Goal: Feedback & Contribution: Contribute content

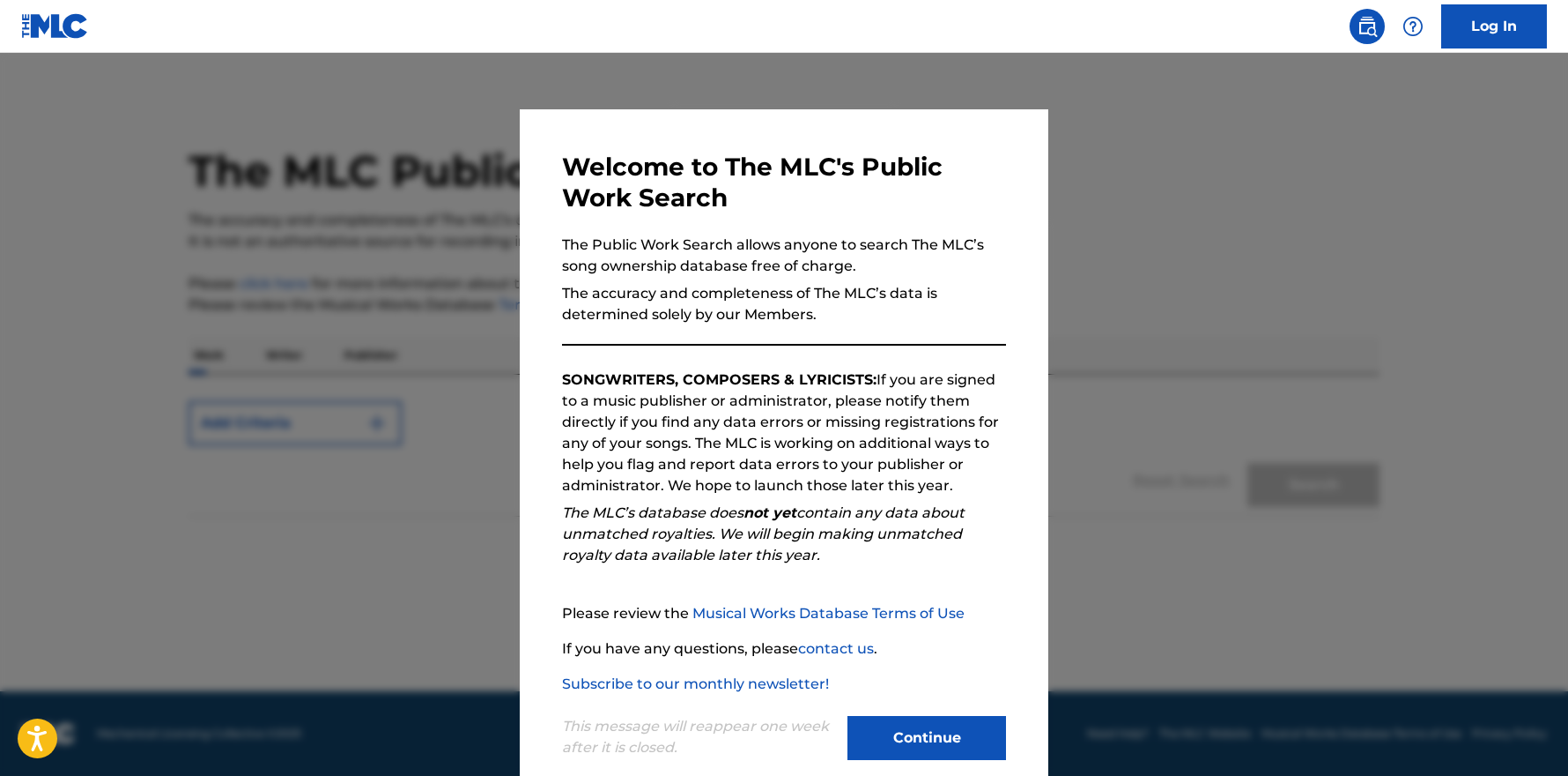
click at [928, 735] on button "Continue" at bounding box center [926, 737] width 158 height 44
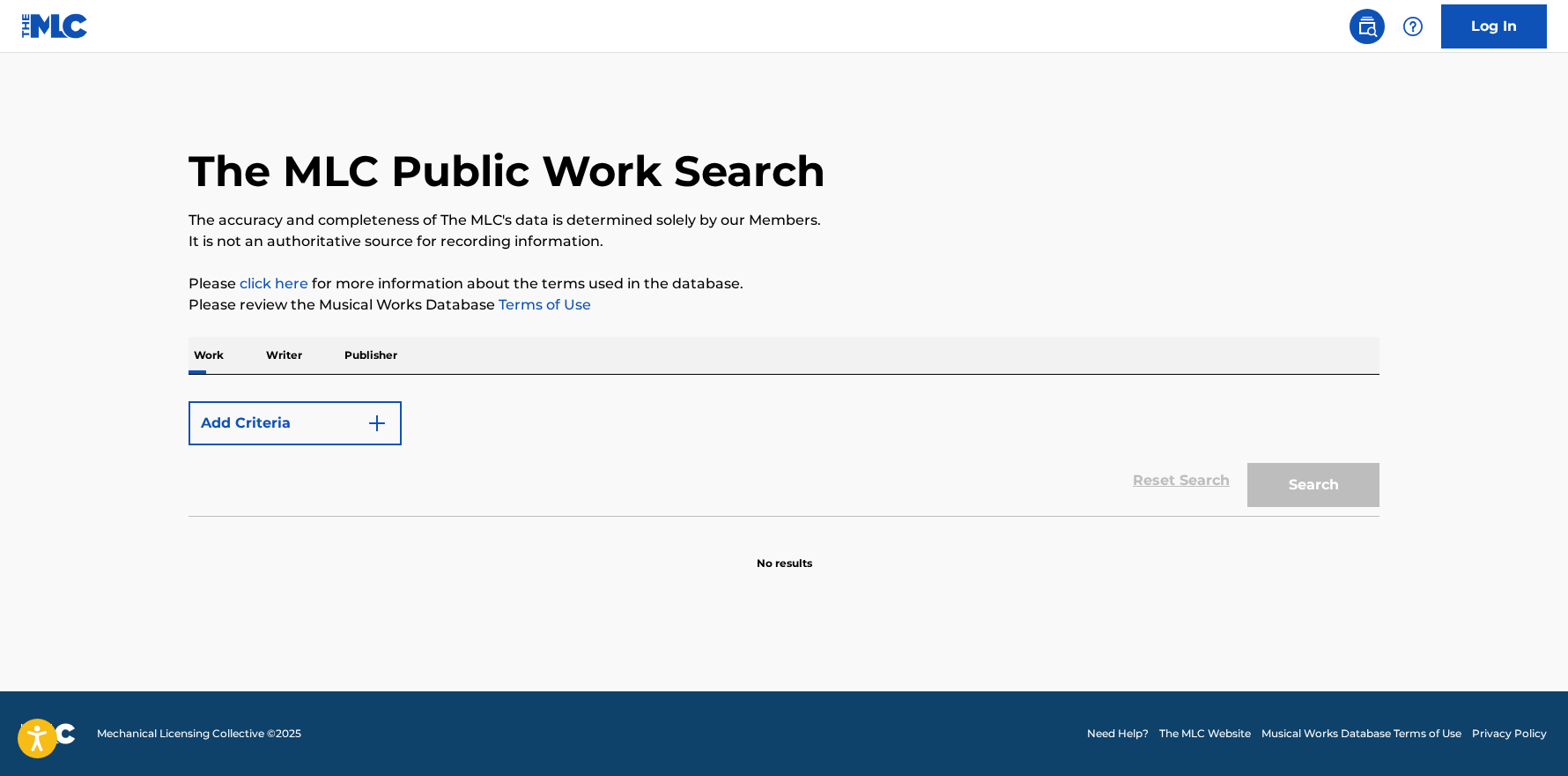
click at [1507, 24] on link "Log In" at bounding box center [1494, 26] width 106 height 44
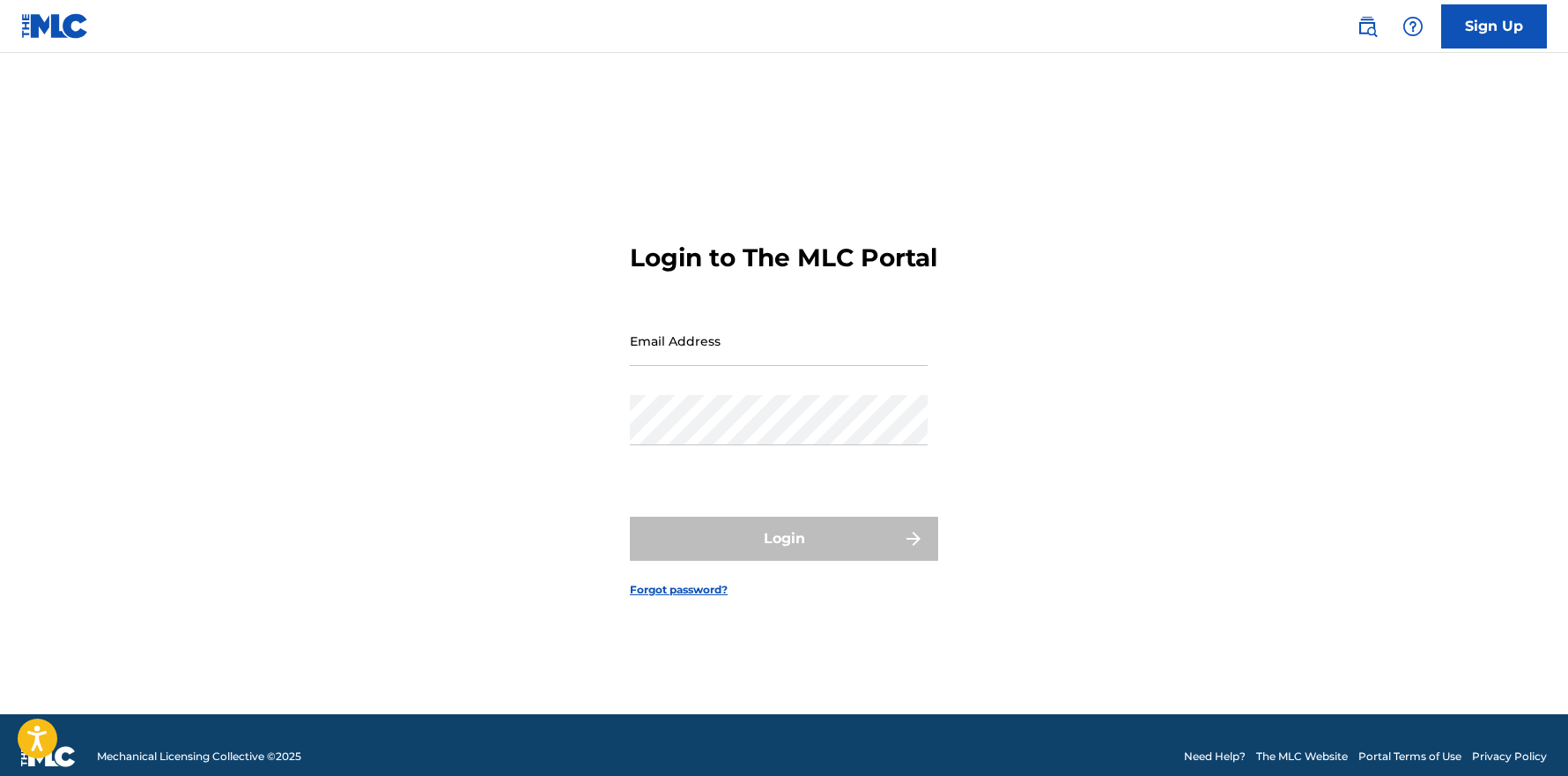
click at [788, 358] on input "Email Address" at bounding box center [779, 341] width 298 height 51
type input "[EMAIL_ADDRESS][DOMAIN_NAME]"
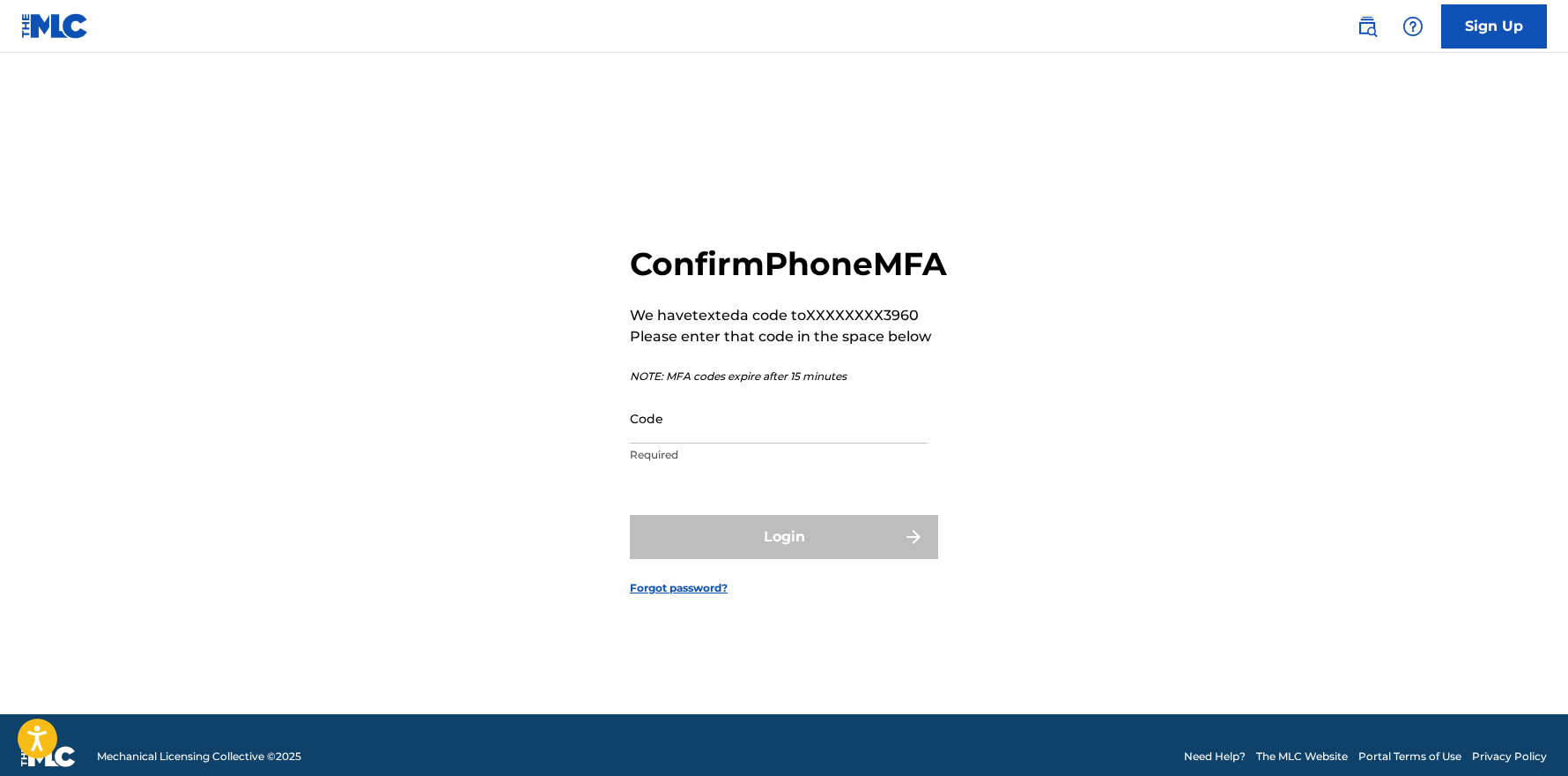
click at [751, 441] on input "Code" at bounding box center [779, 419] width 298 height 51
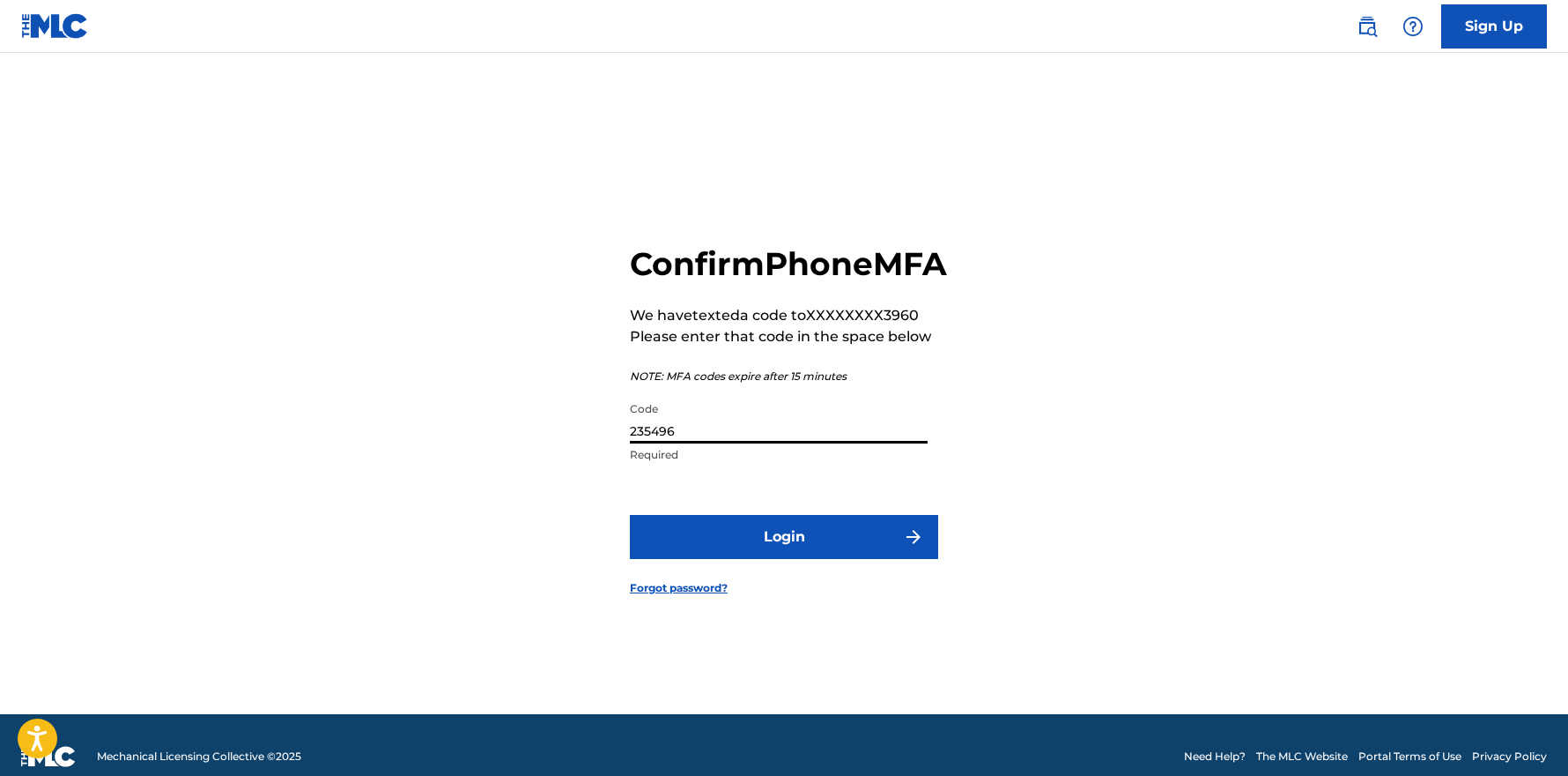
type input "235496"
click at [808, 558] on button "Login" at bounding box center [784, 536] width 309 height 44
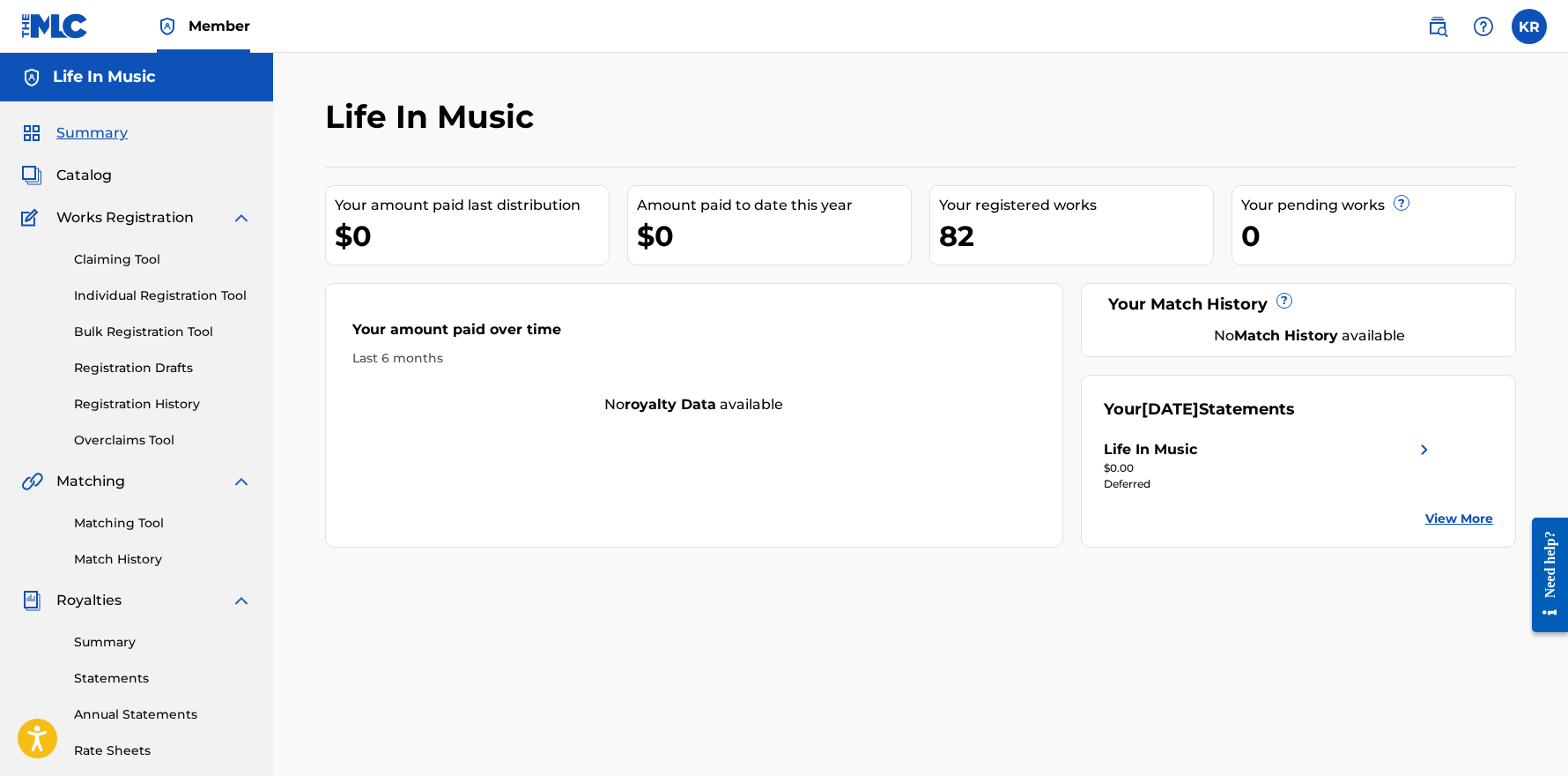
click at [130, 633] on link "Summary" at bounding box center [162, 642] width 178 height 18
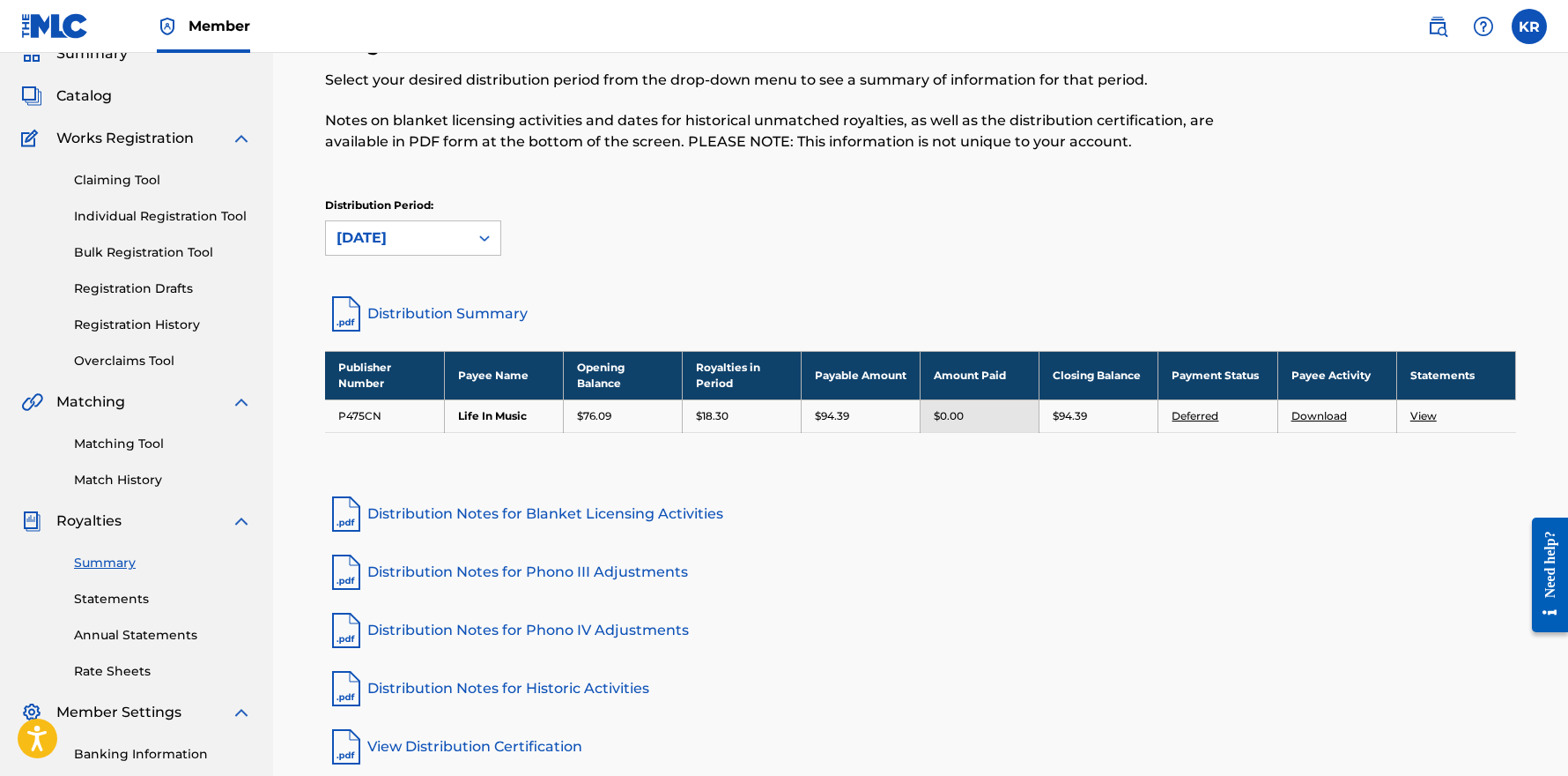
scroll to position [83, 0]
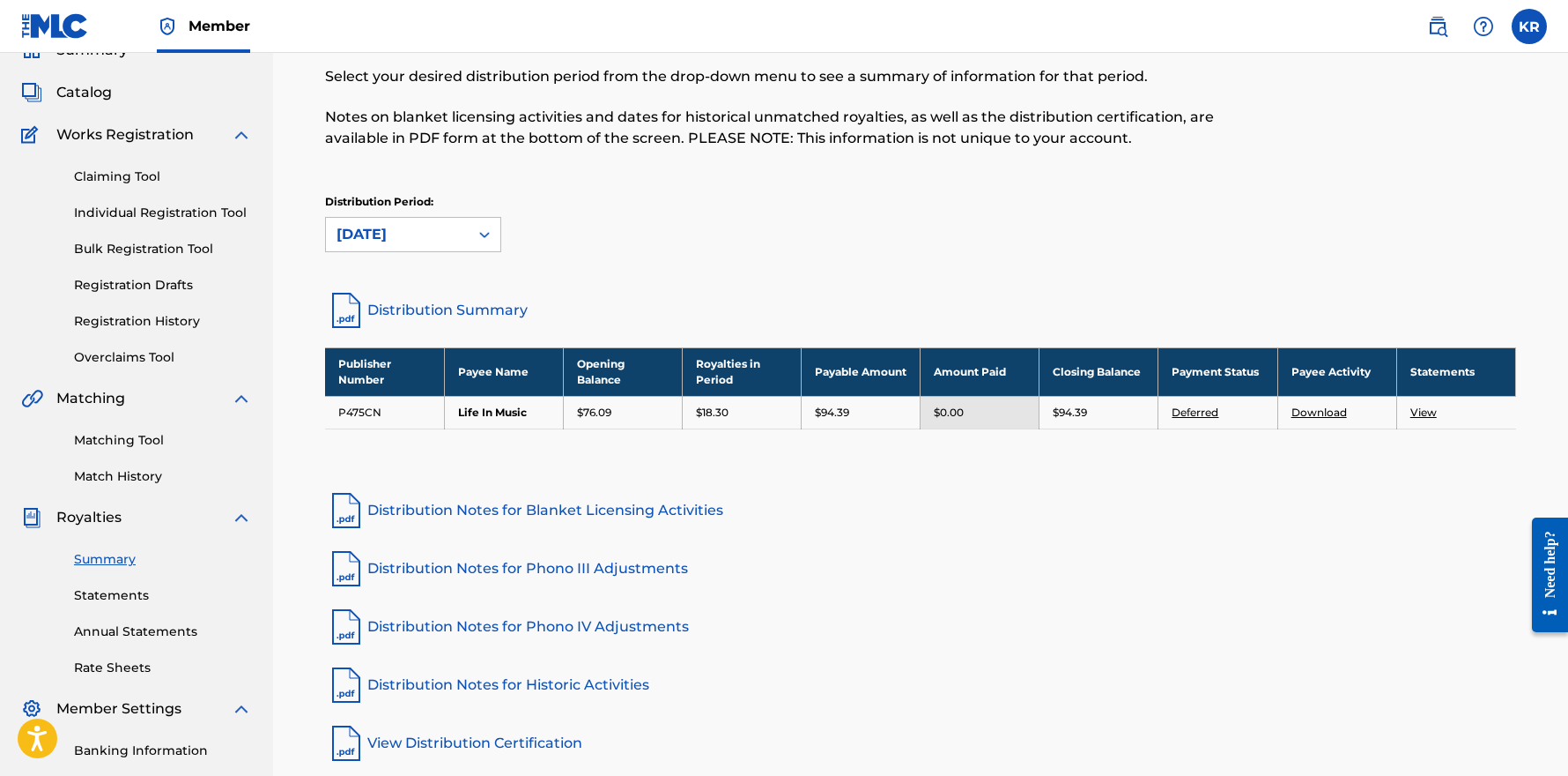
click at [1421, 410] on link "View" at bounding box center [1423, 412] width 26 height 14
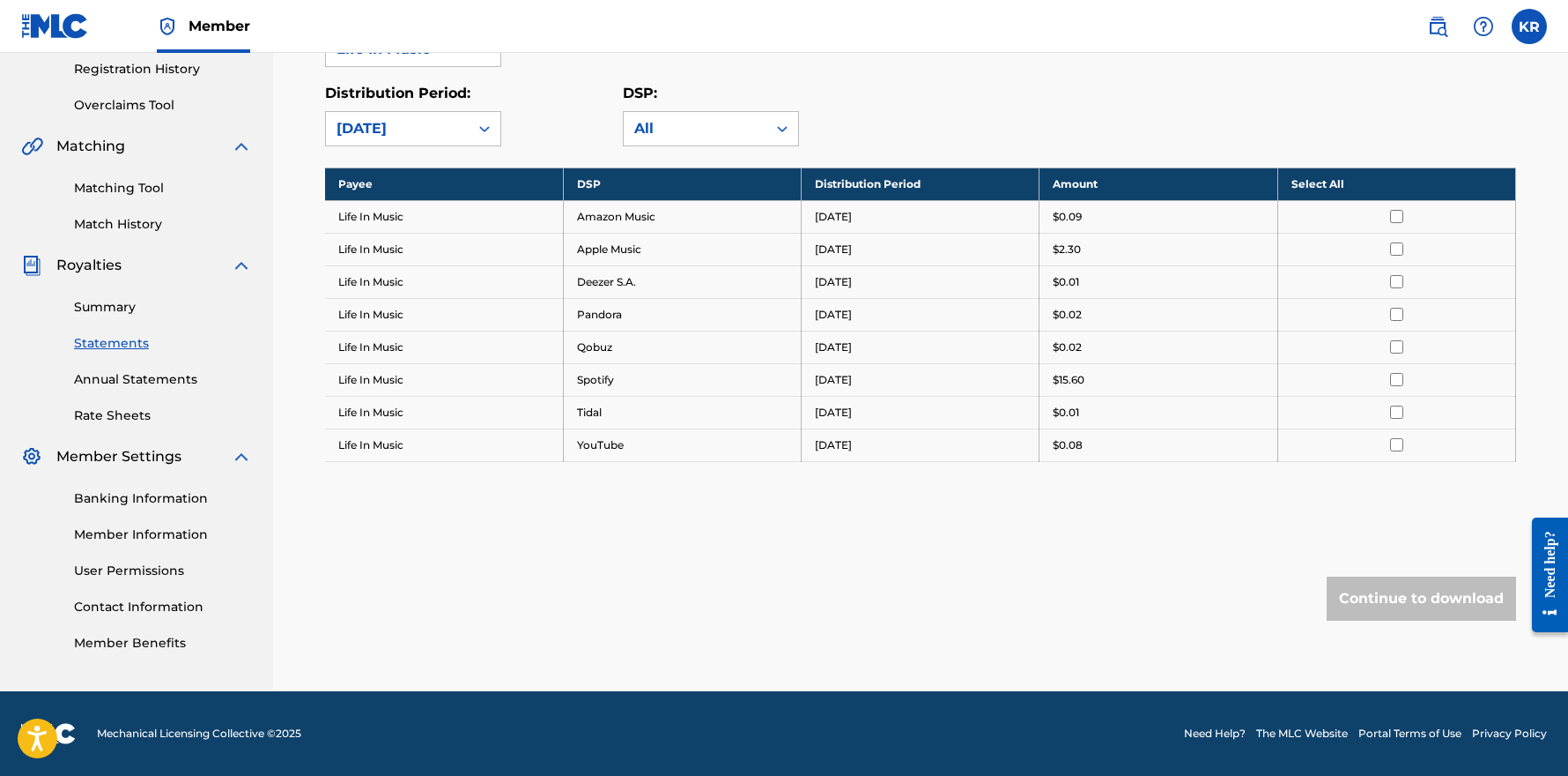
scroll to position [335, 0]
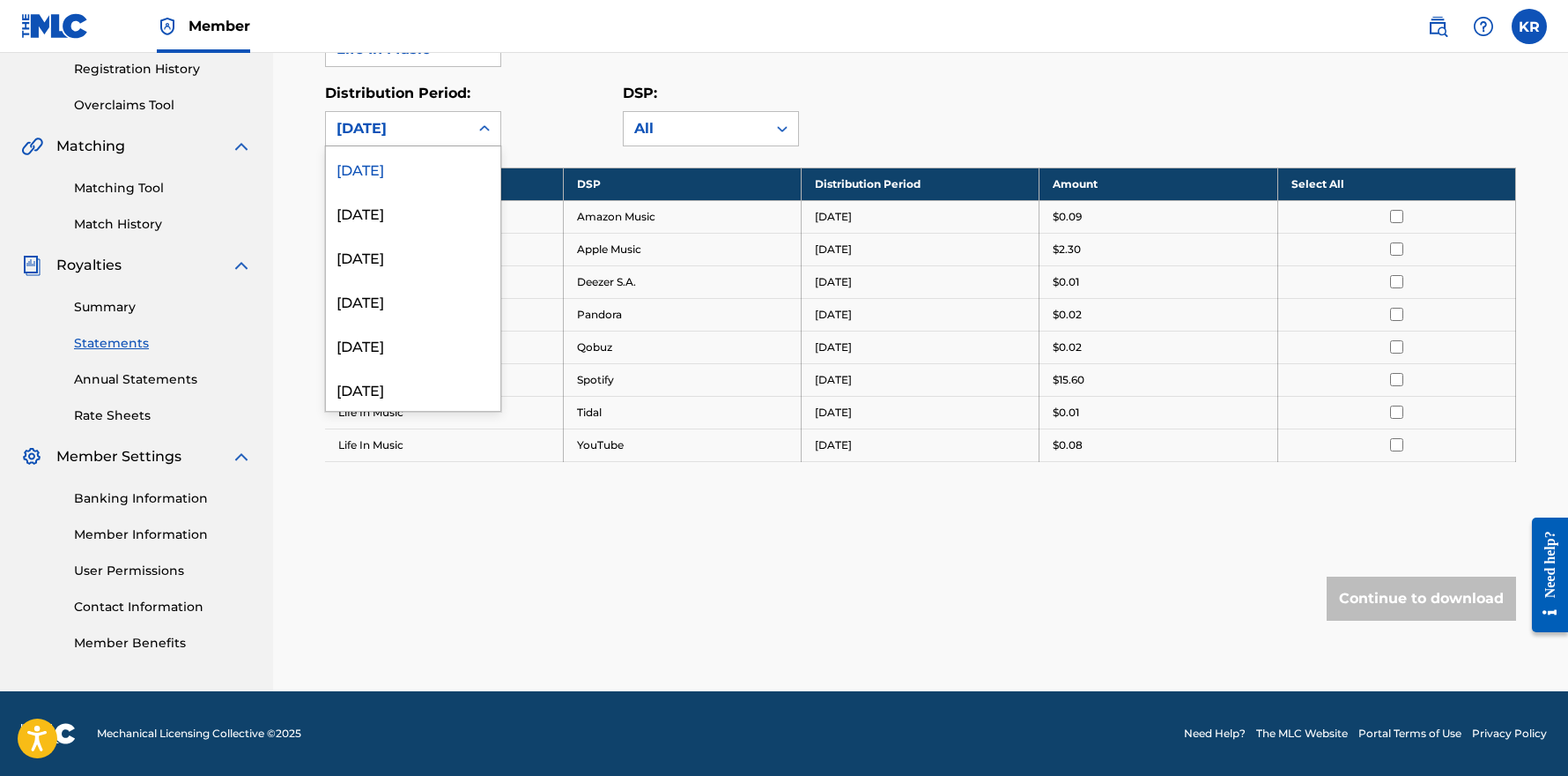
click at [466, 138] on div "[DATE]" at bounding box center [397, 128] width 143 height 33
click at [388, 208] on div "[DATE]" at bounding box center [414, 212] width 175 height 44
click at [433, 124] on div "[DATE]" at bounding box center [397, 129] width 121 height 21
click at [391, 265] on div "[DATE]" at bounding box center [414, 255] width 175 height 44
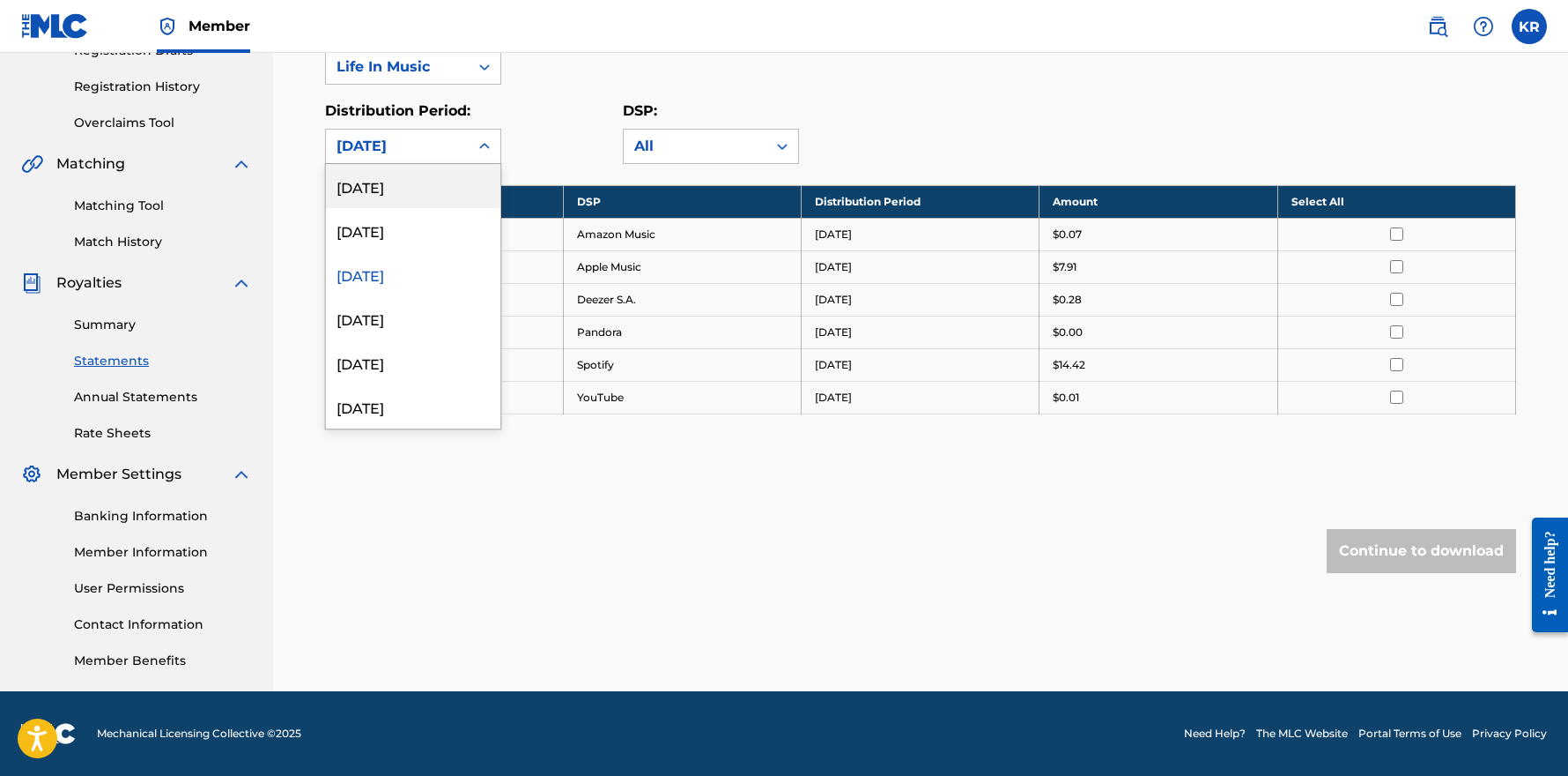
drag, startPoint x: 378, startPoint y: 146, endPoint x: 368, endPoint y: 171, distance: 26.9
click at [378, 146] on div "[DATE]" at bounding box center [397, 147] width 121 height 21
click at [380, 321] on div "[DATE]" at bounding box center [414, 318] width 175 height 44
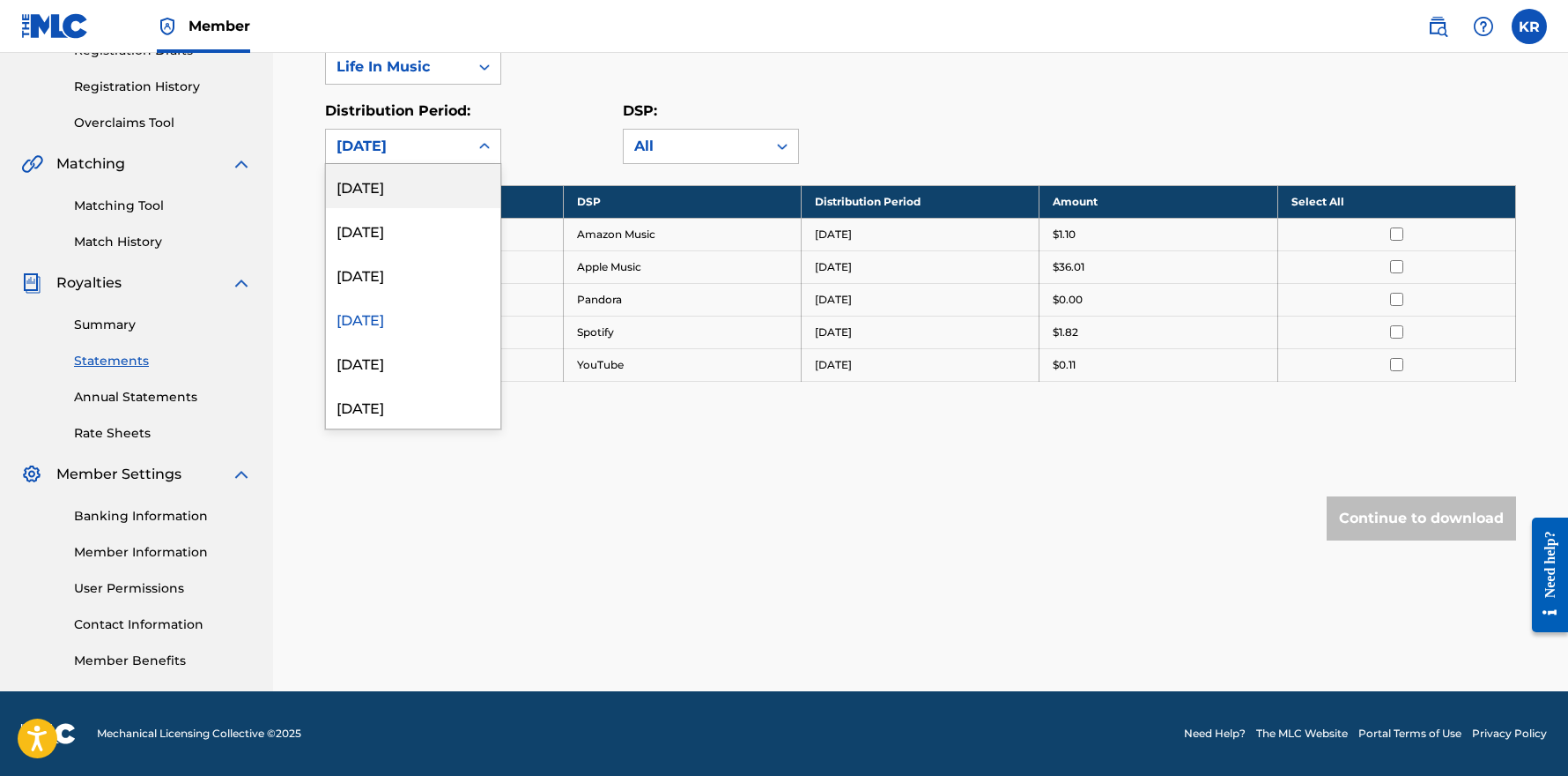
click at [401, 149] on div "[DATE]" at bounding box center [397, 147] width 121 height 21
click at [407, 399] on div "[DATE]" at bounding box center [414, 406] width 175 height 44
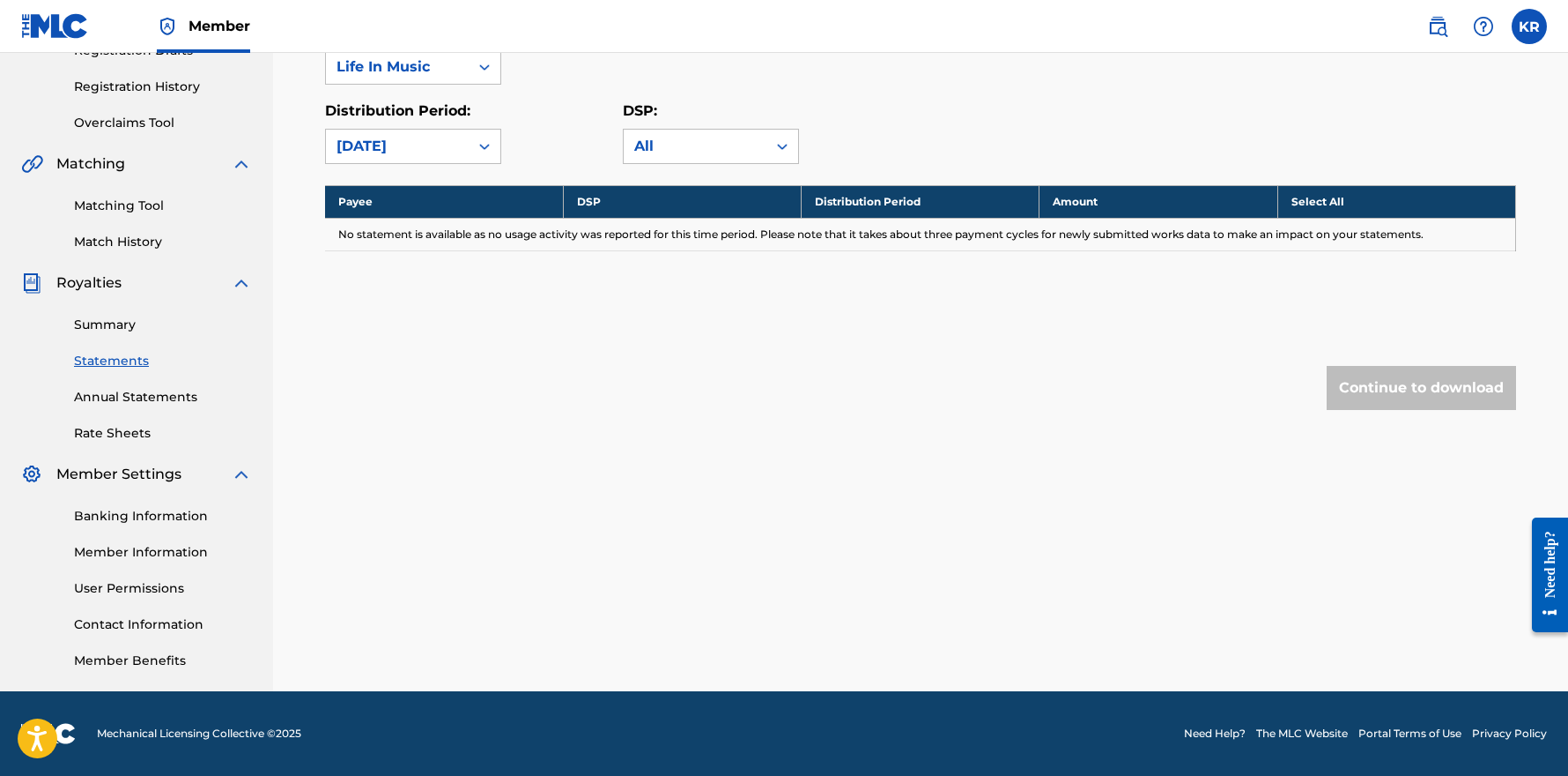
drag, startPoint x: 427, startPoint y: 146, endPoint x: 427, endPoint y: 159, distance: 13.0
click at [427, 147] on div "[DATE]" at bounding box center [397, 147] width 121 height 21
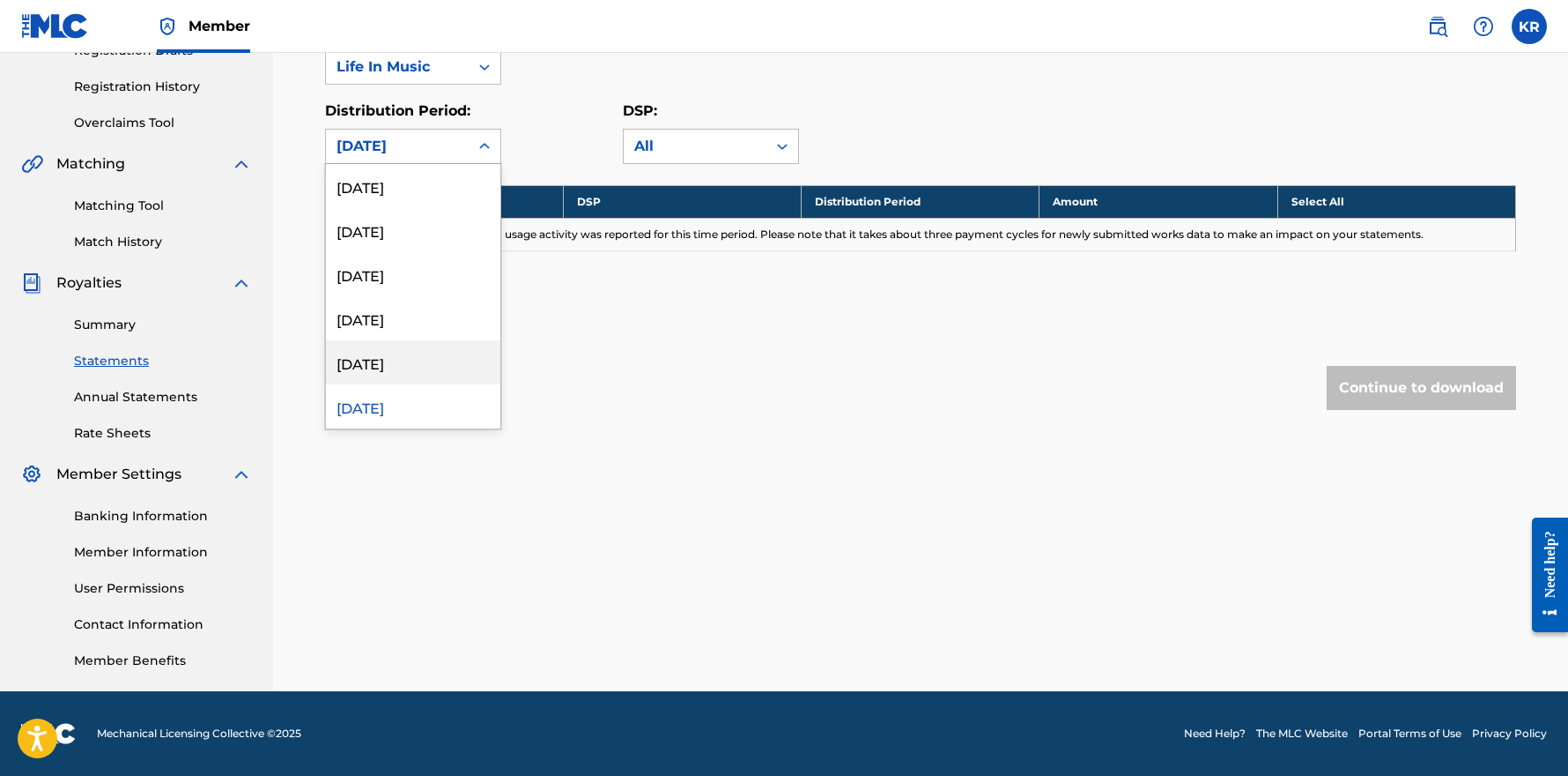
click at [392, 354] on div "[DATE]" at bounding box center [414, 361] width 175 height 44
click at [405, 150] on div "[DATE]" at bounding box center [397, 147] width 121 height 21
click at [393, 303] on div "[DATE]" at bounding box center [414, 318] width 175 height 44
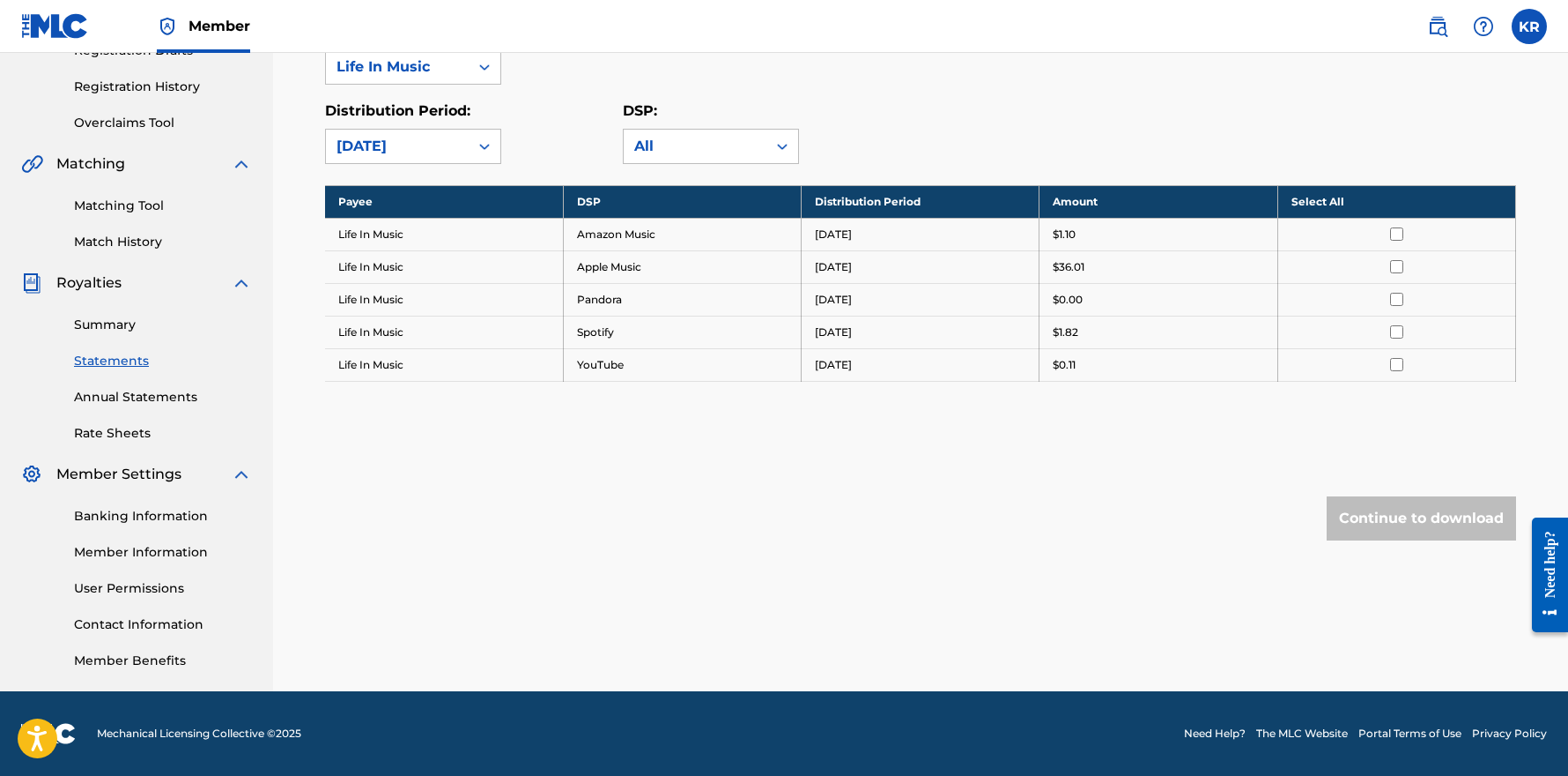
click at [1395, 269] on input "checkbox" at bounding box center [1397, 267] width 14 height 14
click at [1418, 524] on button "Continue to download" at bounding box center [1421, 518] width 189 height 44
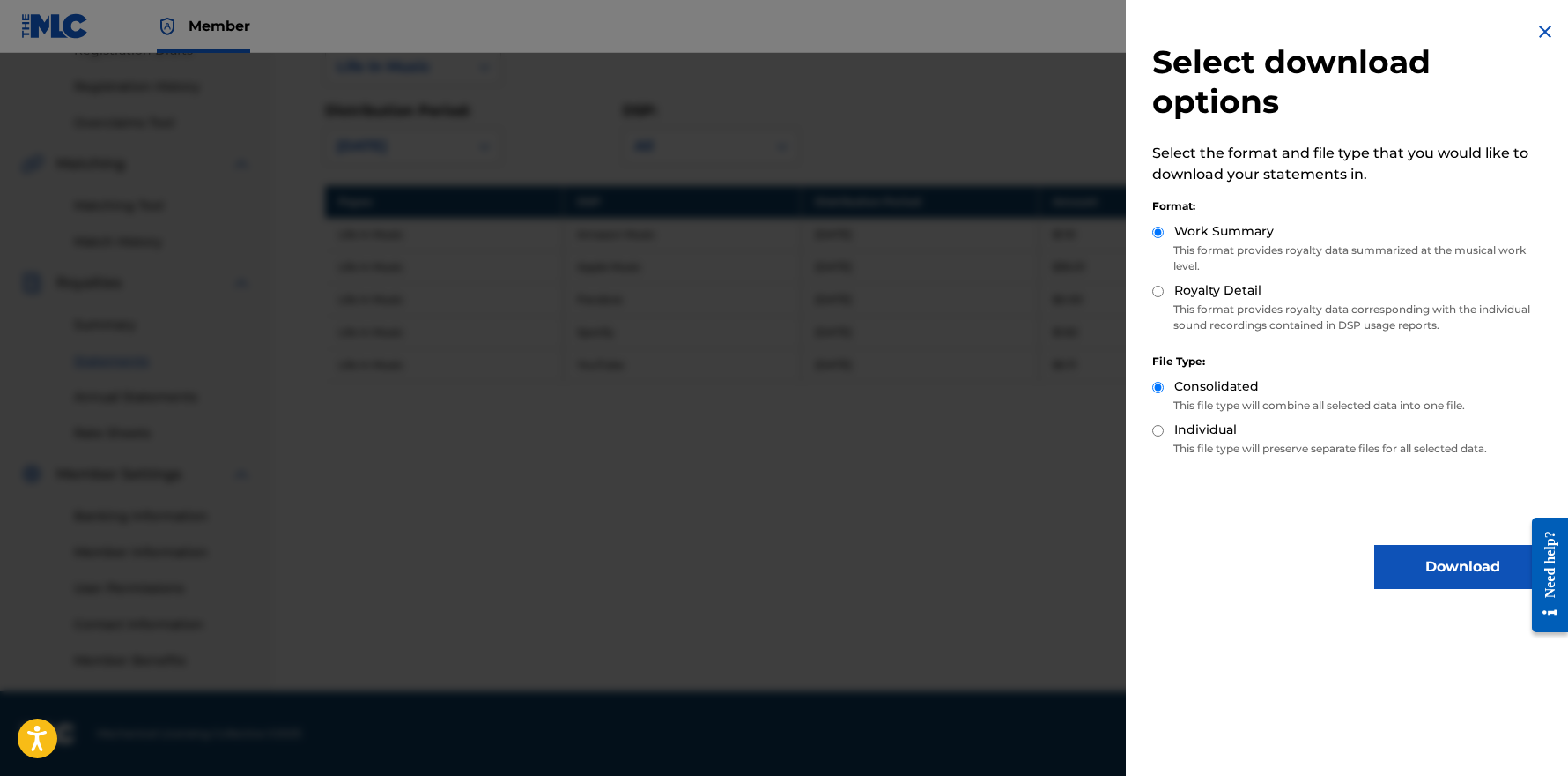
click at [1426, 573] on button "Download" at bounding box center [1462, 566] width 176 height 44
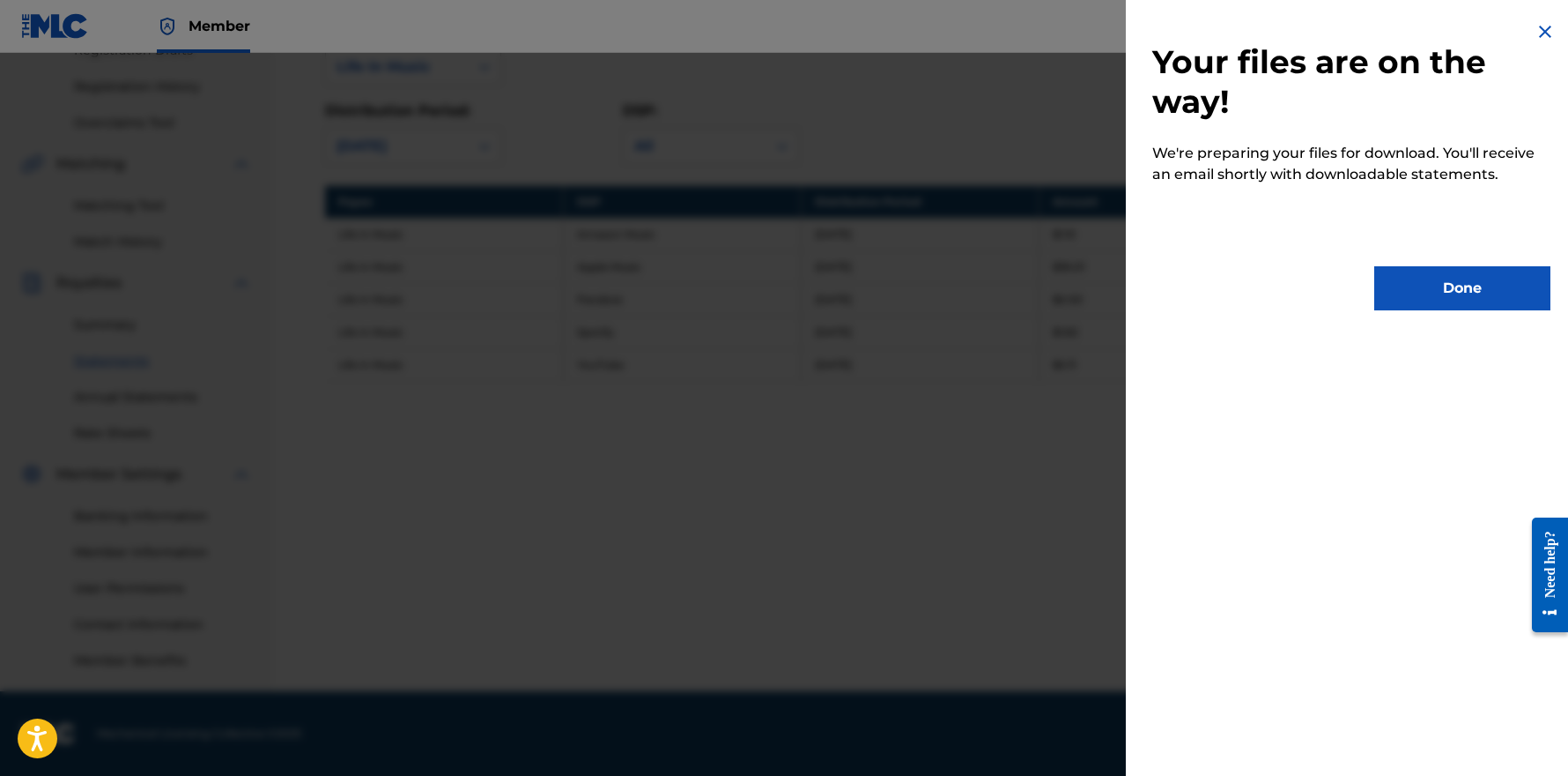
click at [1456, 278] on button "Done" at bounding box center [1462, 287] width 176 height 44
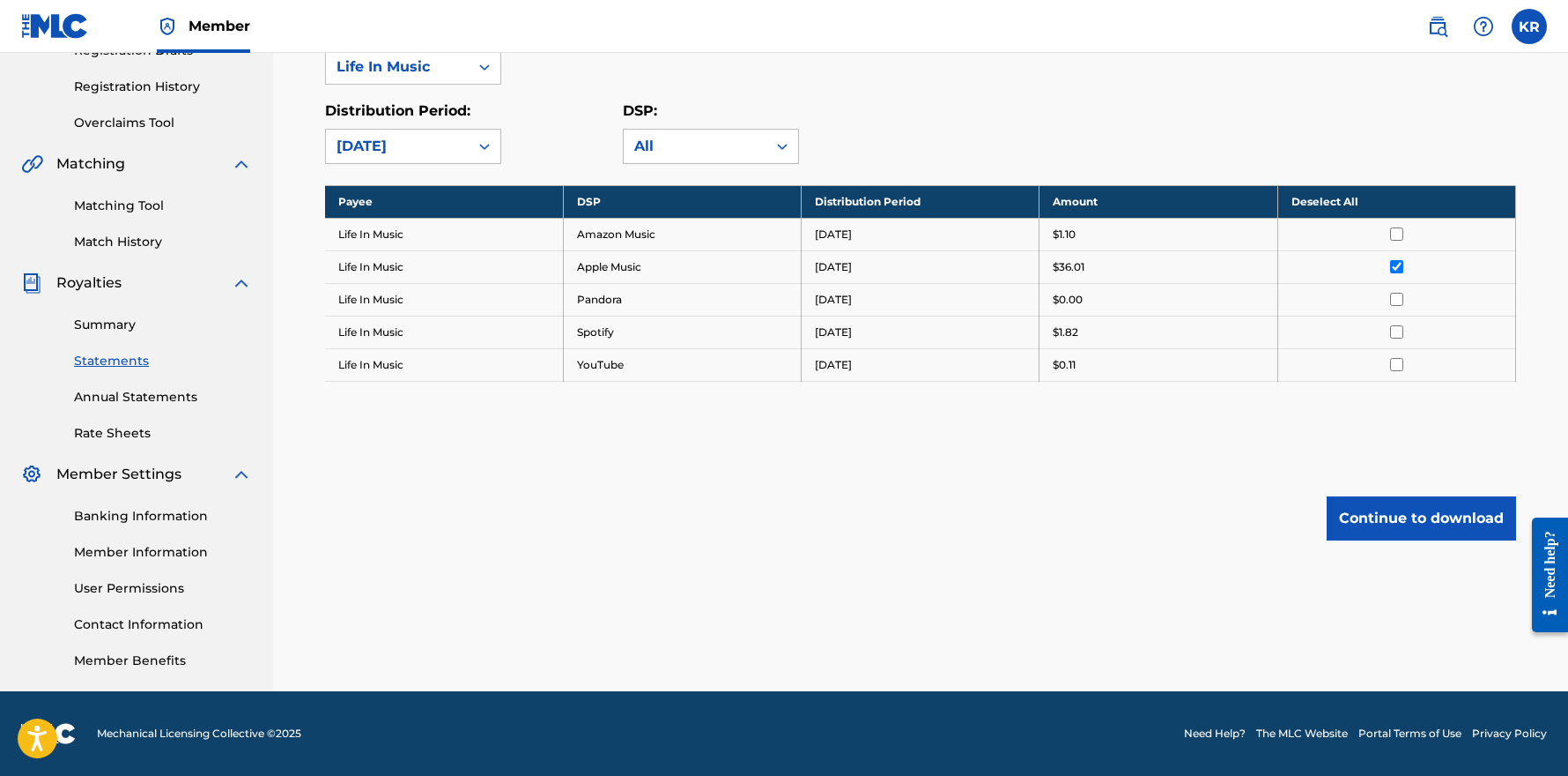
drag, startPoint x: 543, startPoint y: 115, endPoint x: 517, endPoint y: 145, distance: 39.7
click at [542, 116] on div "Distribution Period: [DATE]" at bounding box center [474, 131] width 298 height 63
click at [443, 146] on div "[DATE]" at bounding box center [397, 147] width 121 height 21
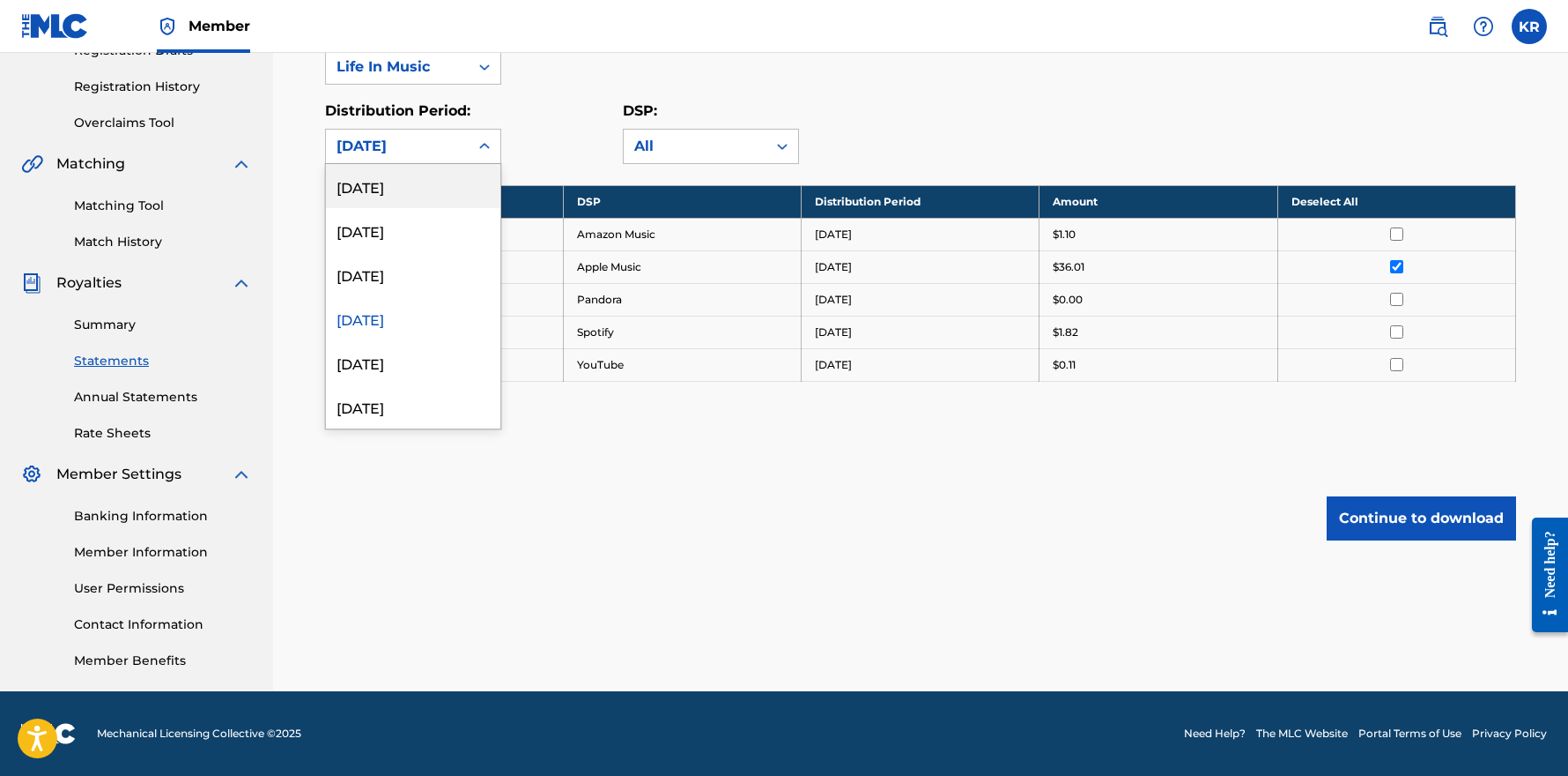
click at [407, 188] on div "[DATE]" at bounding box center [414, 186] width 175 height 44
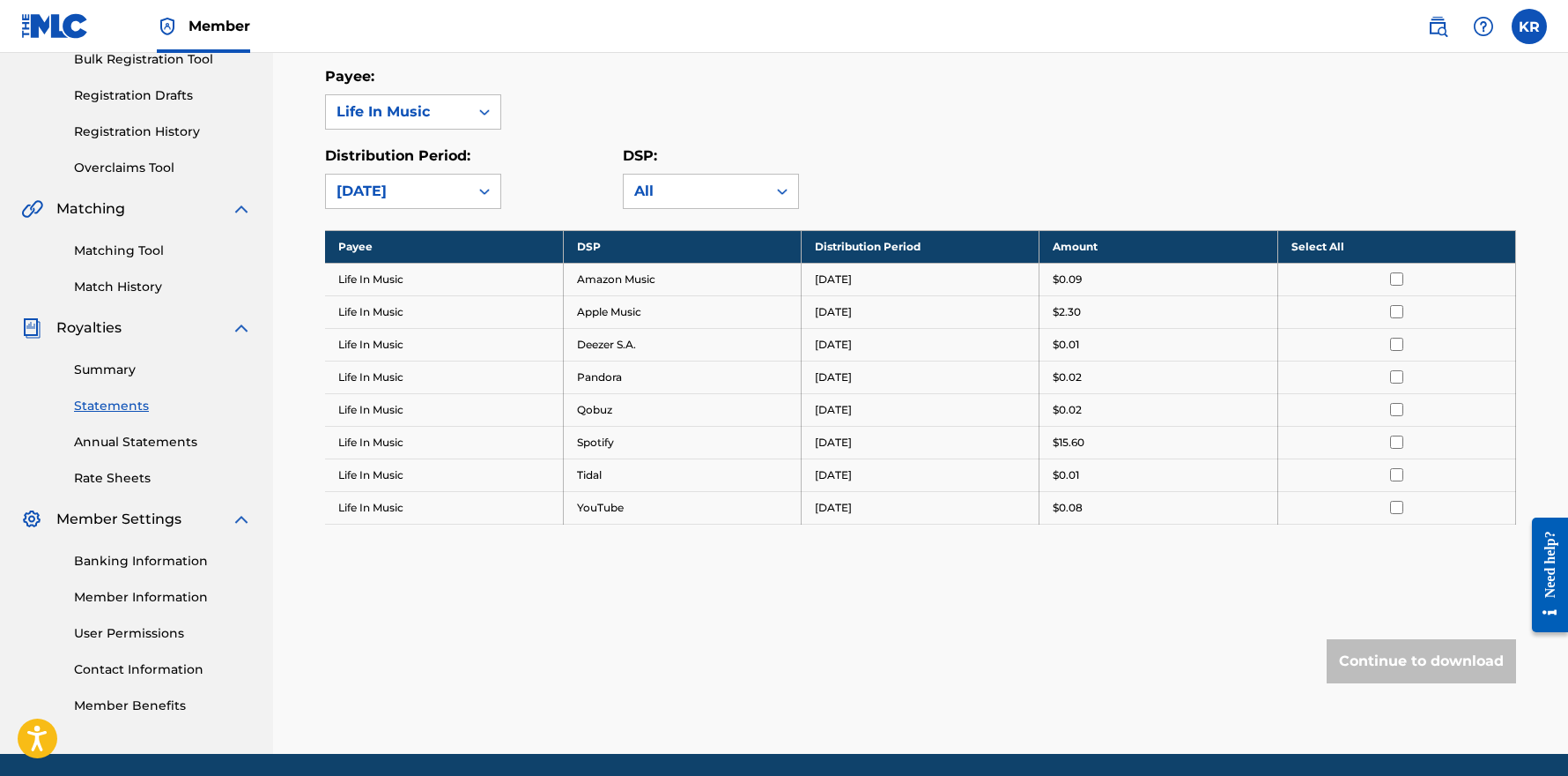
scroll to position [200, 0]
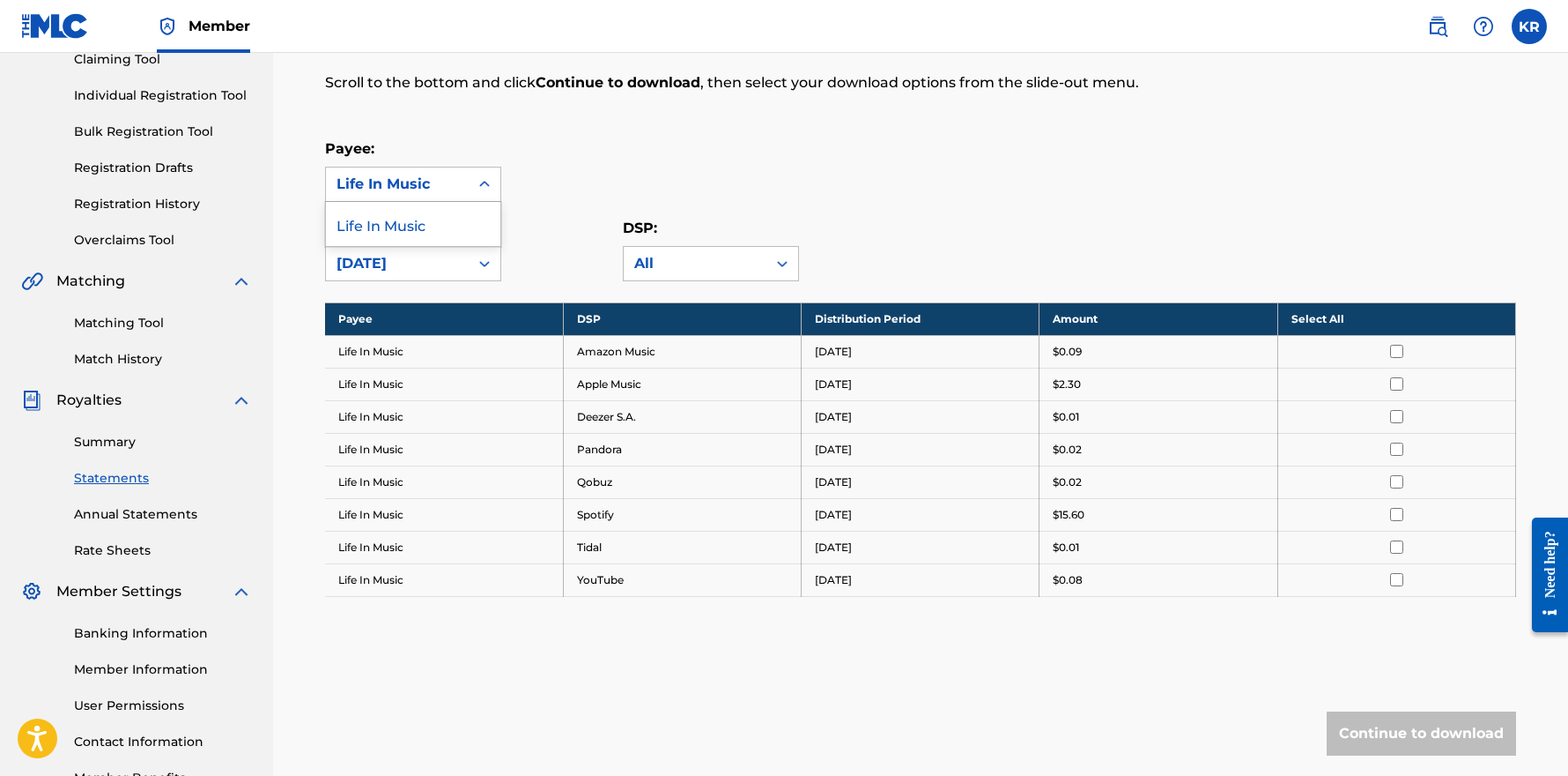
click at [444, 182] on div "Life In Music" at bounding box center [397, 185] width 121 height 21
click at [408, 231] on div "Life In Music" at bounding box center [414, 223] width 175 height 44
click at [119, 480] on link "Statements" at bounding box center [162, 478] width 178 height 18
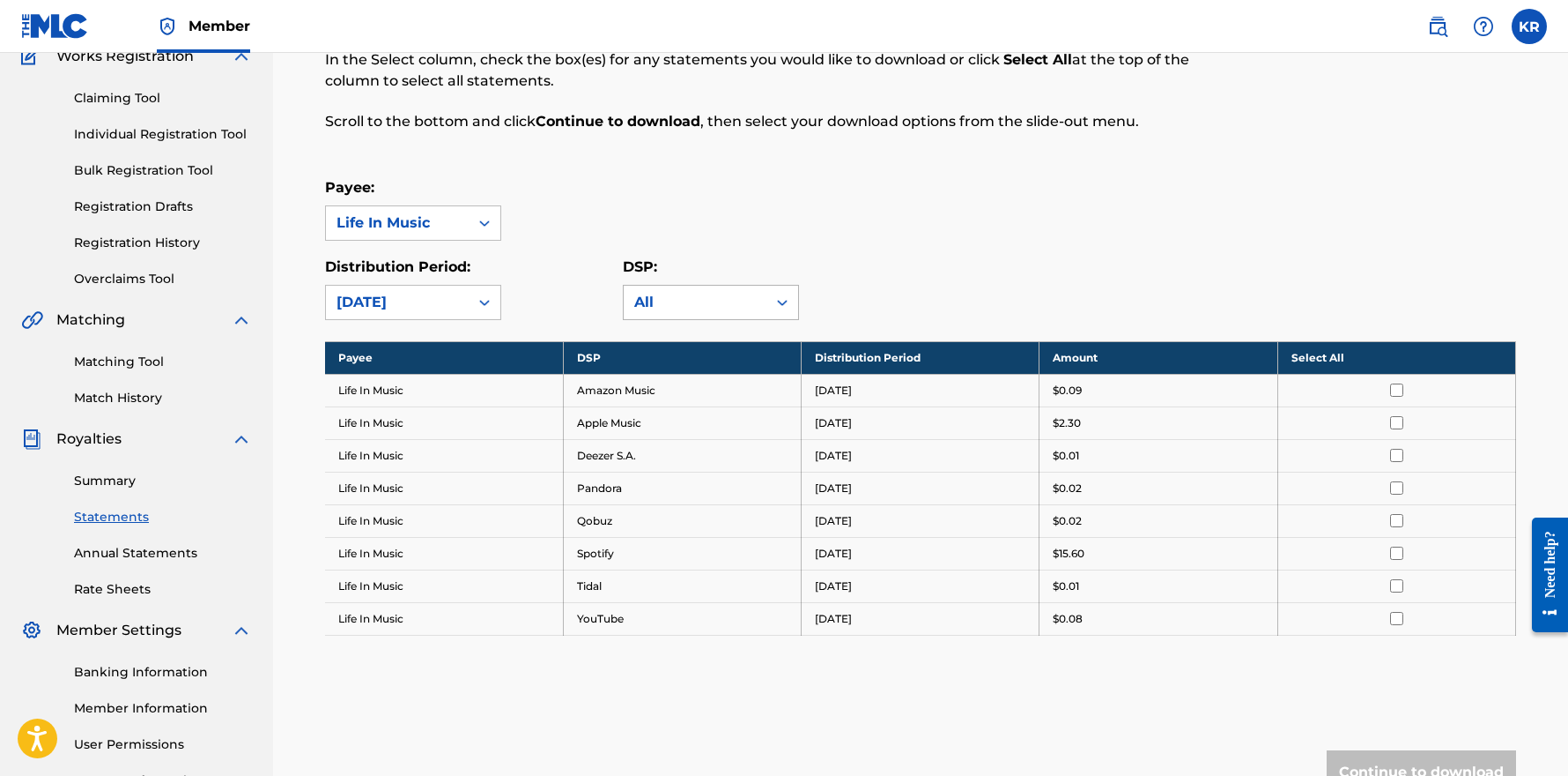
scroll to position [163, 0]
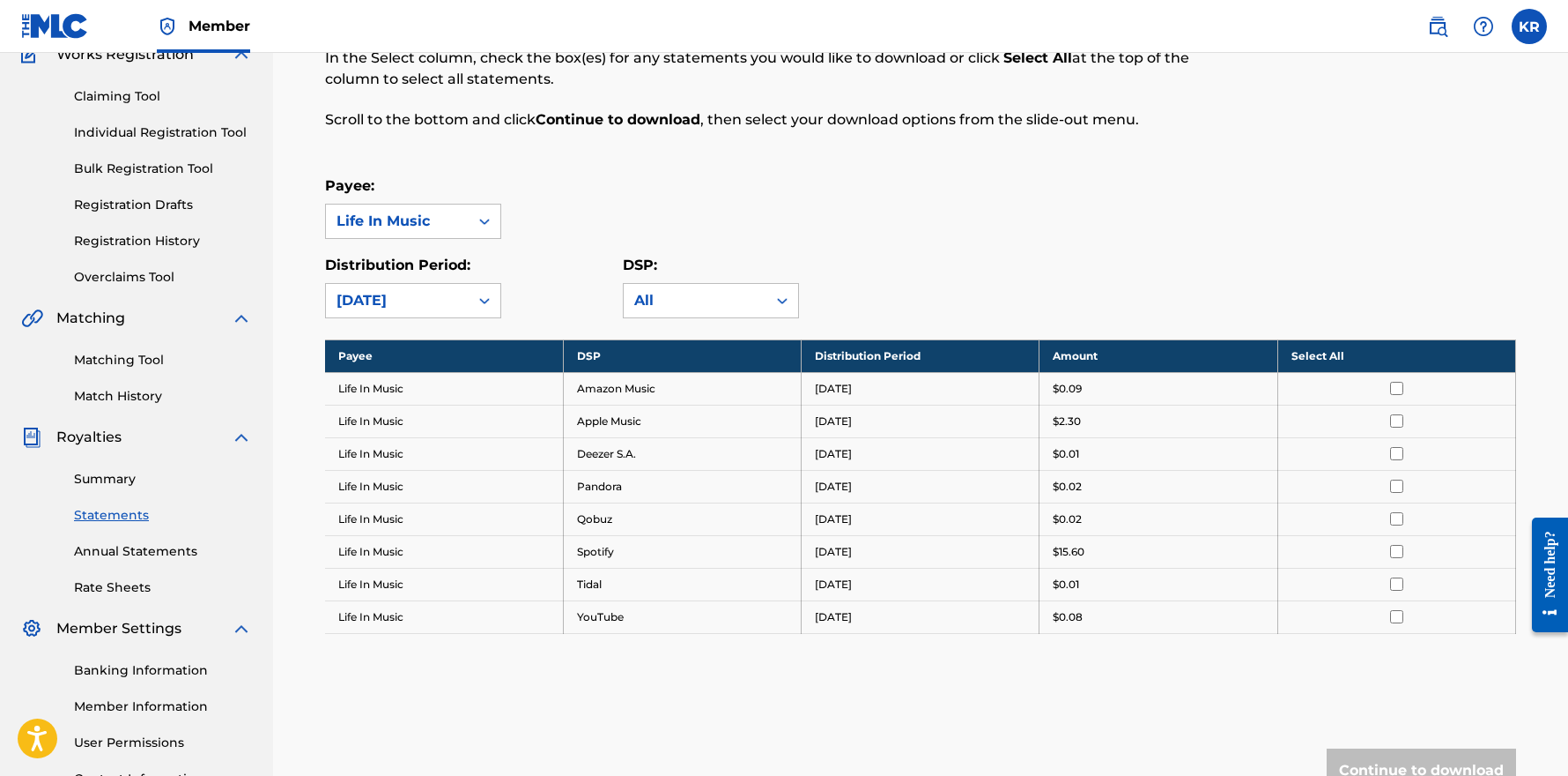
click at [1151, 147] on div "Royalty Statements Select your desired payee from the Payee drop-down menu. The…" at bounding box center [784, 42] width 917 height 217
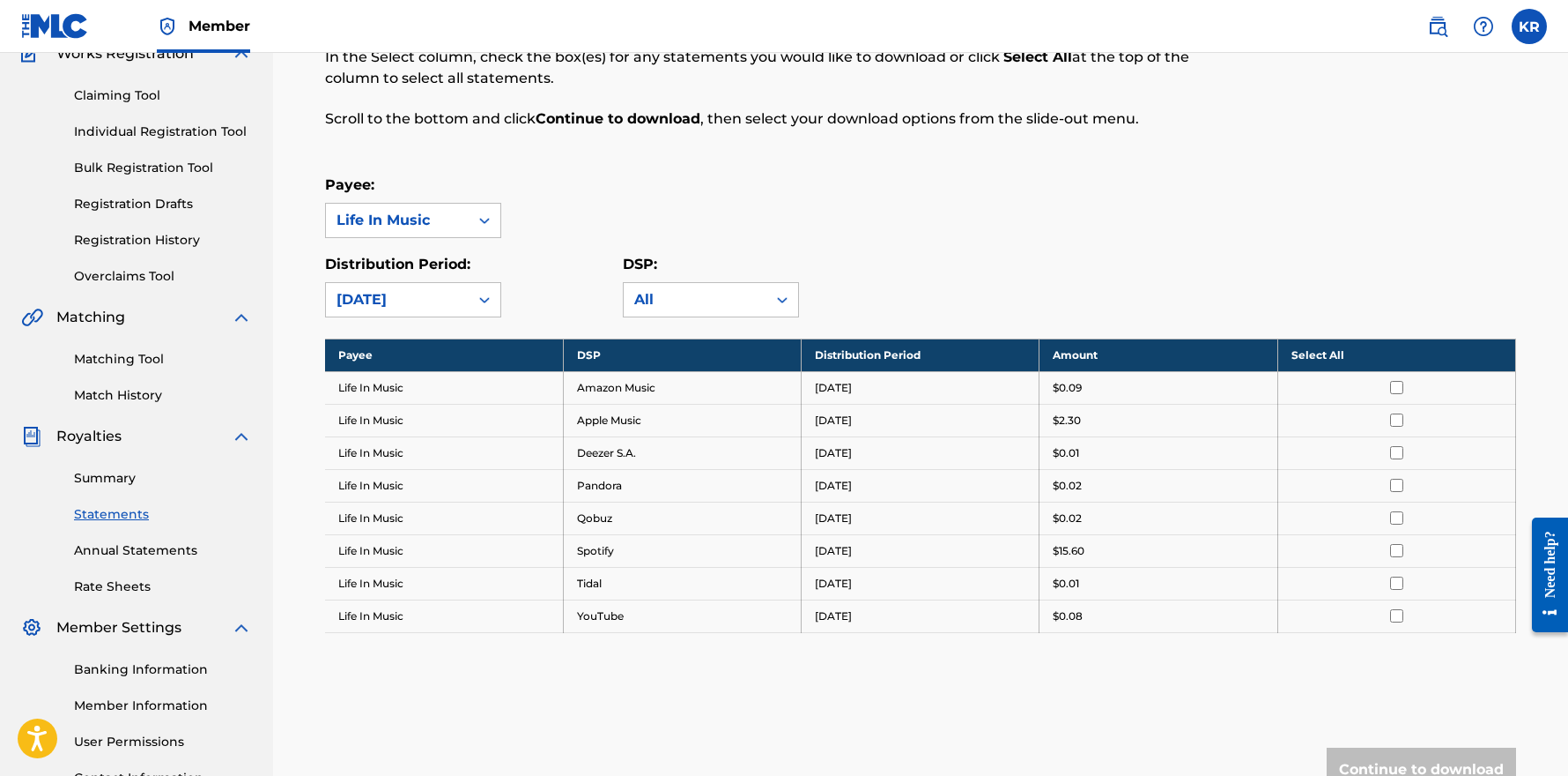
scroll to position [161, 0]
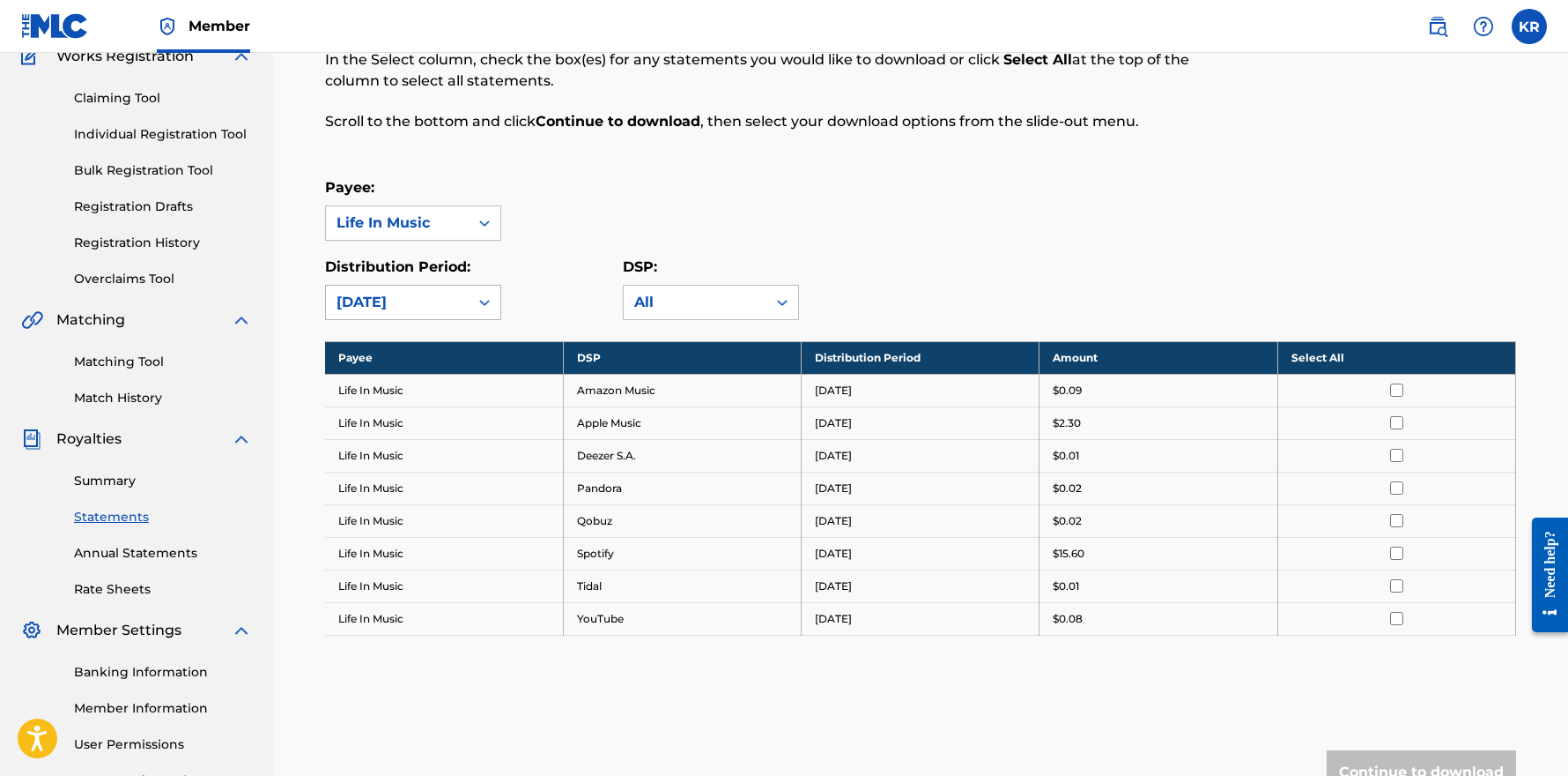
click at [488, 310] on icon at bounding box center [484, 302] width 17 height 17
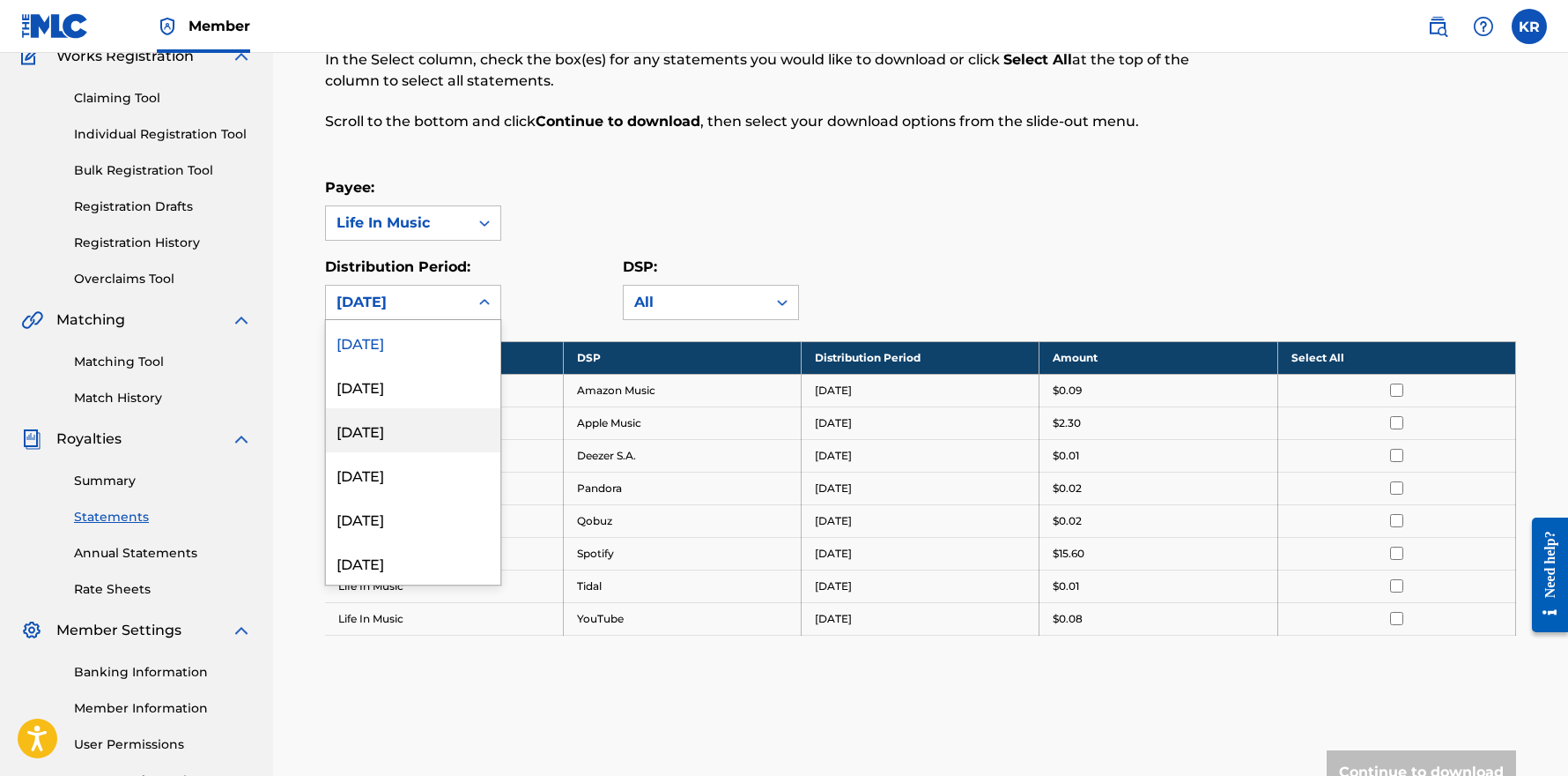
click at [423, 450] on div "[DATE]" at bounding box center [414, 429] width 175 height 44
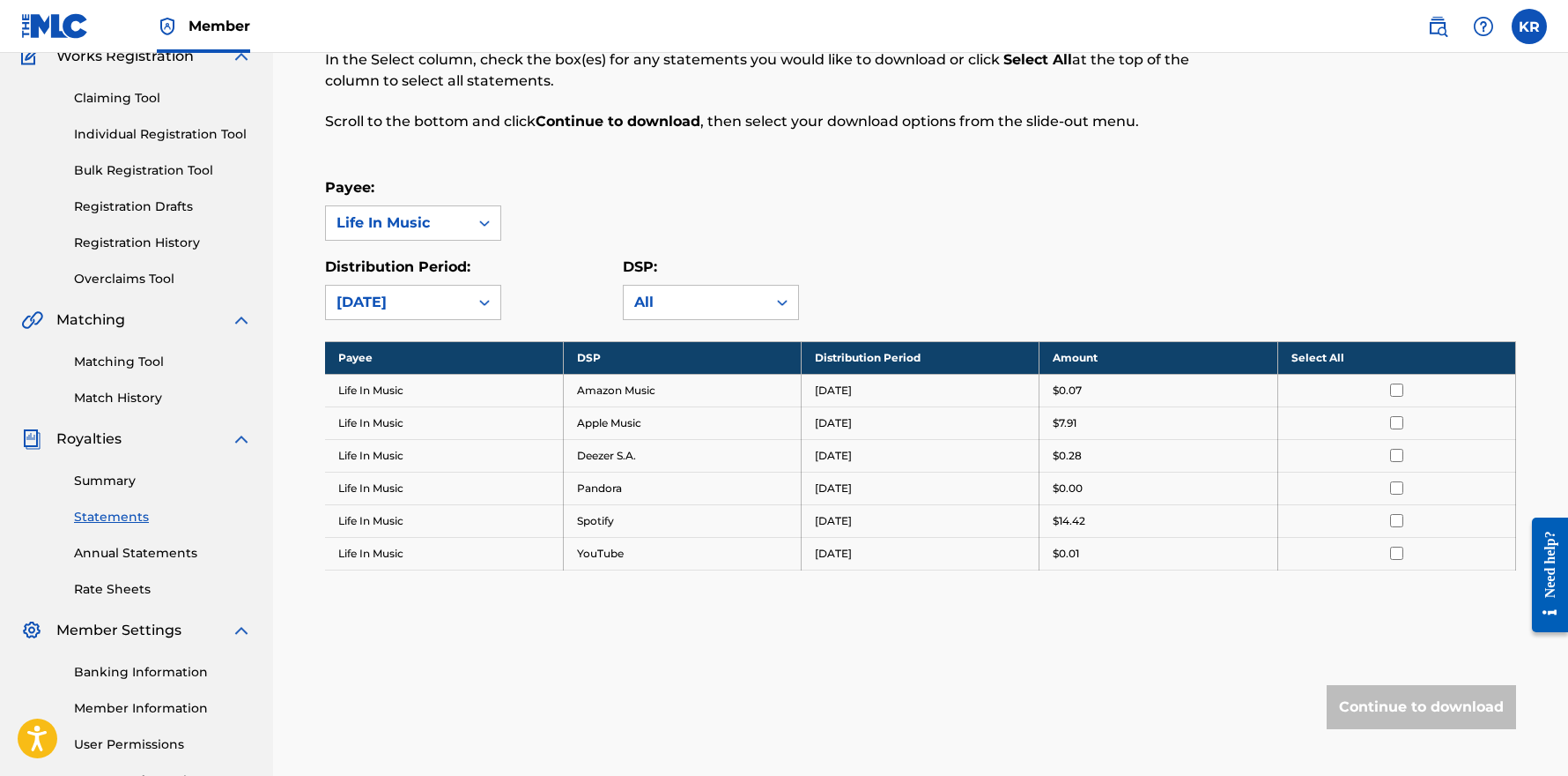
click at [406, 305] on div "[DATE]" at bounding box center [397, 302] width 121 height 21
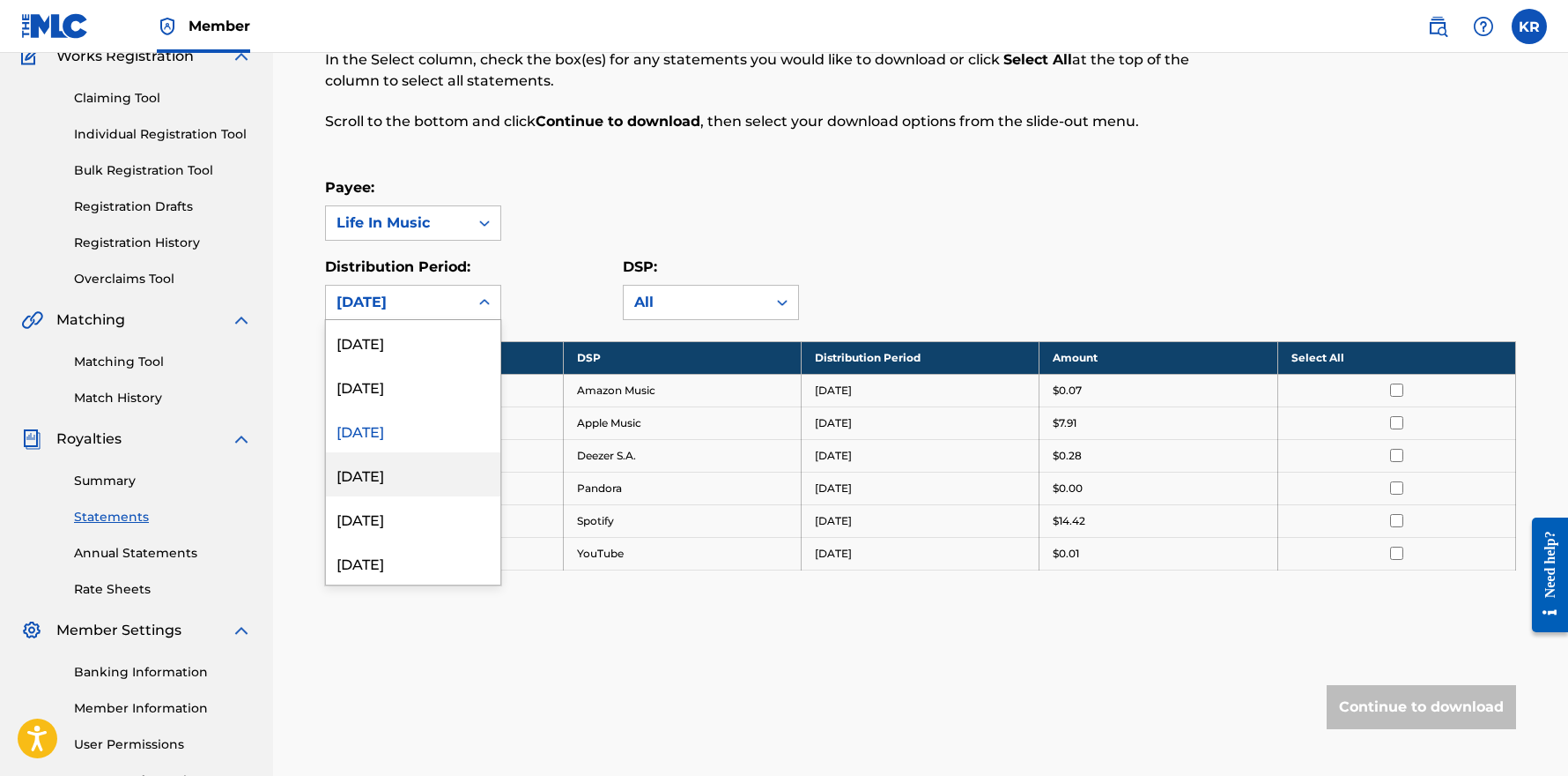
click at [406, 473] on div "[DATE]" at bounding box center [414, 474] width 175 height 44
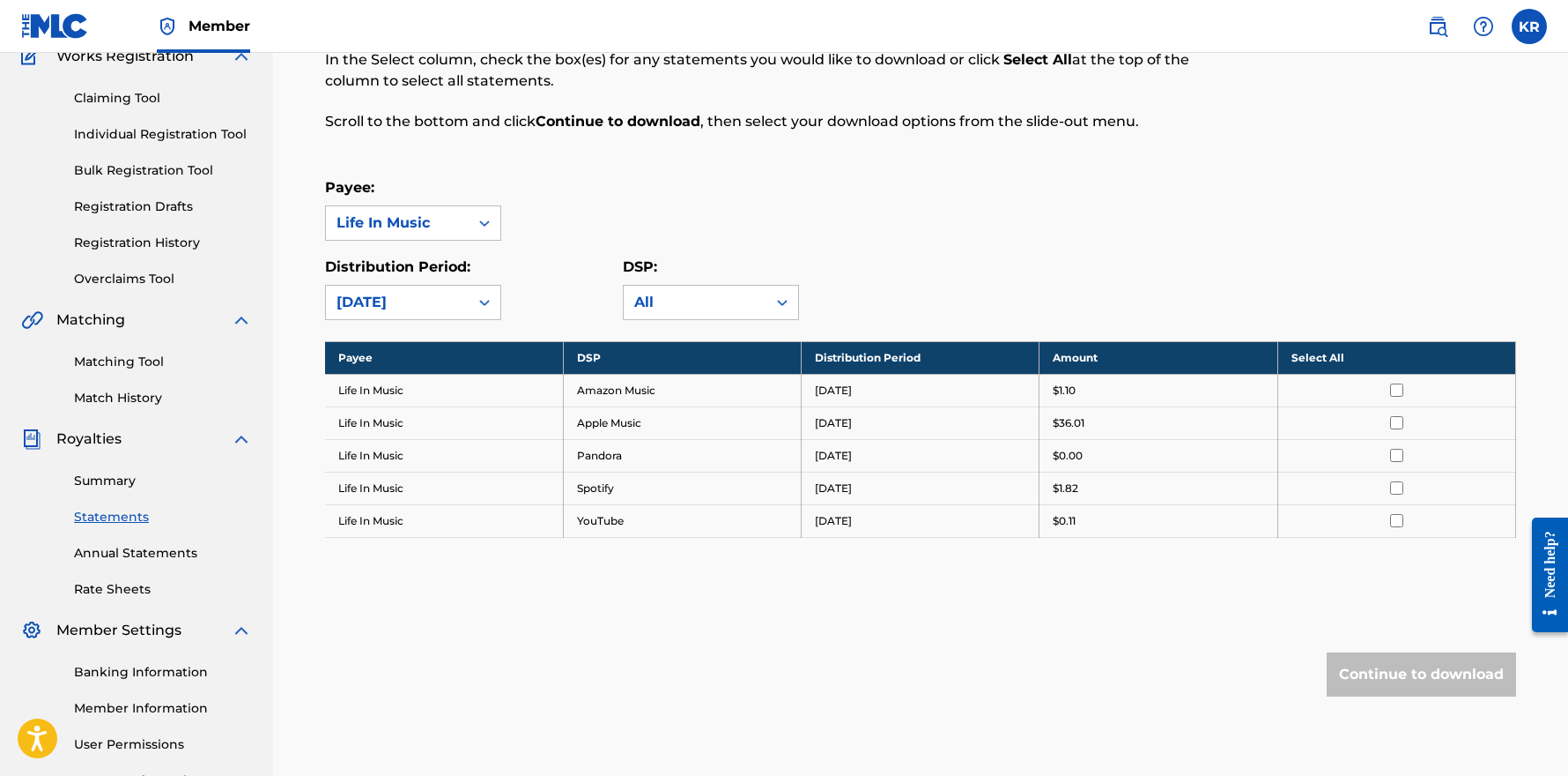
click at [1392, 419] on input "checkbox" at bounding box center [1397, 422] width 14 height 14
click at [1433, 670] on button "Continue to download" at bounding box center [1421, 674] width 189 height 44
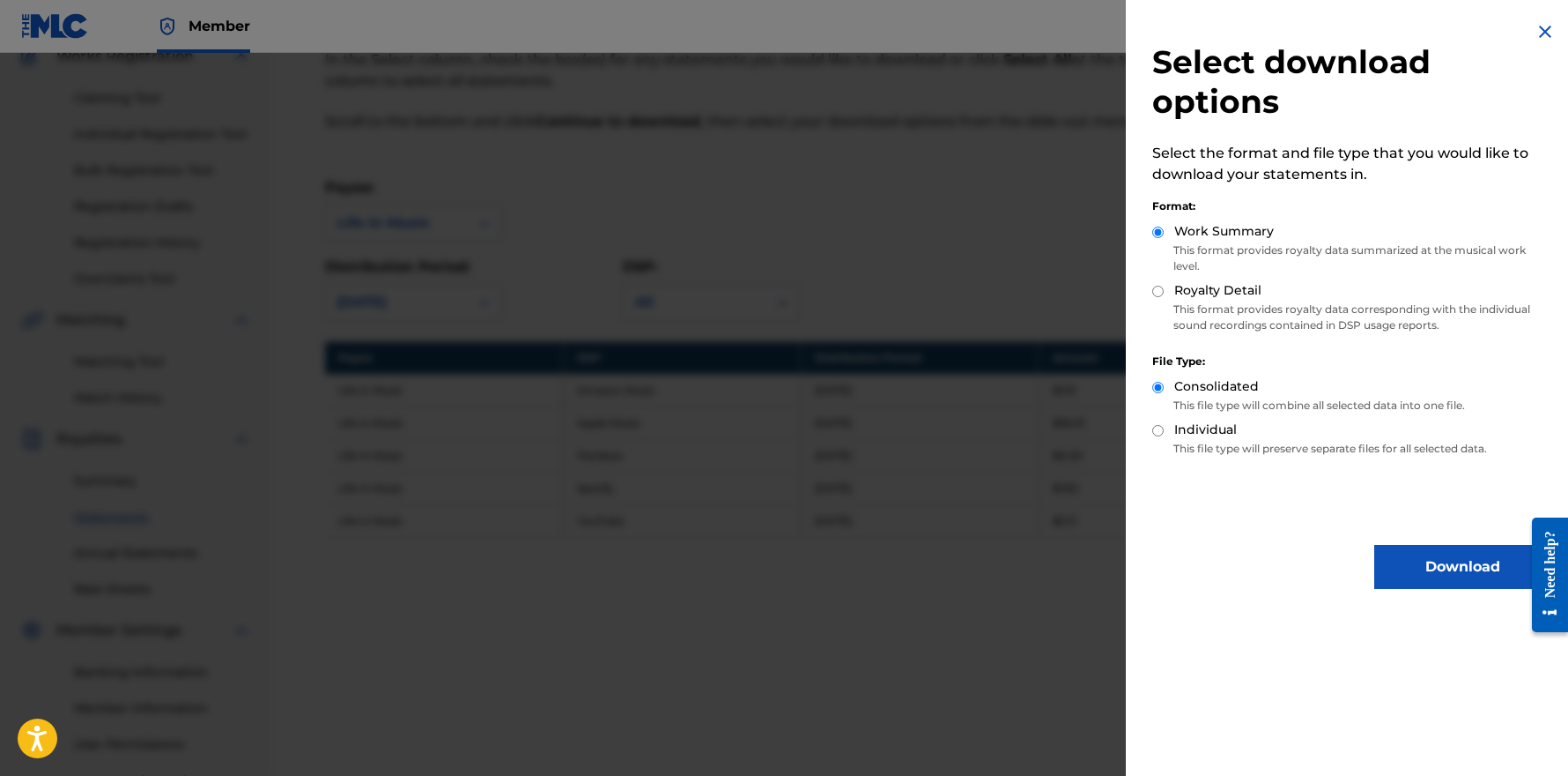
click at [1452, 565] on button "Download" at bounding box center [1462, 566] width 176 height 44
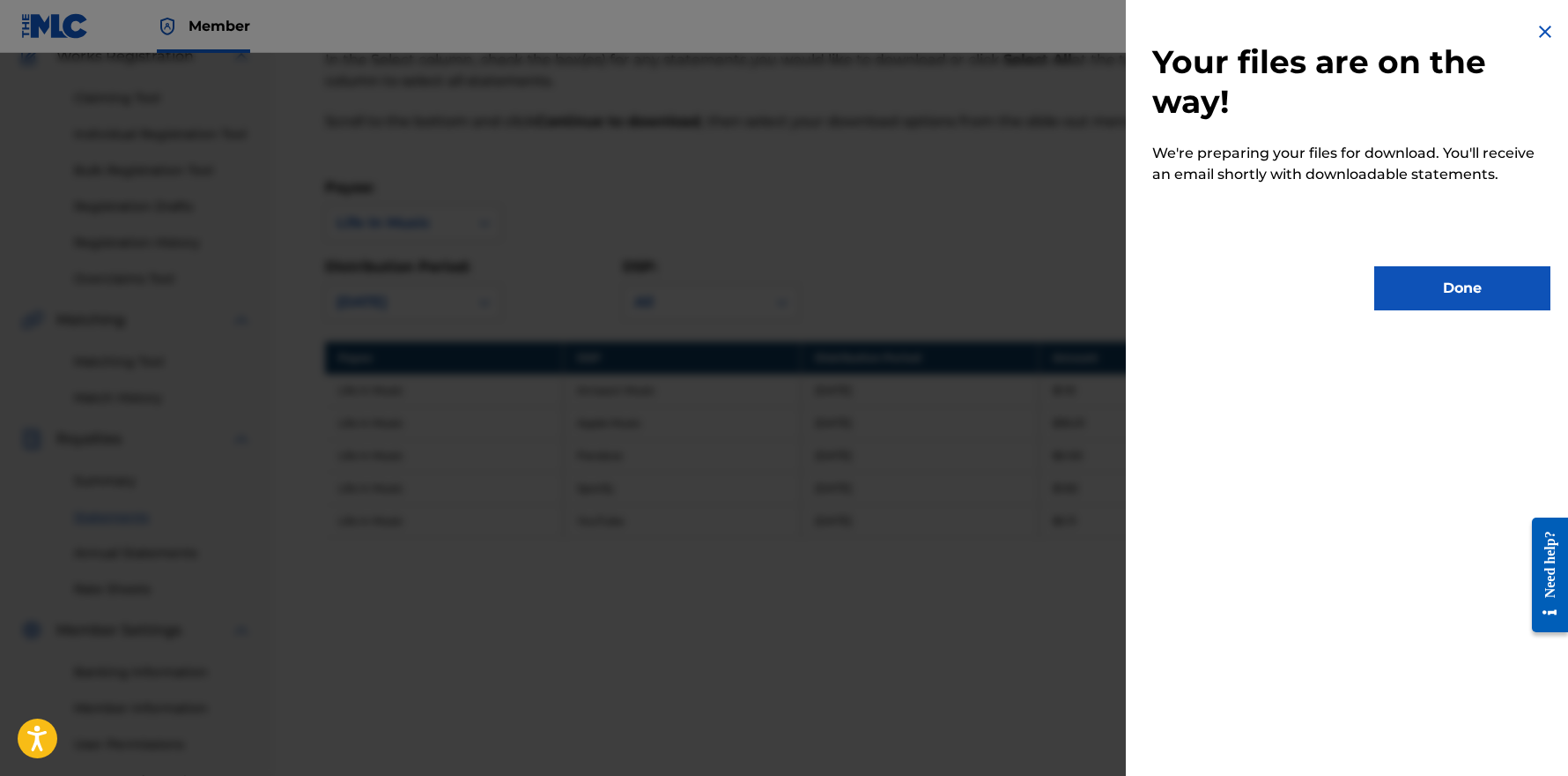
drag, startPoint x: 1437, startPoint y: 294, endPoint x: 1420, endPoint y: 294, distance: 17.0
click at [1437, 294] on button "Done" at bounding box center [1462, 287] width 176 height 44
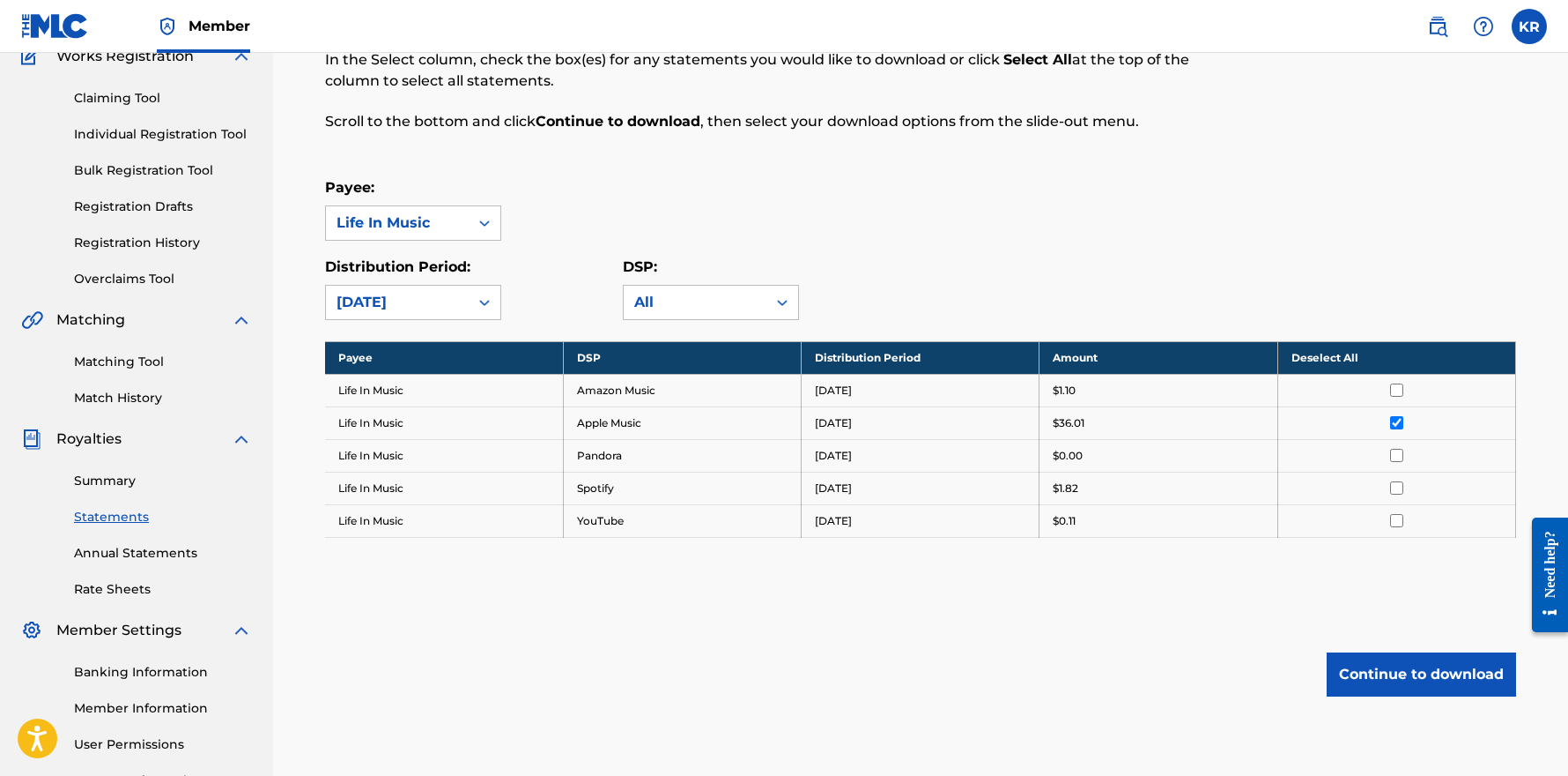
click at [102, 476] on link "Summary" at bounding box center [162, 481] width 178 height 18
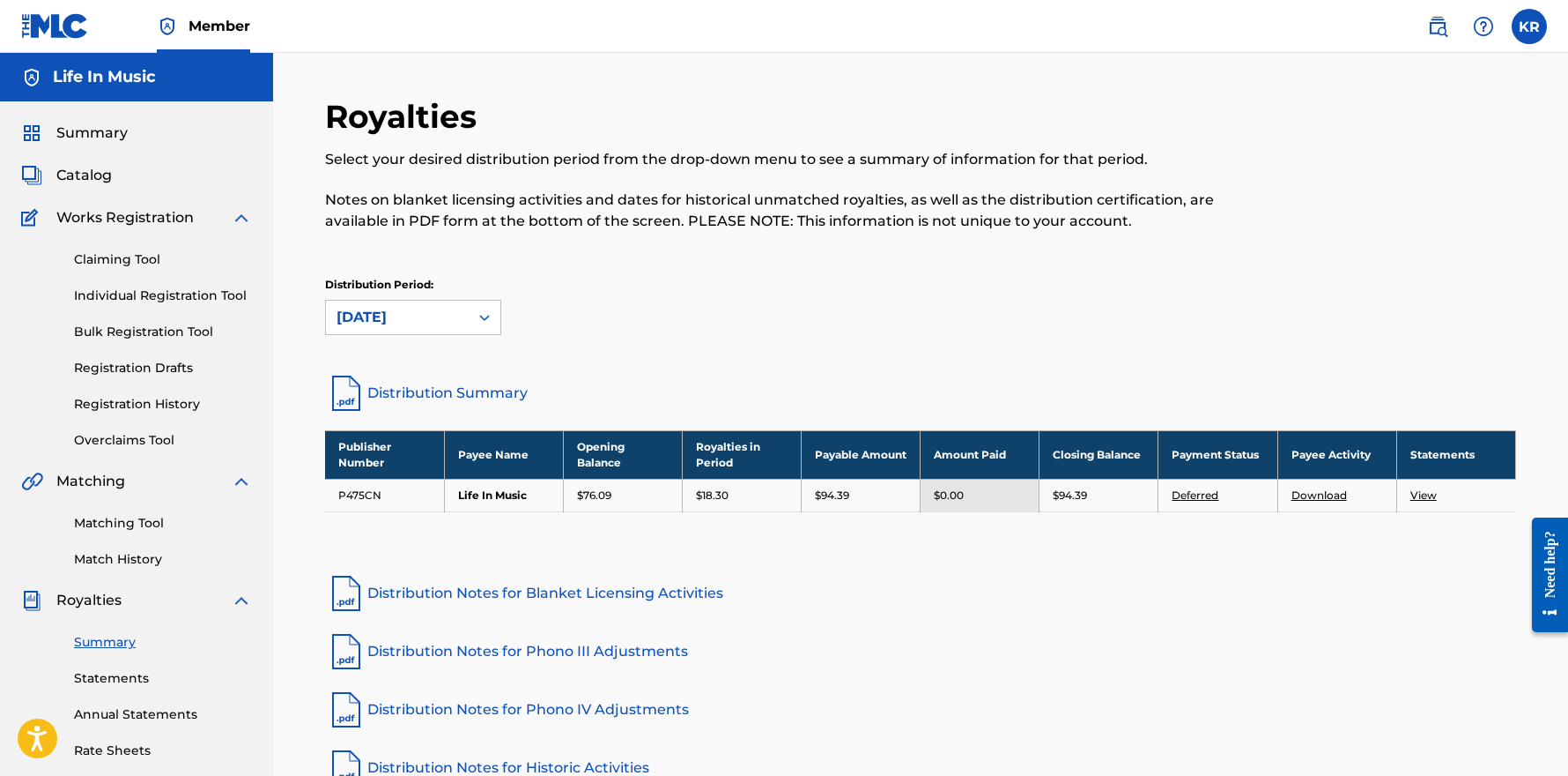
click at [105, 521] on link "Matching Tool" at bounding box center [162, 523] width 178 height 18
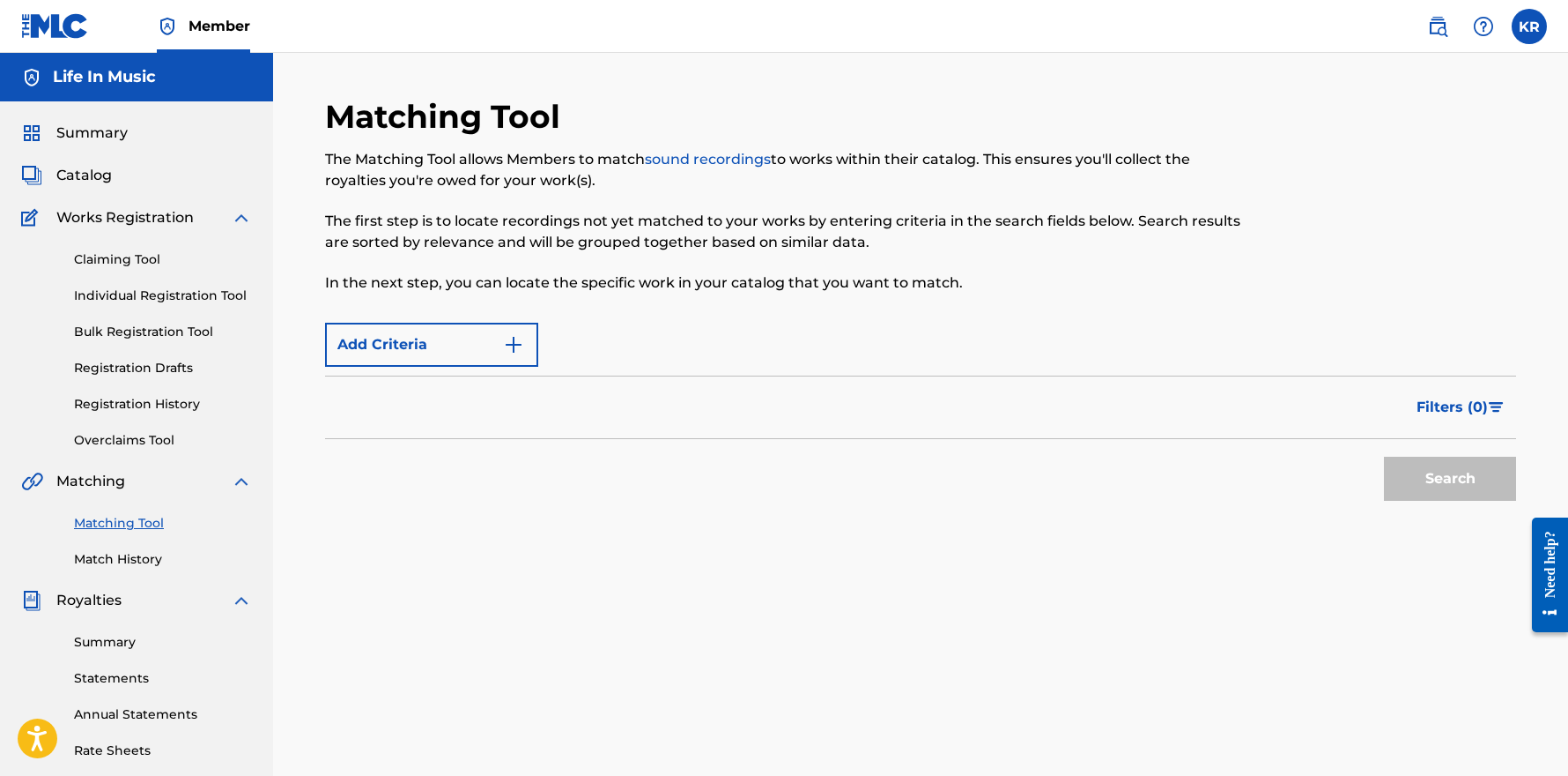
click at [134, 672] on link "Statements" at bounding box center [162, 678] width 178 height 18
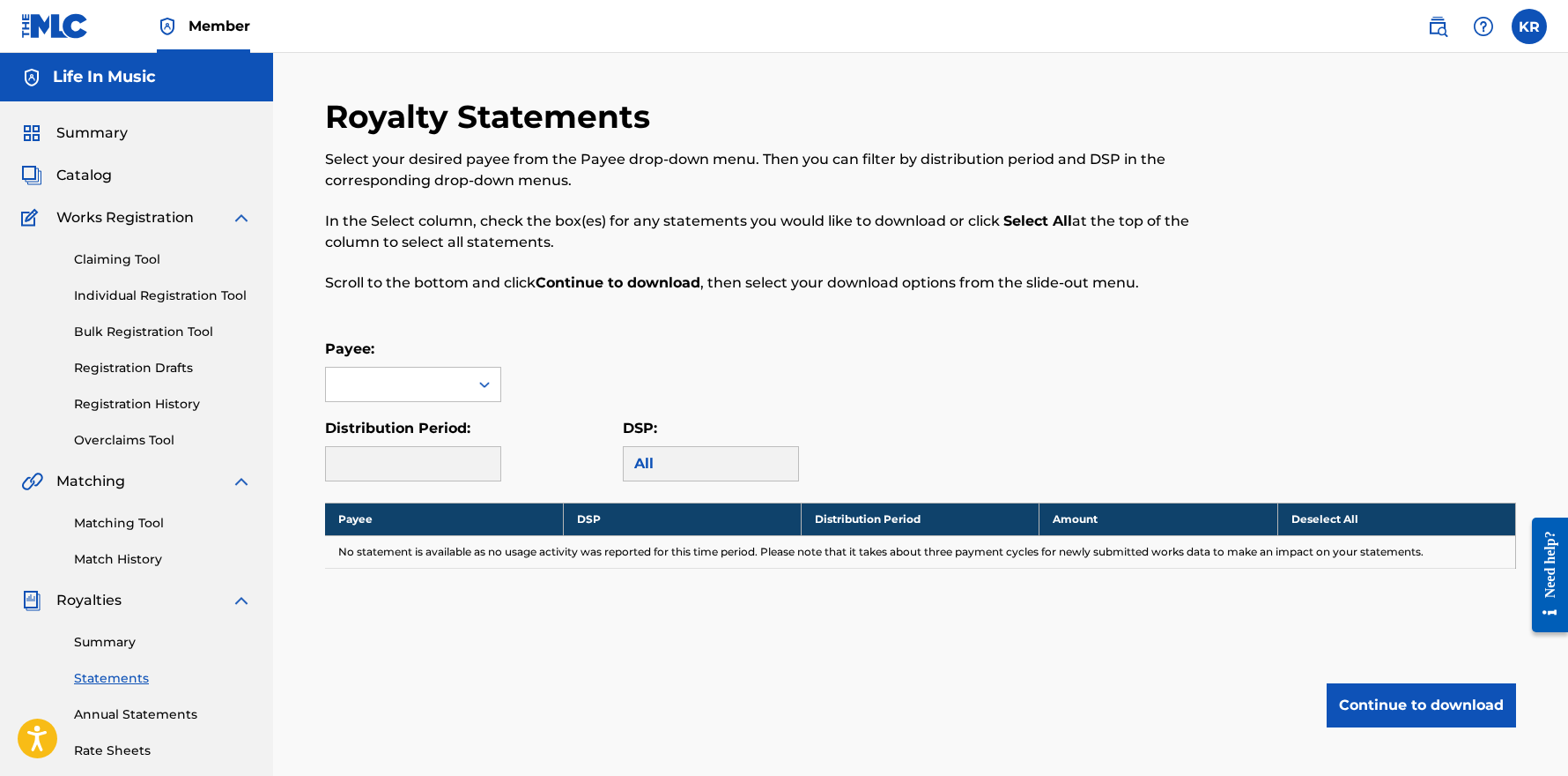
click at [116, 643] on link "Summary" at bounding box center [162, 642] width 178 height 18
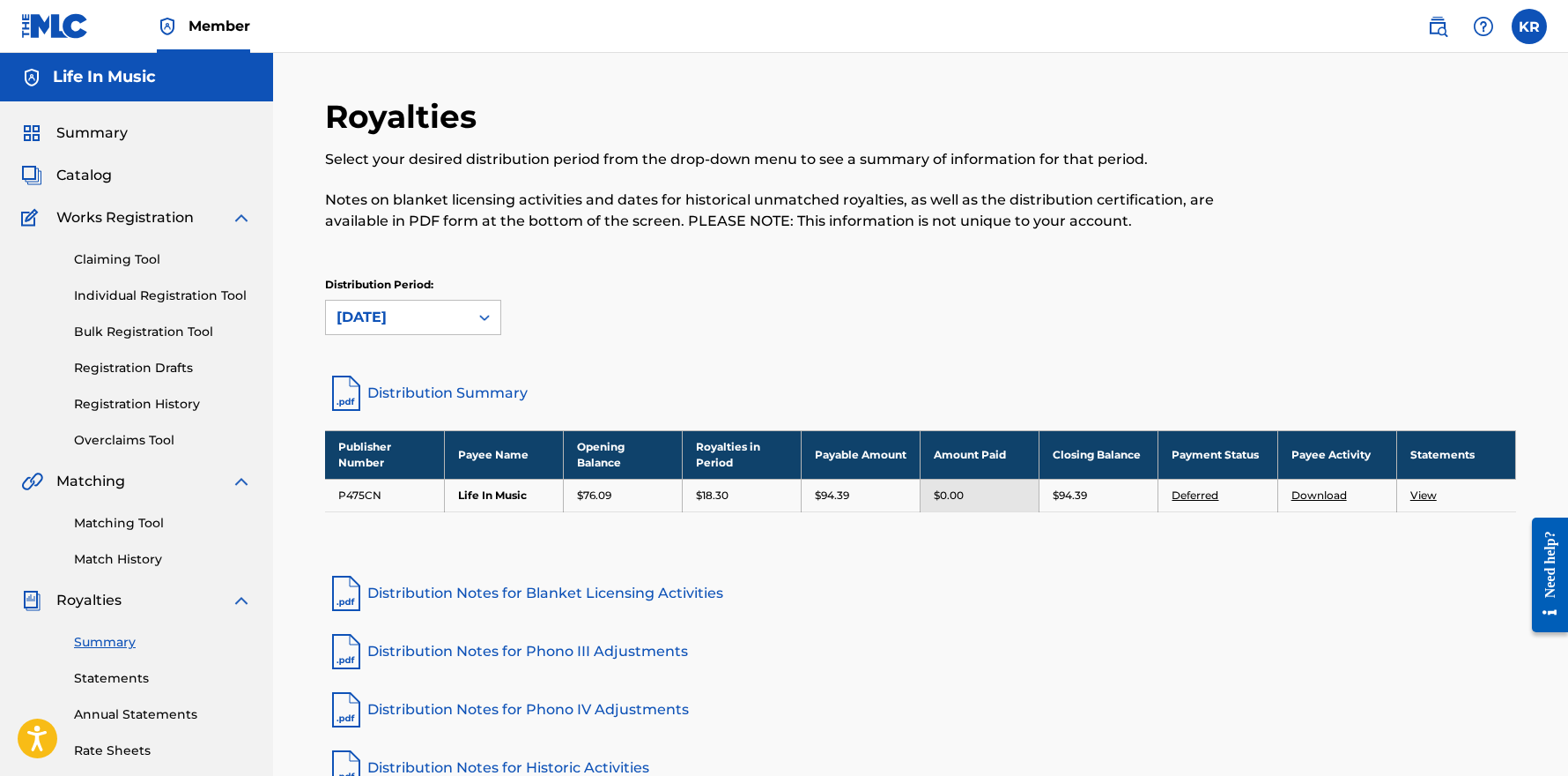
click at [1217, 496] on link "Deferred" at bounding box center [1195, 495] width 47 height 14
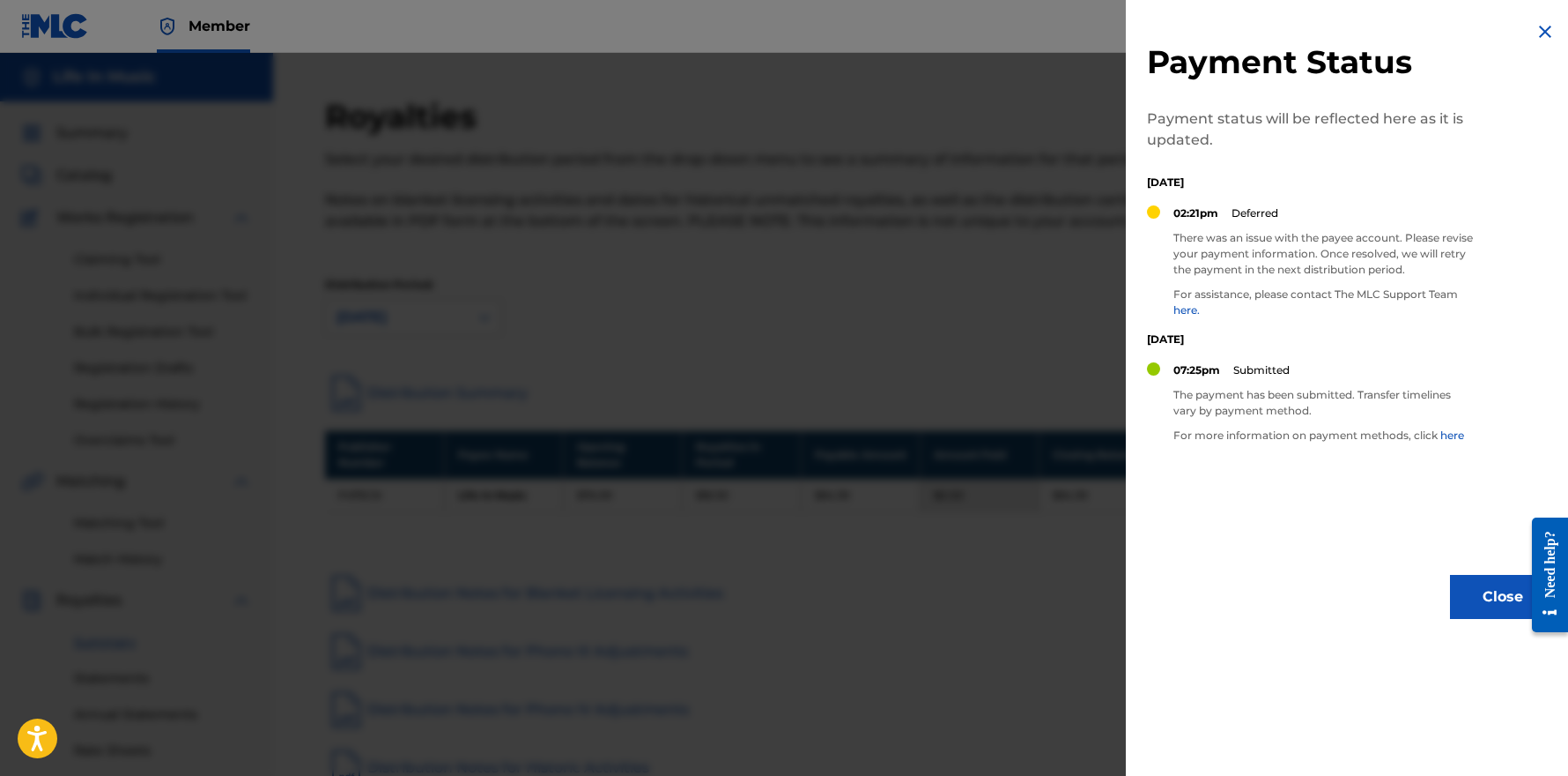
click at [1491, 605] on button "Close" at bounding box center [1503, 596] width 106 height 44
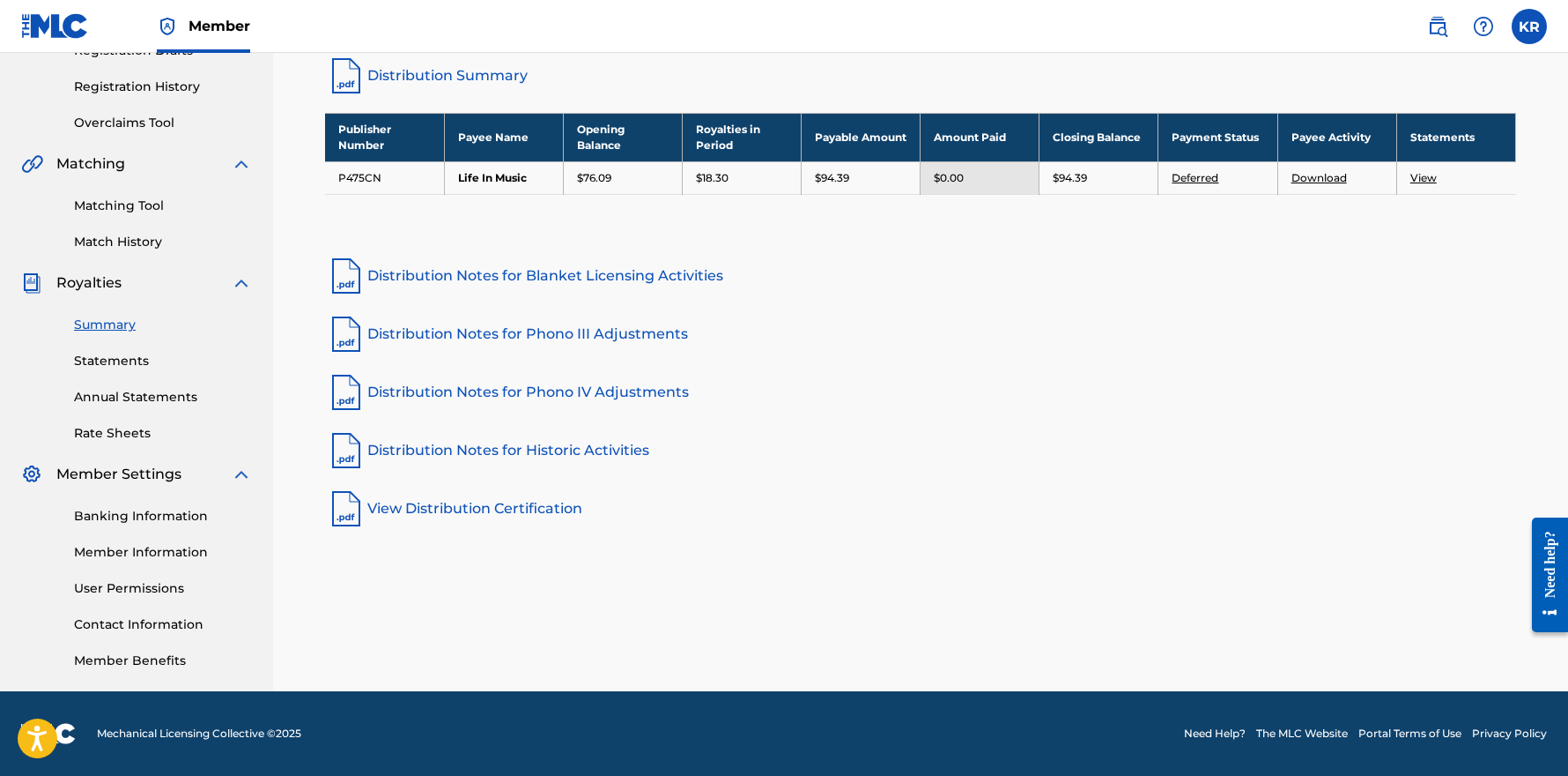
scroll to position [318, 0]
click at [137, 520] on link "Banking Information" at bounding box center [162, 516] width 178 height 18
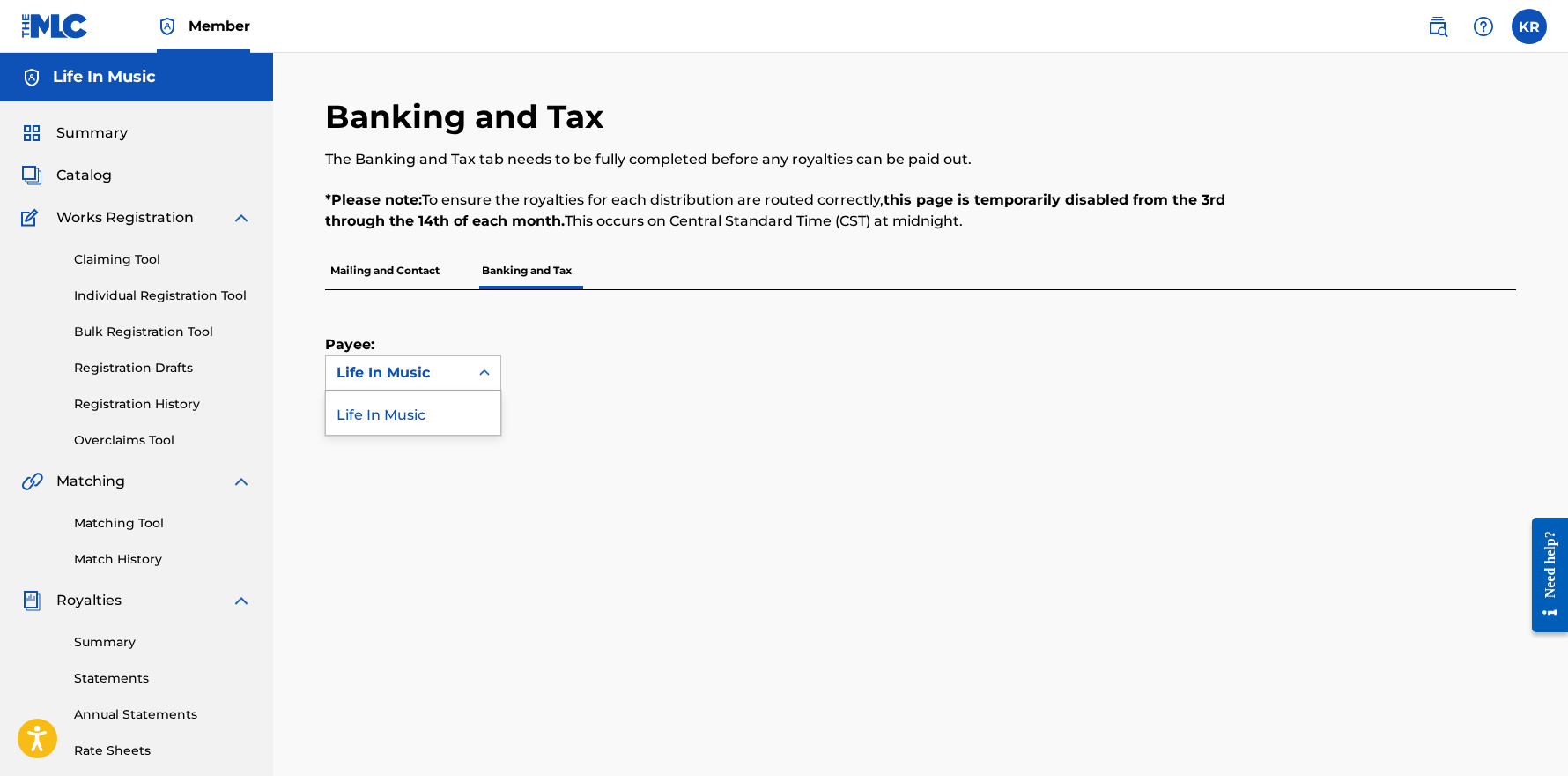
click at [447, 371] on div "Life In Music" at bounding box center [397, 373] width 121 height 21
click at [727, 376] on div "Payee: Life In Music selected, 1 of 1. 1 result available. Use Up and Down to c…" at bounding box center [899, 340] width 1149 height 100
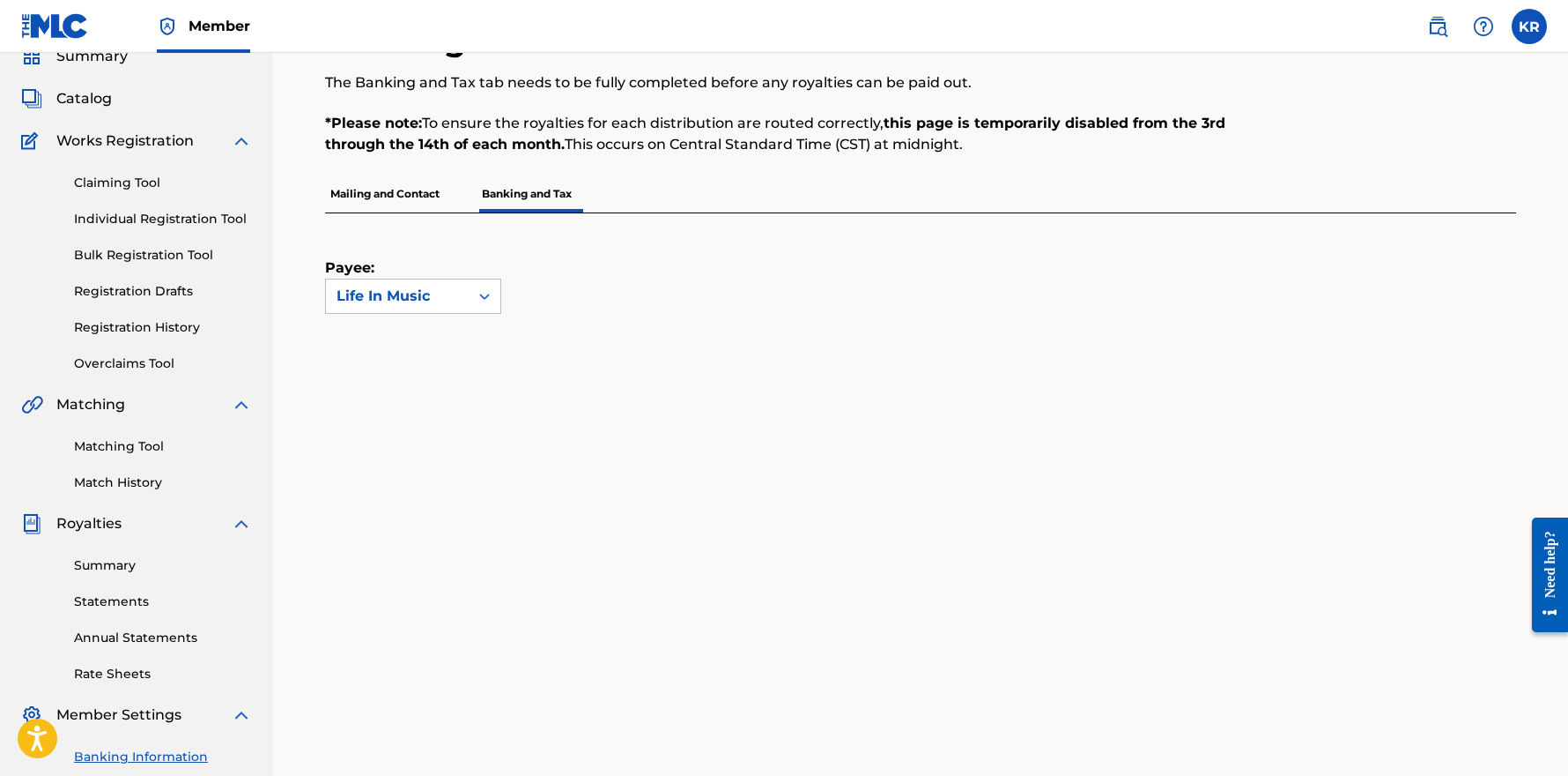
scroll to position [77, 0]
drag, startPoint x: 403, startPoint y: 195, endPoint x: 419, endPoint y: 194, distance: 16.0
click at [403, 195] on p "Mailing and Contact" at bounding box center [384, 194] width 119 height 37
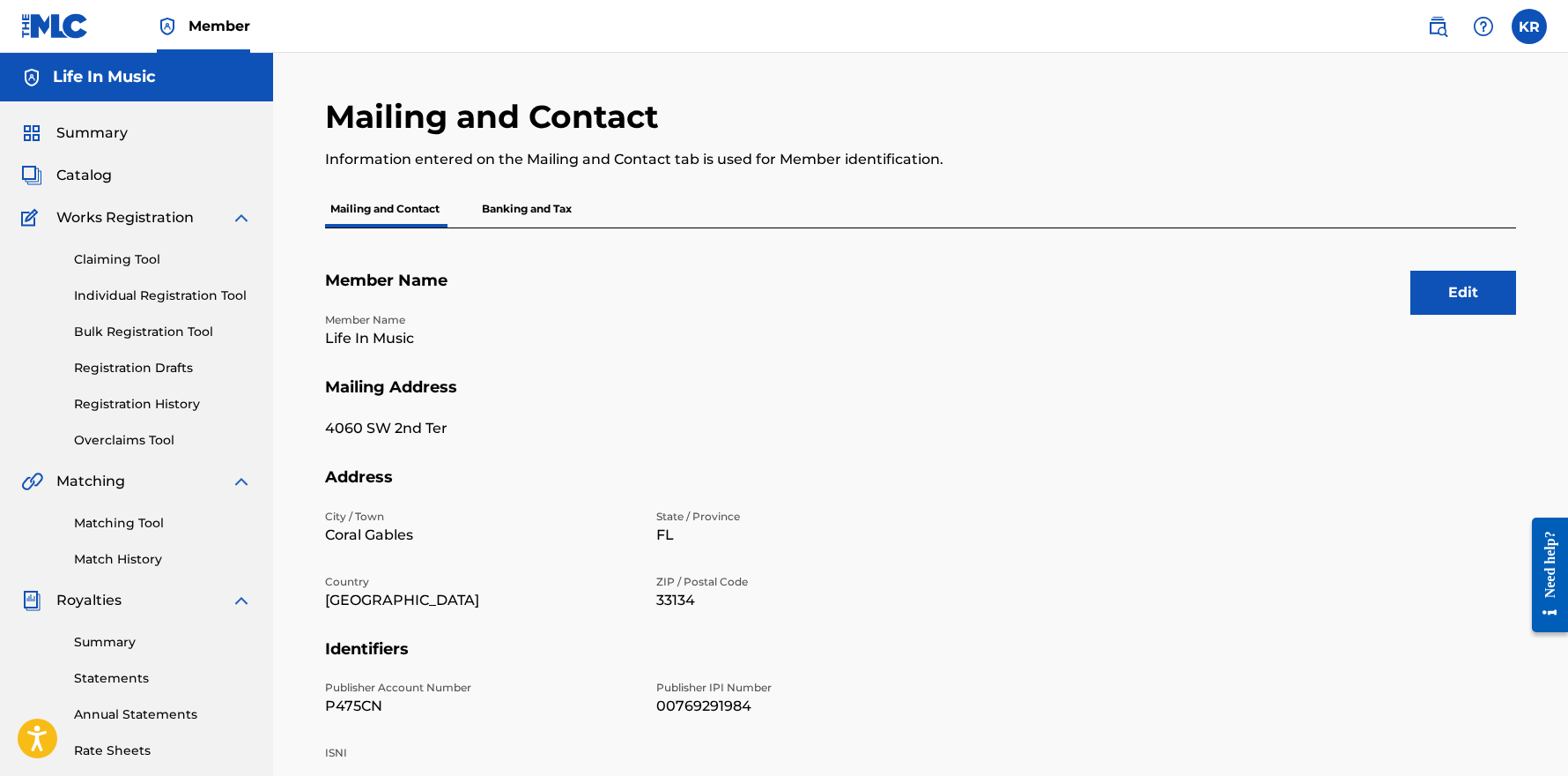
click at [544, 202] on p "Banking and Tax" at bounding box center [526, 209] width 100 height 37
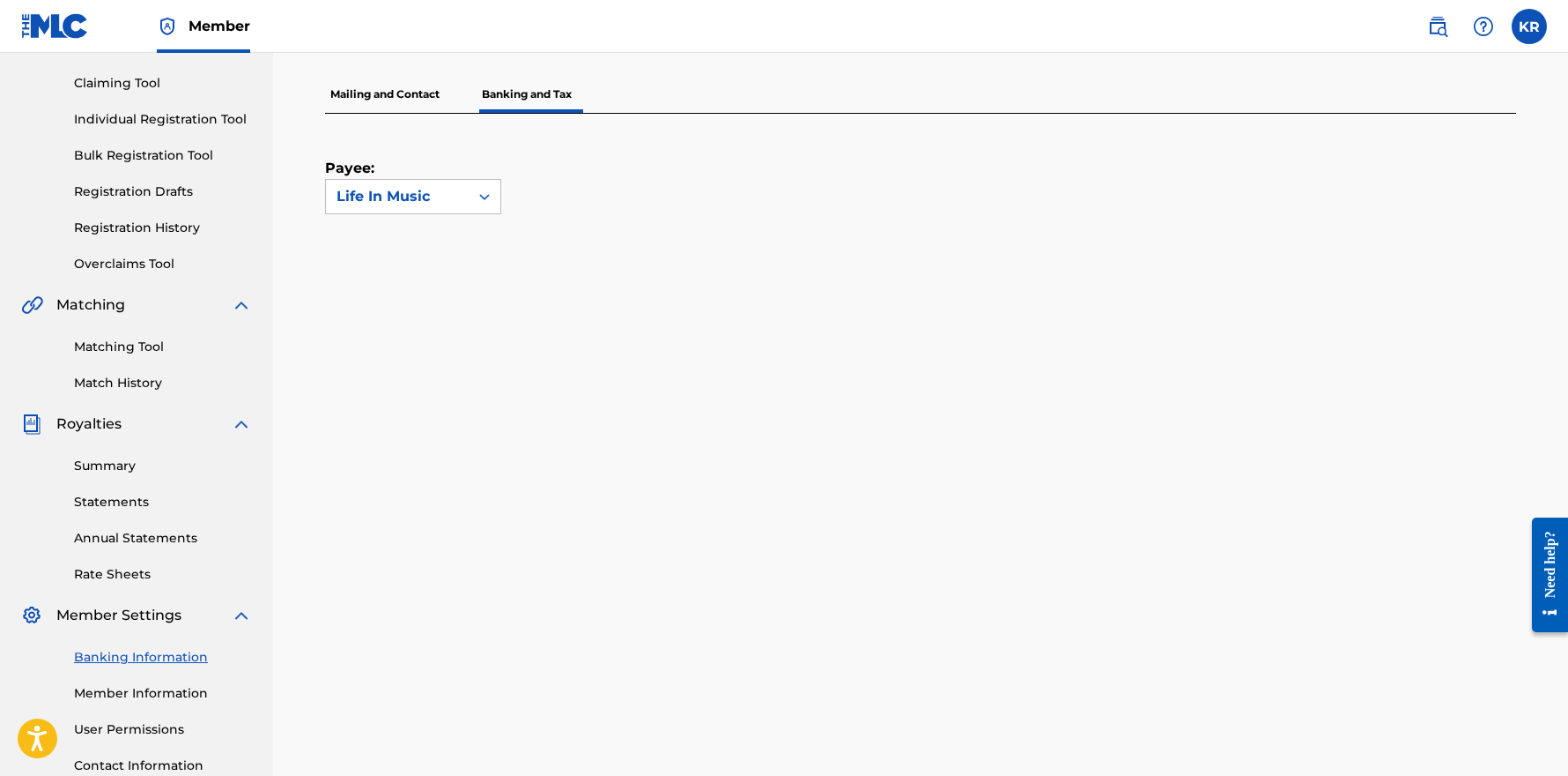
scroll to position [179, 0]
click at [150, 654] on link "Banking Information" at bounding box center [162, 654] width 178 height 18
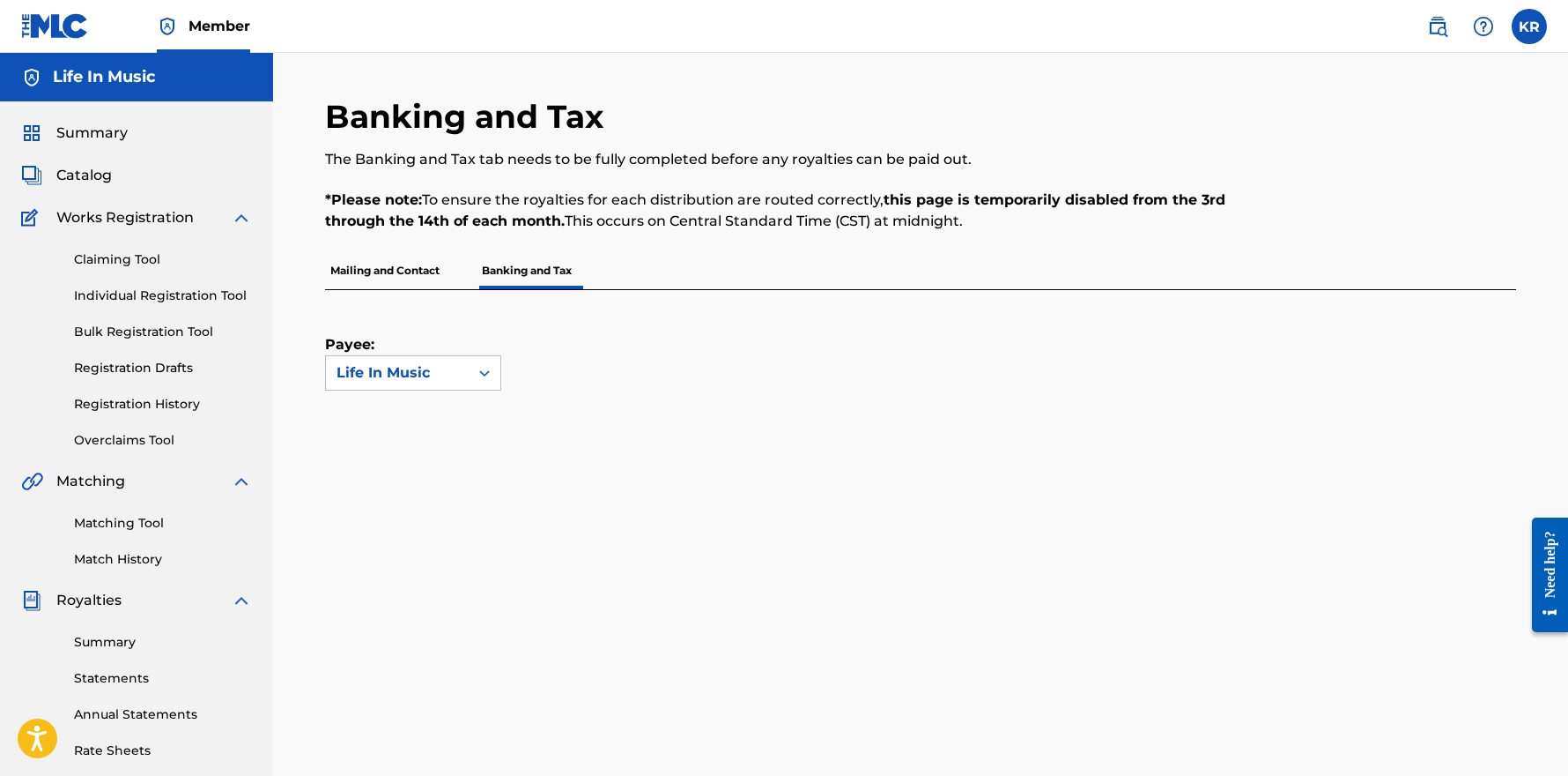
scroll to position [0, 0]
click at [72, 141] on span "Summary" at bounding box center [92, 133] width 72 height 21
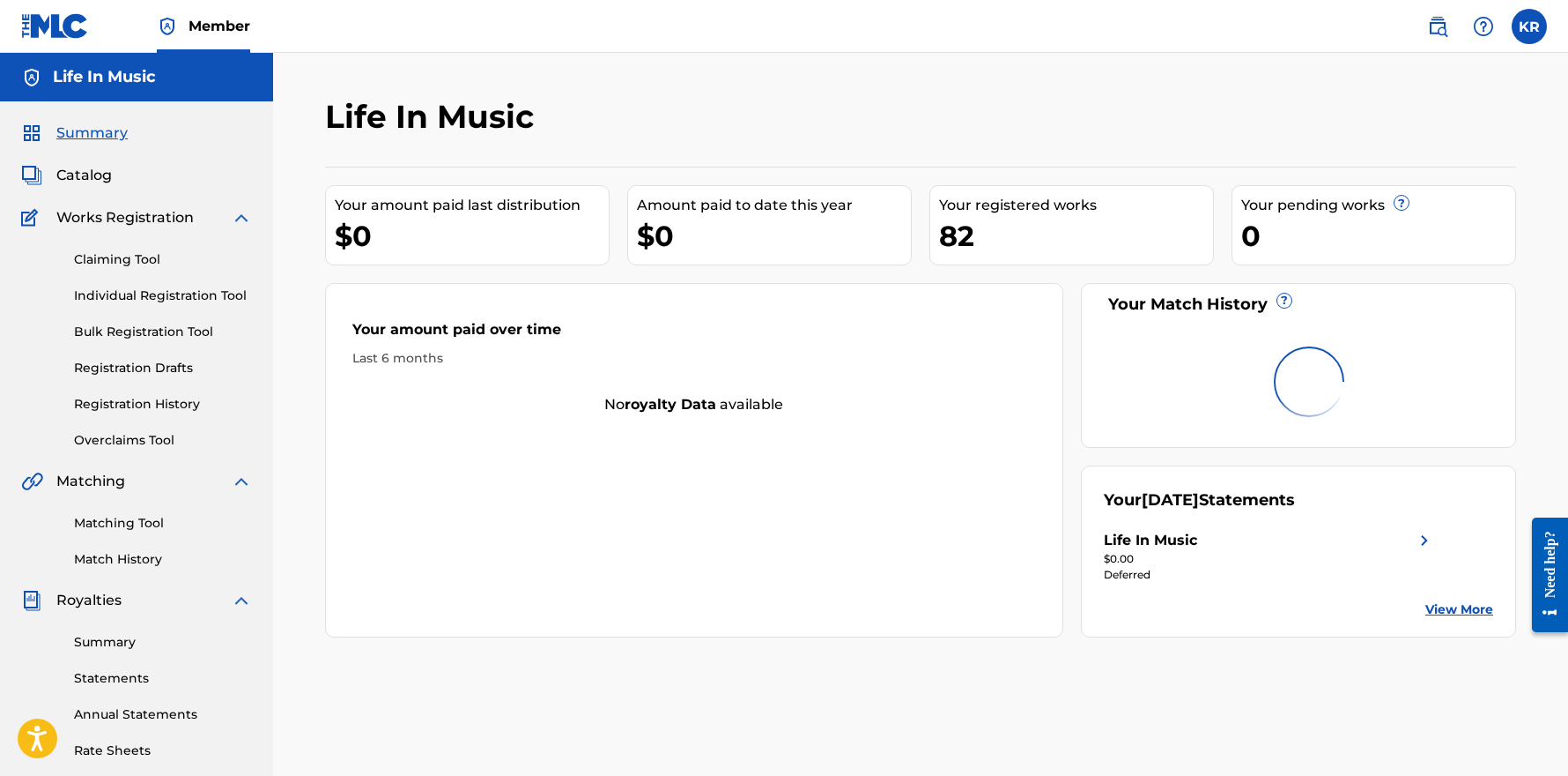
click at [94, 172] on span "Catalog" at bounding box center [83, 176] width 55 height 21
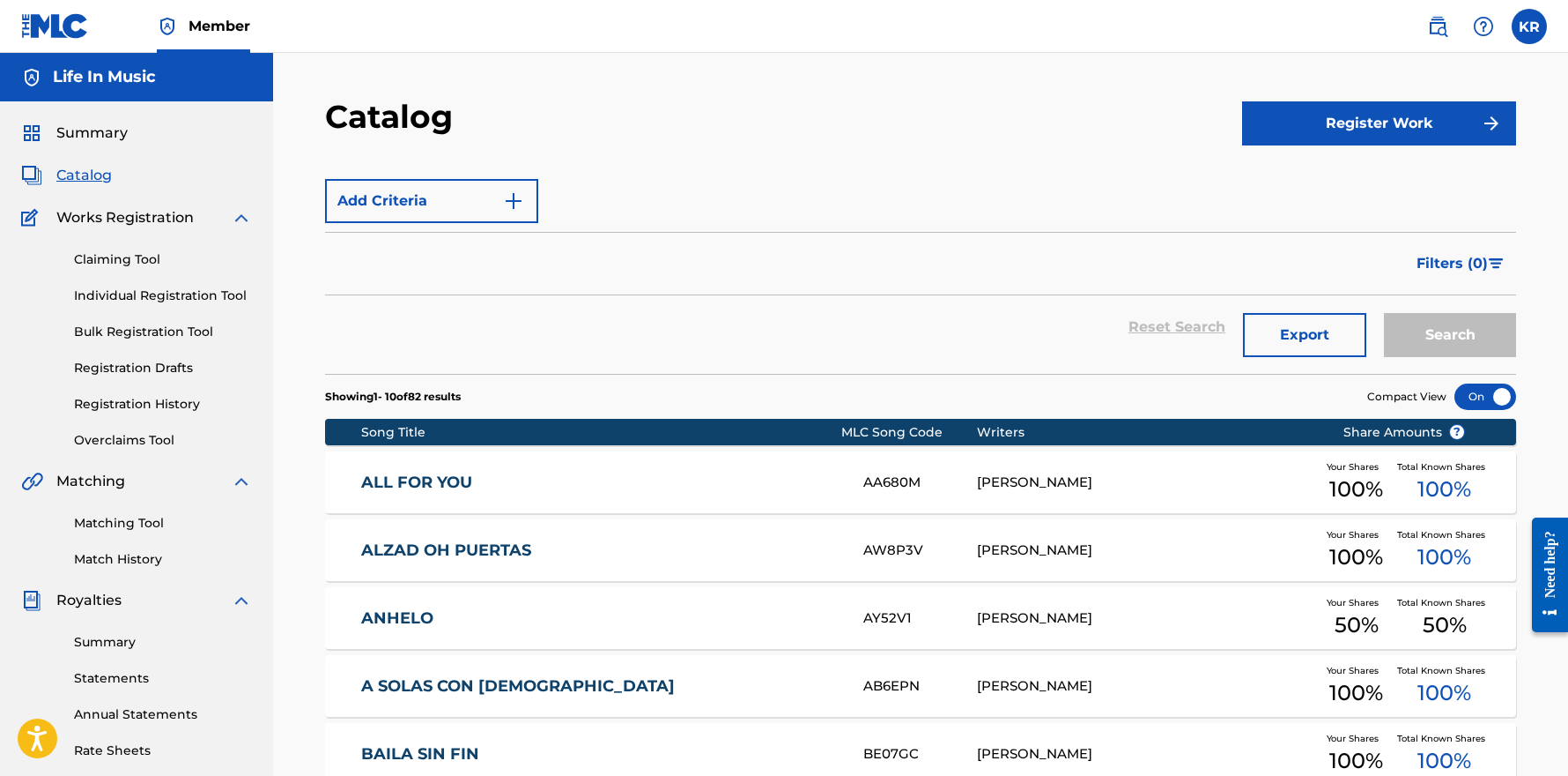
click at [1421, 133] on button "Register Work" at bounding box center [1380, 122] width 274 height 44
click at [1317, 185] on link "Individual" at bounding box center [1380, 181] width 274 height 43
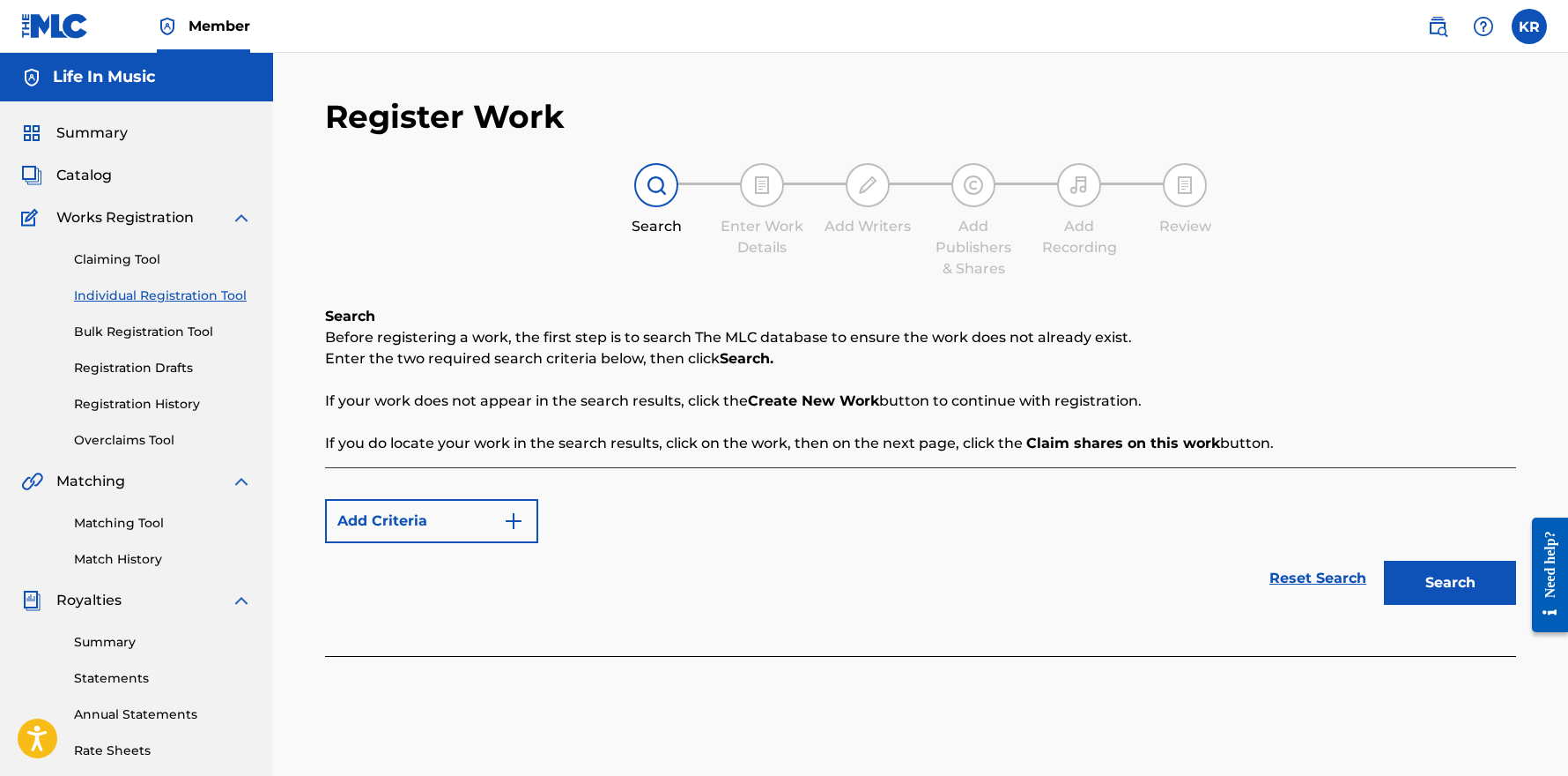
click at [1424, 582] on button "Search" at bounding box center [1451, 582] width 132 height 44
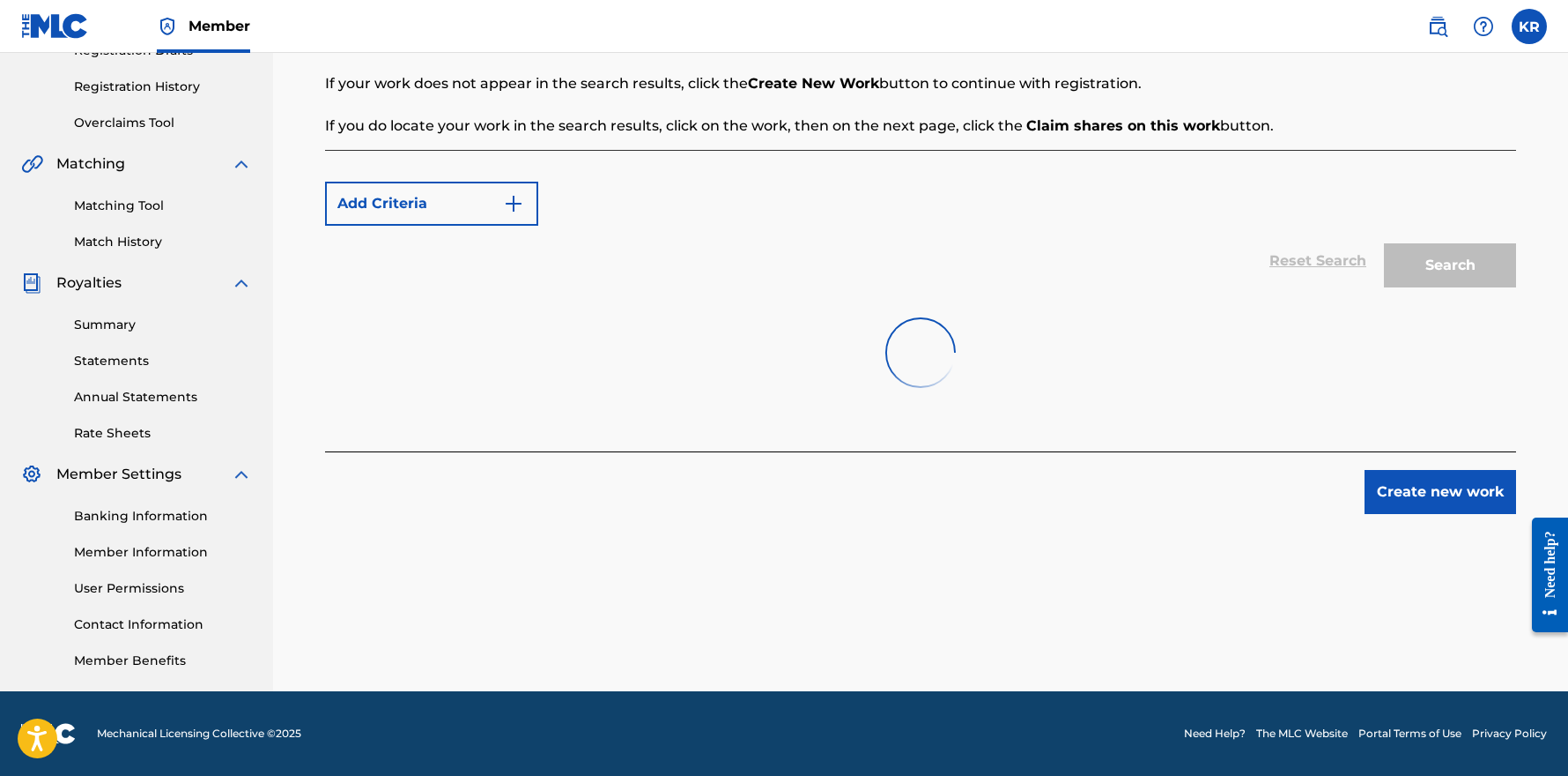
scroll to position [318, 0]
click at [1403, 485] on button "Create new work" at bounding box center [1441, 491] width 151 height 44
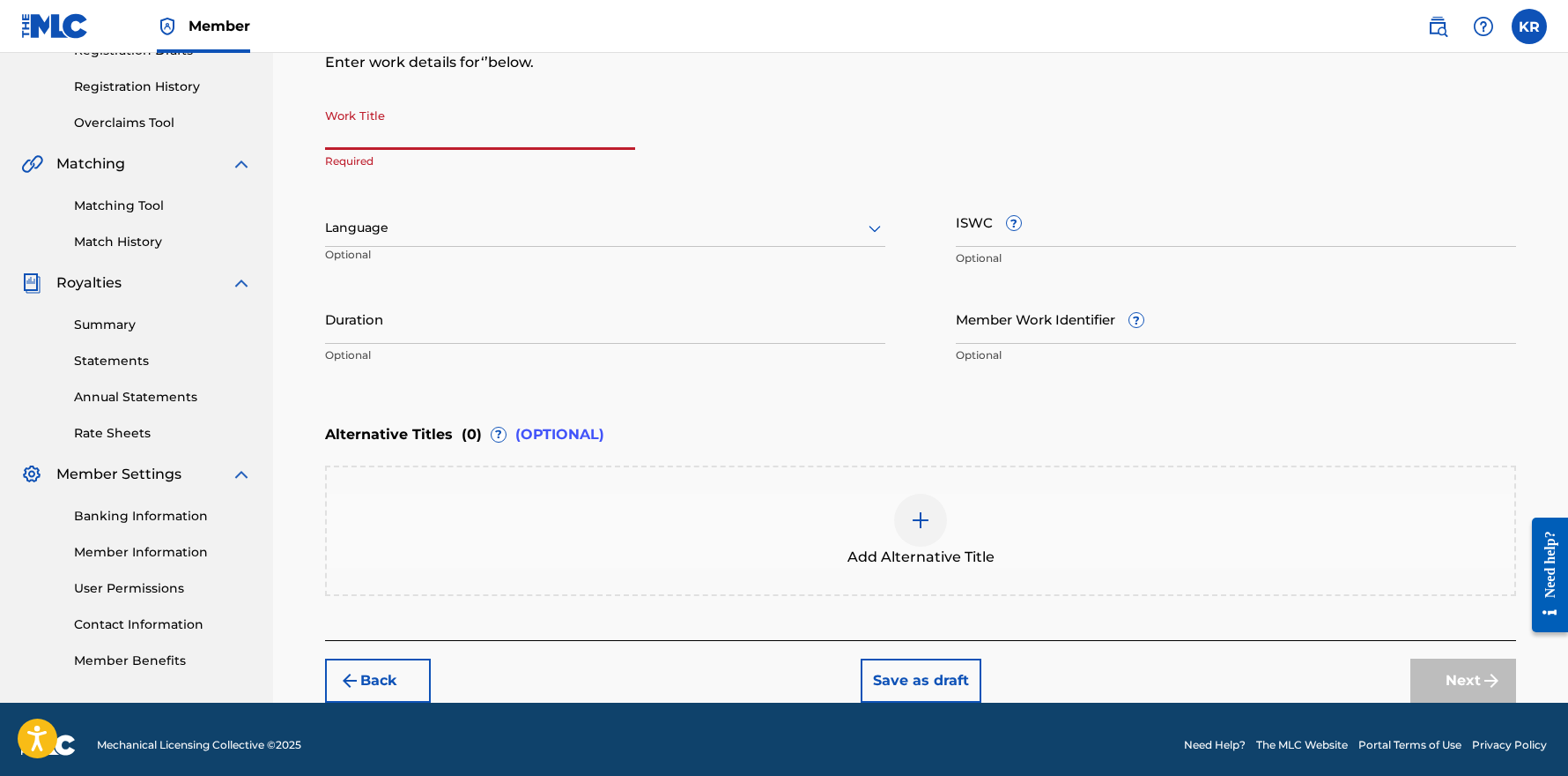
click at [429, 128] on input "Work Title" at bounding box center [480, 125] width 310 height 51
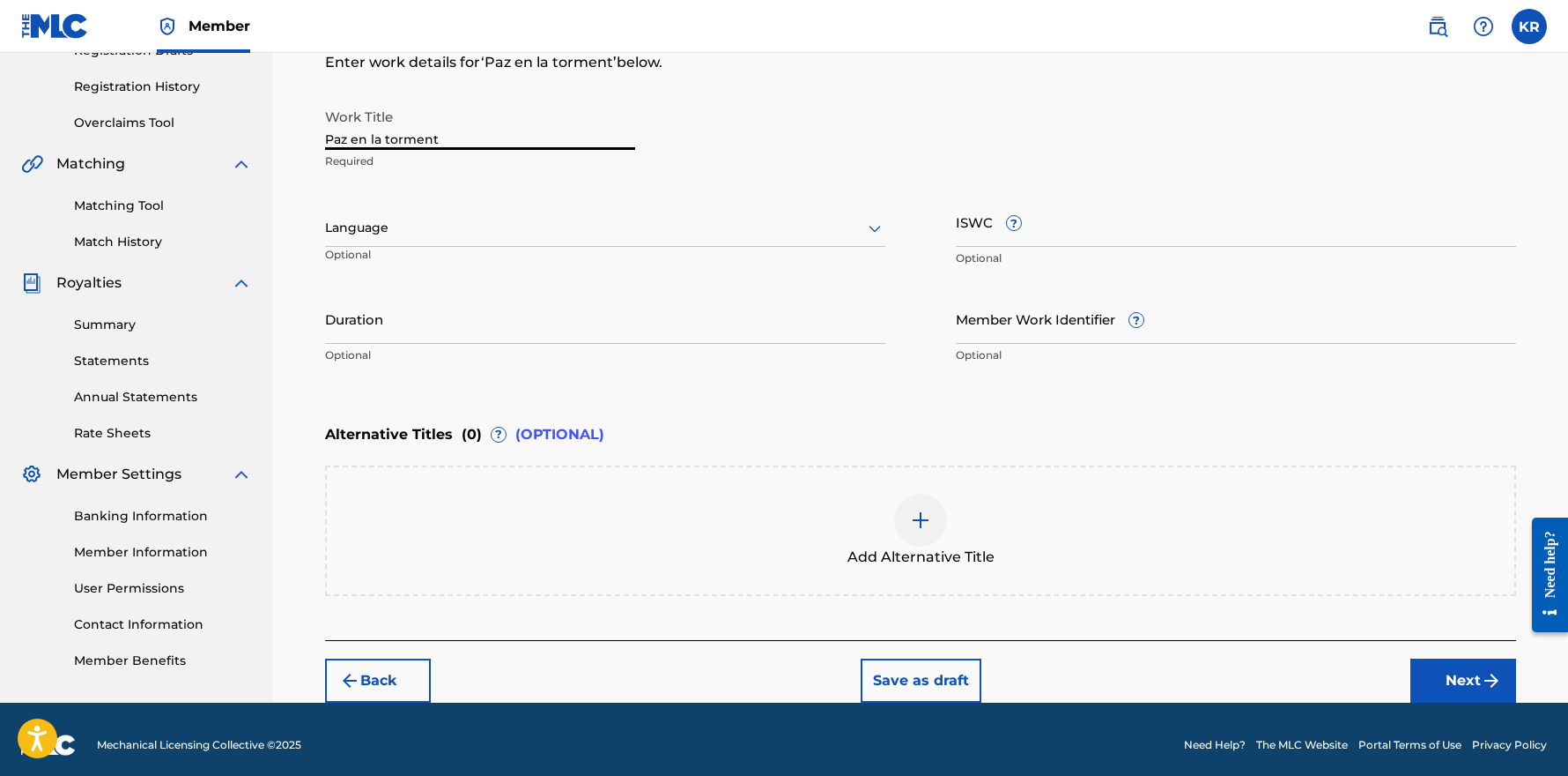
type input "Paz en la tormenta"
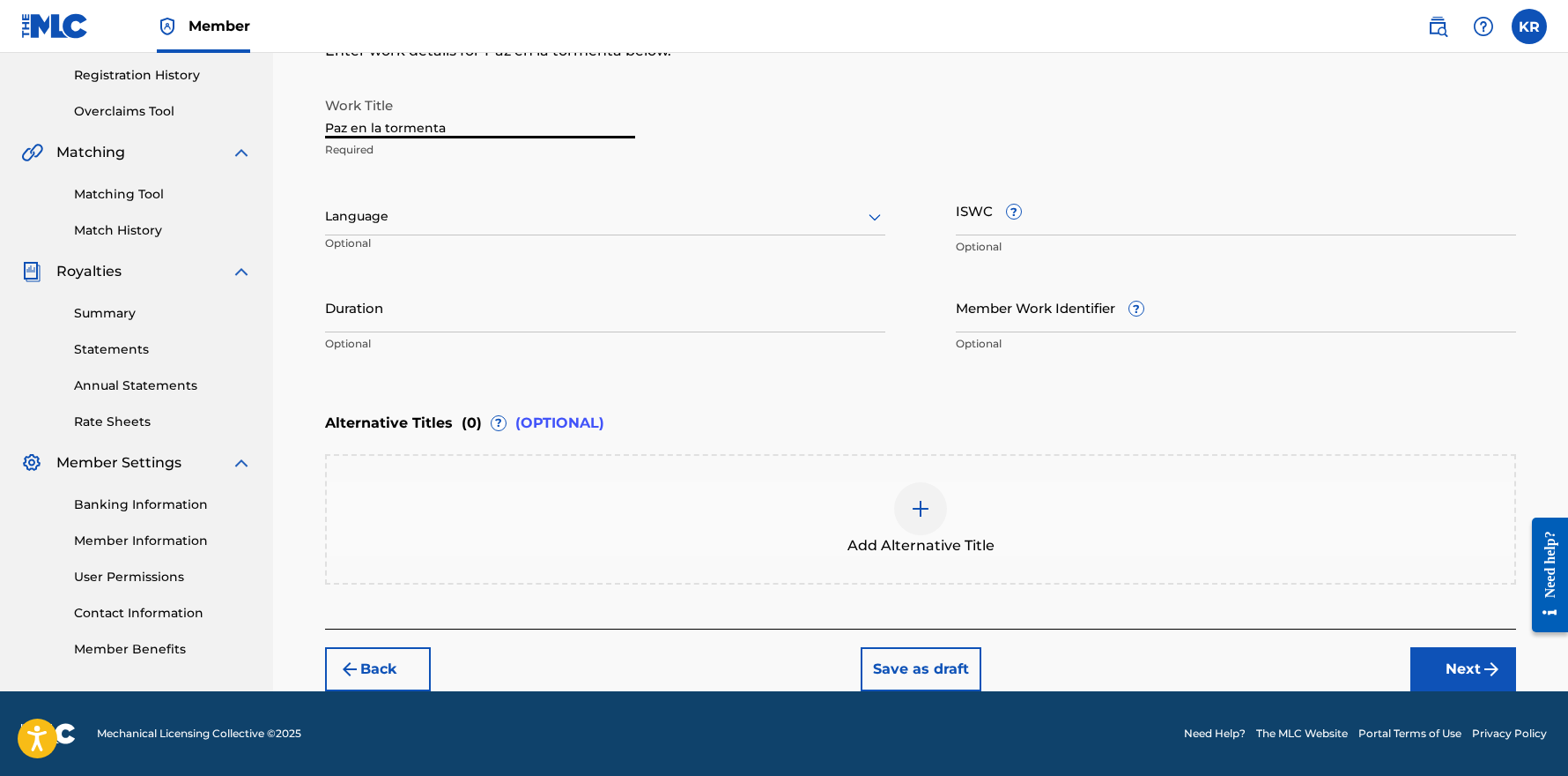
scroll to position [328, 0]
click at [923, 505] on img at bounding box center [920, 509] width 21 height 21
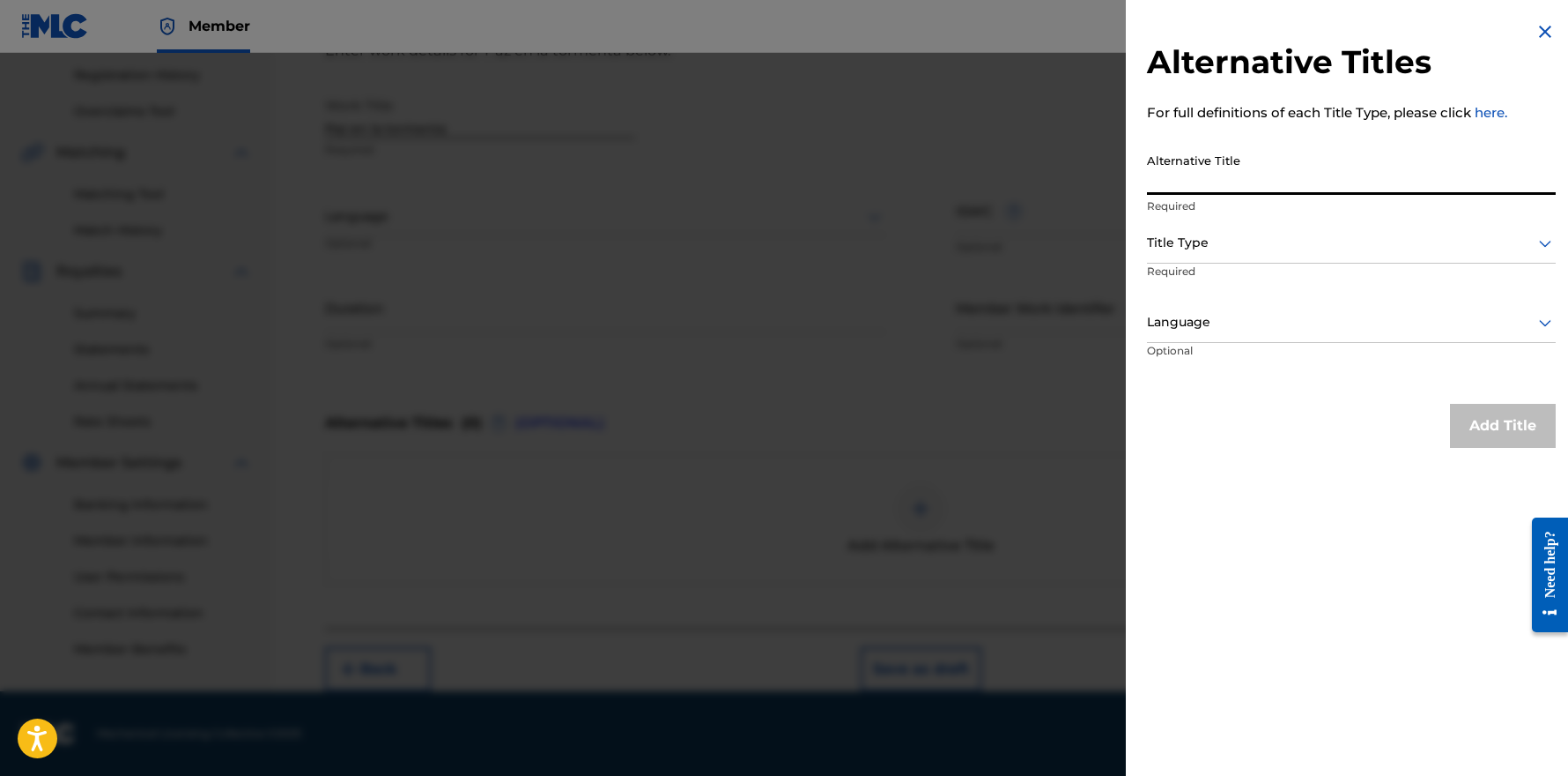
click at [1208, 167] on input "Alternative Title" at bounding box center [1351, 170] width 409 height 51
type input "Paz en la tormenta (Piano Instrumental)"
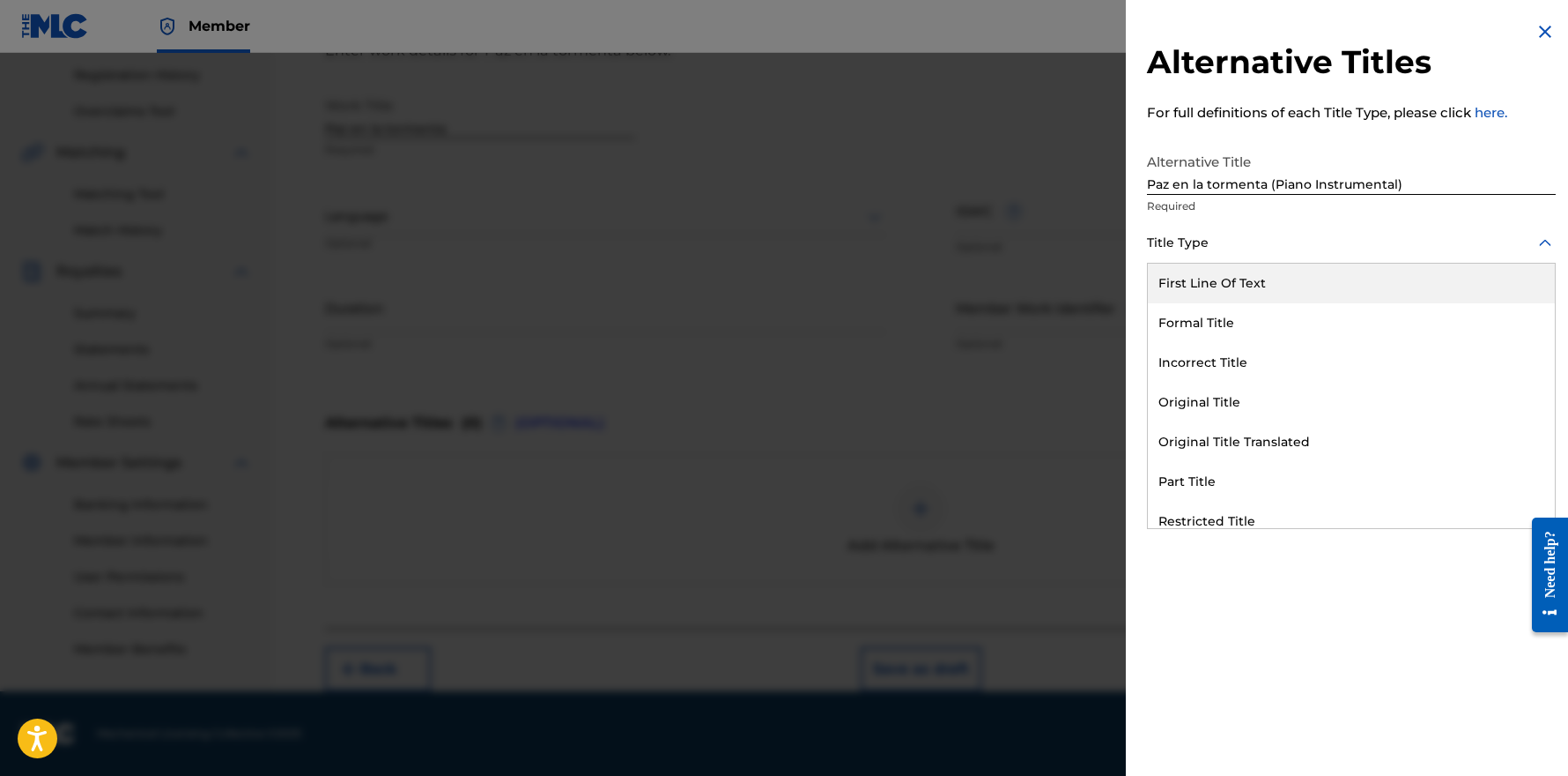
click at [1198, 241] on div at bounding box center [1351, 243] width 409 height 22
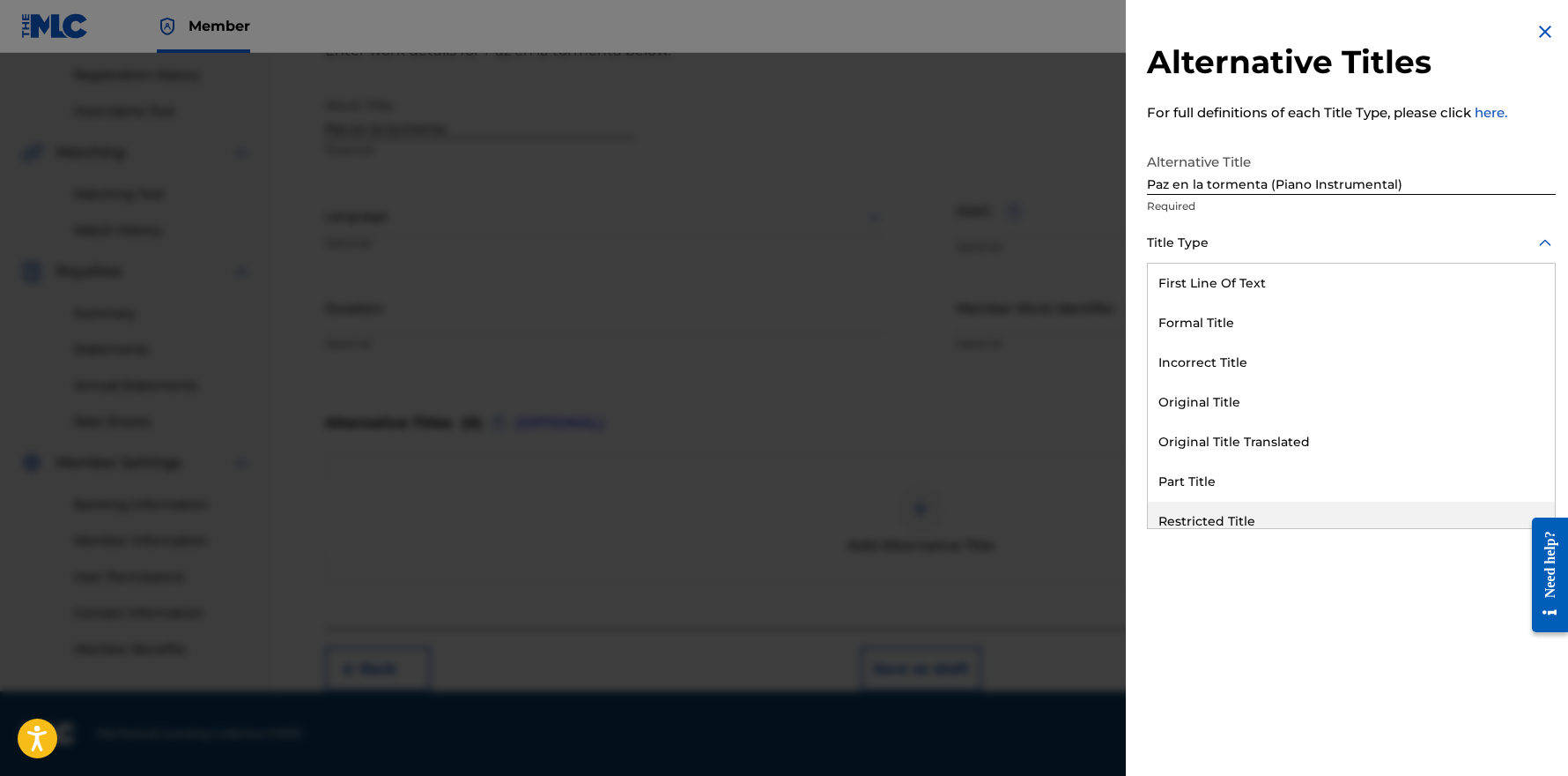
scroll to position [172, 0]
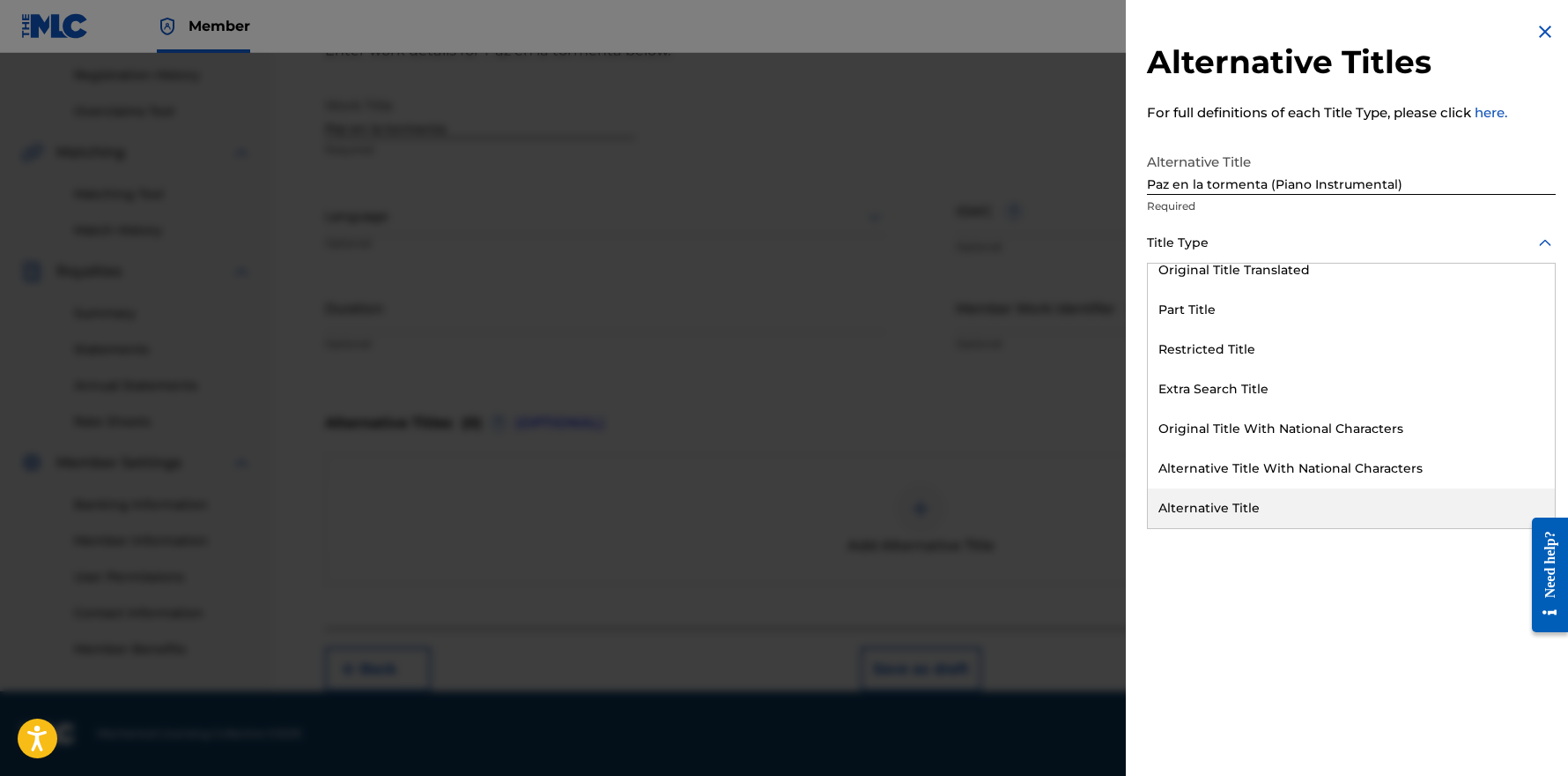
click at [1237, 508] on div "Alternative Title" at bounding box center [1351, 508] width 407 height 40
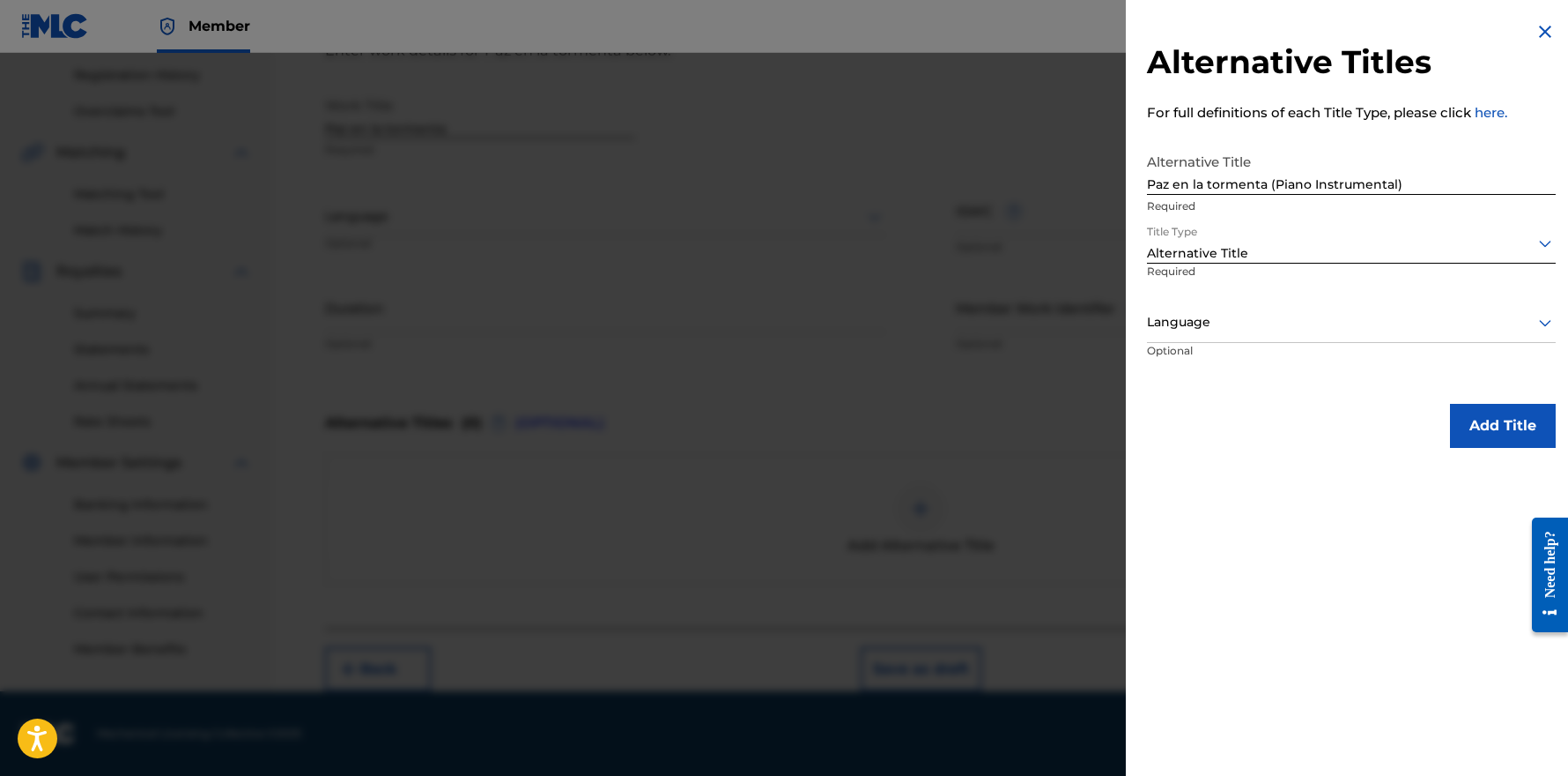
click at [1500, 421] on button "Add Title" at bounding box center [1503, 425] width 106 height 44
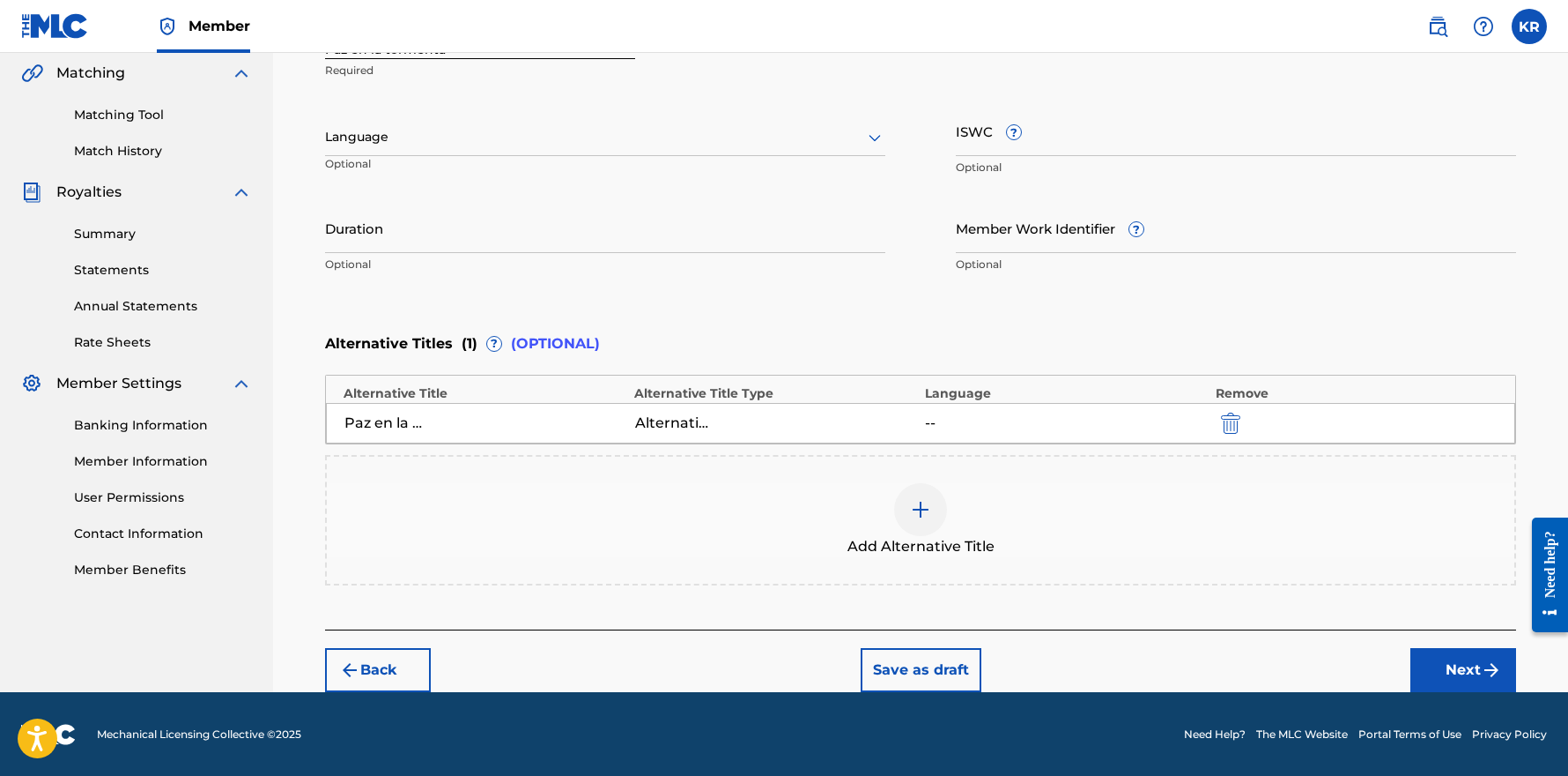
click at [1458, 663] on button "Next" at bounding box center [1463, 669] width 106 height 44
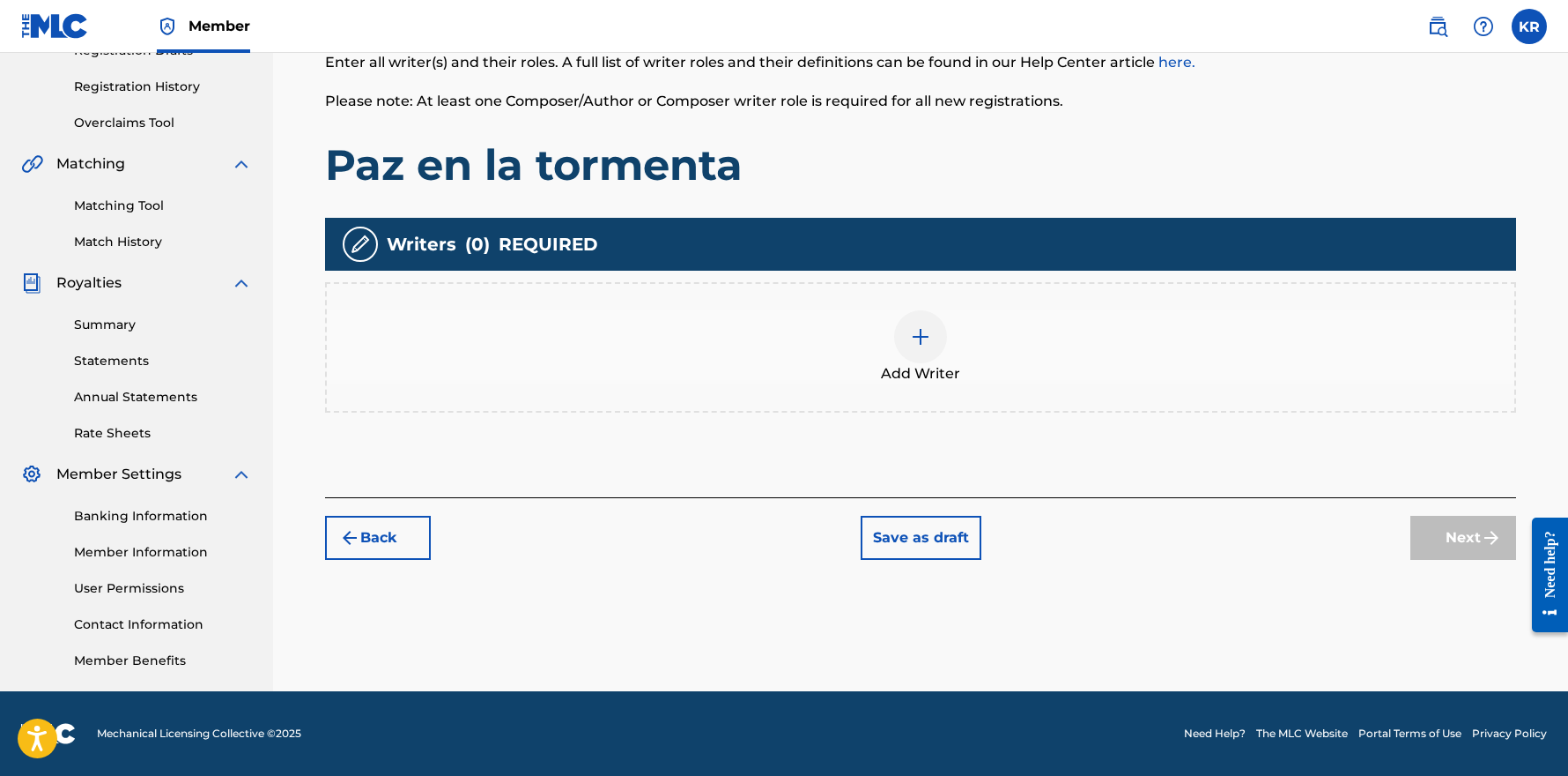
scroll to position [318, 0]
click at [918, 339] on img at bounding box center [920, 337] width 21 height 21
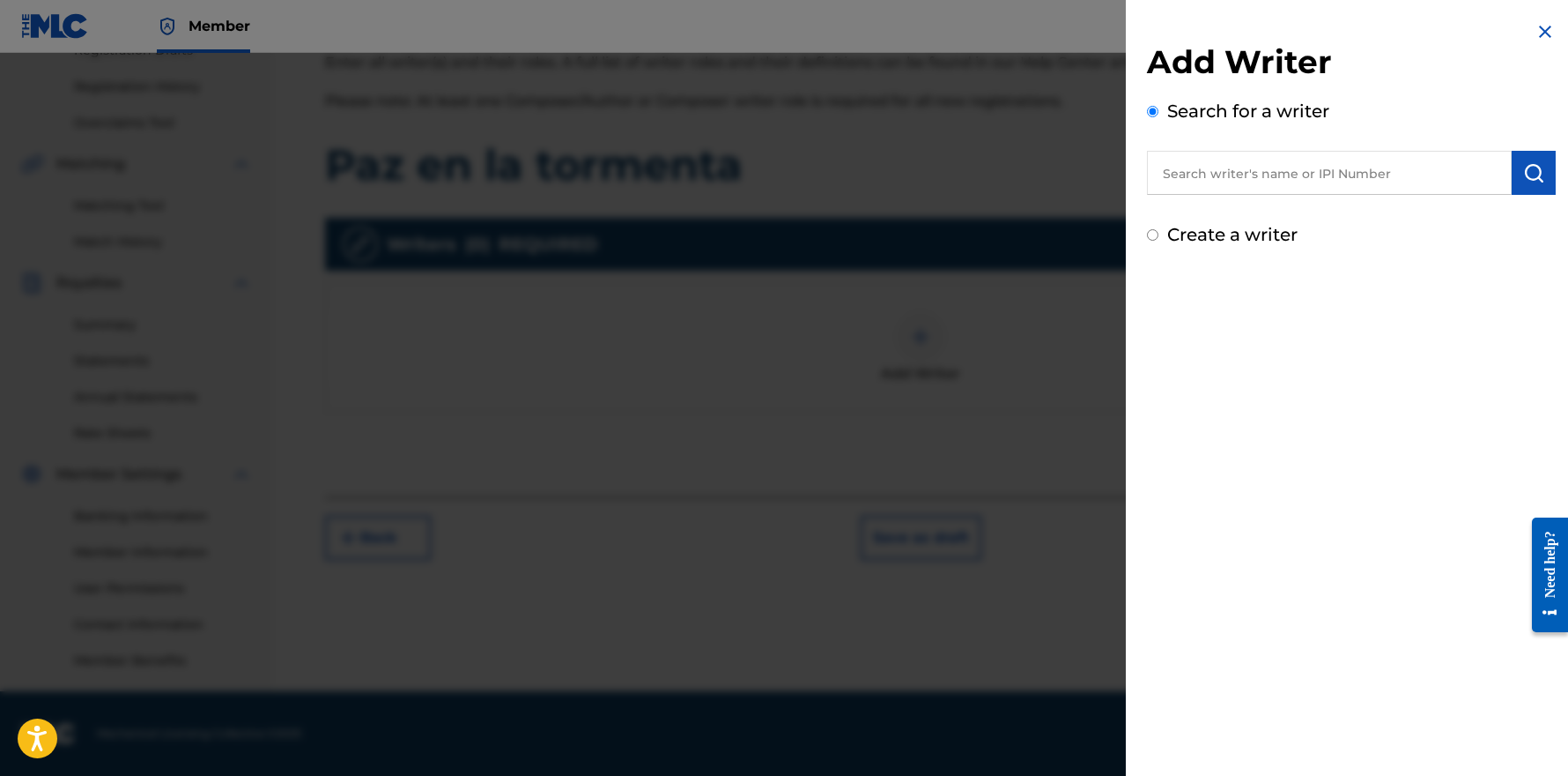
click at [1237, 178] on input "text" at bounding box center [1330, 172] width 365 height 44
drag, startPoint x: 1198, startPoint y: 199, endPoint x: 1195, endPoint y: 219, distance: 20.2
click at [1195, 219] on strong "kemuel" at bounding box center [1189, 213] width 55 height 17
click at [1375, 213] on div "[PERSON_NAME]" at bounding box center [1329, 213] width 364 height 32
drag, startPoint x: 1343, startPoint y: 290, endPoint x: 1342, endPoint y: 270, distance: 20.0
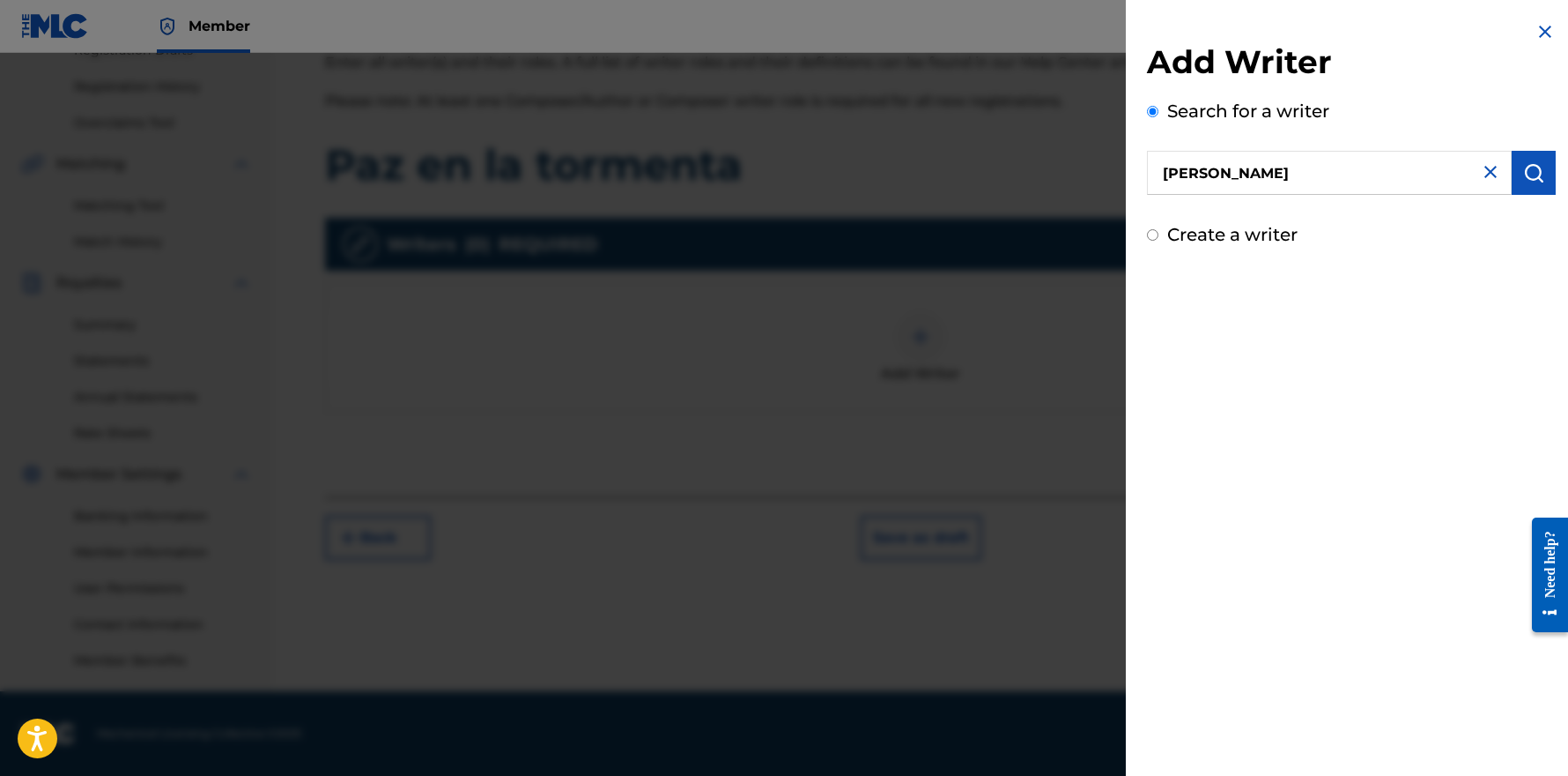
click at [1352, 296] on div "Add Writer Search for a writer [PERSON_NAME] Create a writer" at bounding box center [1351, 388] width 451 height 776
click at [1295, 175] on input "[PERSON_NAME]" at bounding box center [1330, 172] width 365 height 44
drag, startPoint x: 1265, startPoint y: 203, endPoint x: 1181, endPoint y: 206, distance: 84.1
click at [1181, 206] on strong "kemuel" at bounding box center [1189, 213] width 55 height 17
drag, startPoint x: 1181, startPoint y: 206, endPoint x: 1275, endPoint y: 382, distance: 199.5
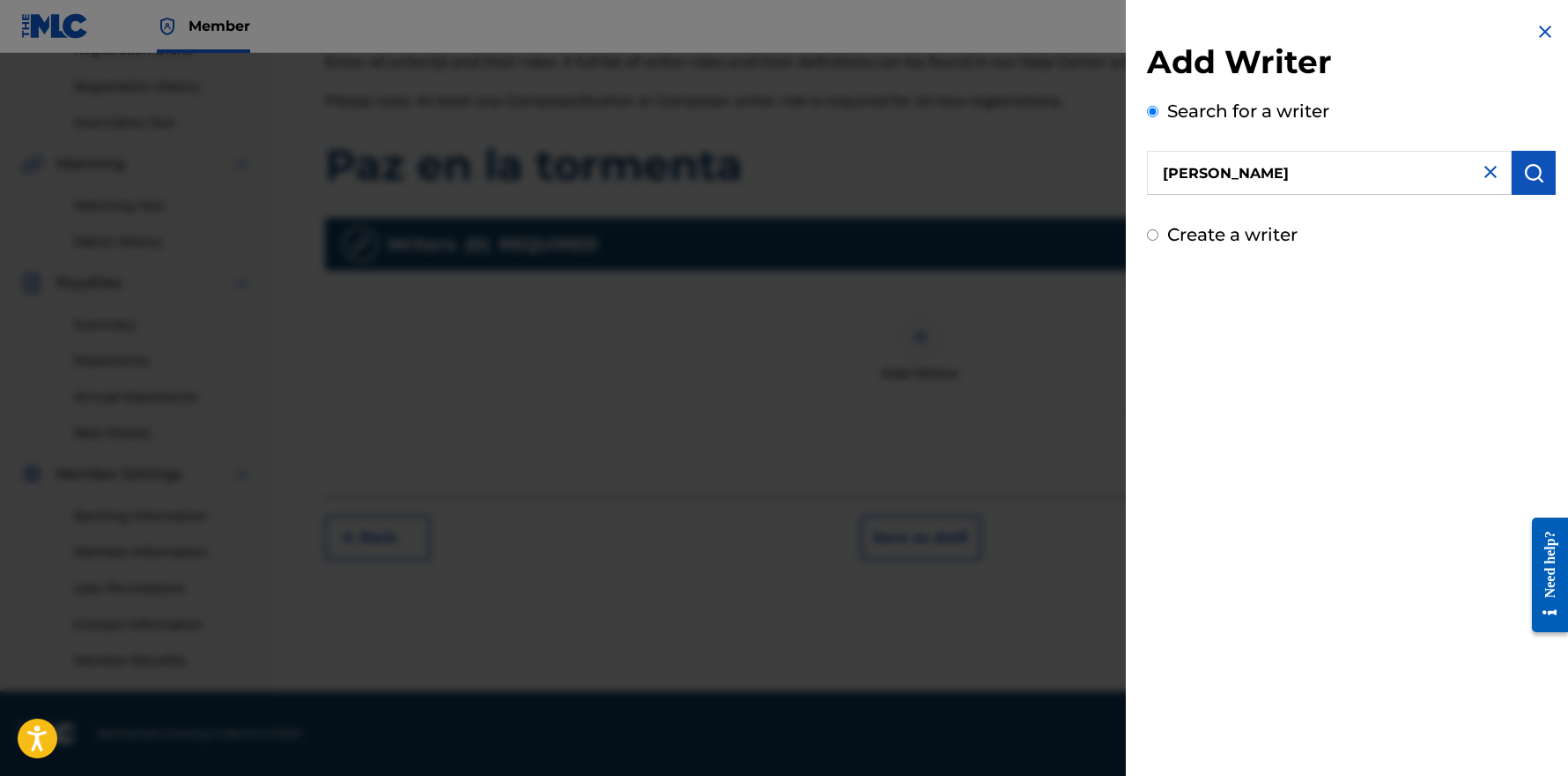
click at [1275, 382] on div "Add Writer Search for a writer [PERSON_NAME] Create a writer" at bounding box center [1351, 388] width 451 height 776
click at [1385, 179] on input "[PERSON_NAME]" at bounding box center [1330, 172] width 365 height 44
drag, startPoint x: 1365, startPoint y: 181, endPoint x: 1300, endPoint y: 216, distance: 73.8
click at [1300, 216] on div "[PERSON_NAME]" at bounding box center [1329, 213] width 364 height 32
click at [1233, 207] on strong "roi" at bounding box center [1231, 213] width 19 height 17
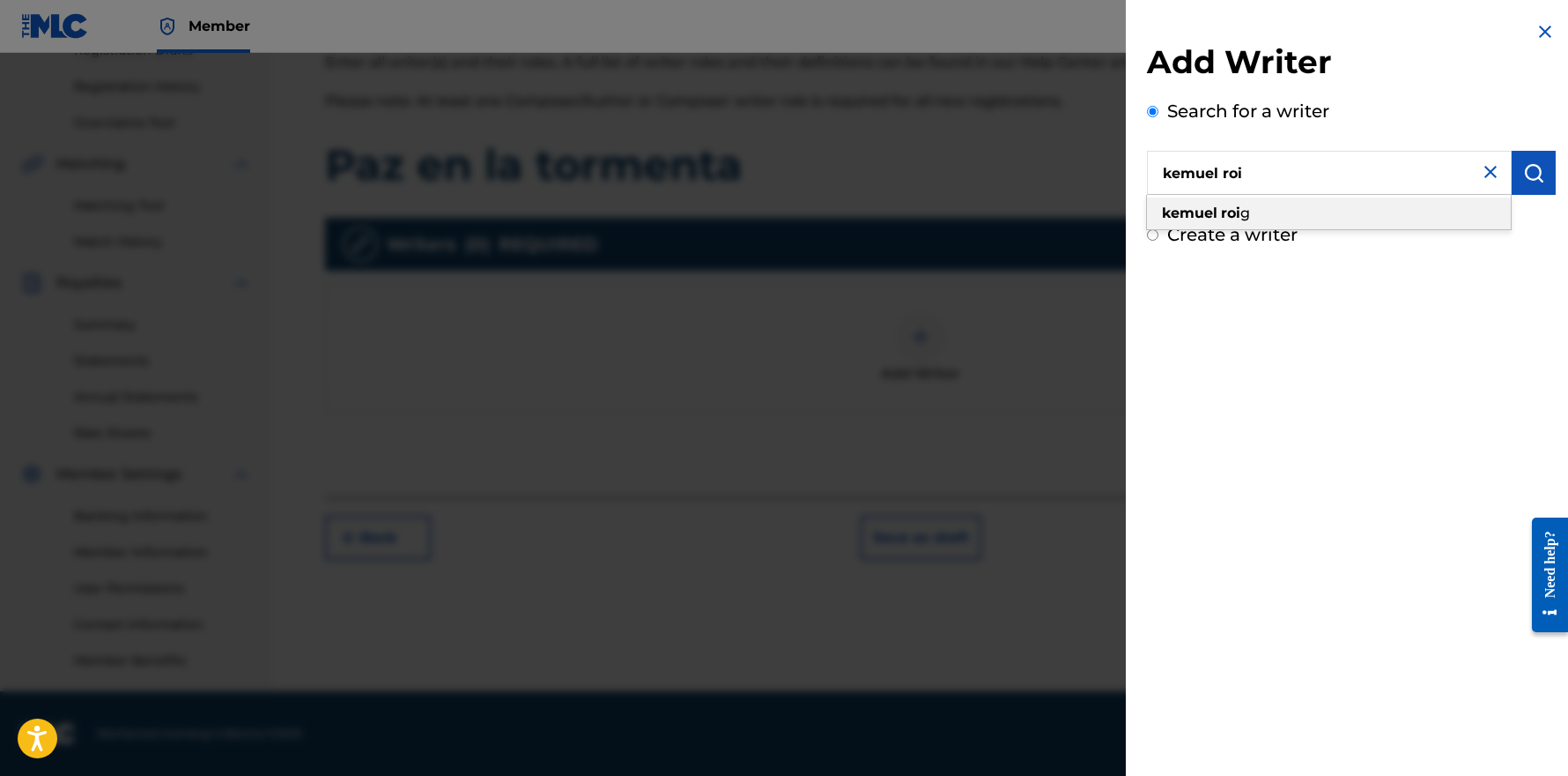
type input "[PERSON_NAME]"
click at [1368, 388] on div "Add Writer Search for a writer [PERSON_NAME] Create a writer" at bounding box center [1351, 388] width 451 height 776
click at [1547, 30] on img at bounding box center [1546, 32] width 21 height 21
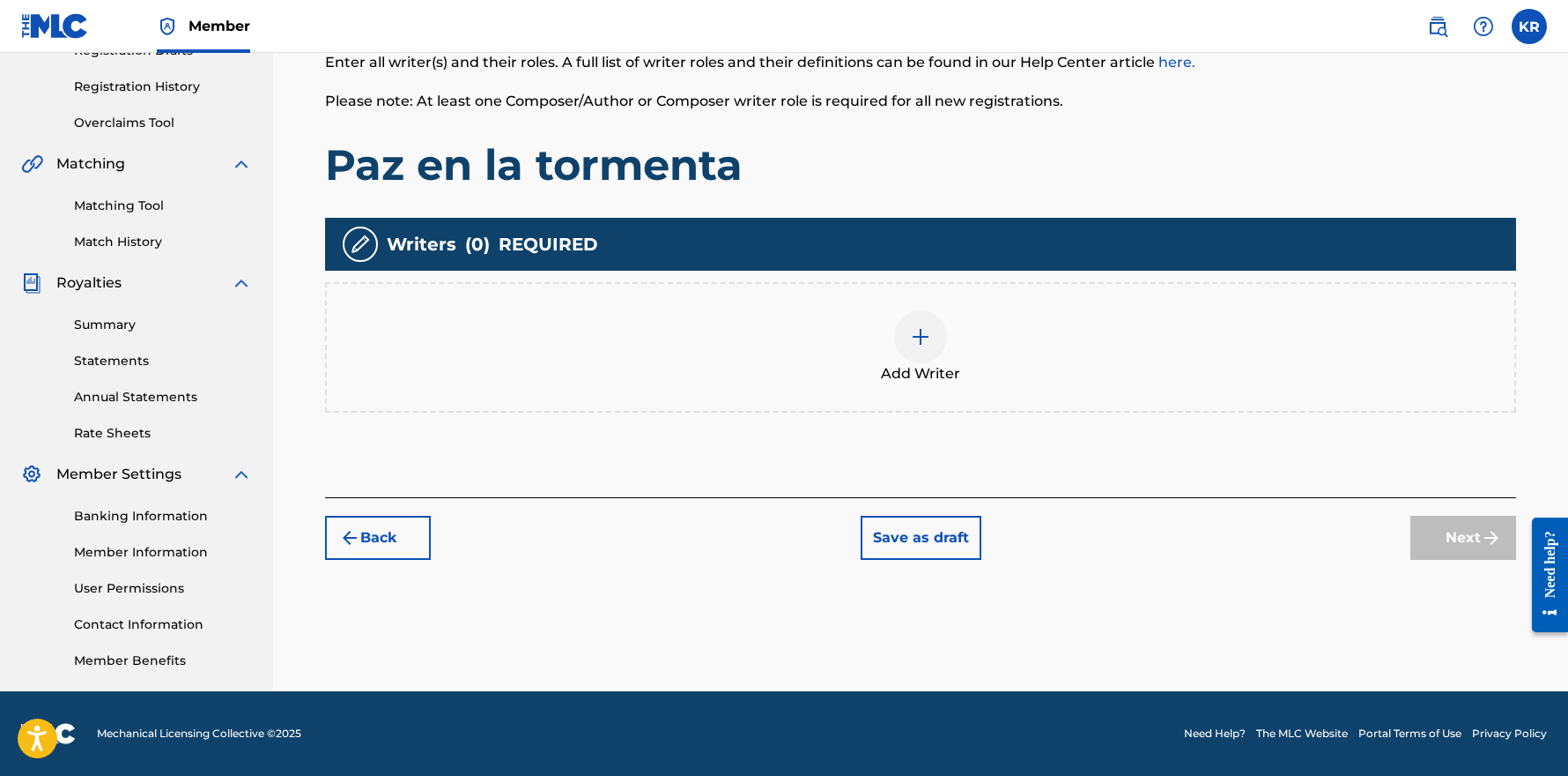
click at [918, 338] on img at bounding box center [920, 337] width 21 height 21
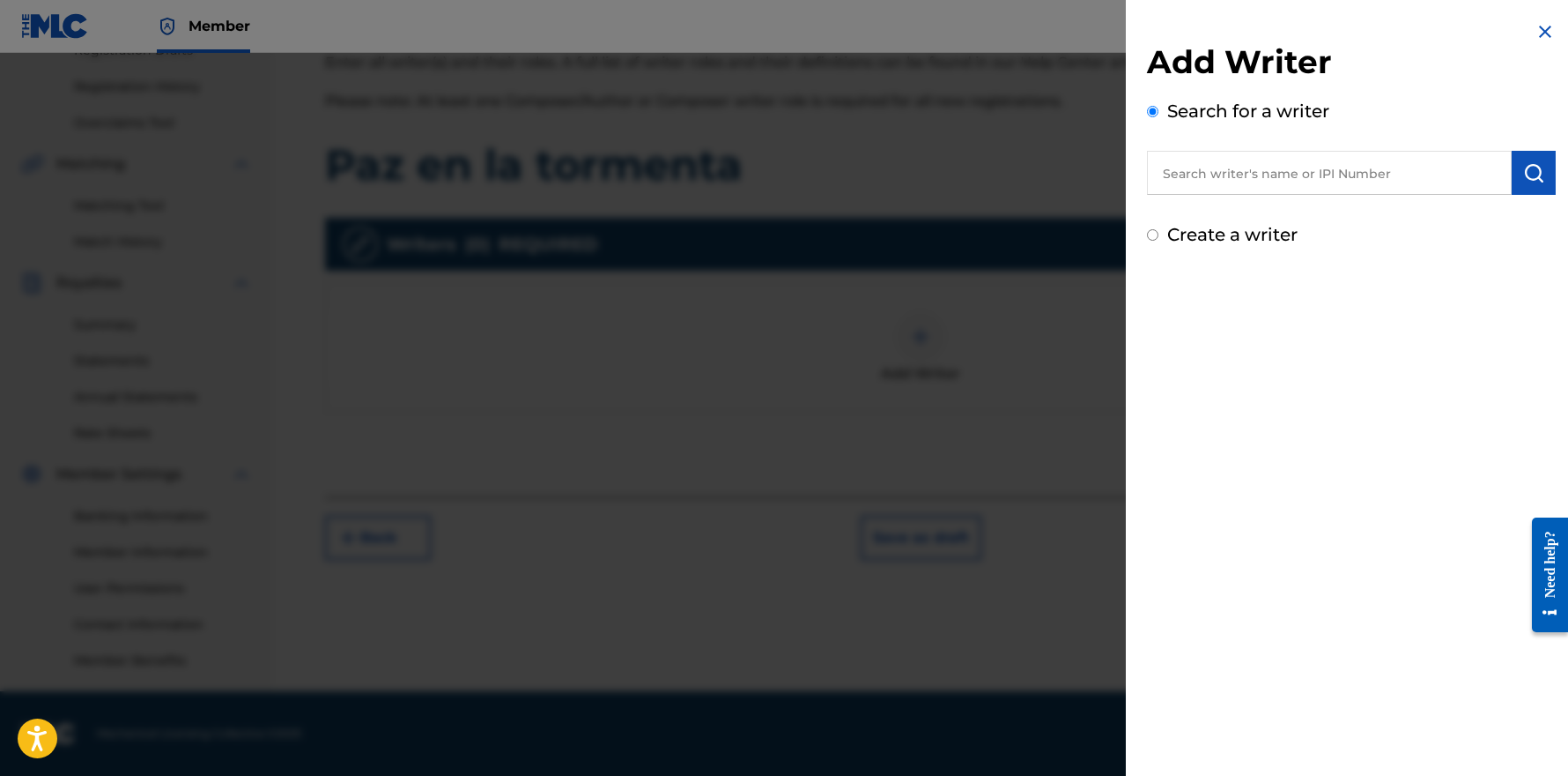
click at [1245, 178] on input "text" at bounding box center [1330, 172] width 365 height 44
type input "[PERSON_NAME]"
click at [1218, 213] on span at bounding box center [1219, 213] width 4 height 17
drag, startPoint x: 1218, startPoint y: 213, endPoint x: 1528, endPoint y: 170, distance: 313.0
click at [1528, 170] on img "submit" at bounding box center [1534, 173] width 21 height 21
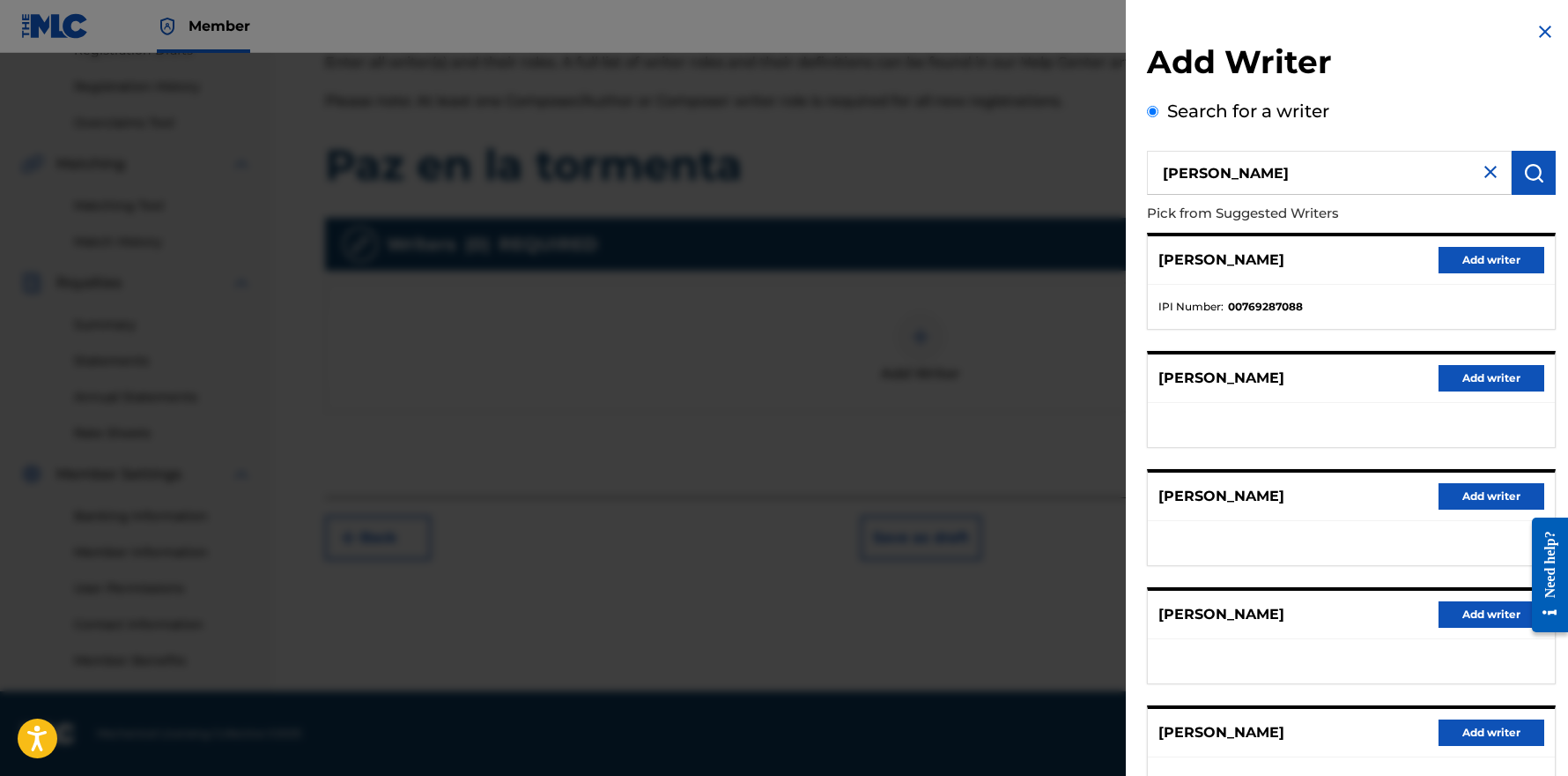
click at [1449, 265] on button "Add writer" at bounding box center [1491, 259] width 106 height 26
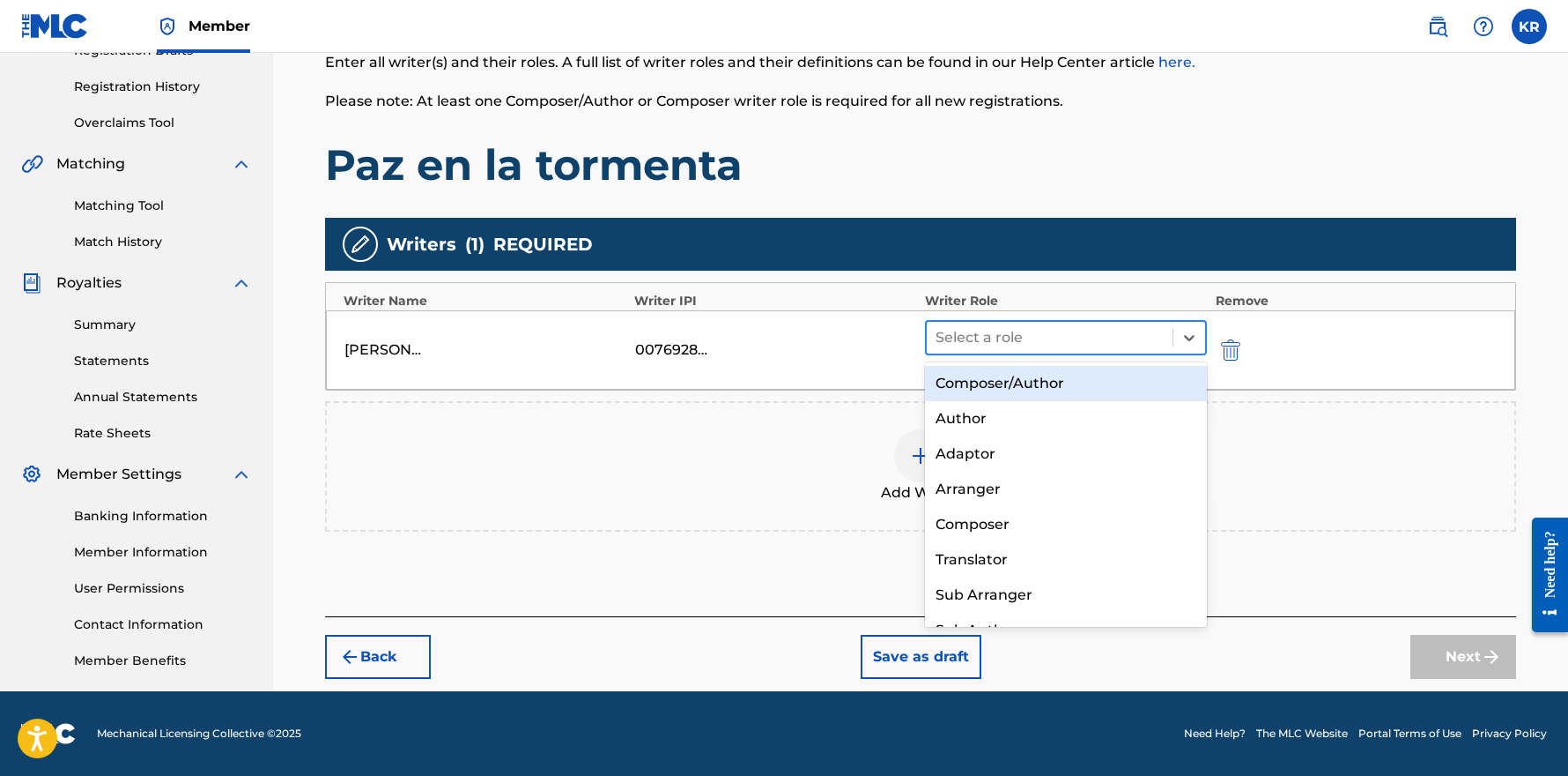
click at [989, 338] on div at bounding box center [1050, 337] width 228 height 24
click at [997, 380] on div "Composer/Author" at bounding box center [1066, 384] width 282 height 35
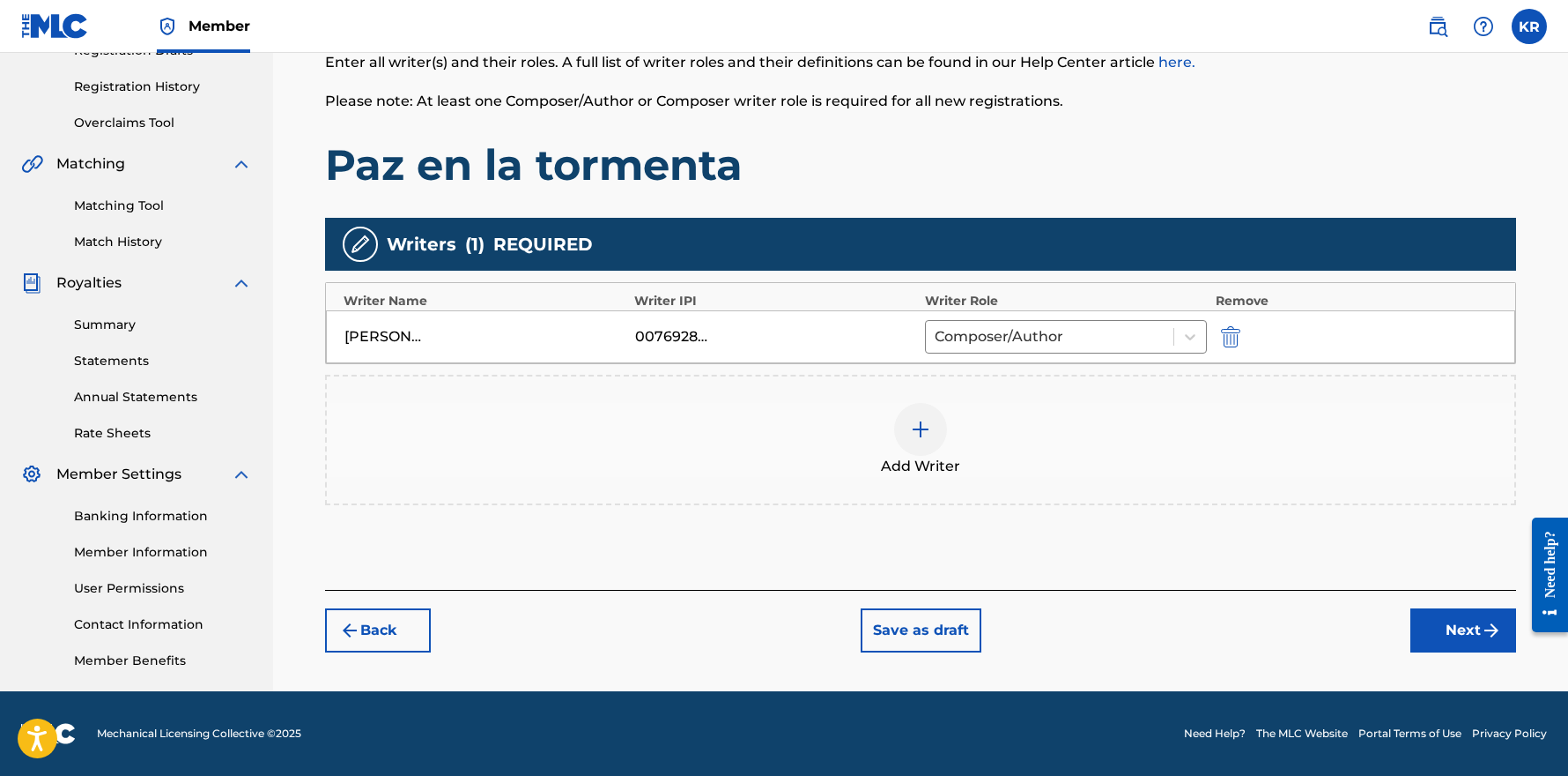
click at [933, 416] on div at bounding box center [920, 429] width 52 height 52
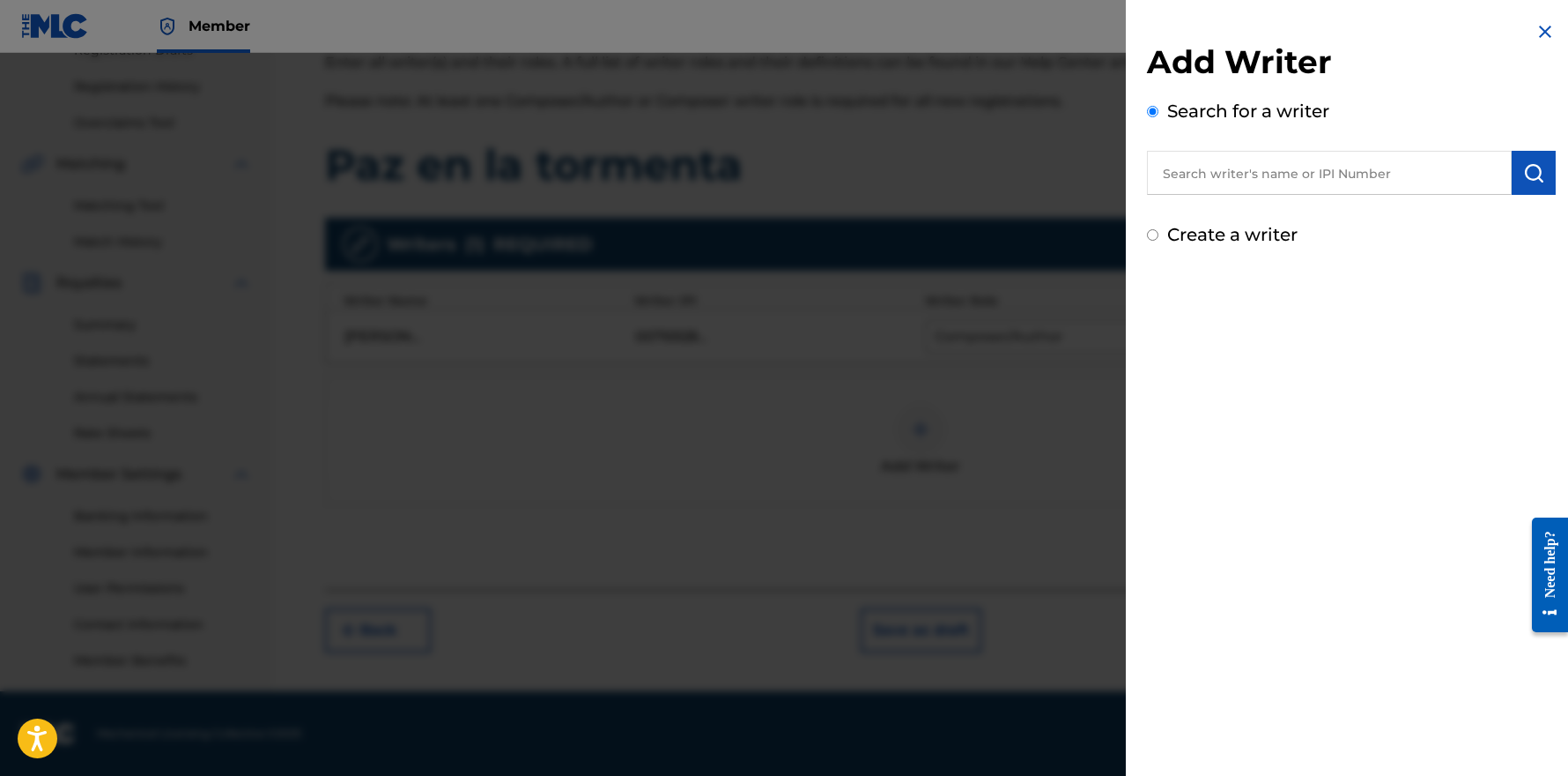
click at [1394, 178] on input "text" at bounding box center [1330, 172] width 365 height 44
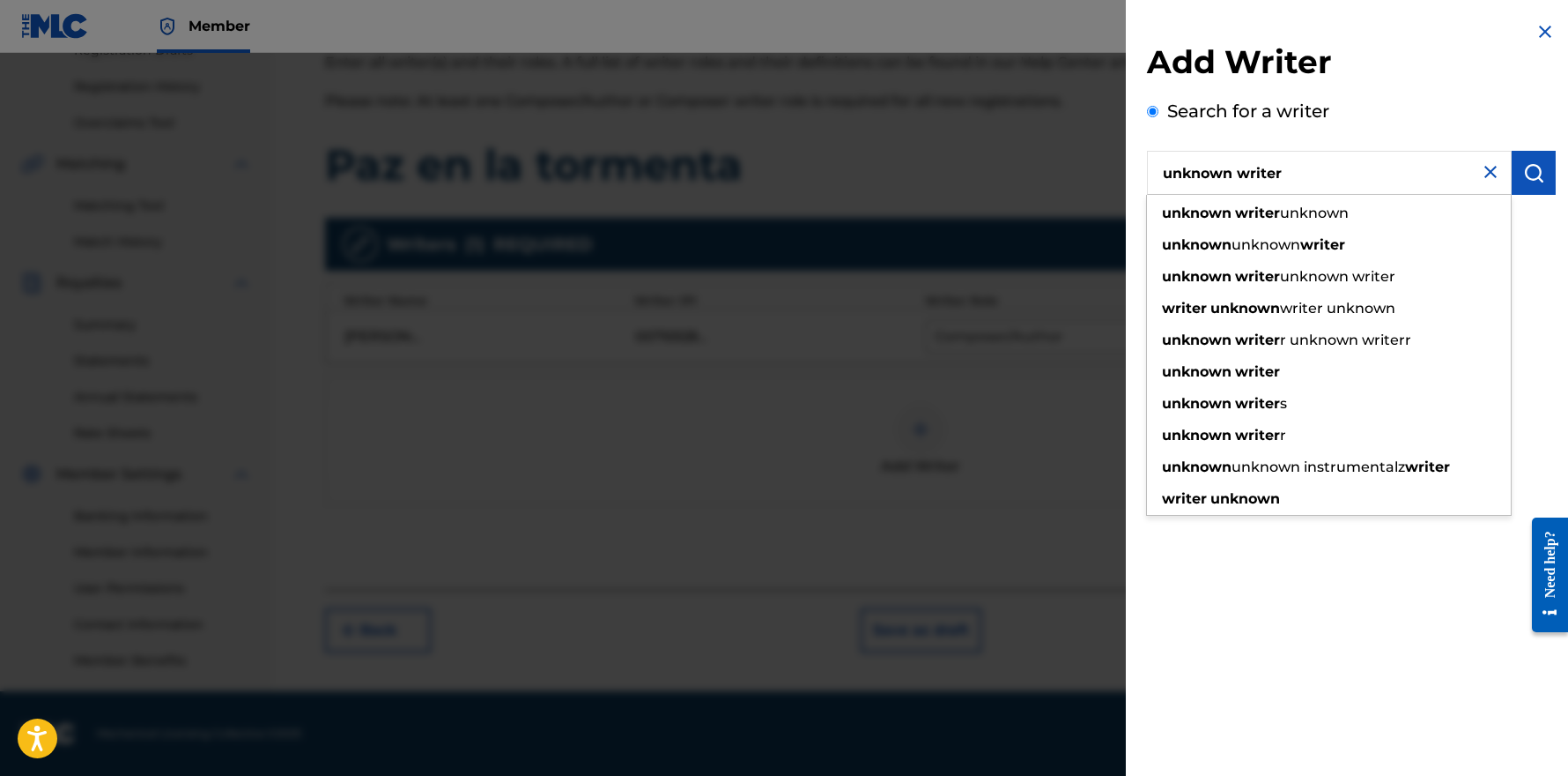
type input "unknown writer"
click at [738, 481] on div at bounding box center [784, 440] width 1568 height 776
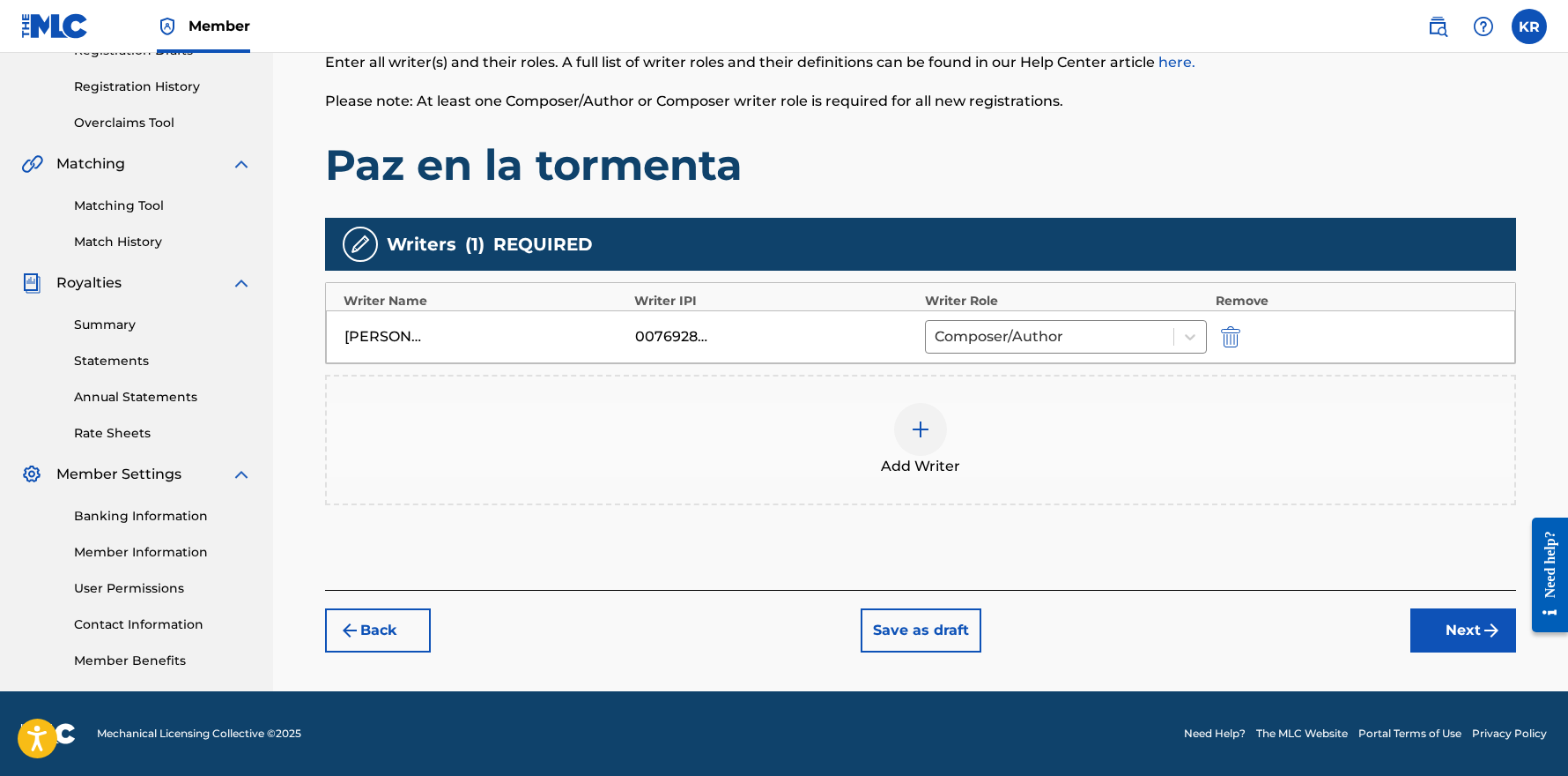
click at [924, 434] on img at bounding box center [920, 429] width 21 height 21
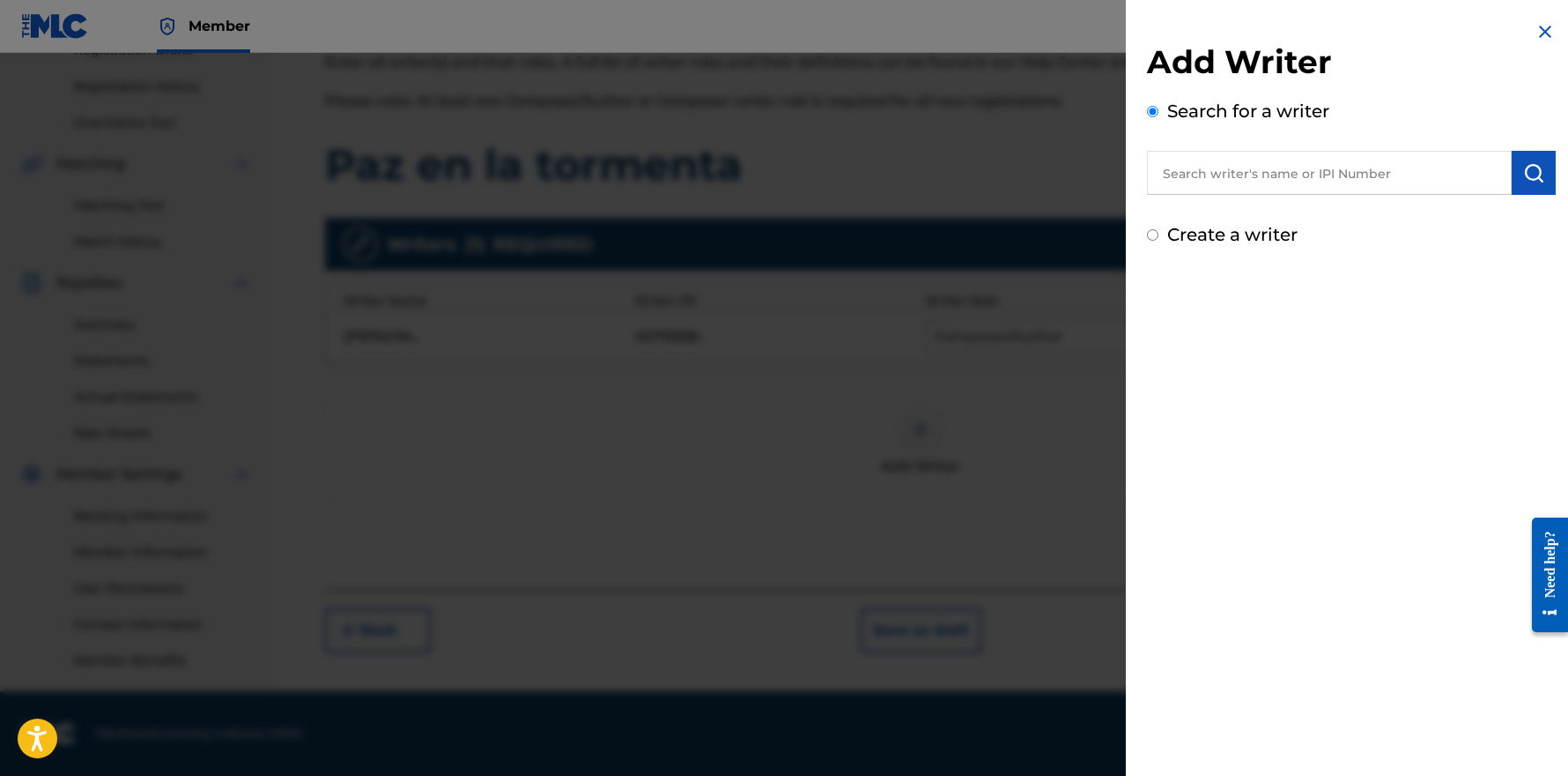
click at [1307, 165] on input "text" at bounding box center [1330, 172] width 365 height 44
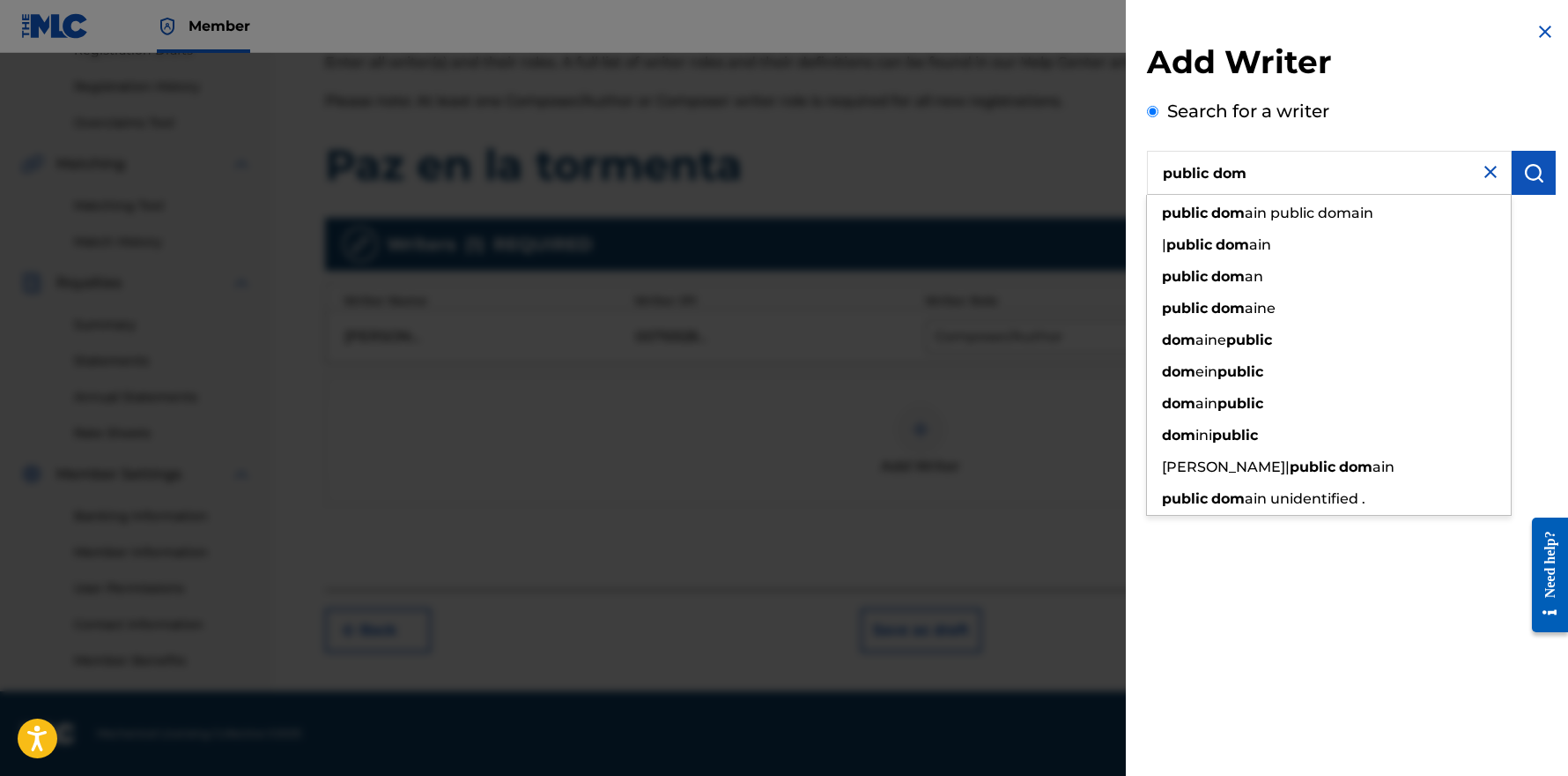
type input "public dom"
click at [748, 455] on div at bounding box center [784, 440] width 1568 height 776
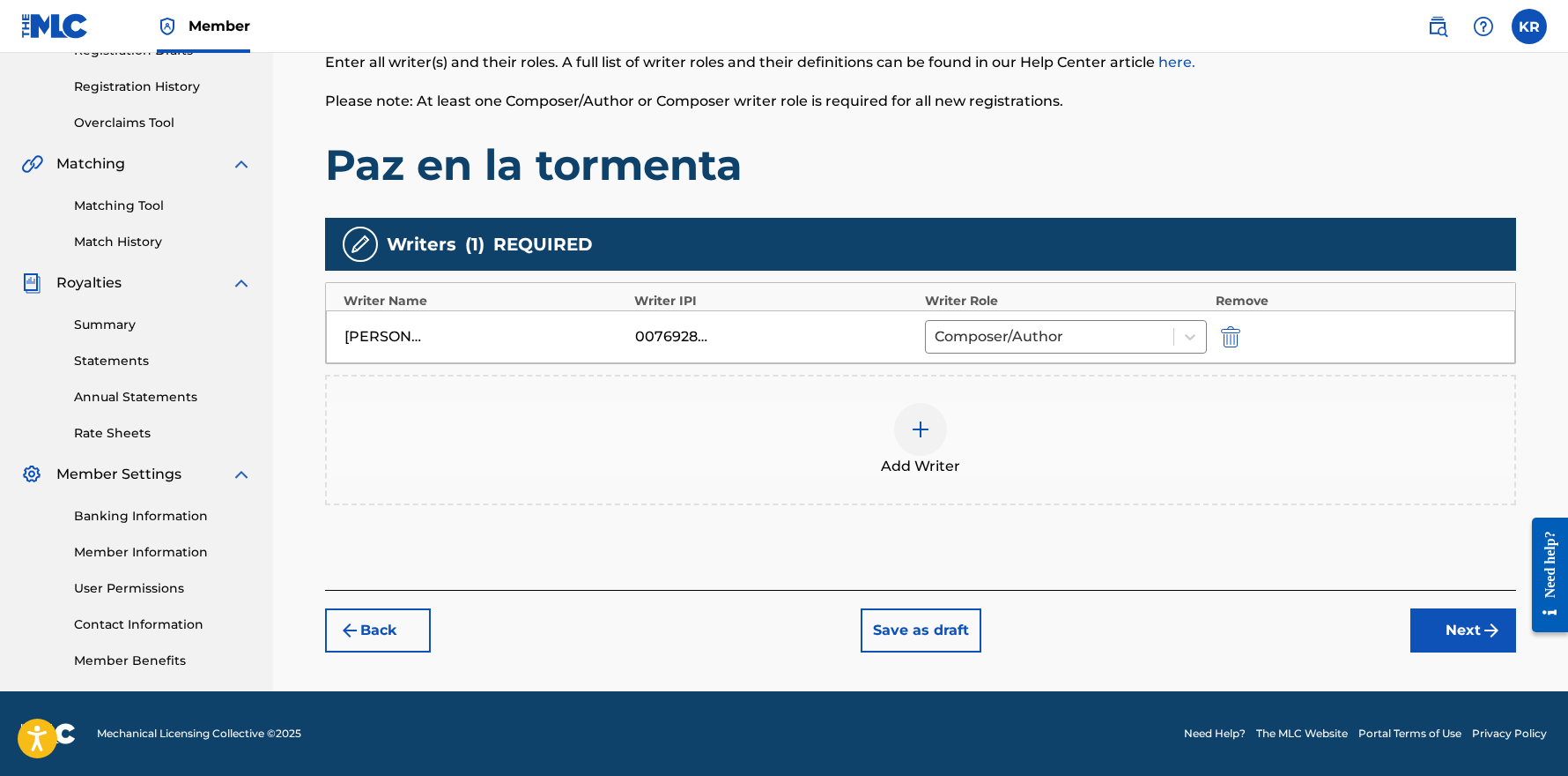
click at [1481, 634] on button "Next" at bounding box center [1463, 629] width 106 height 44
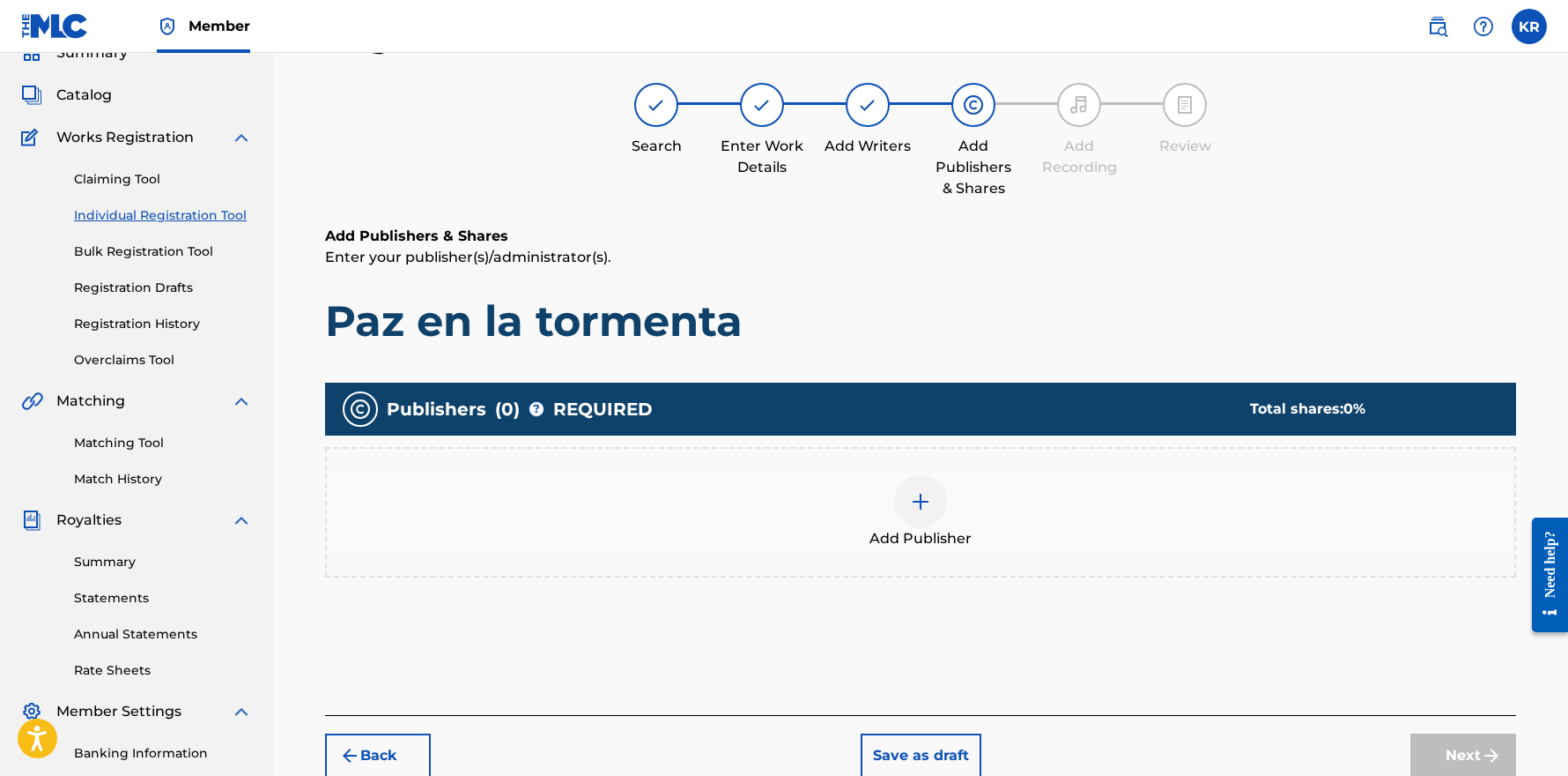
scroll to position [80, 0]
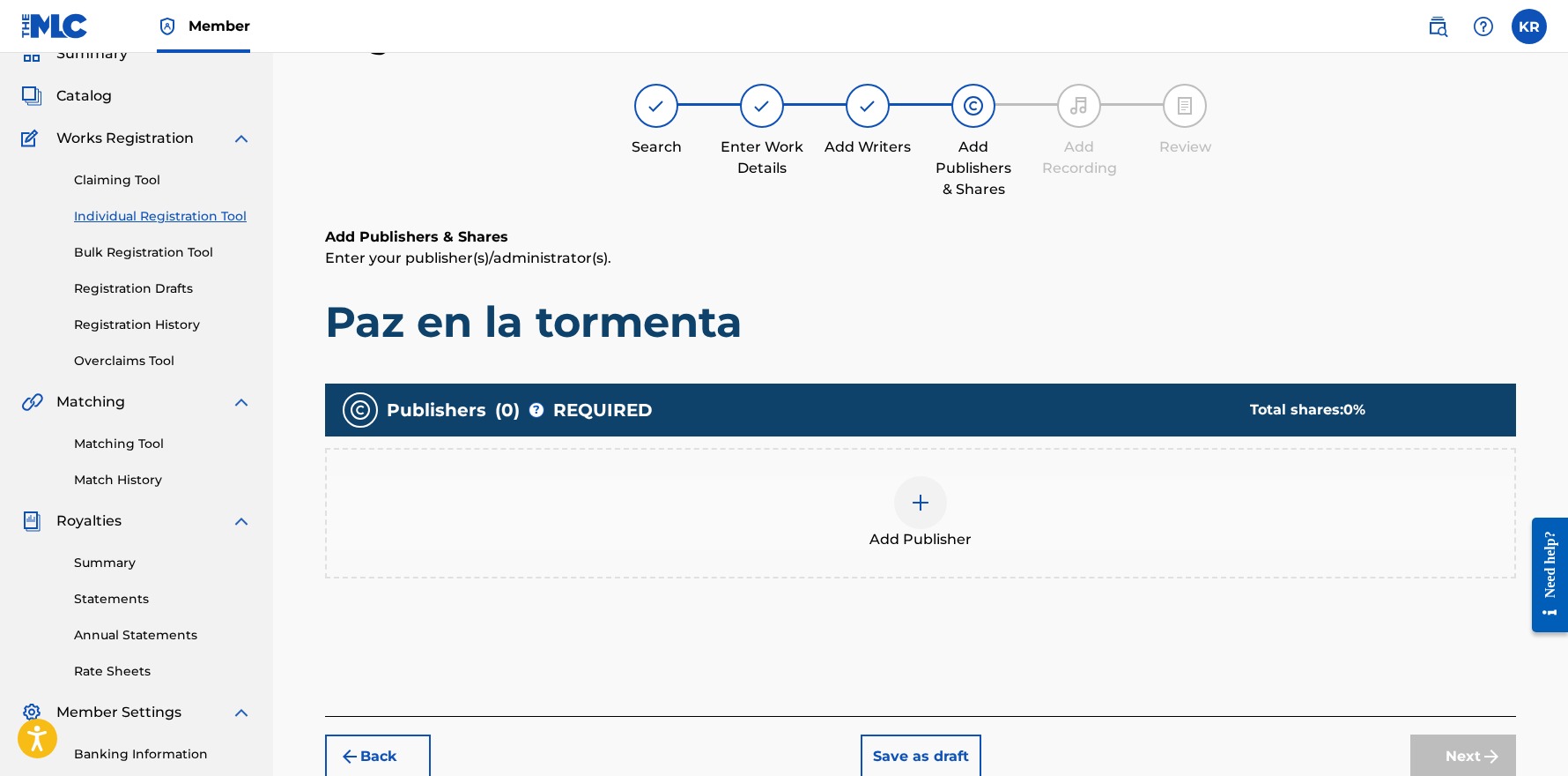
click at [916, 521] on div at bounding box center [920, 502] width 52 height 52
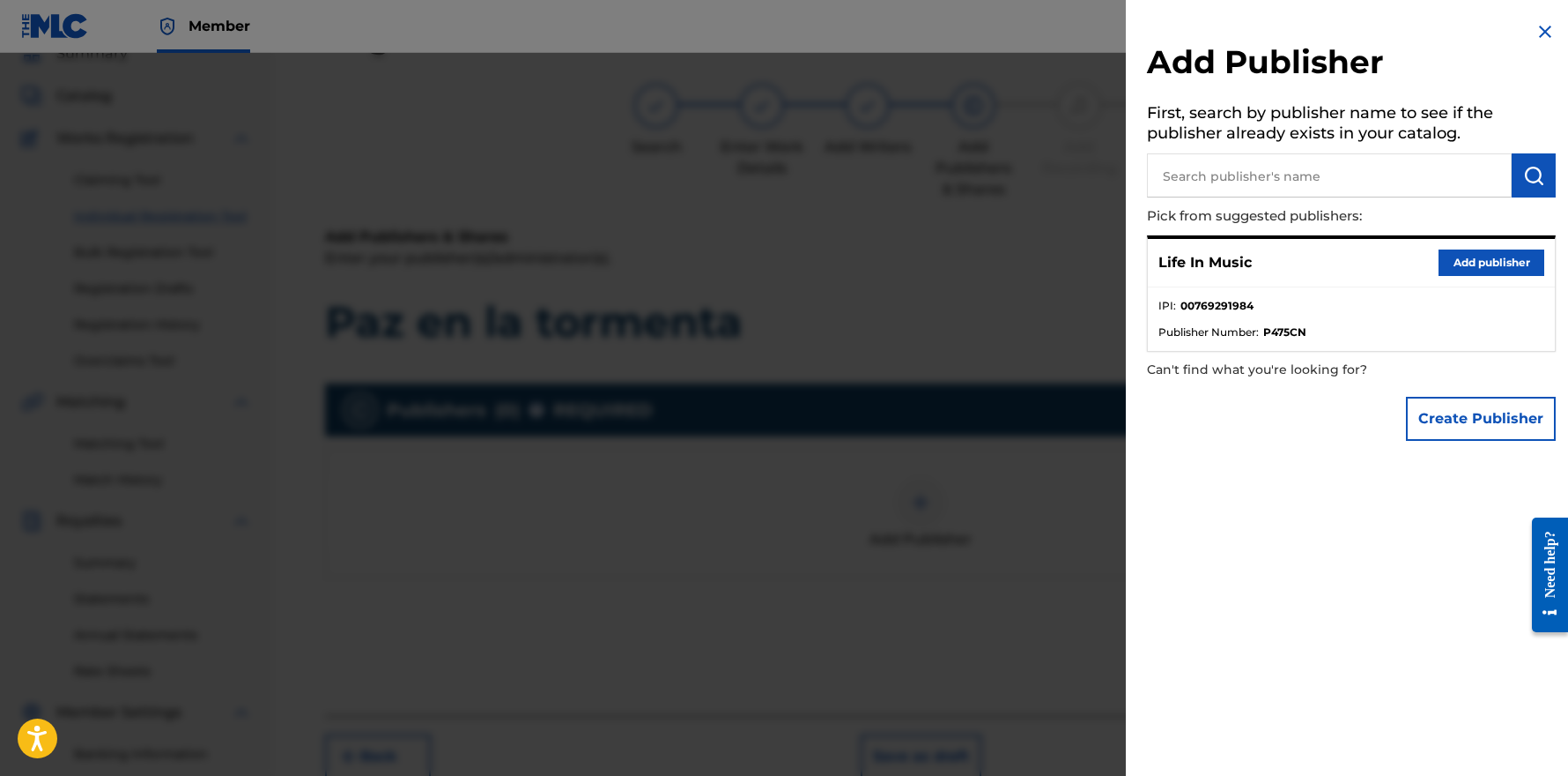
click at [1462, 260] on button "Add publisher" at bounding box center [1491, 262] width 106 height 26
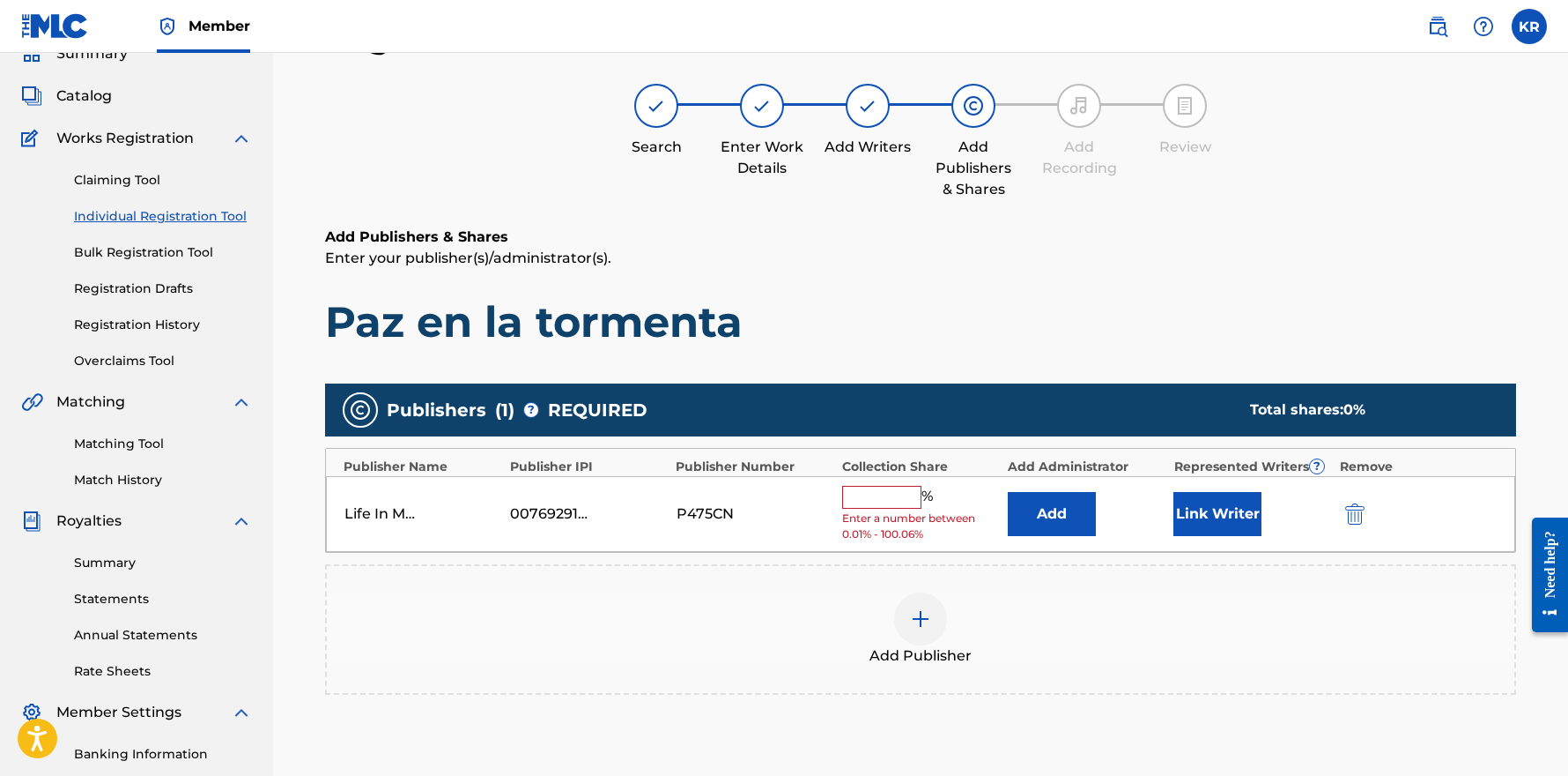
click at [877, 496] on input "text" at bounding box center [883, 497] width 80 height 23
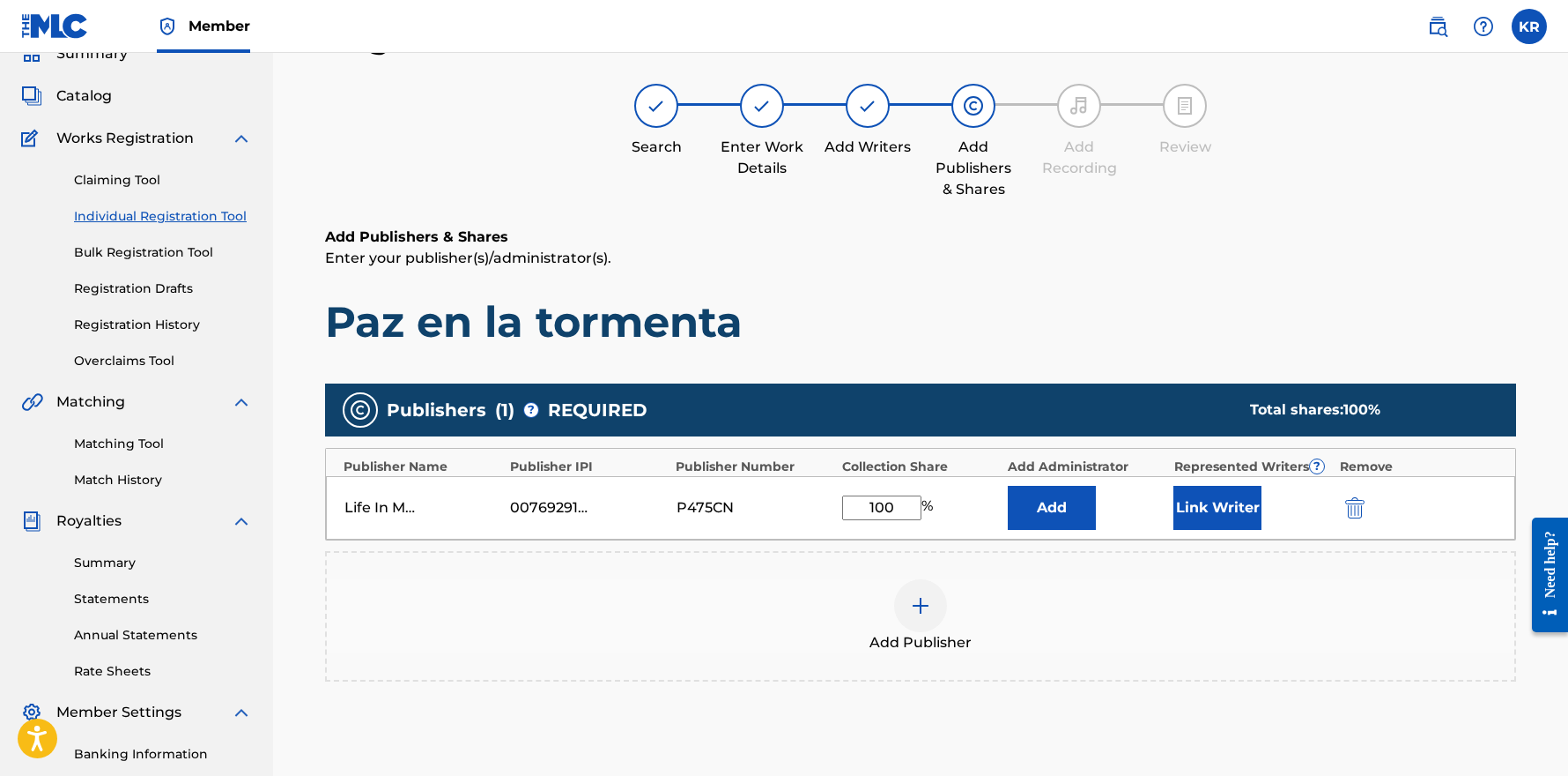
type input "100"
click at [623, 591] on div "Add Publisher" at bounding box center [920, 616] width 1187 height 74
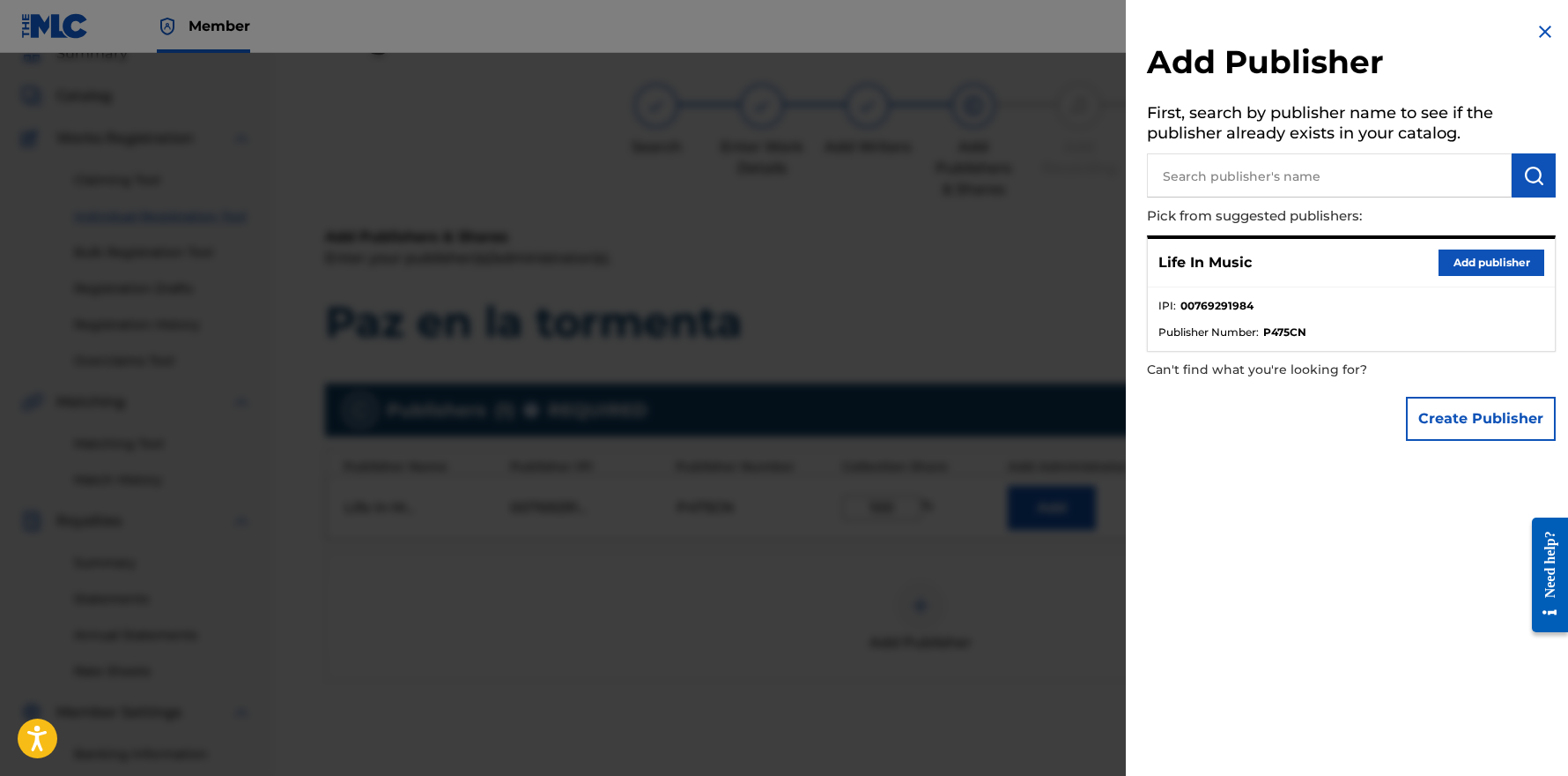
click at [1073, 635] on div at bounding box center [784, 440] width 1568 height 776
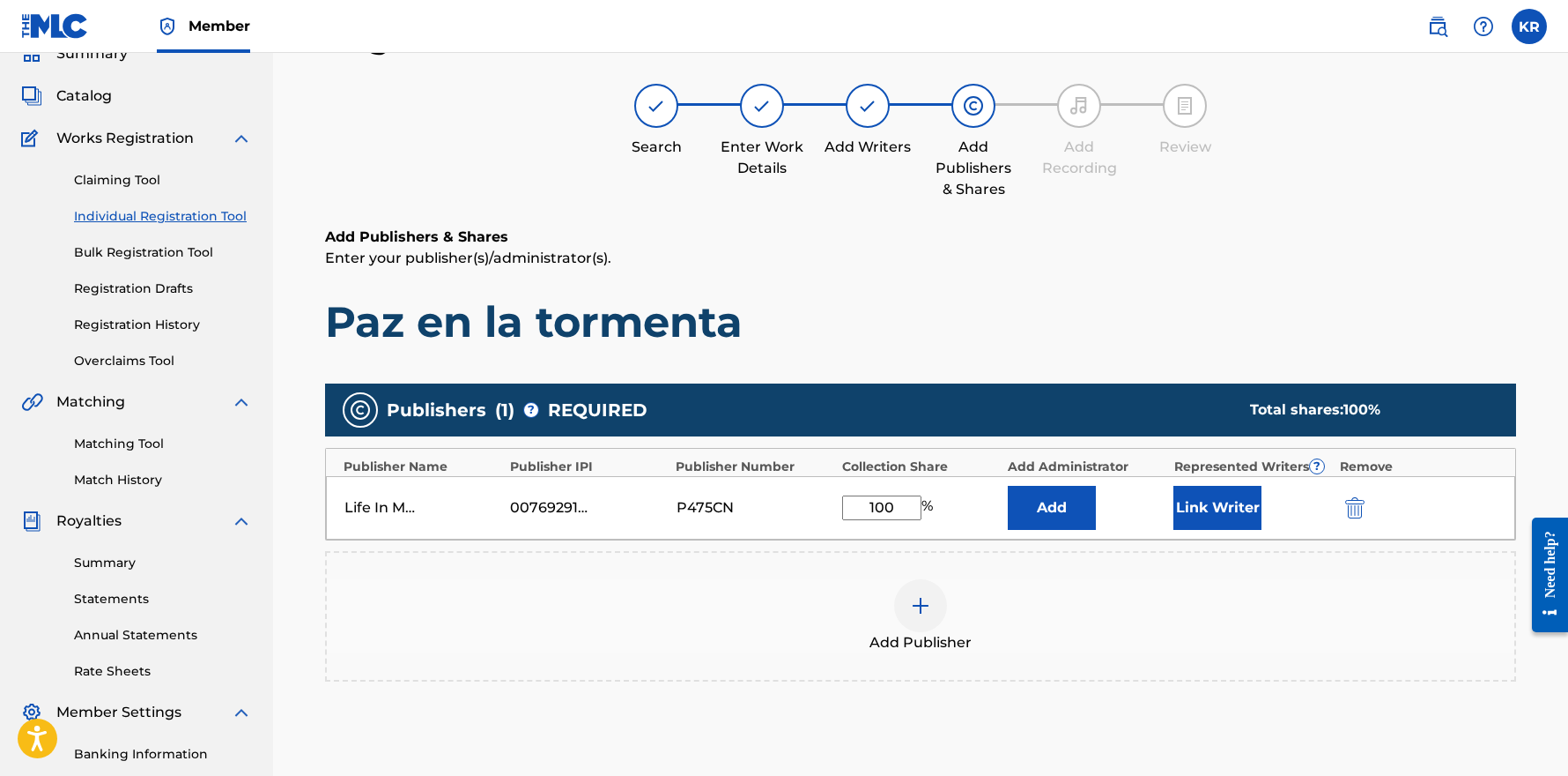
click at [1211, 504] on button "Link Writer" at bounding box center [1218, 507] width 88 height 44
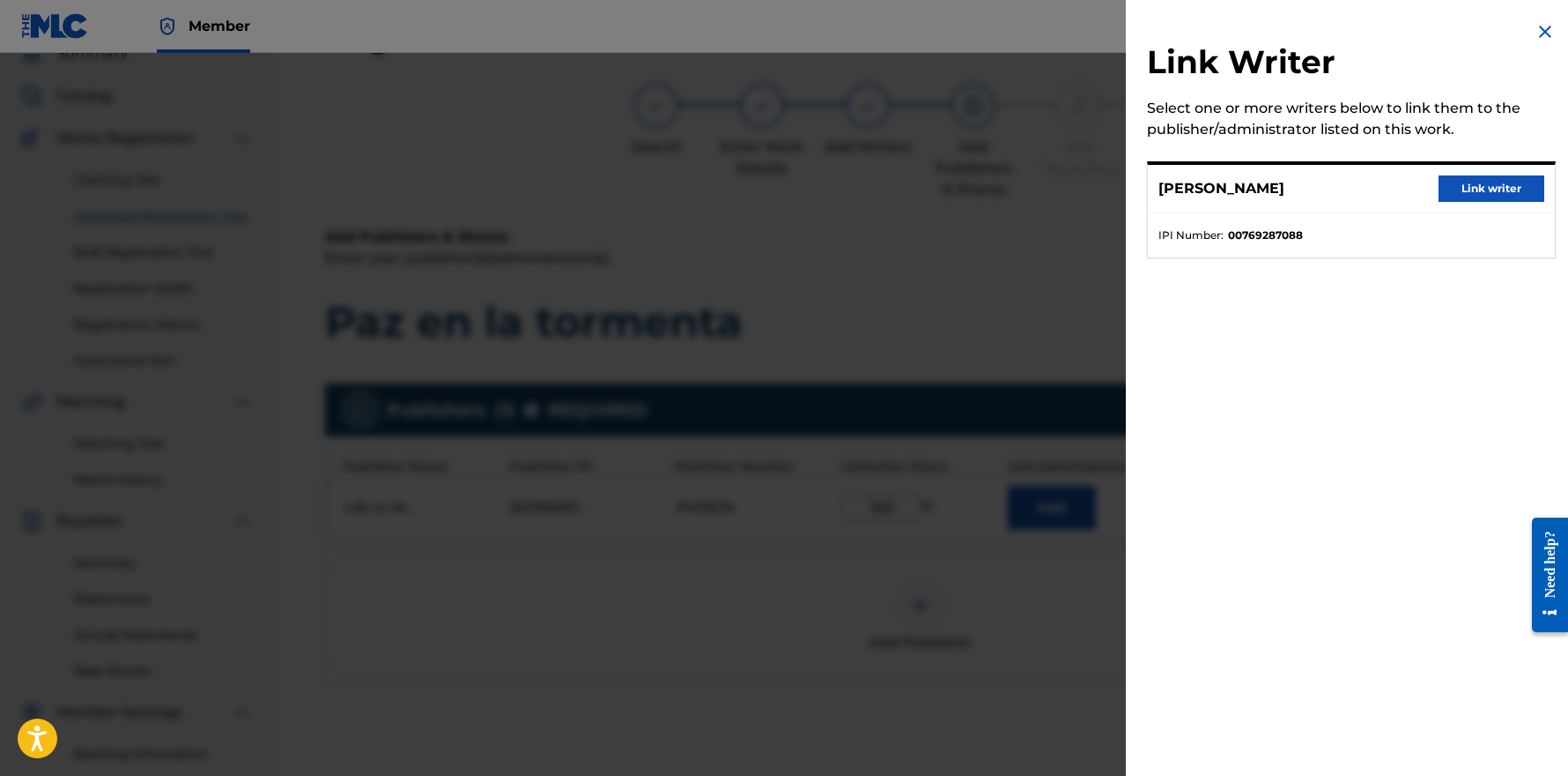
click at [1461, 188] on button "Link writer" at bounding box center [1491, 188] width 106 height 26
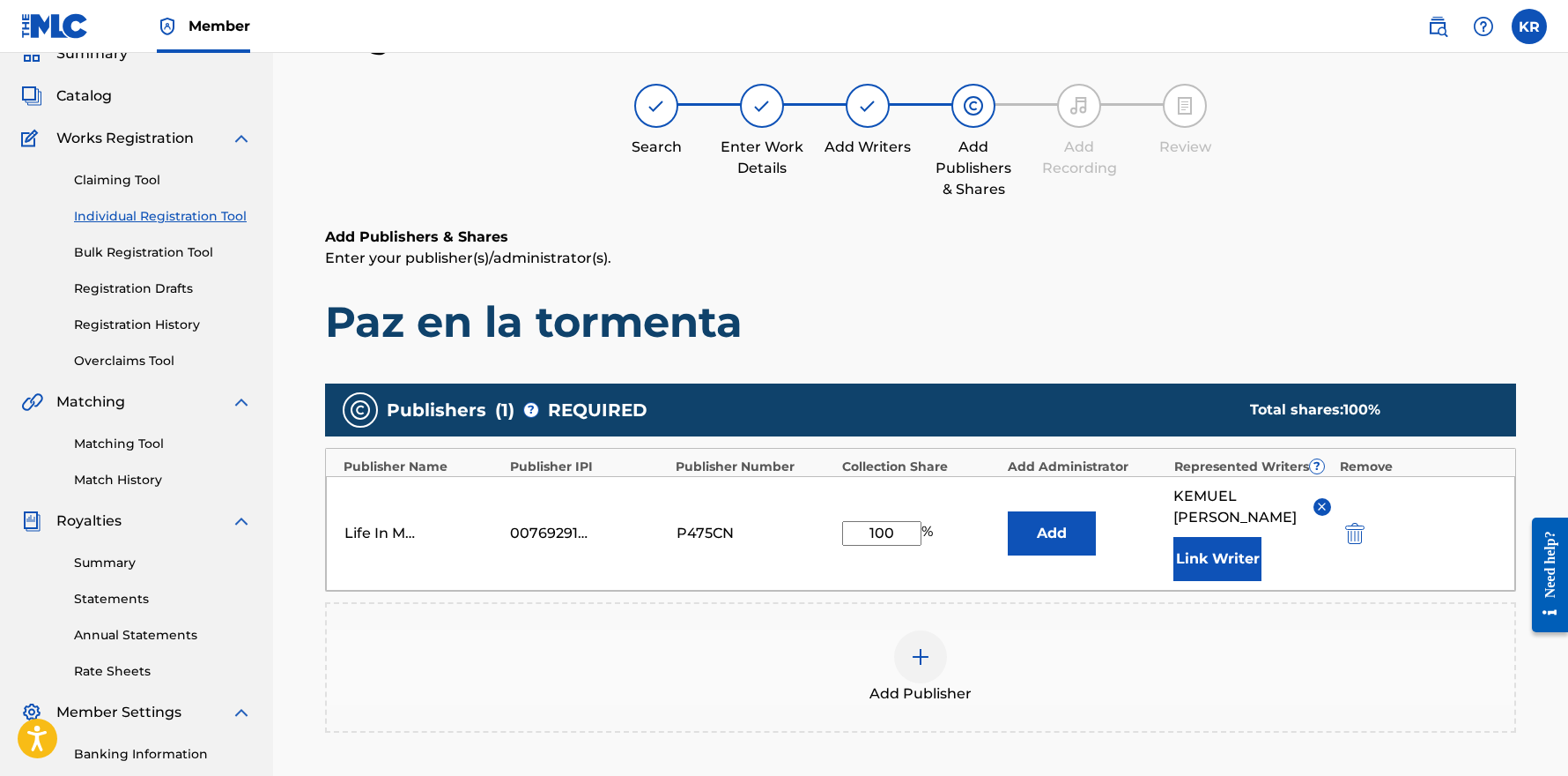
click at [1071, 513] on button "Add" at bounding box center [1051, 532] width 88 height 44
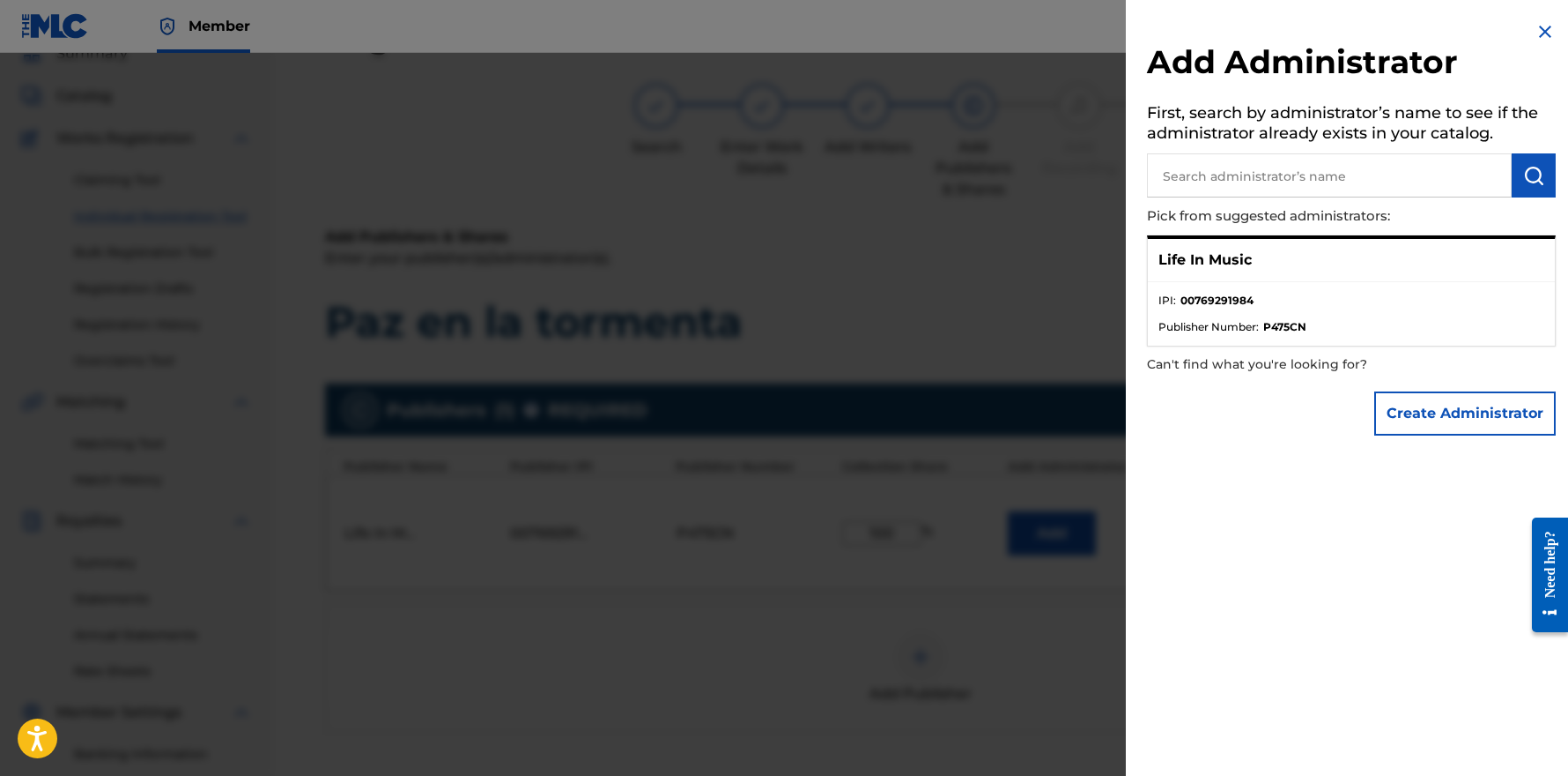
click at [1039, 608] on div at bounding box center [784, 440] width 1568 height 776
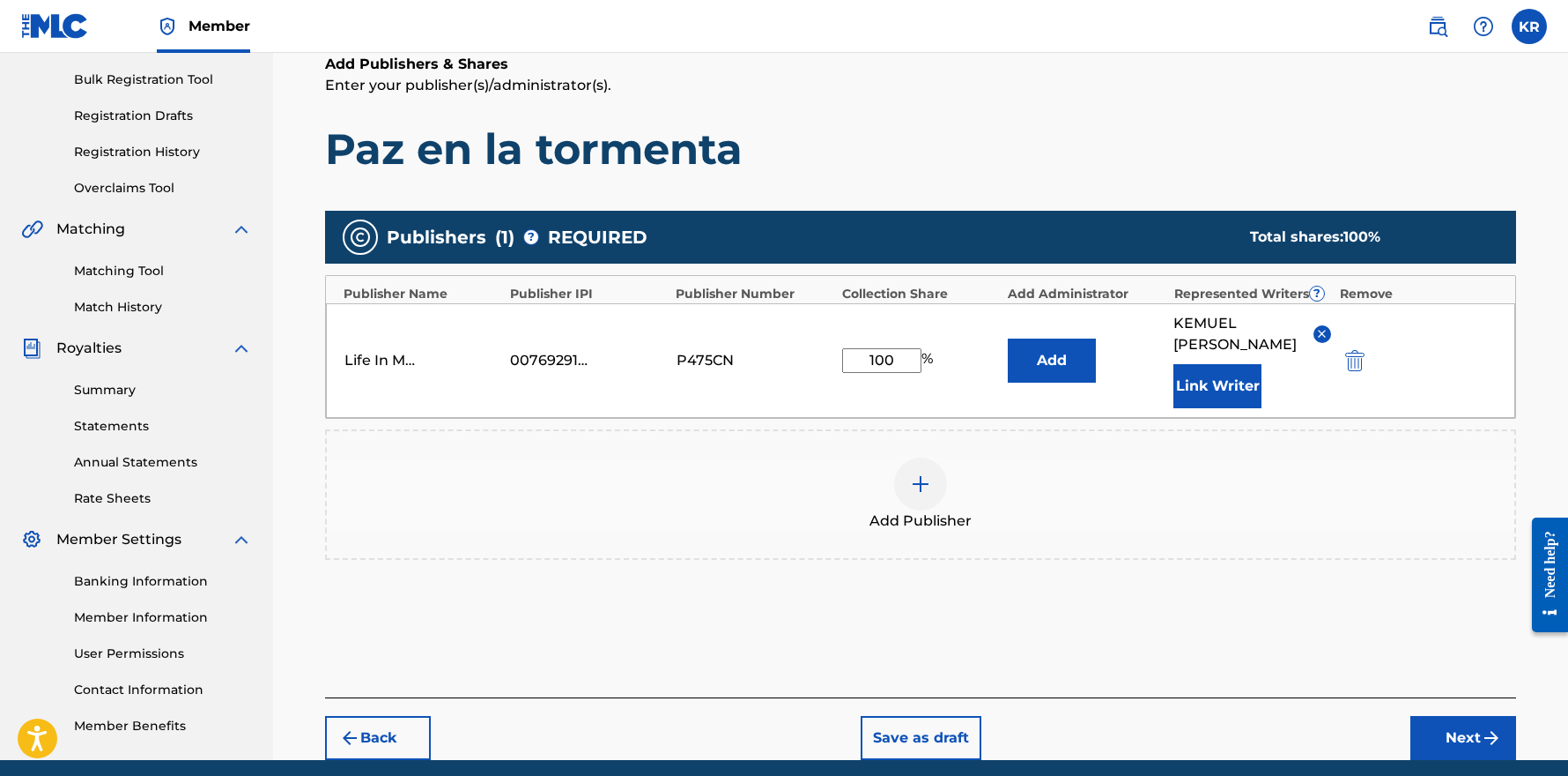
scroll to position [263, 0]
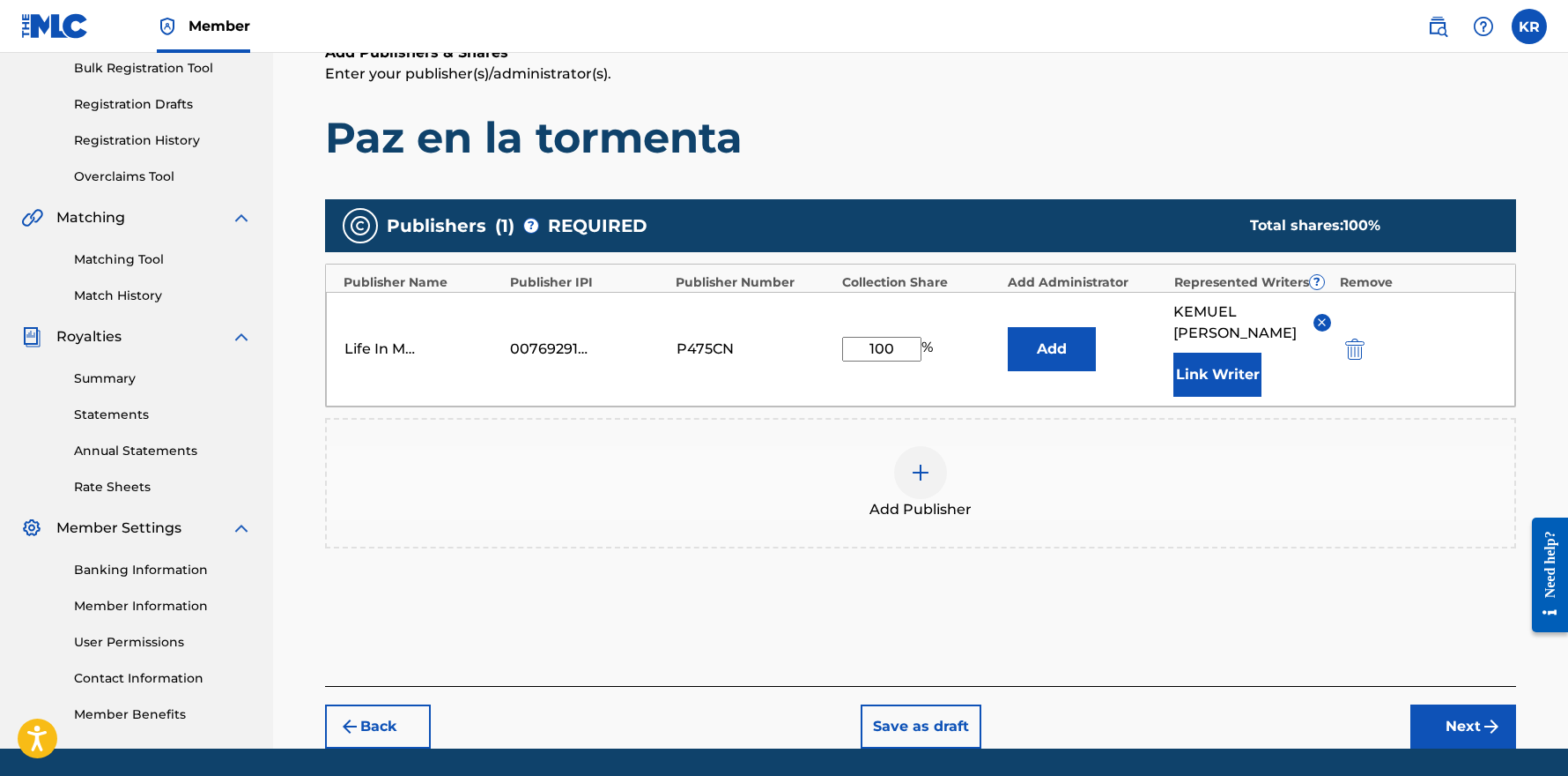
click at [1439, 704] on button "Next" at bounding box center [1463, 725] width 106 height 44
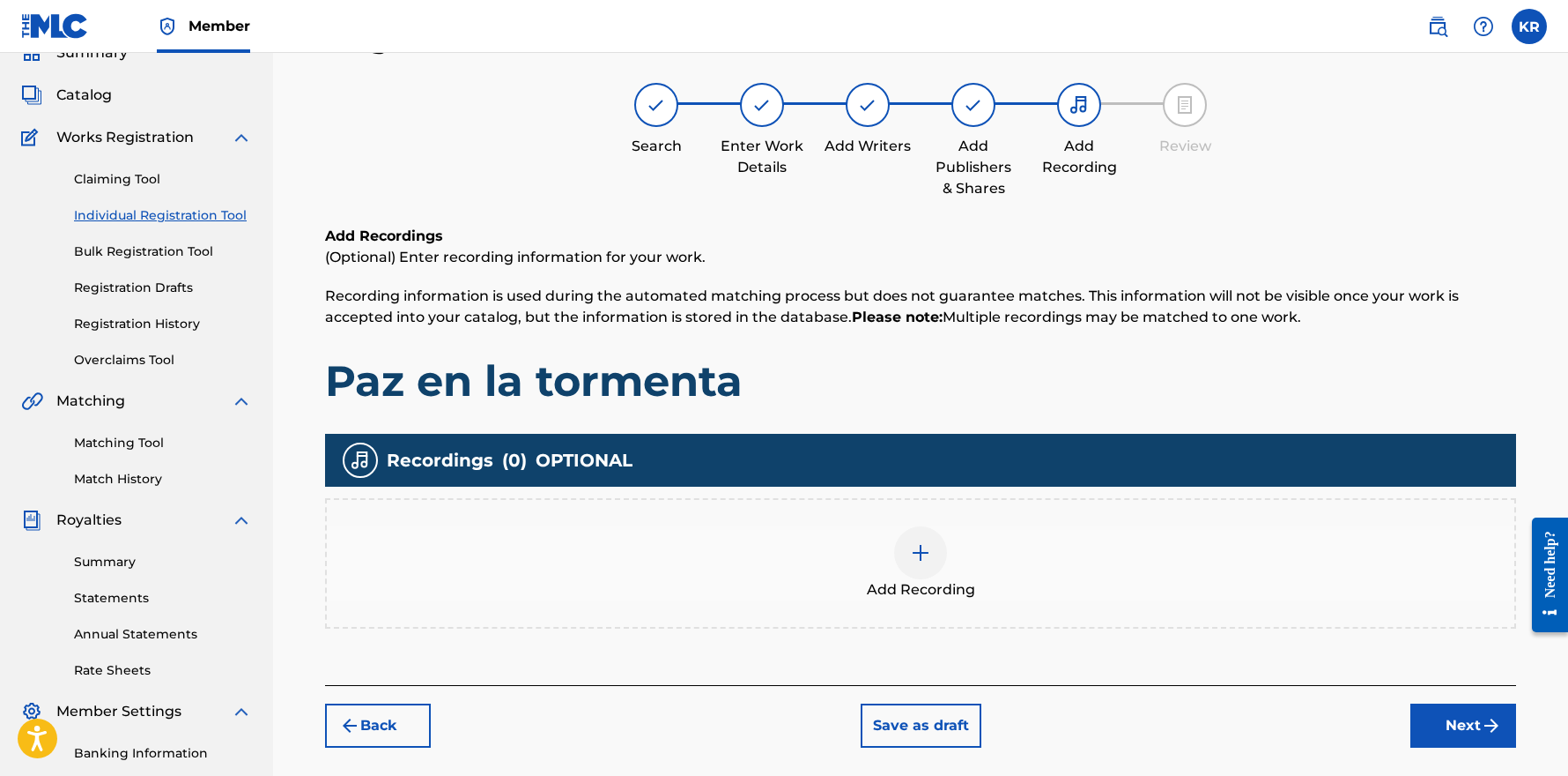
scroll to position [80, 0]
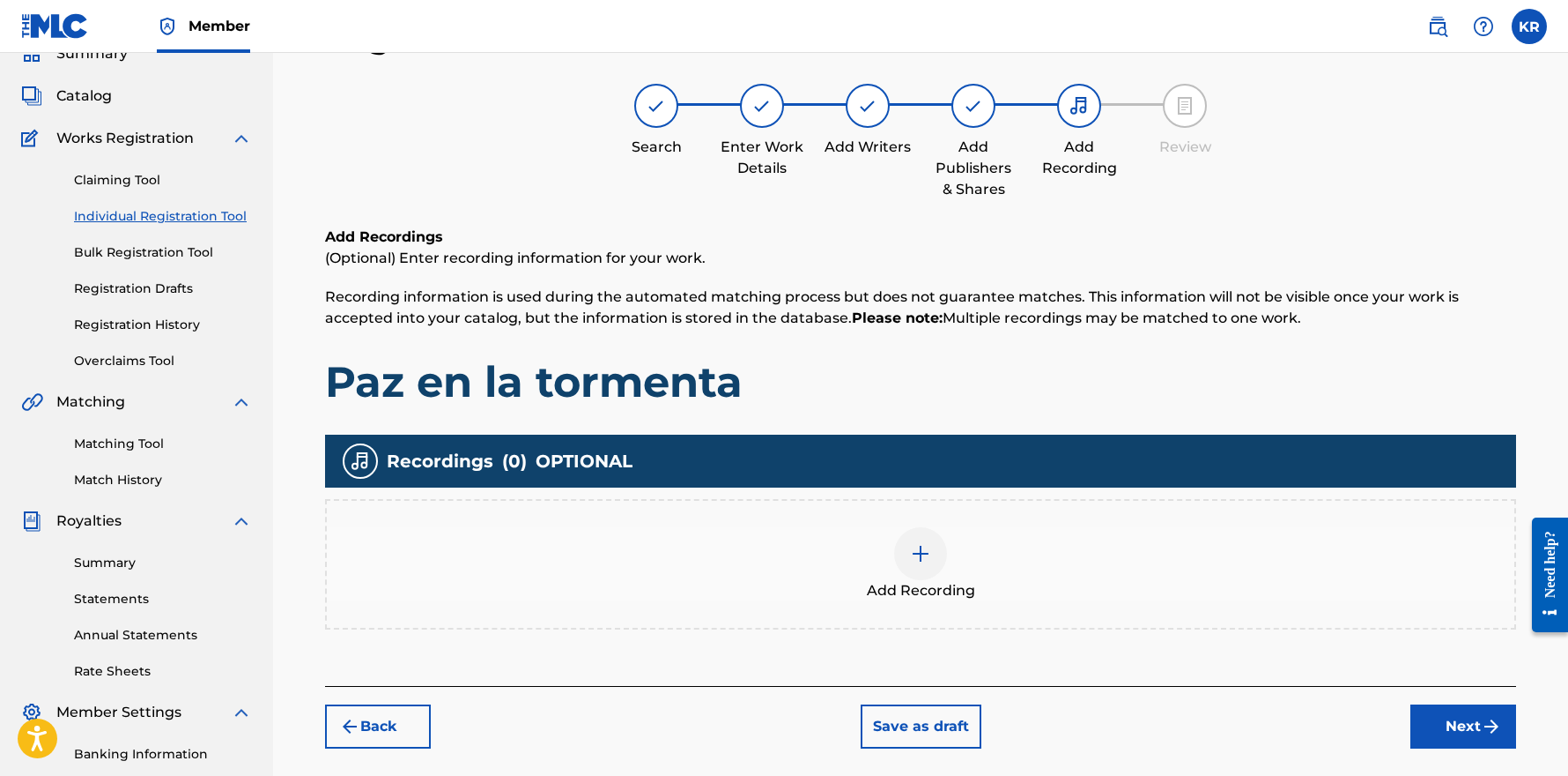
click at [931, 557] on div at bounding box center [920, 554] width 52 height 52
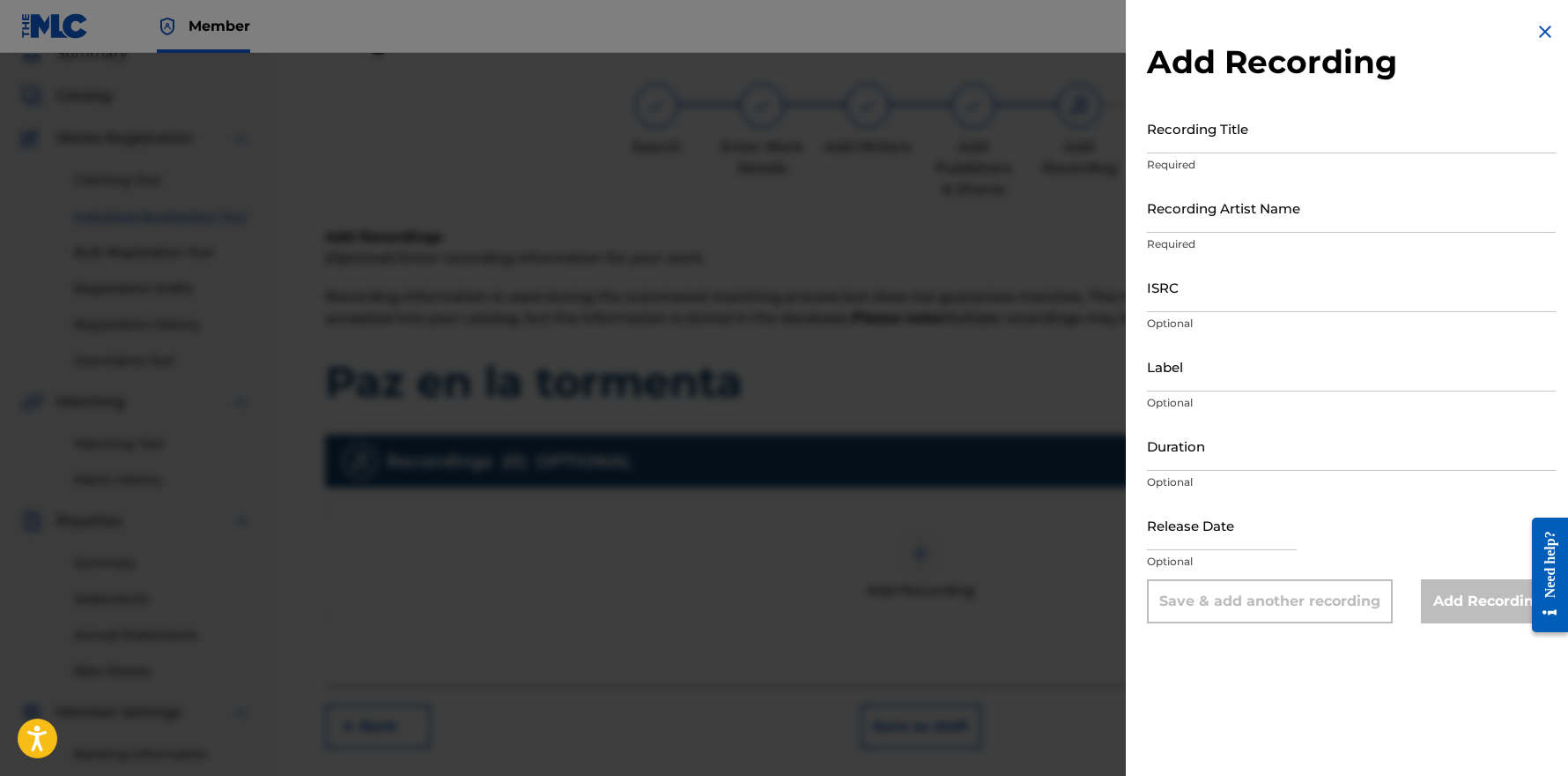
click at [1223, 138] on input "Recording Title" at bounding box center [1351, 128] width 409 height 51
type input "Paz en la tormenta (Piano Instrumental)"
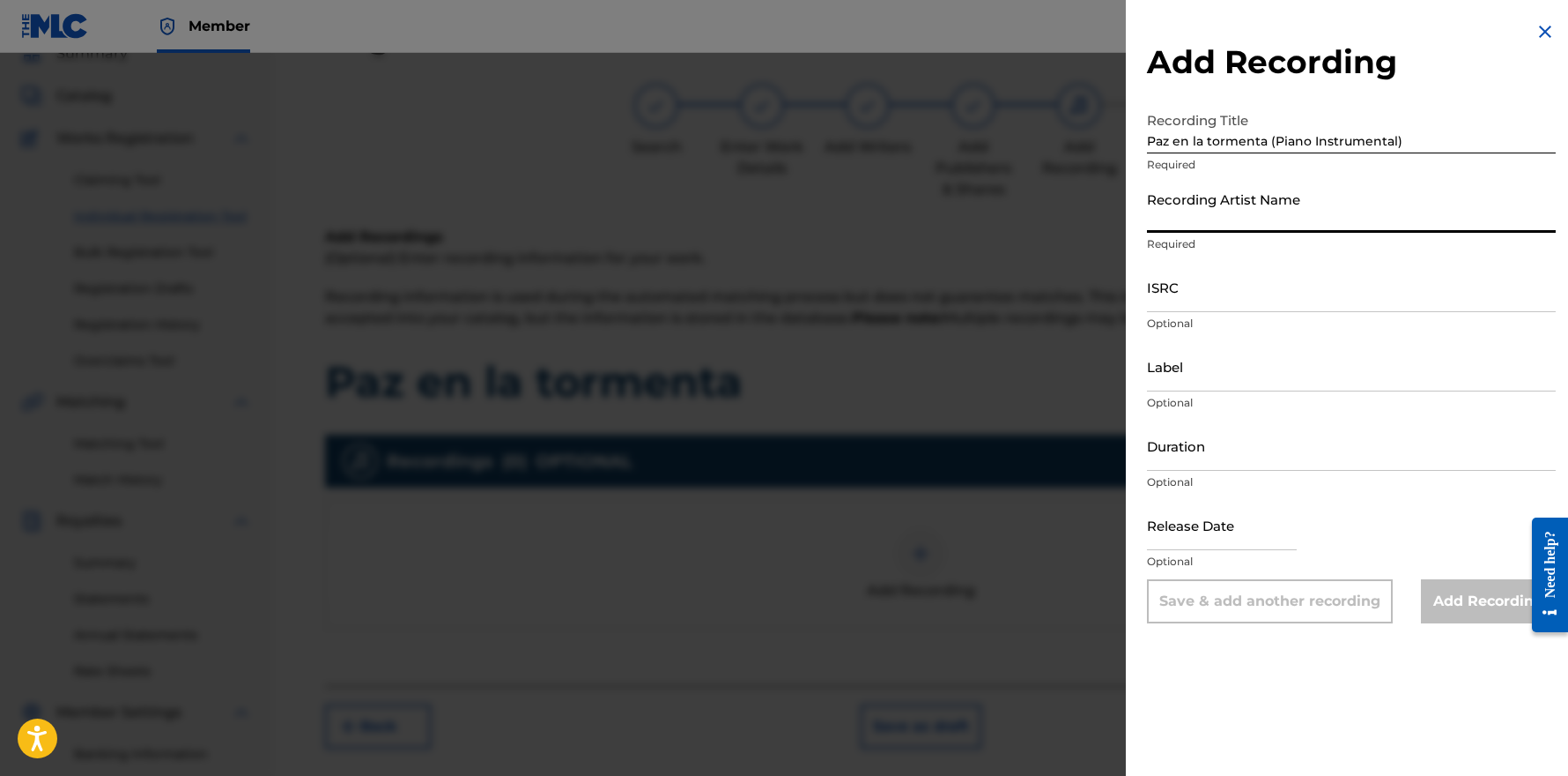
click at [1312, 215] on input "Recording Artist Name" at bounding box center [1351, 208] width 409 height 51
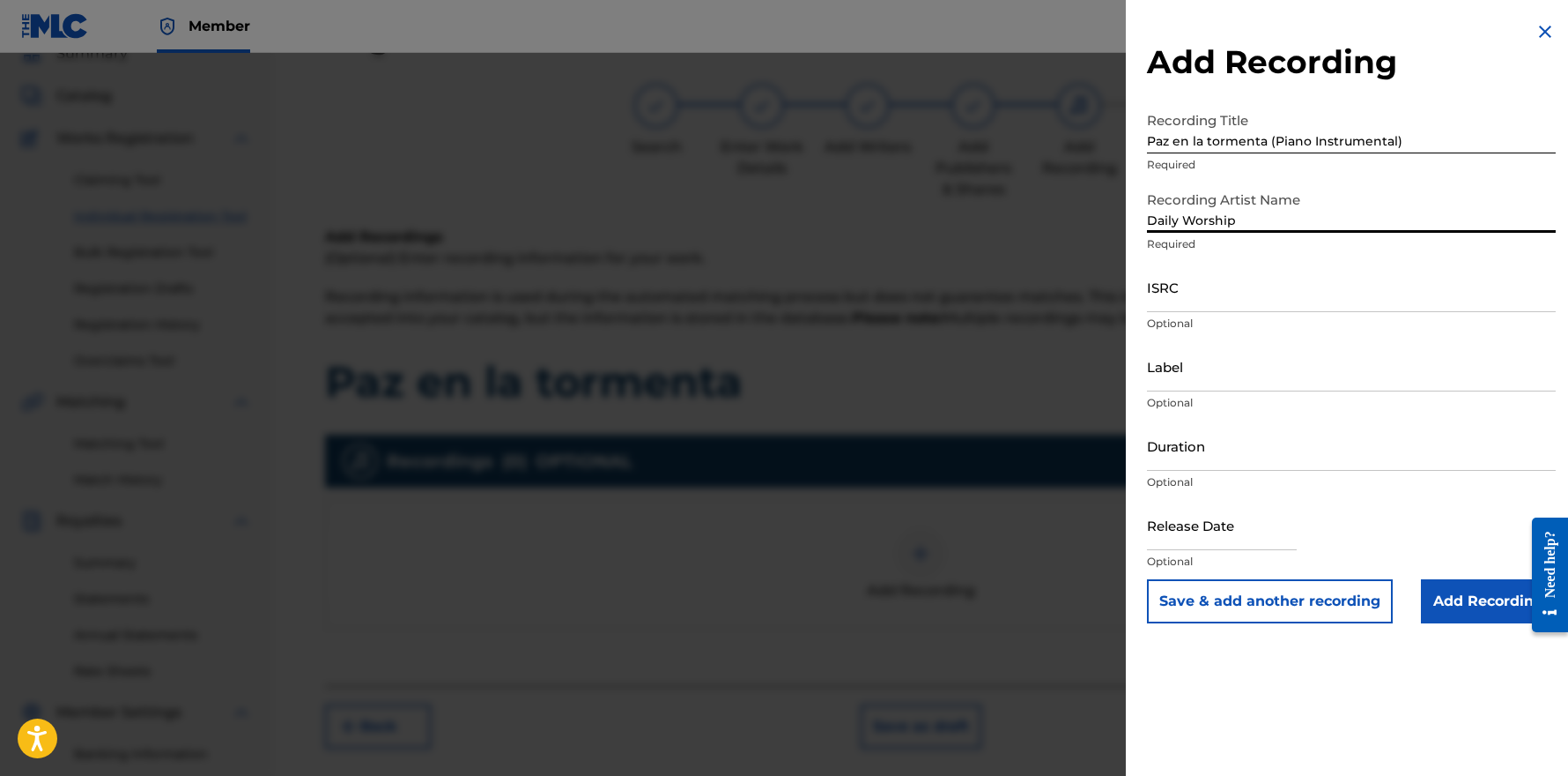
type input "Daily Worship"
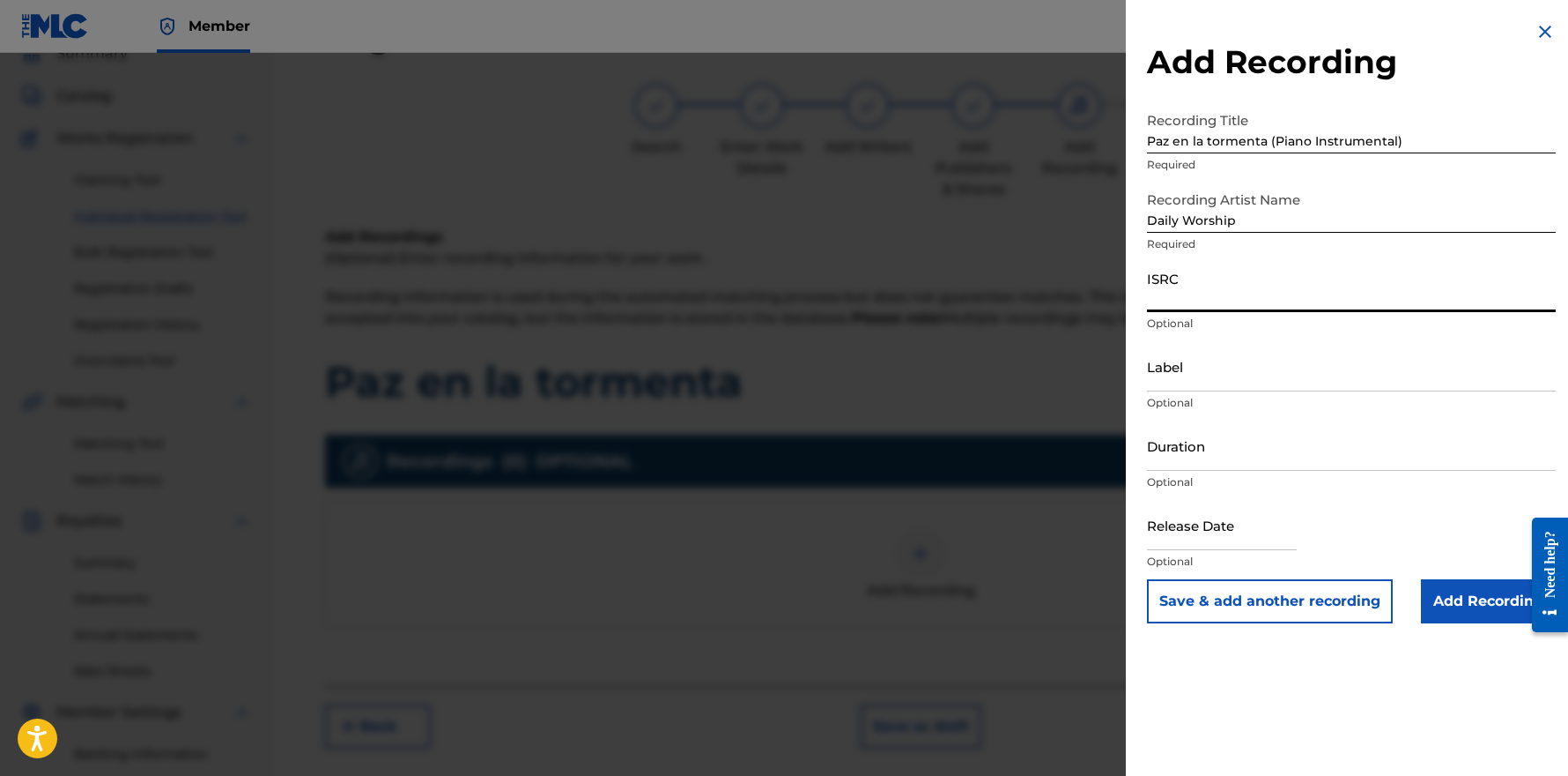
click at [1199, 297] on input "ISRC" at bounding box center [1351, 287] width 409 height 51
paste input "TCAJZ2584003"
type input "TCAJZ2584003"
click at [1195, 376] on input "Label" at bounding box center [1351, 366] width 409 height 51
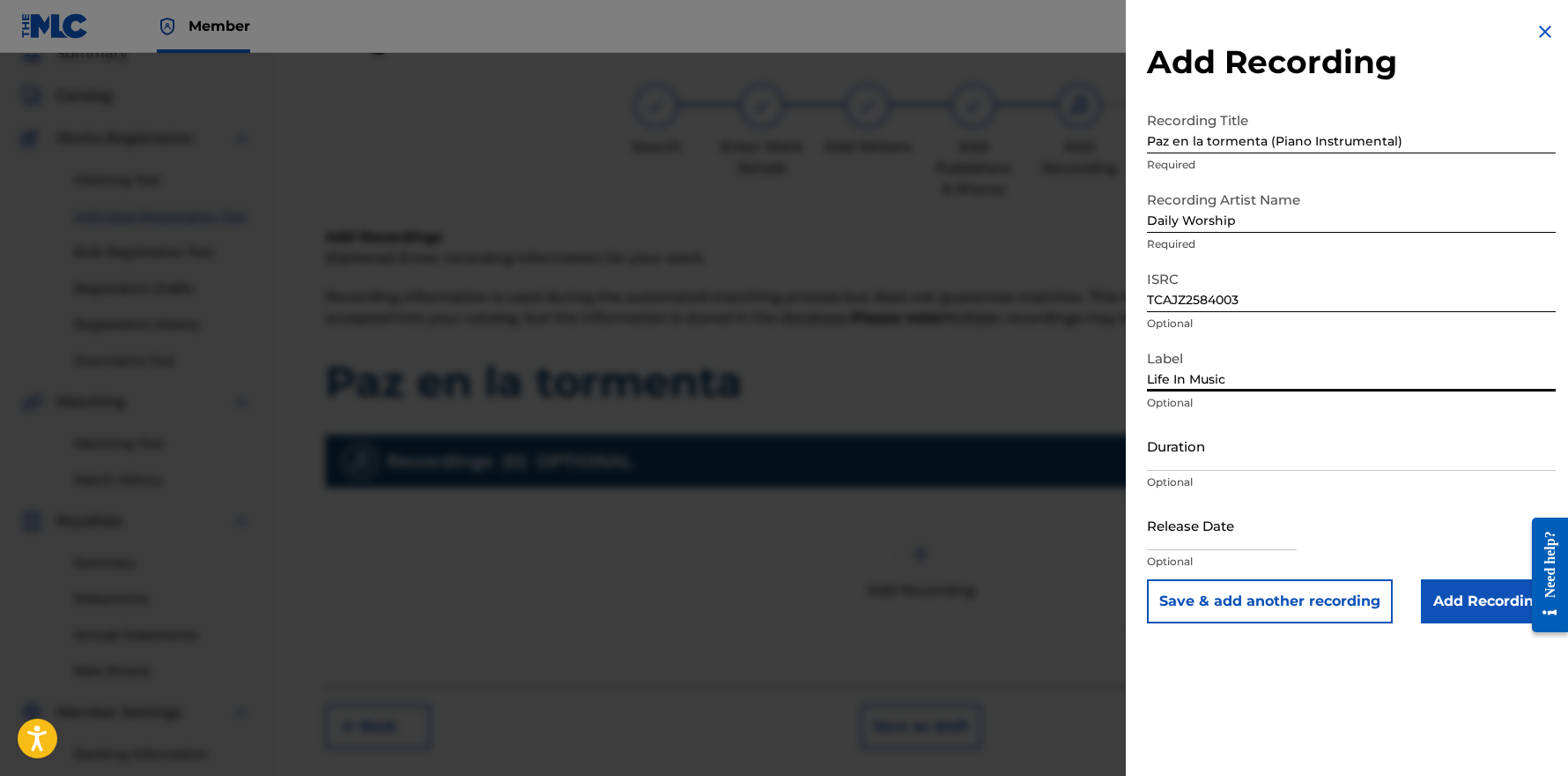
type input "Life In Music"
click at [1251, 537] on input "text" at bounding box center [1222, 525] width 150 height 51
select select "7"
select select "2025"
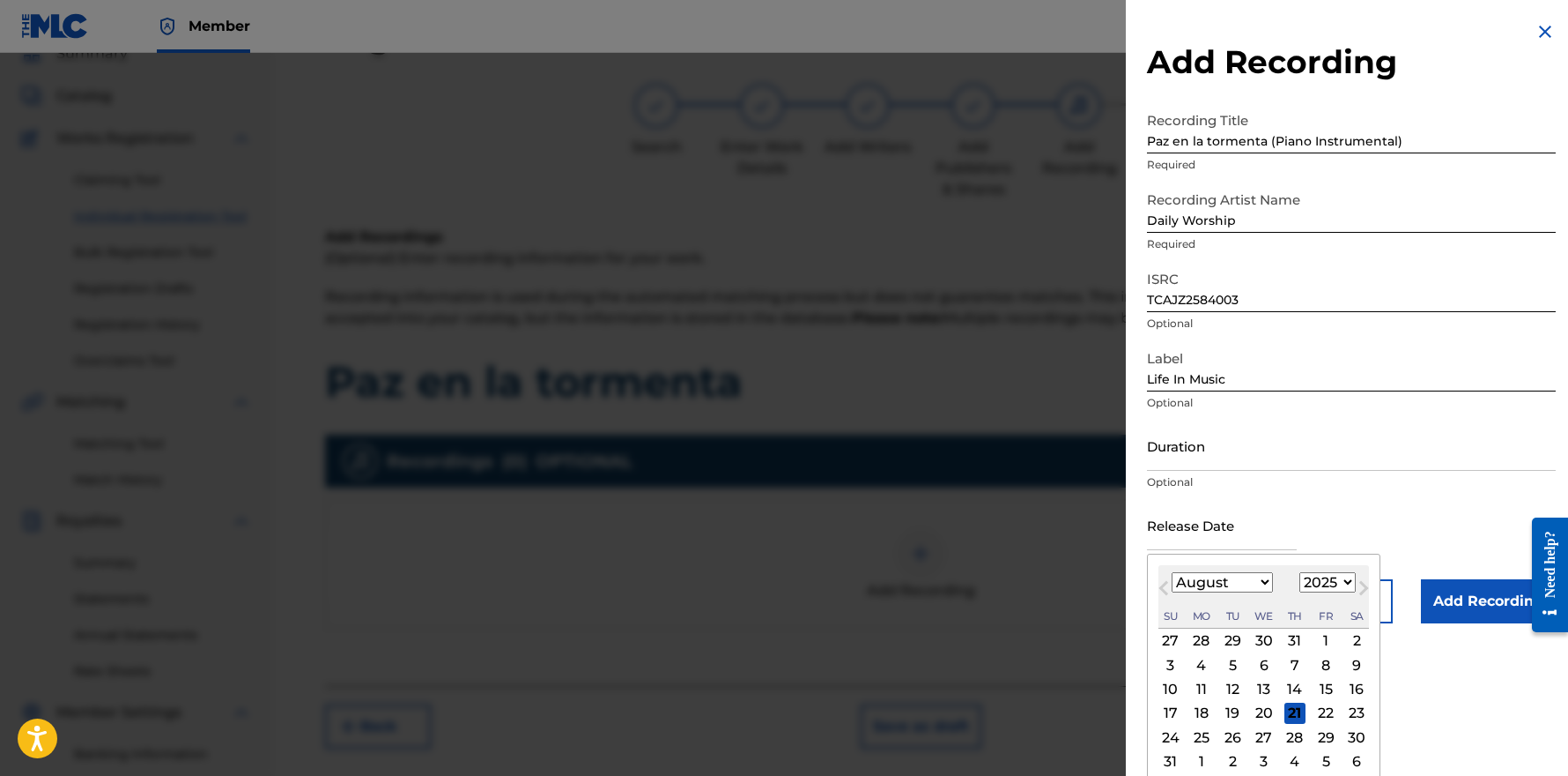
click at [1318, 717] on div "22" at bounding box center [1326, 713] width 21 height 21
type input "[DATE]"
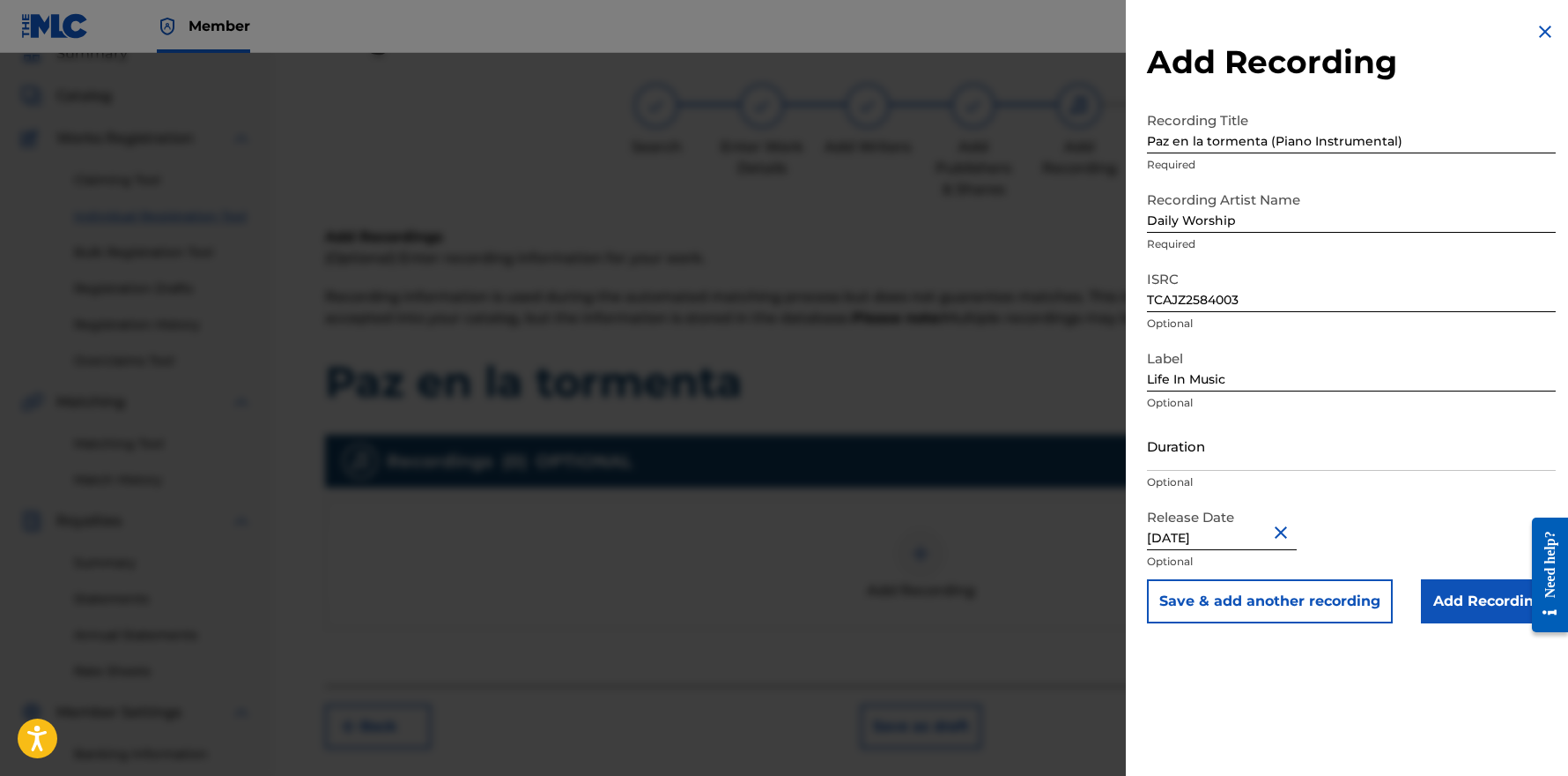
click at [1471, 595] on input "Add Recording" at bounding box center [1488, 600] width 135 height 44
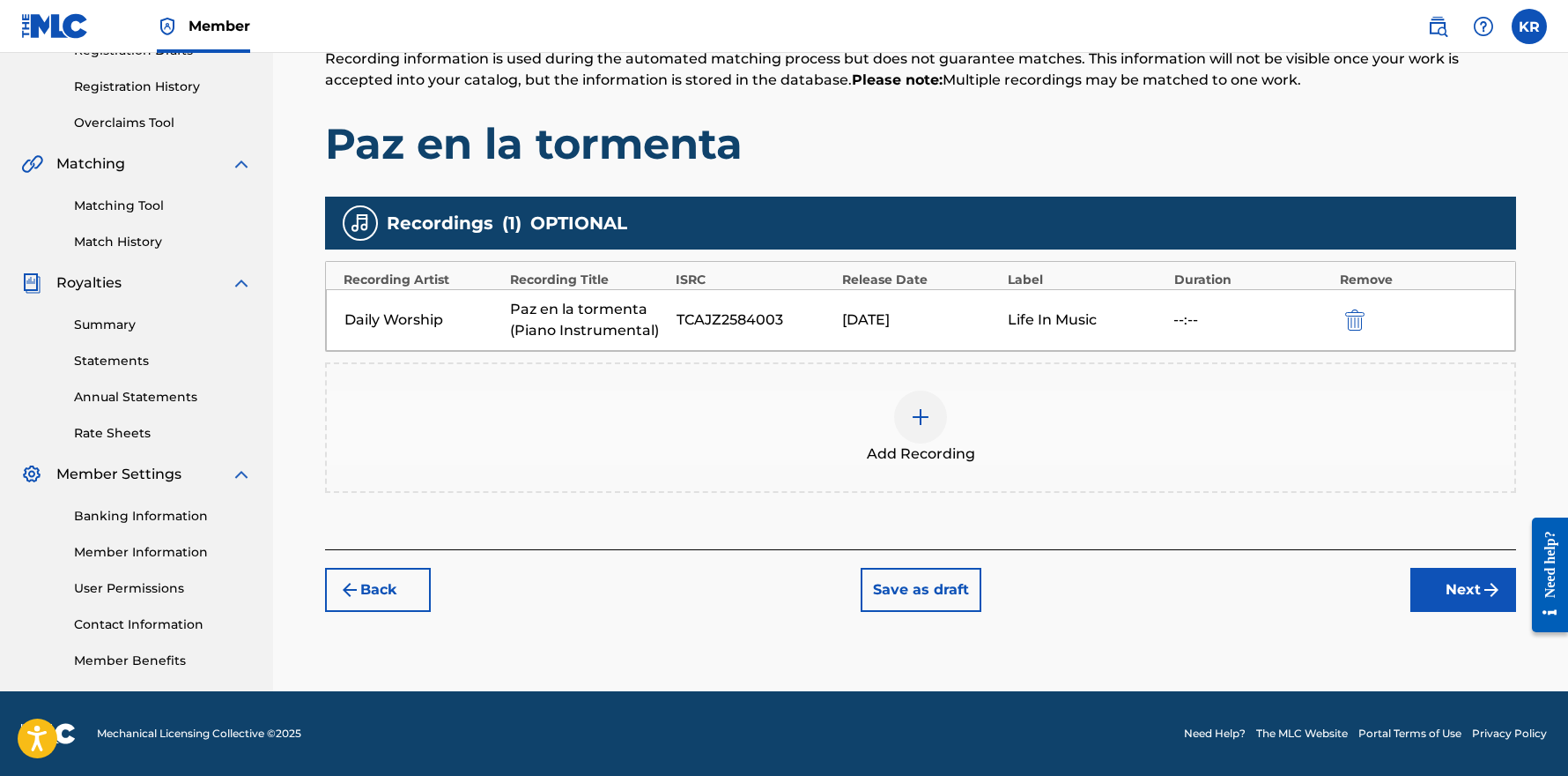
click at [1472, 578] on button "Next" at bounding box center [1463, 589] width 106 height 44
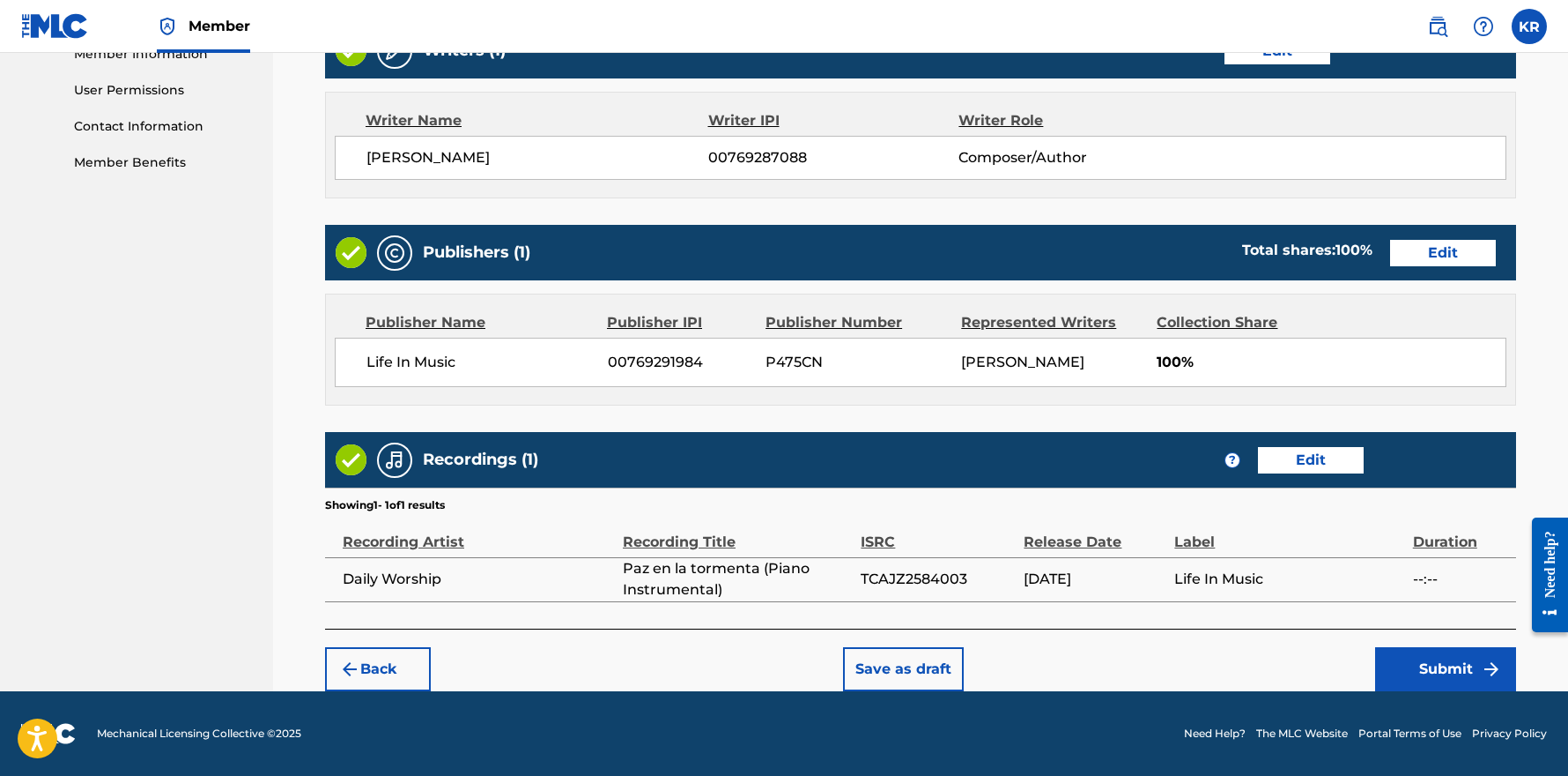
scroll to position [815, 0]
click at [1449, 672] on button "Submit" at bounding box center [1446, 668] width 141 height 44
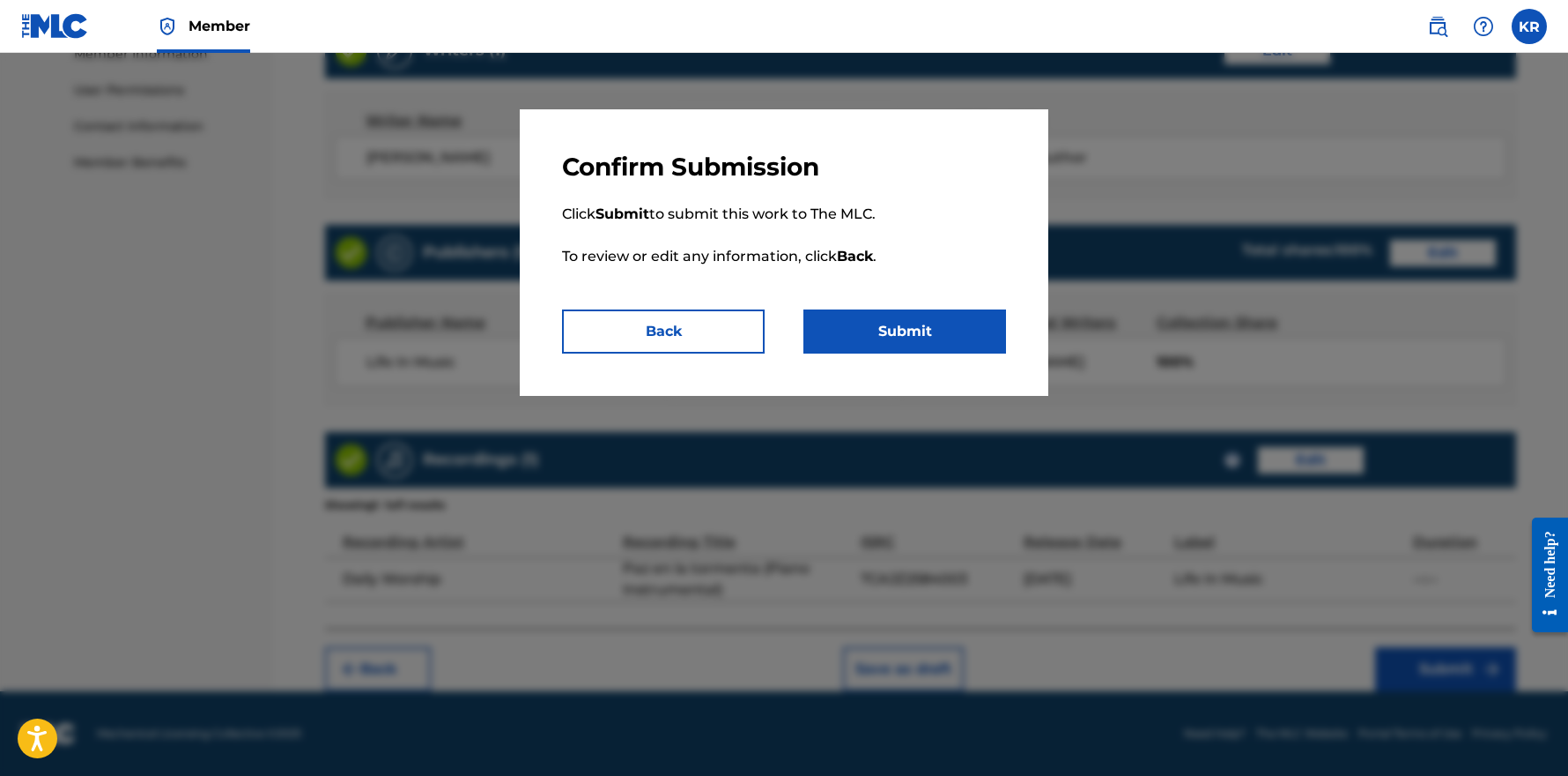
click at [949, 348] on button "Submit" at bounding box center [905, 331] width 203 height 44
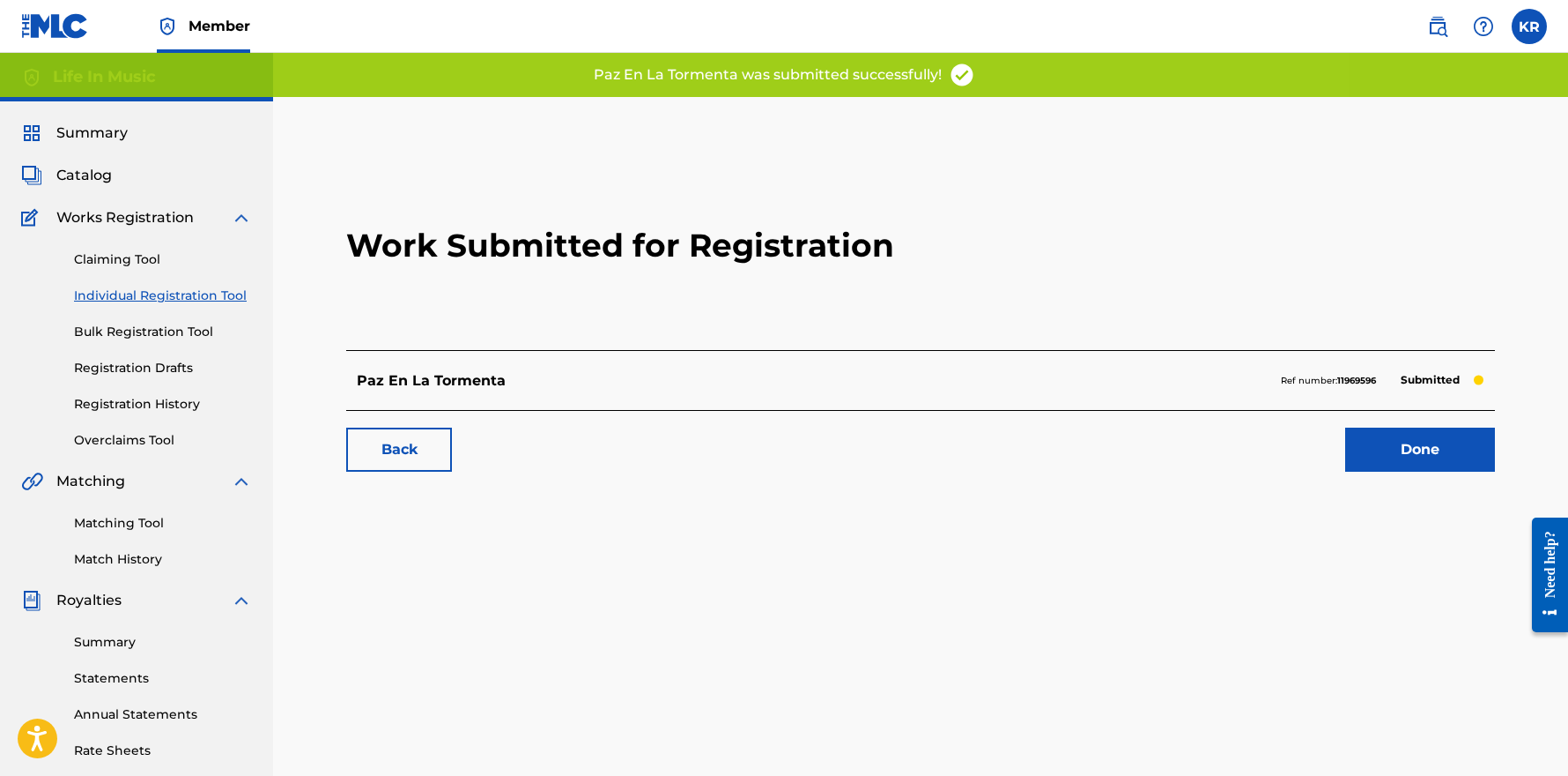
click at [1437, 448] on link "Done" at bounding box center [1420, 449] width 150 height 44
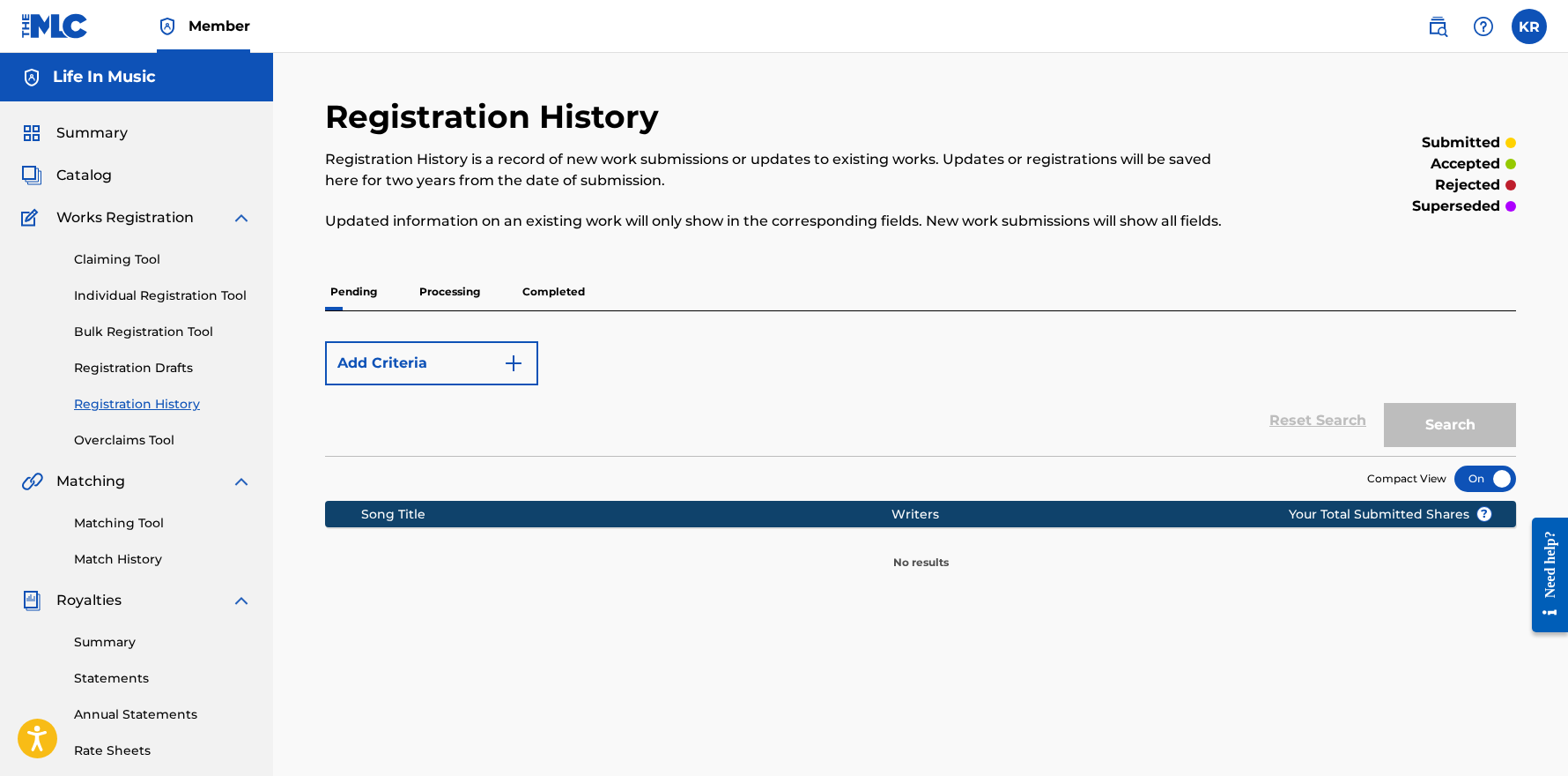
click at [634, 358] on div "Add Criteria" at bounding box center [920, 362] width 1191 height 44
click at [114, 262] on link "Claiming Tool" at bounding box center [162, 259] width 178 height 18
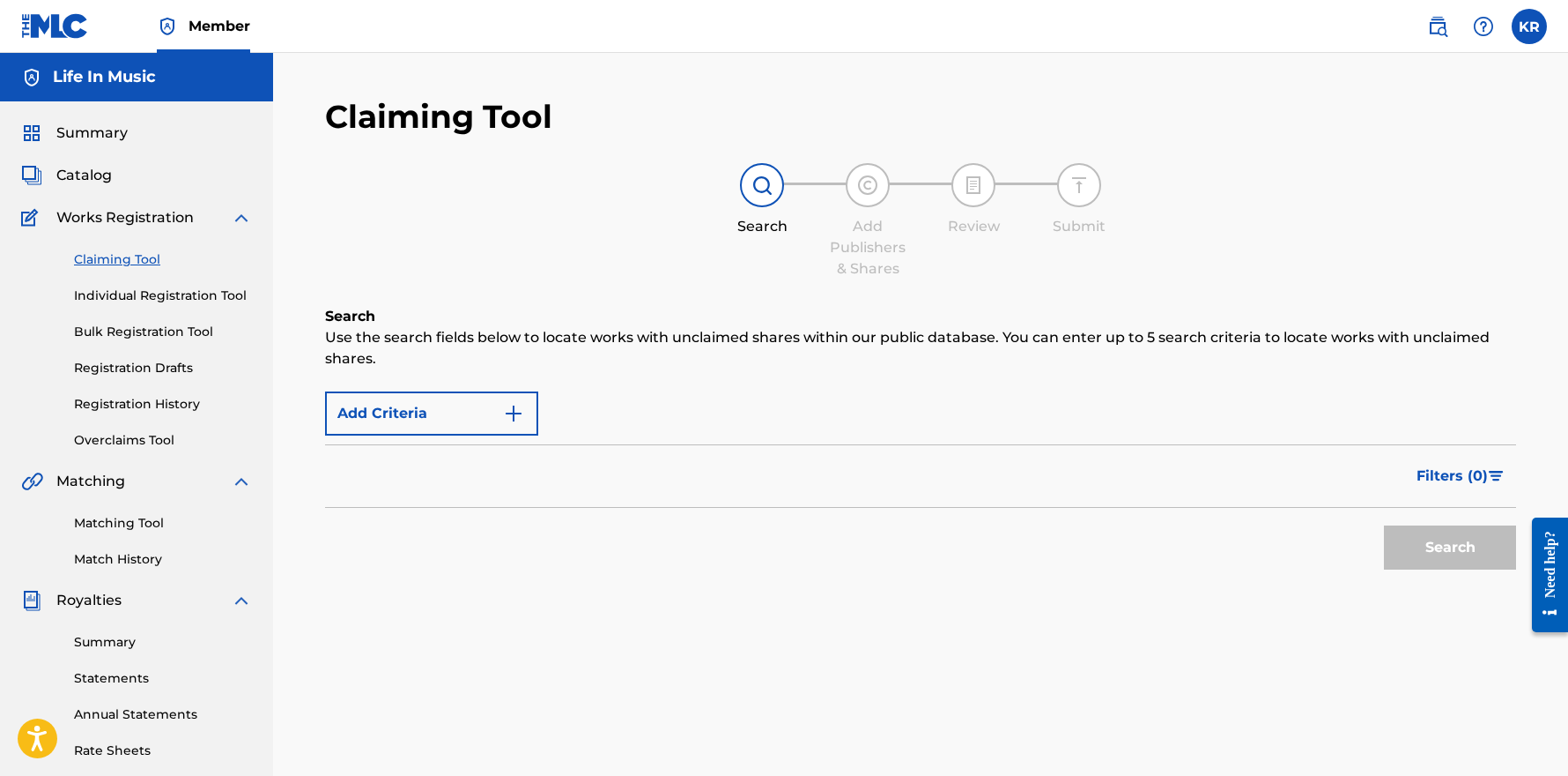
click at [127, 291] on link "Individual Registration Tool" at bounding box center [162, 295] width 178 height 18
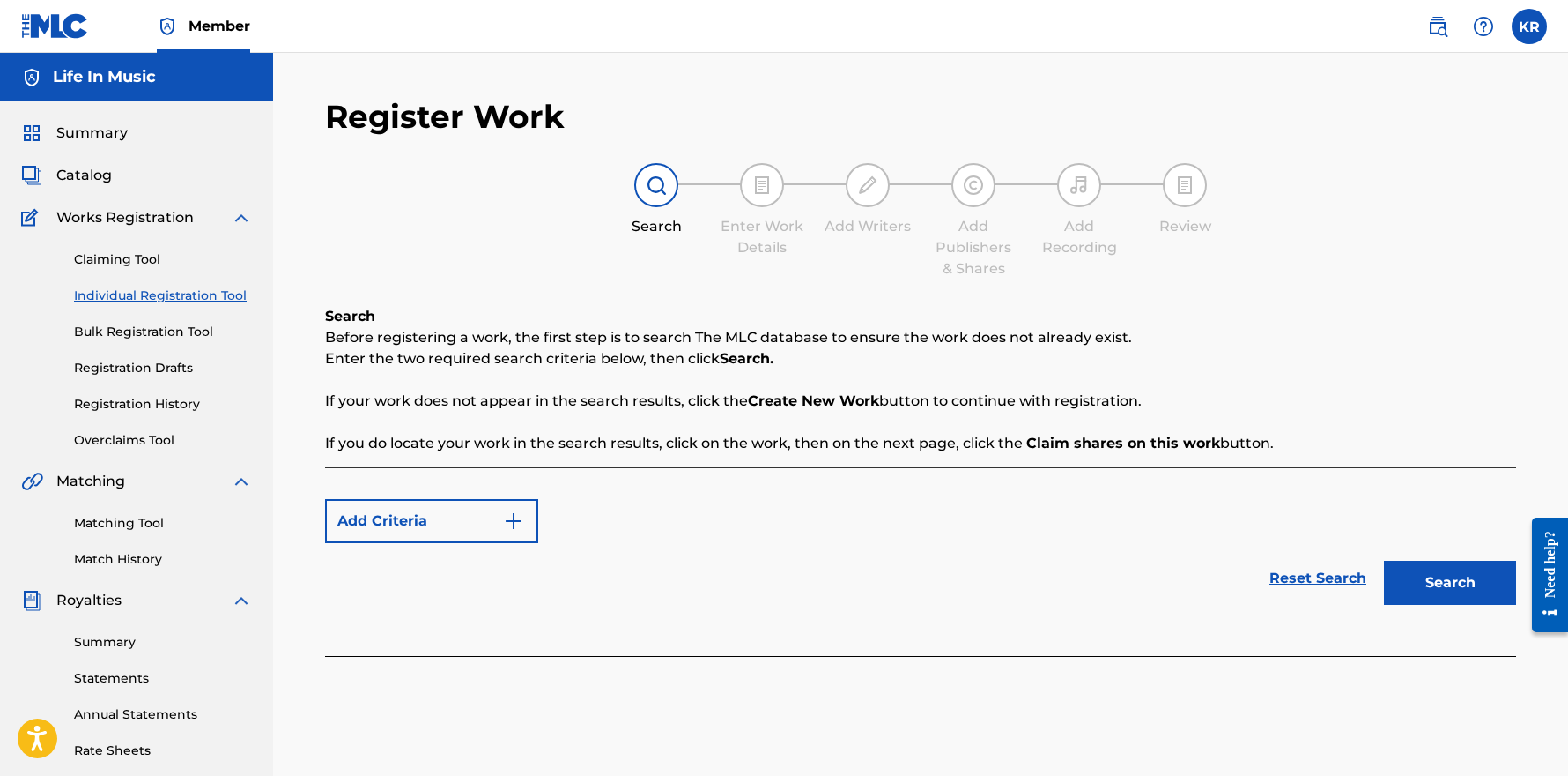
click at [117, 258] on link "Claiming Tool" at bounding box center [162, 259] width 178 height 18
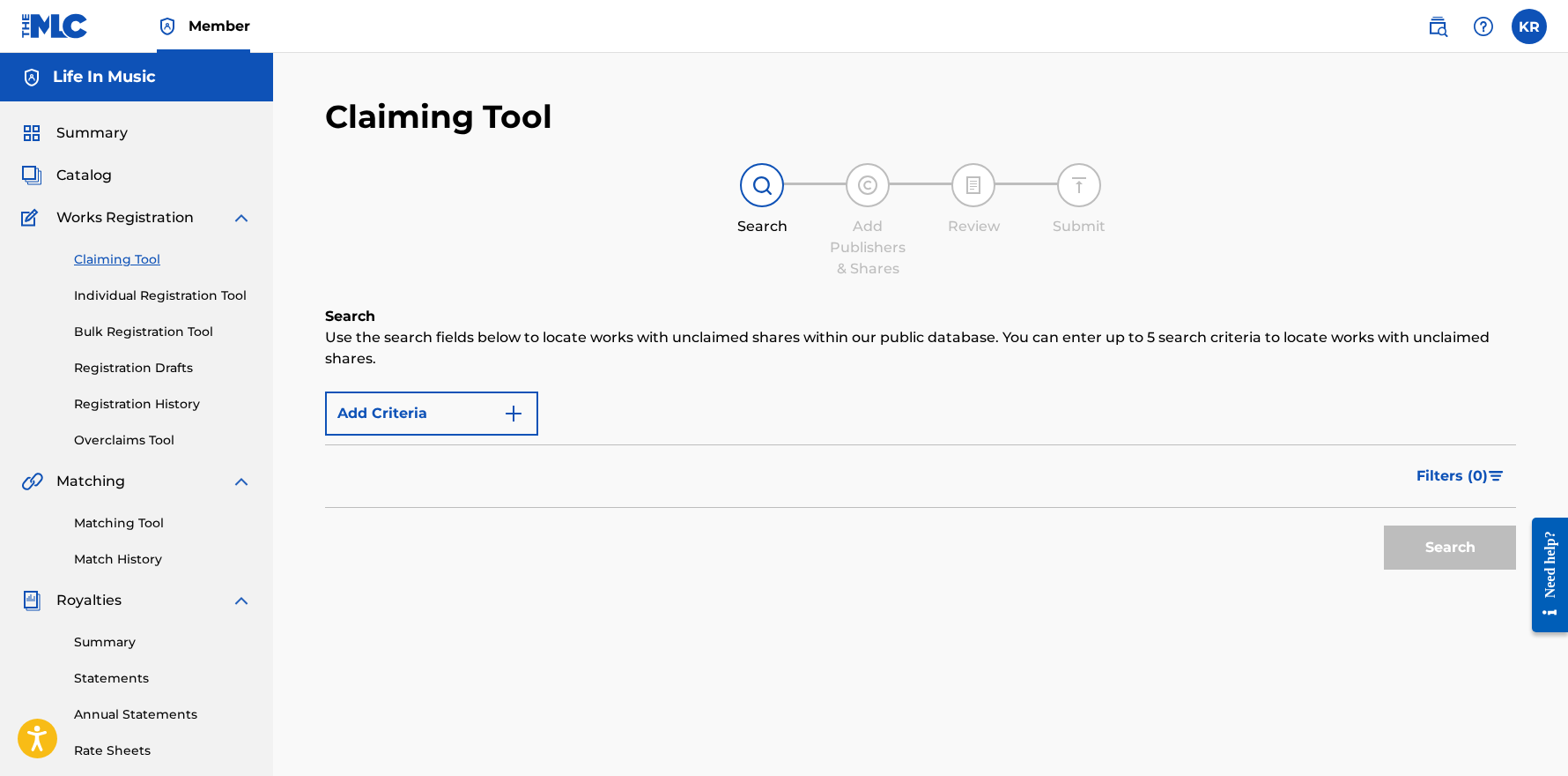
click at [83, 178] on span "Catalog" at bounding box center [83, 176] width 55 height 21
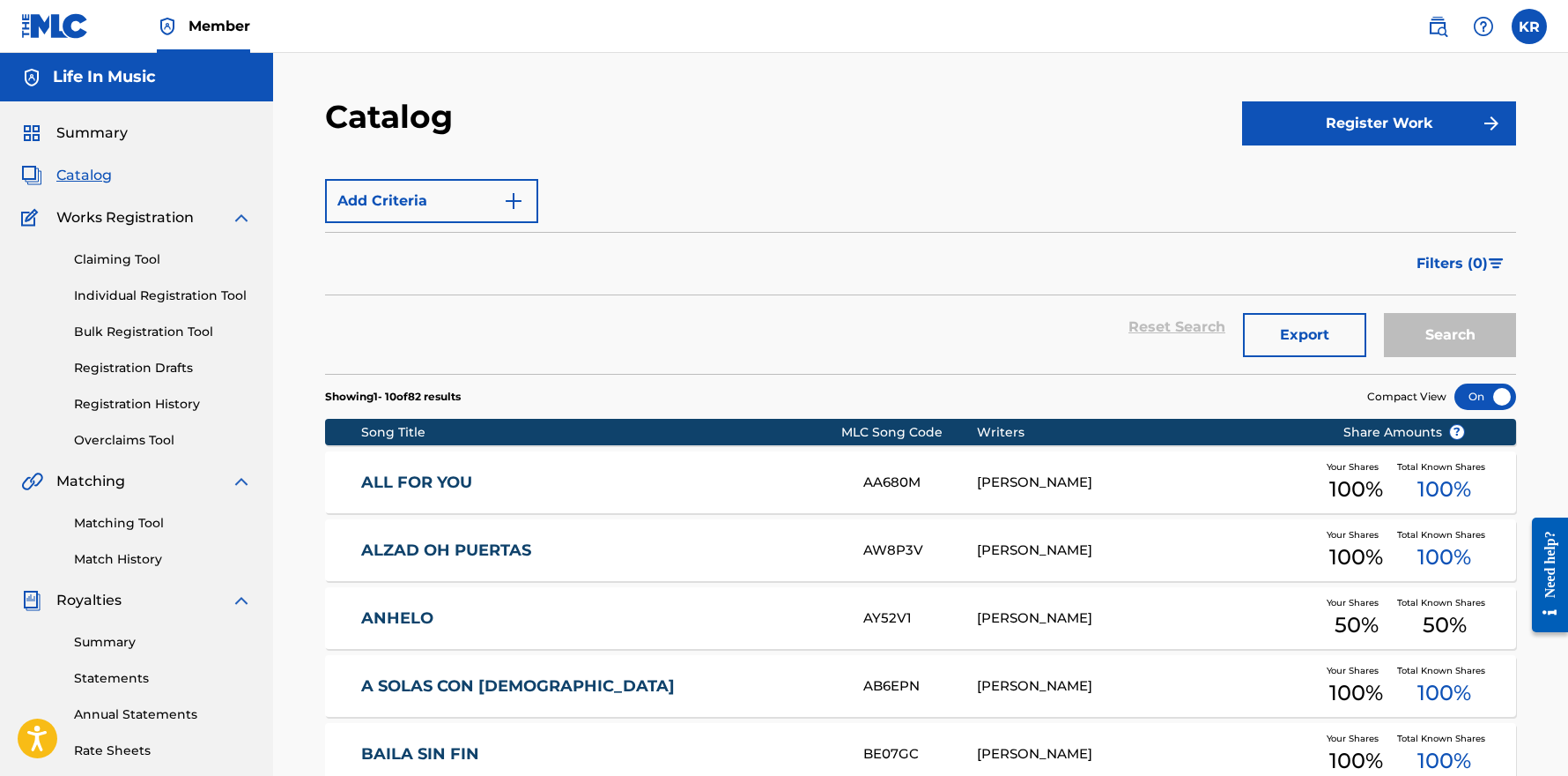
click at [1371, 118] on button "Register Work" at bounding box center [1380, 122] width 274 height 44
click at [1310, 174] on link "Individual" at bounding box center [1380, 181] width 274 height 43
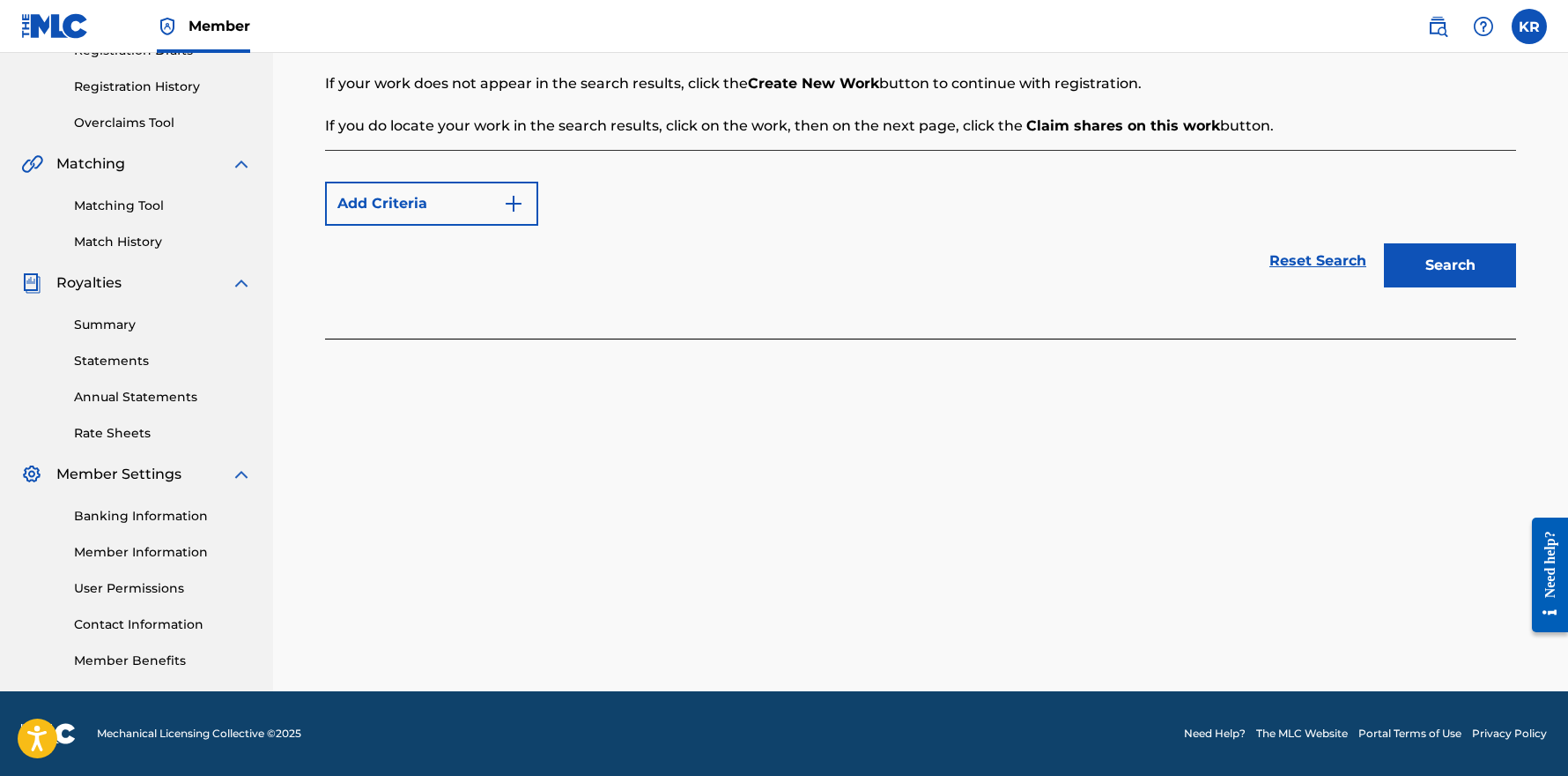
scroll to position [318, 0]
click at [1434, 253] on button "Search" at bounding box center [1451, 264] width 132 height 44
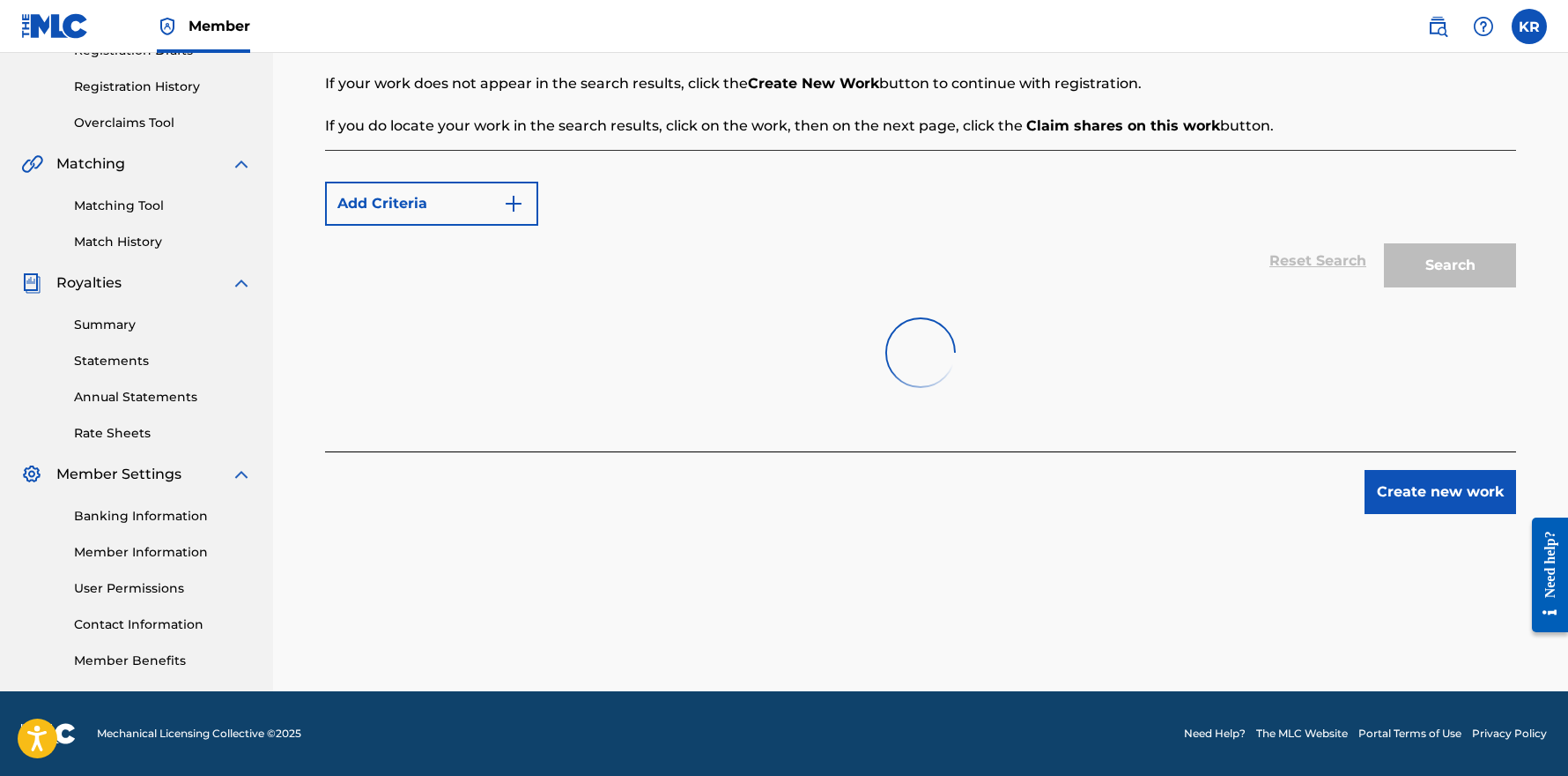
click at [1410, 490] on button "Create new work" at bounding box center [1441, 491] width 151 height 44
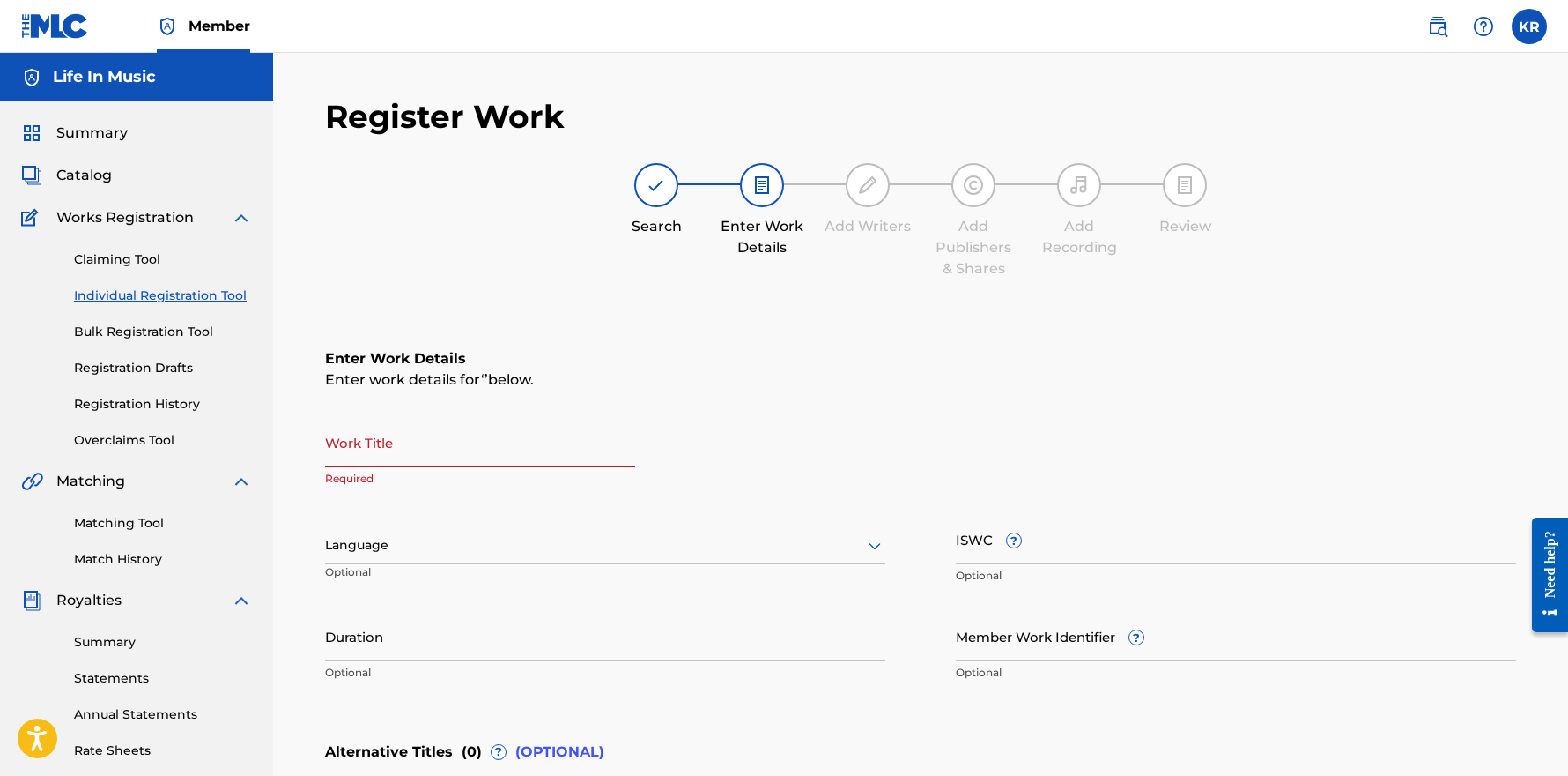
scroll to position [0, 0]
click at [410, 451] on input "Work Title" at bounding box center [480, 442] width 310 height 51
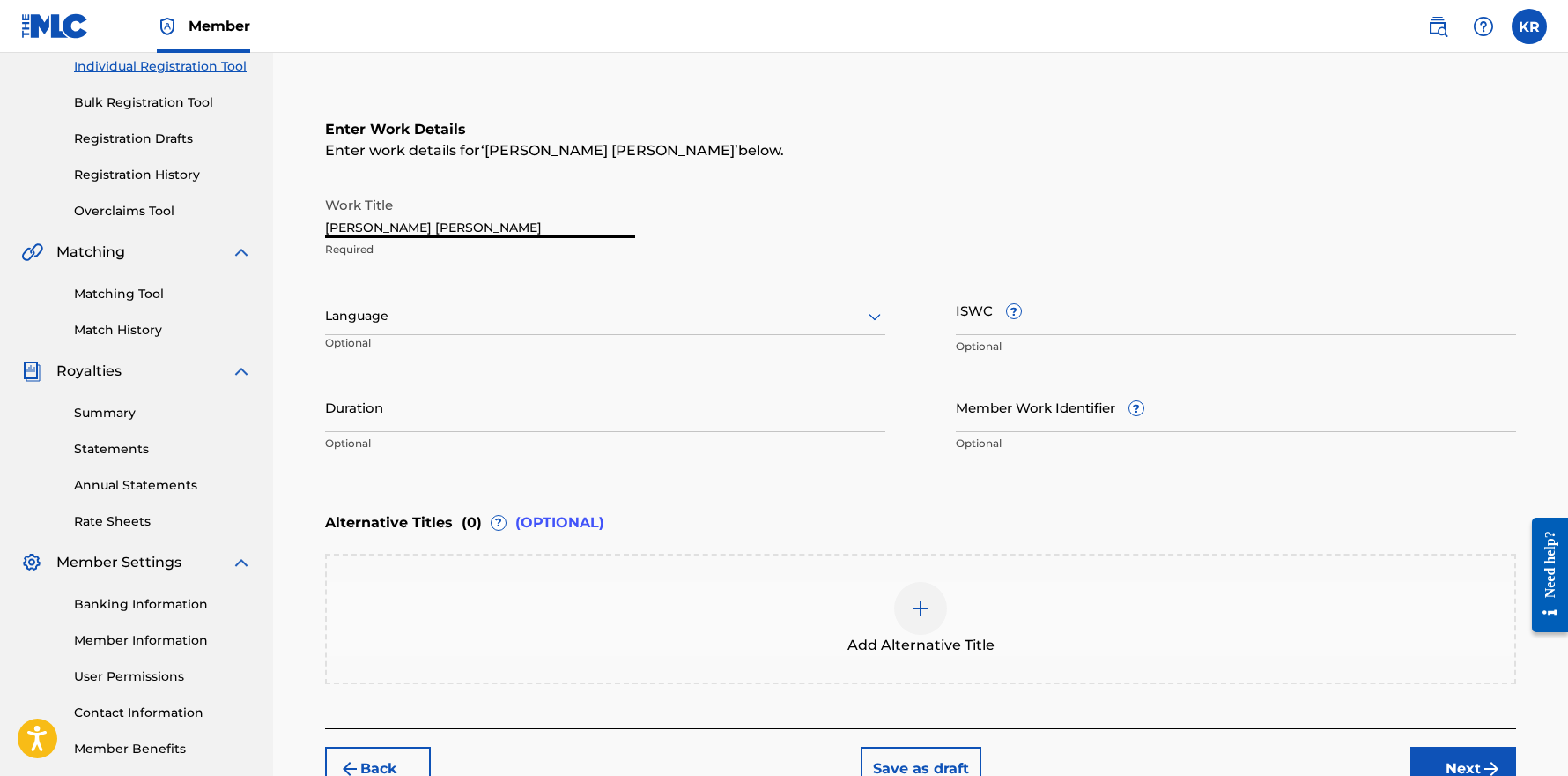
scroll to position [261, 0]
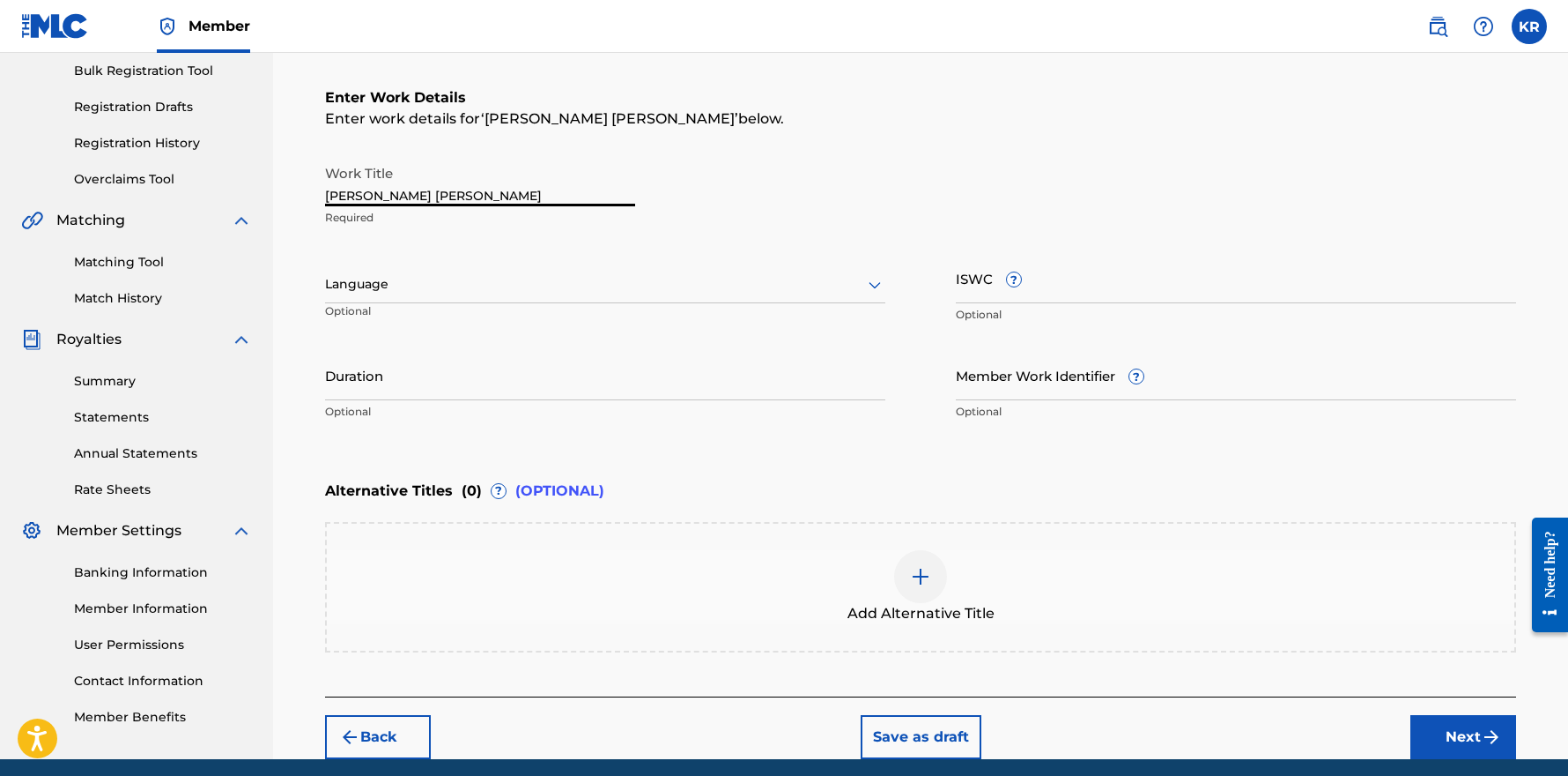
type input "[PERSON_NAME] [PERSON_NAME]"
click at [927, 567] on img at bounding box center [920, 577] width 21 height 21
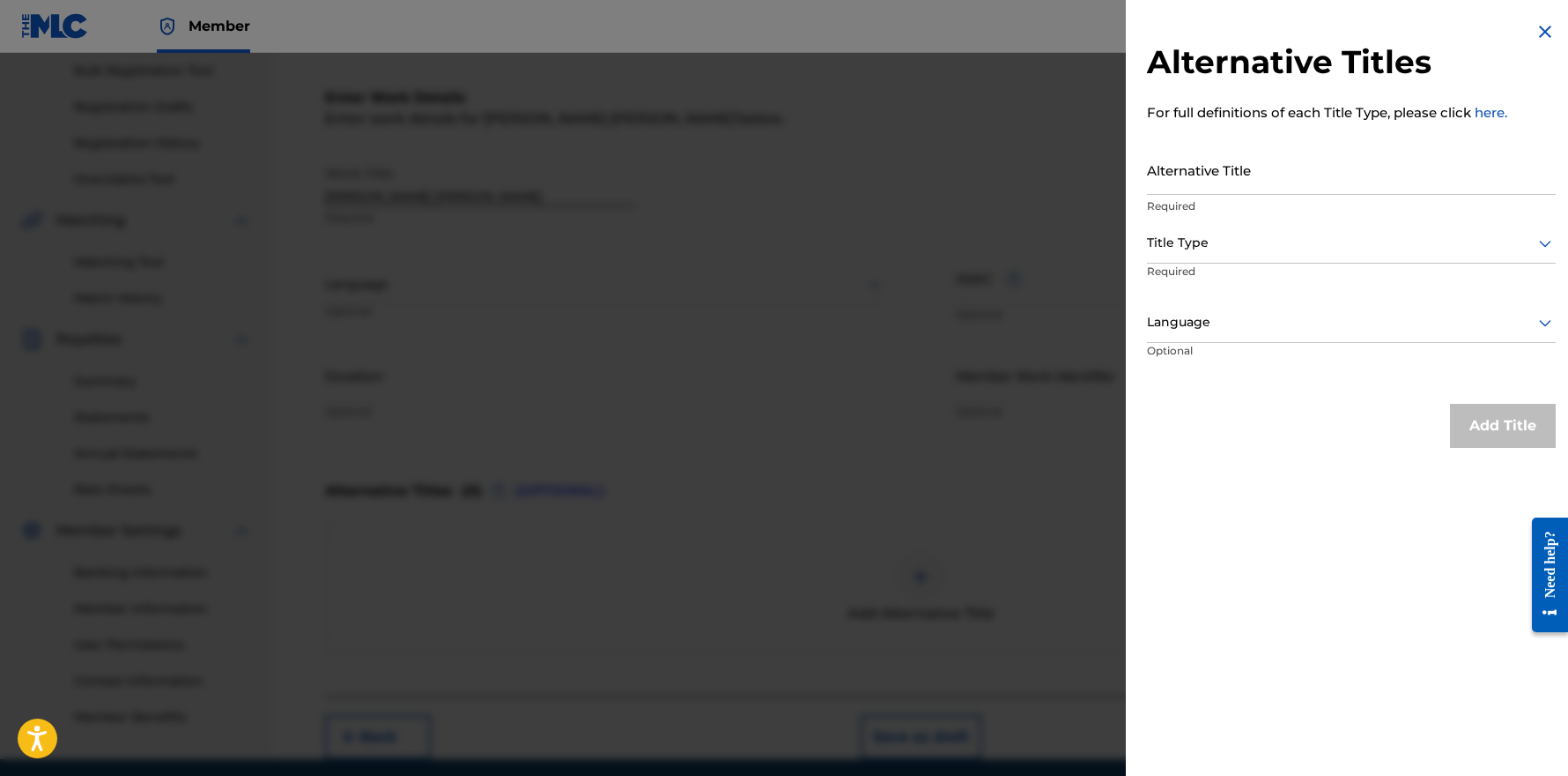
click at [1251, 172] on input "Alternative Title" at bounding box center [1351, 170] width 409 height 51
drag, startPoint x: 1174, startPoint y: 185, endPoint x: 1221, endPoint y: 212, distance: 54.2
click at [1174, 185] on input "Paz,cuan [PERSON_NAME]" at bounding box center [1351, 170] width 409 height 51
type input "Paz, cuan [PERSON_NAME]"
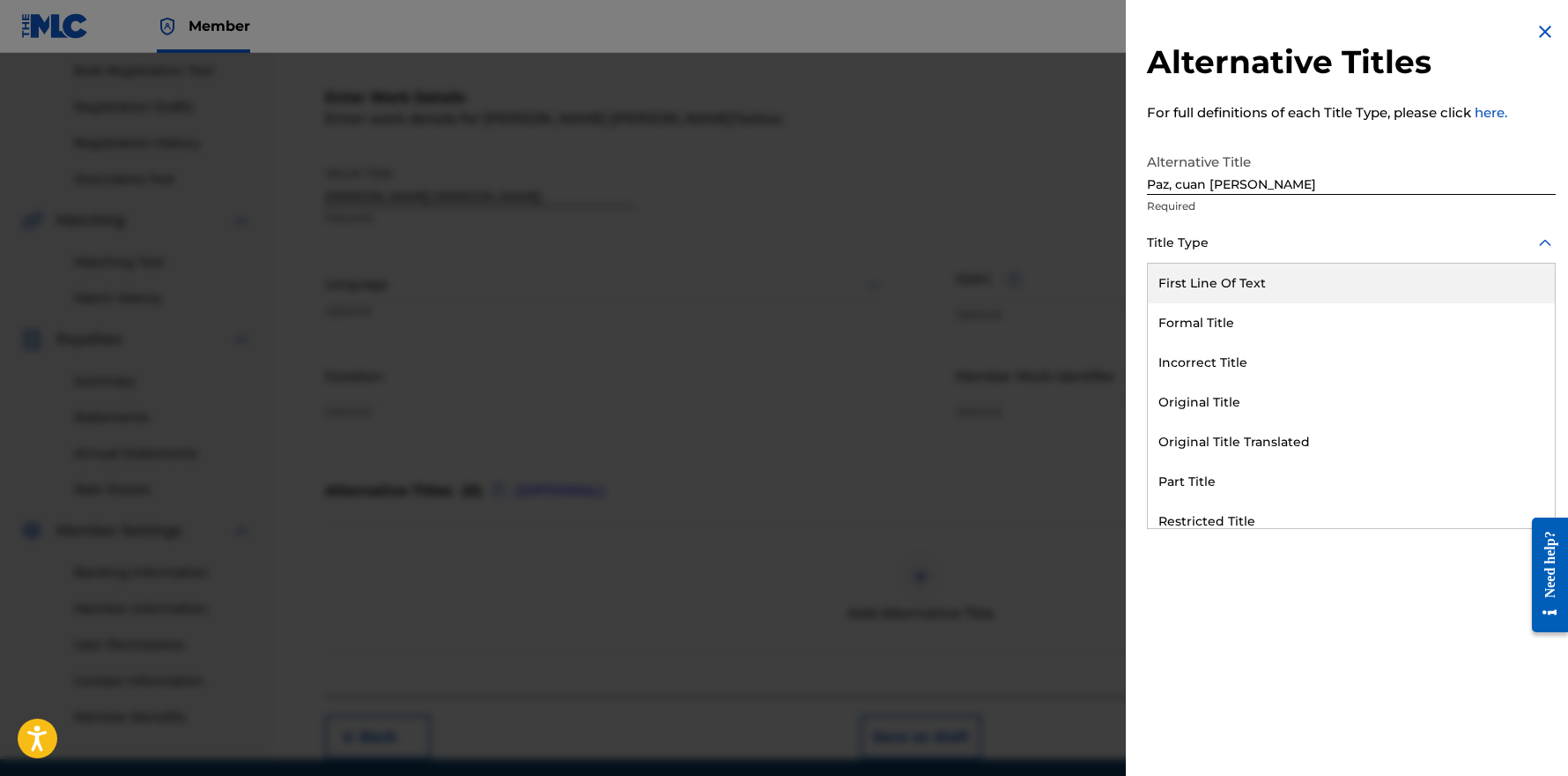
click at [1215, 246] on div at bounding box center [1351, 243] width 409 height 22
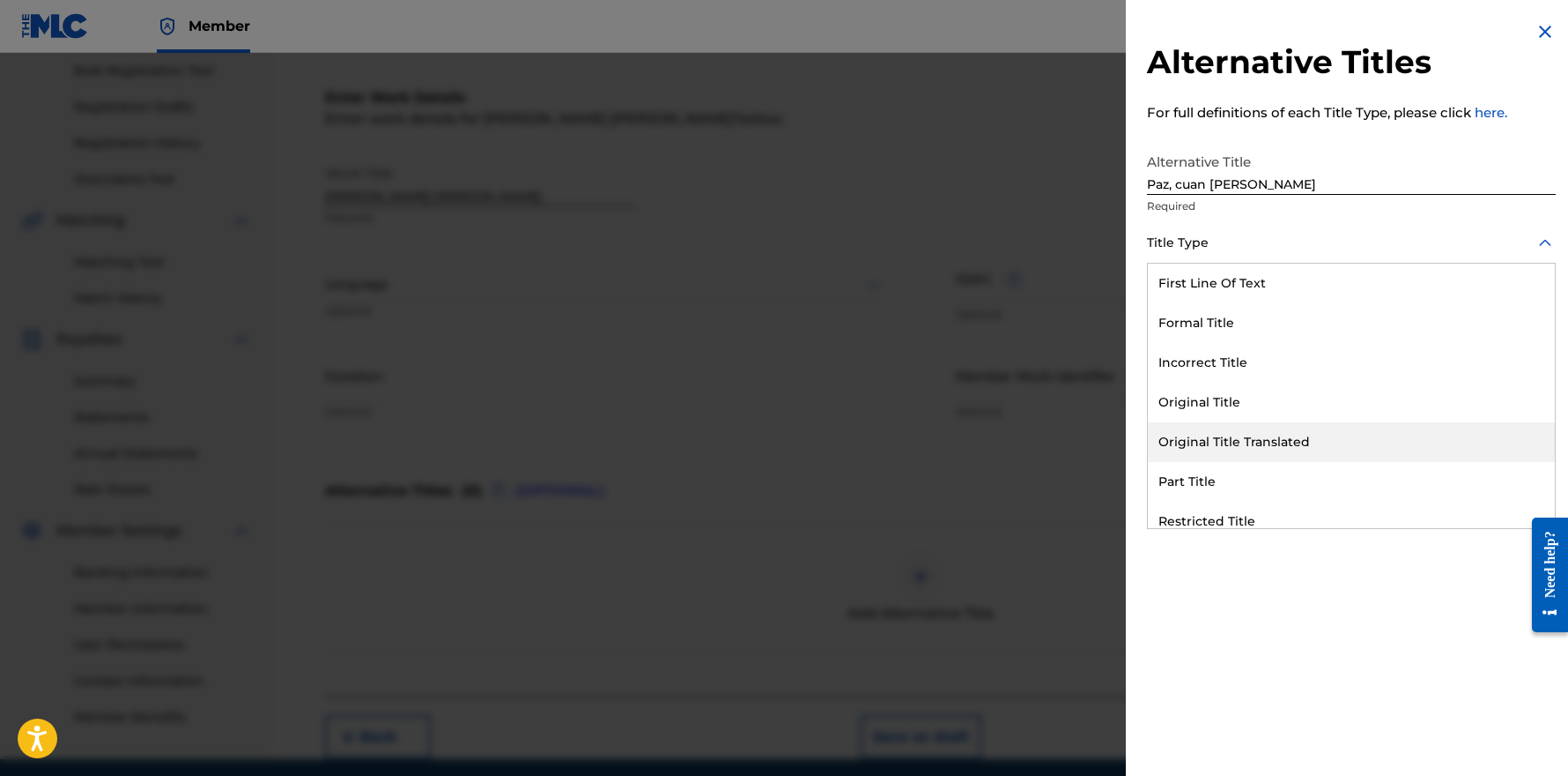
scroll to position [172, 0]
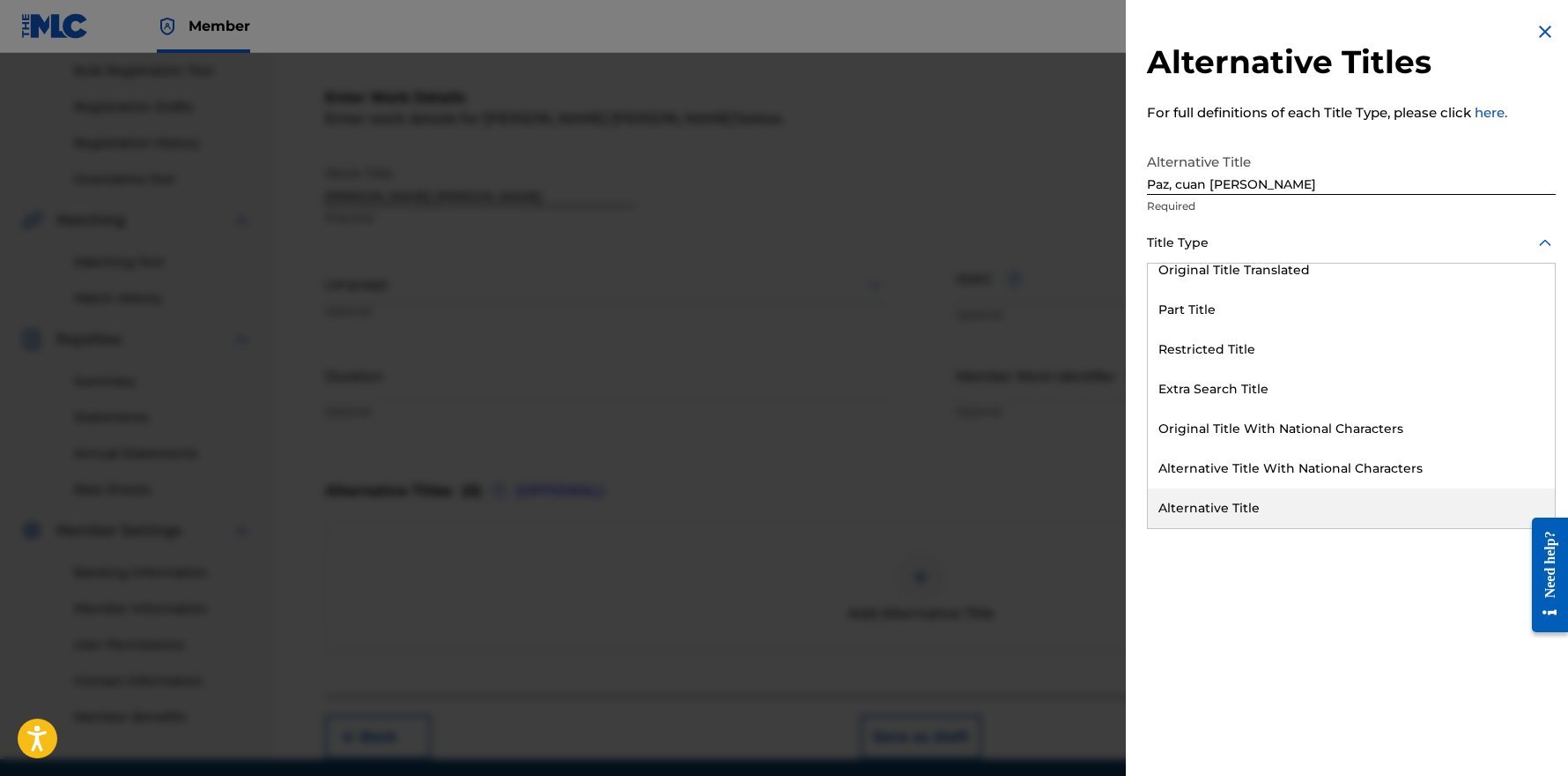
click at [1296, 501] on div "Alternative Title" at bounding box center [1351, 508] width 407 height 40
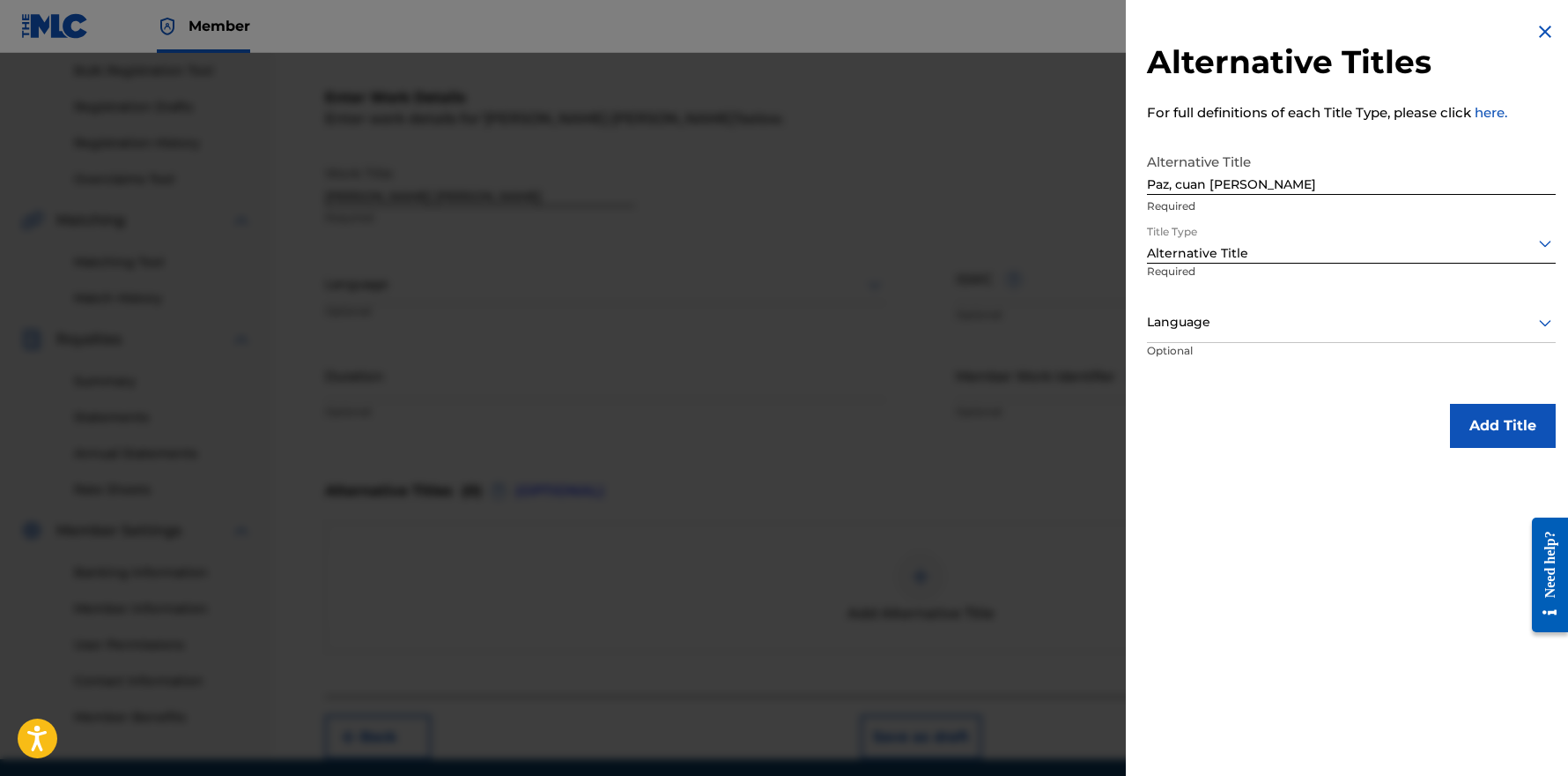
click at [1510, 416] on button "Add Title" at bounding box center [1503, 425] width 106 height 44
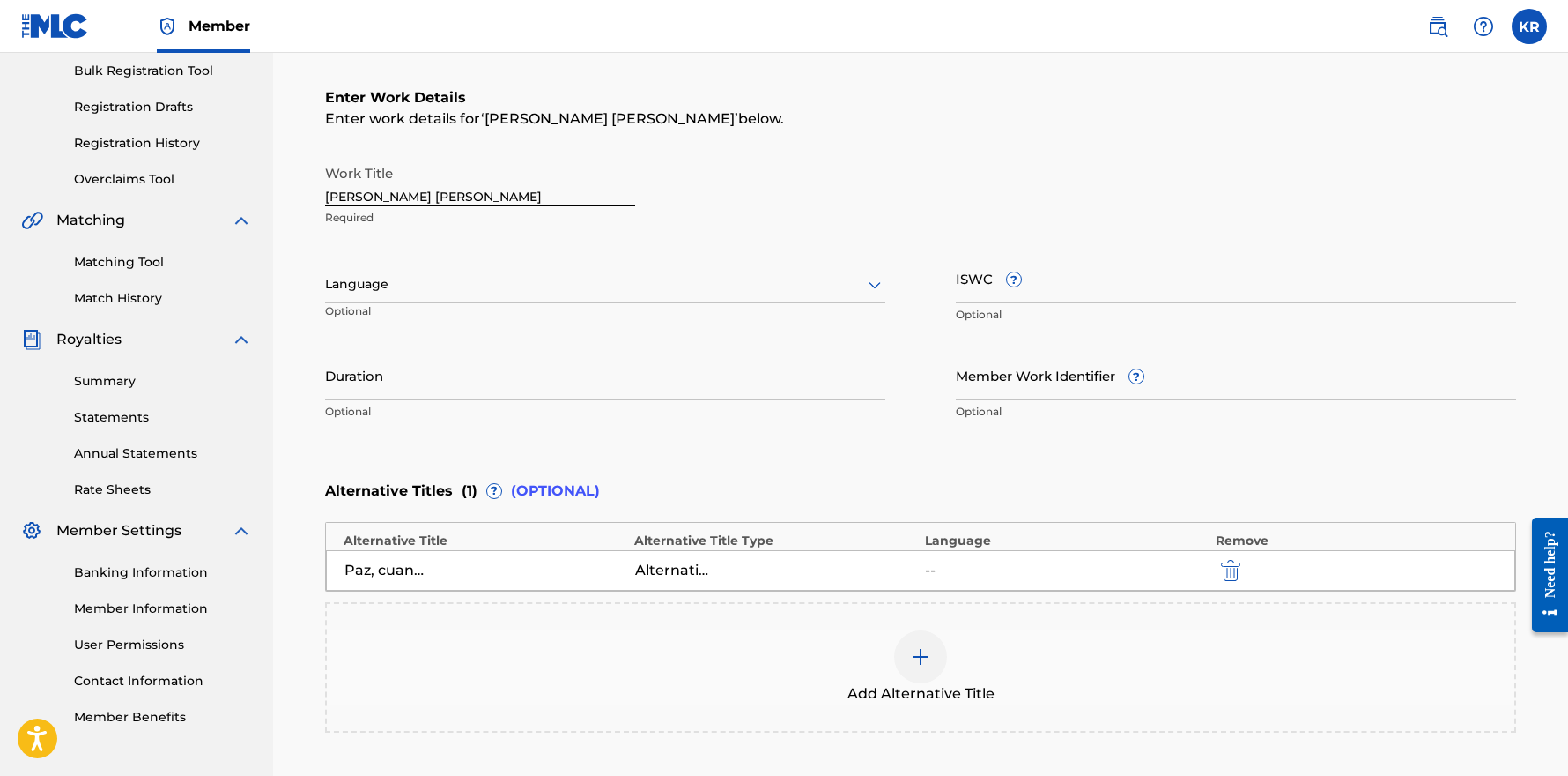
click at [902, 648] on div at bounding box center [920, 657] width 52 height 52
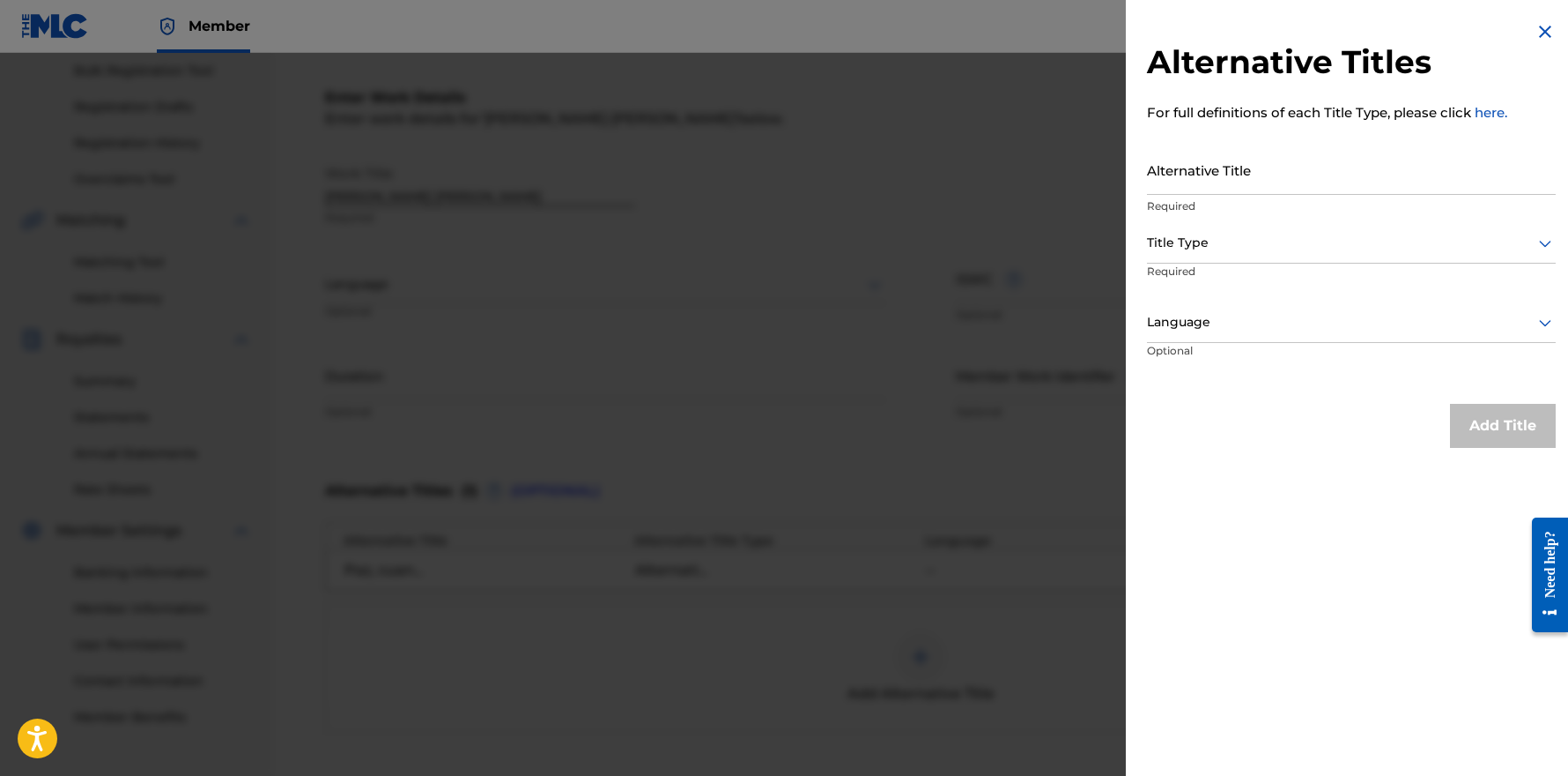
drag, startPoint x: 1271, startPoint y: 152, endPoint x: 1265, endPoint y: 166, distance: 15.2
click at [1271, 152] on input "Alternative Title" at bounding box center [1351, 170] width 409 height 51
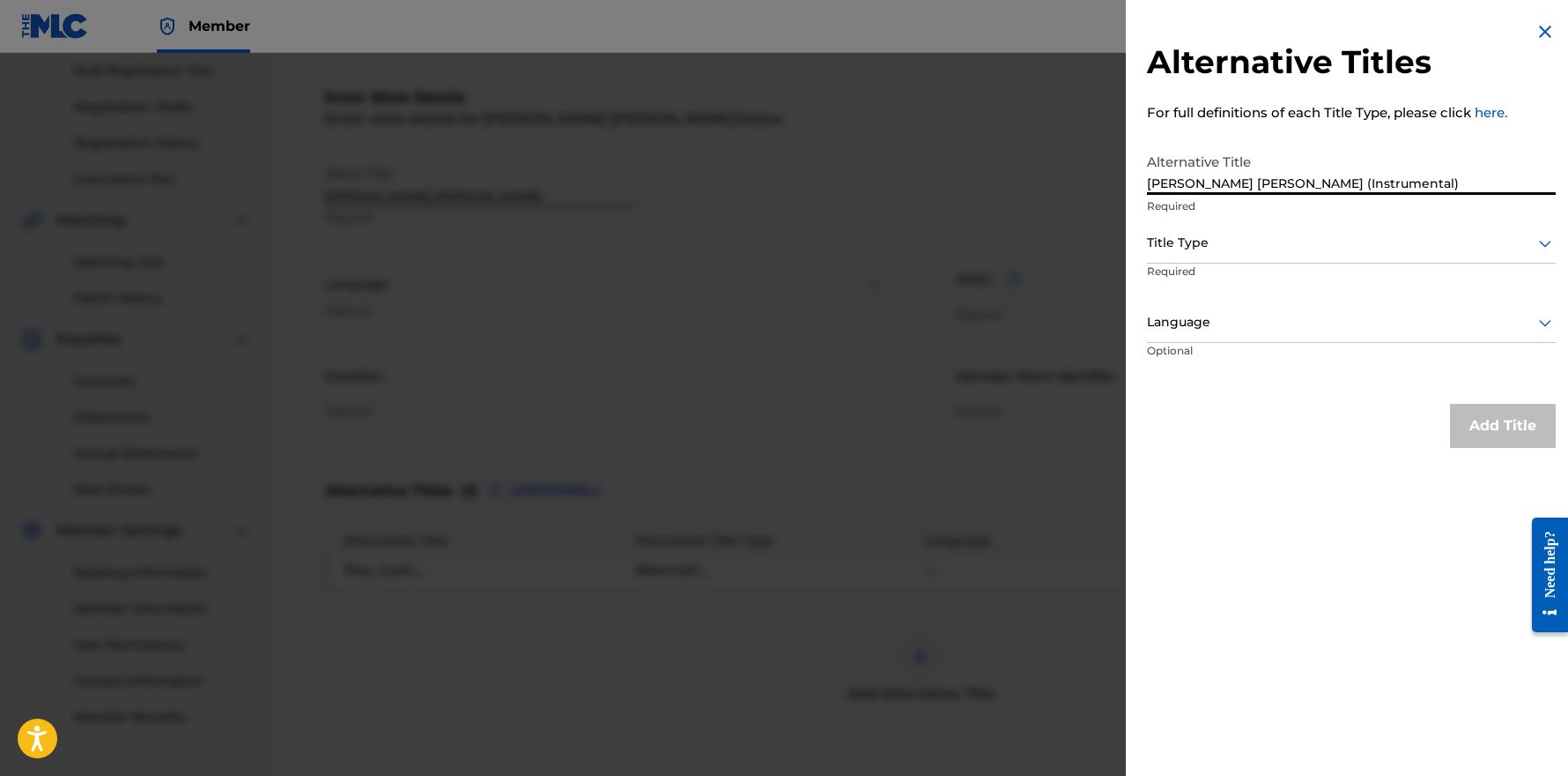
type input "[PERSON_NAME] [PERSON_NAME] (Instrumental)"
click at [1198, 247] on div at bounding box center [1351, 243] width 409 height 22
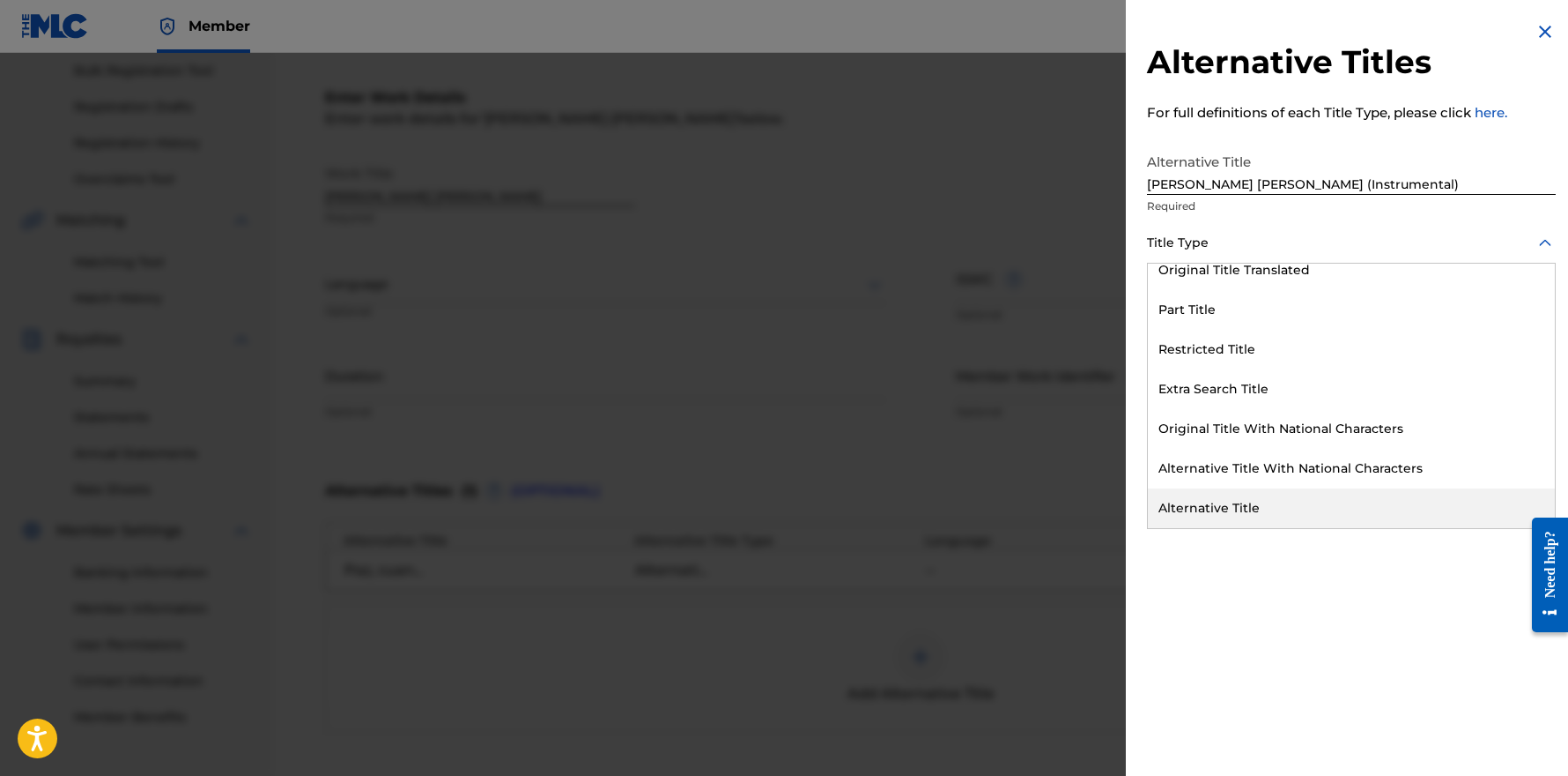
click at [1231, 502] on div "Alternative Title" at bounding box center [1351, 508] width 407 height 40
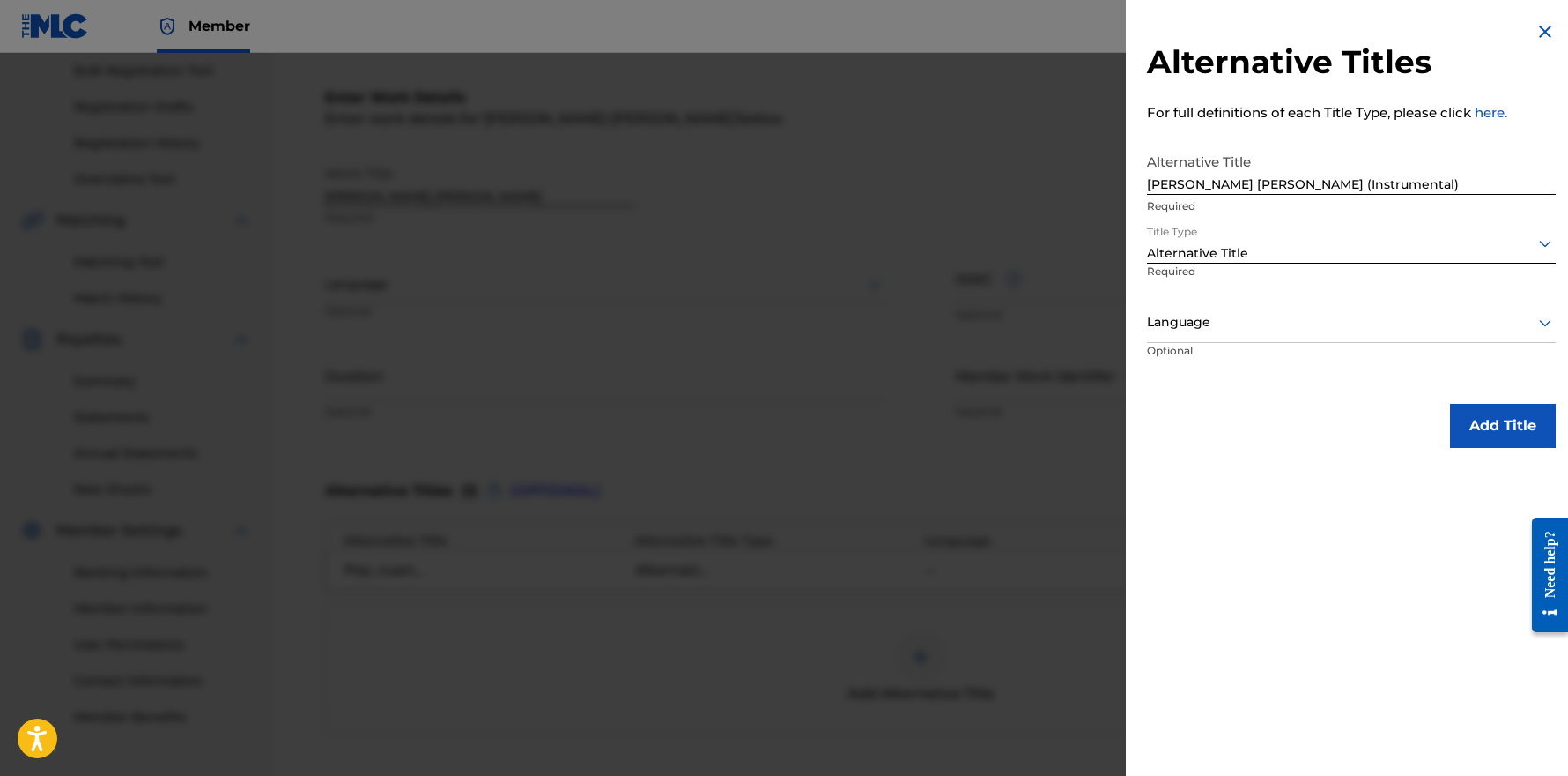
click at [1488, 421] on button "Add Title" at bounding box center [1503, 425] width 106 height 44
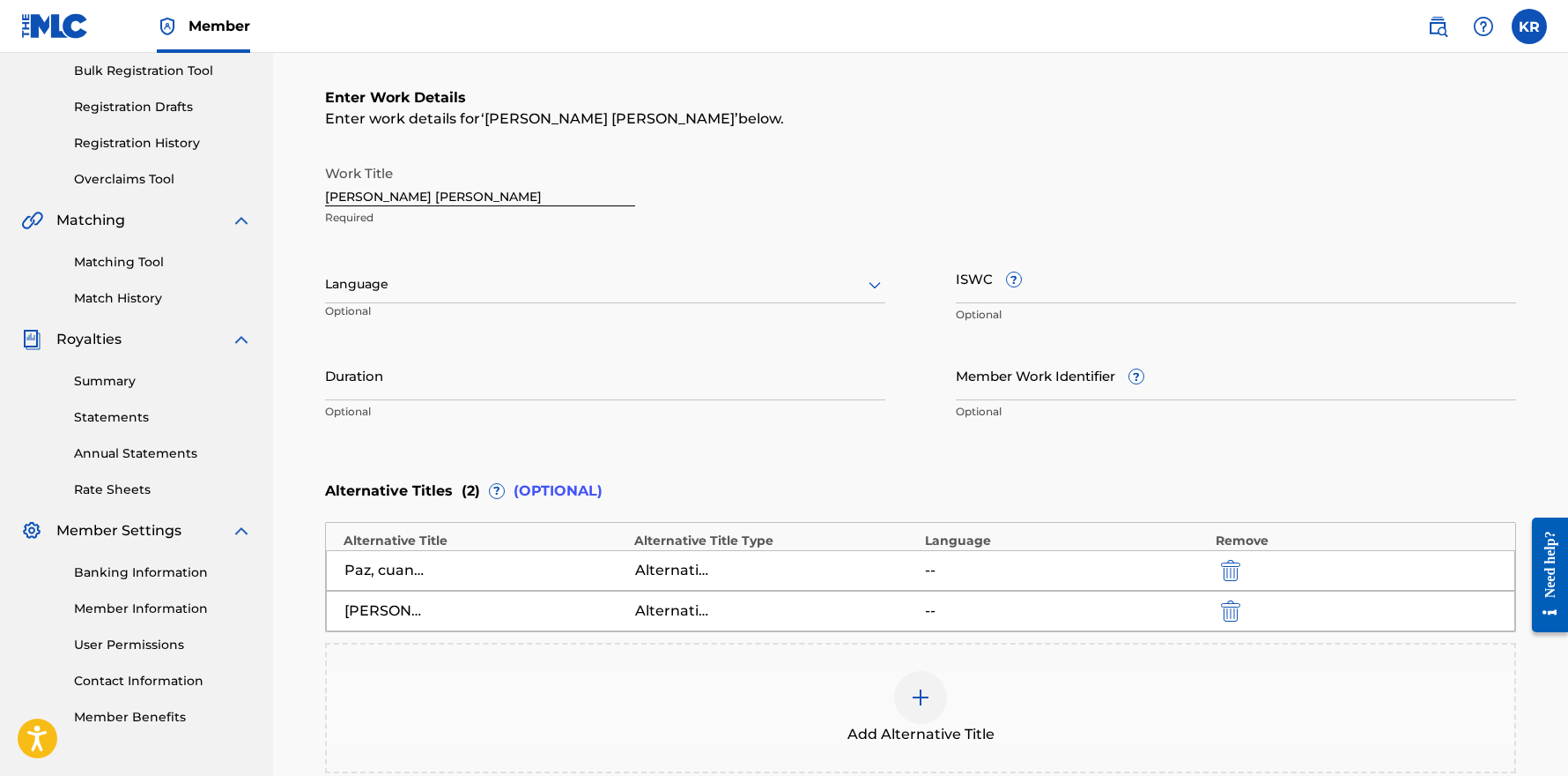
click at [923, 689] on img at bounding box center [920, 697] width 21 height 21
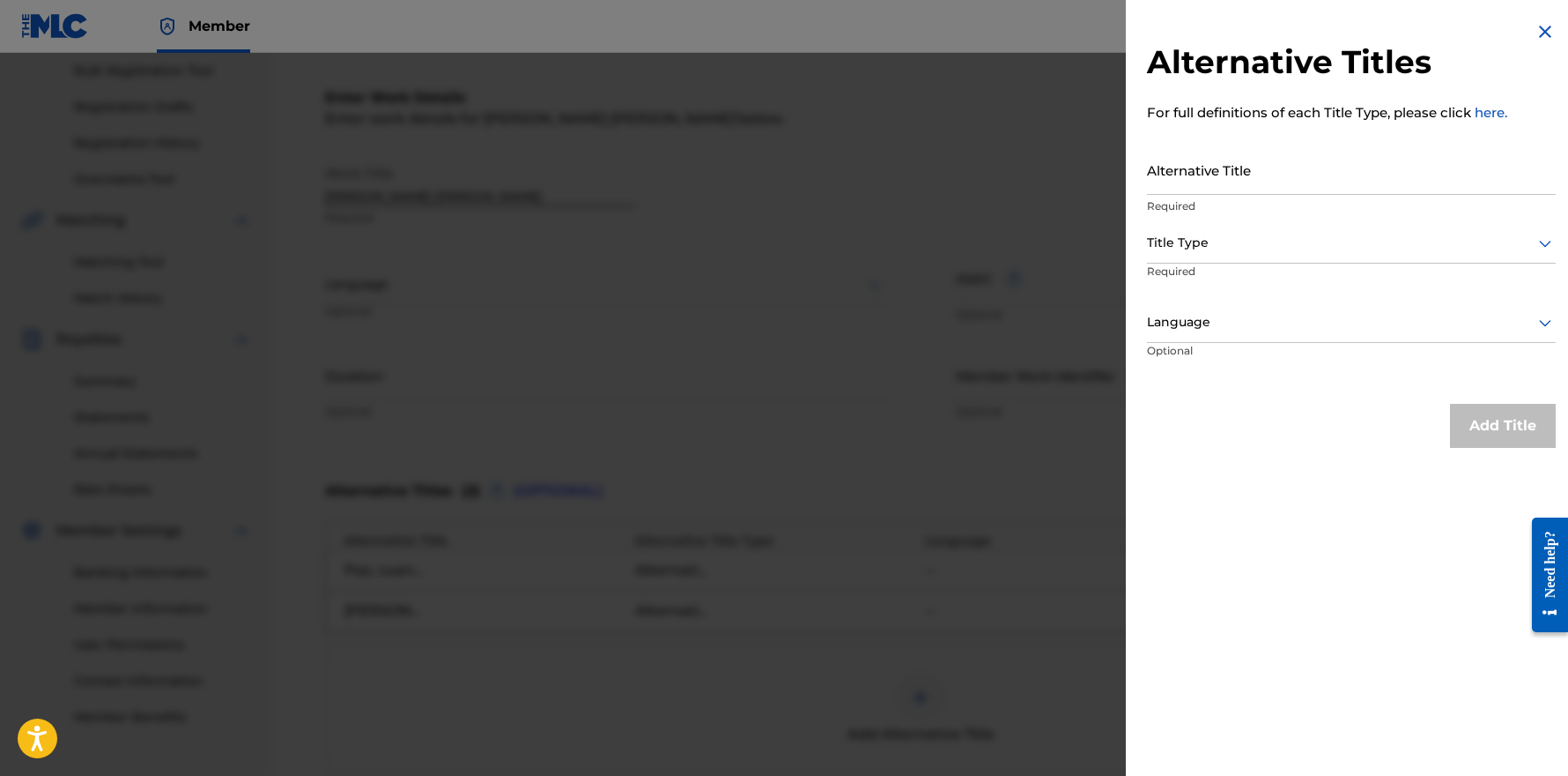
click at [1248, 165] on input "Alternative Title" at bounding box center [1351, 170] width 409 height 51
type input "Paz, cuan [PERSON_NAME] (Instrumental)"
click at [1355, 237] on div at bounding box center [1351, 243] width 409 height 22
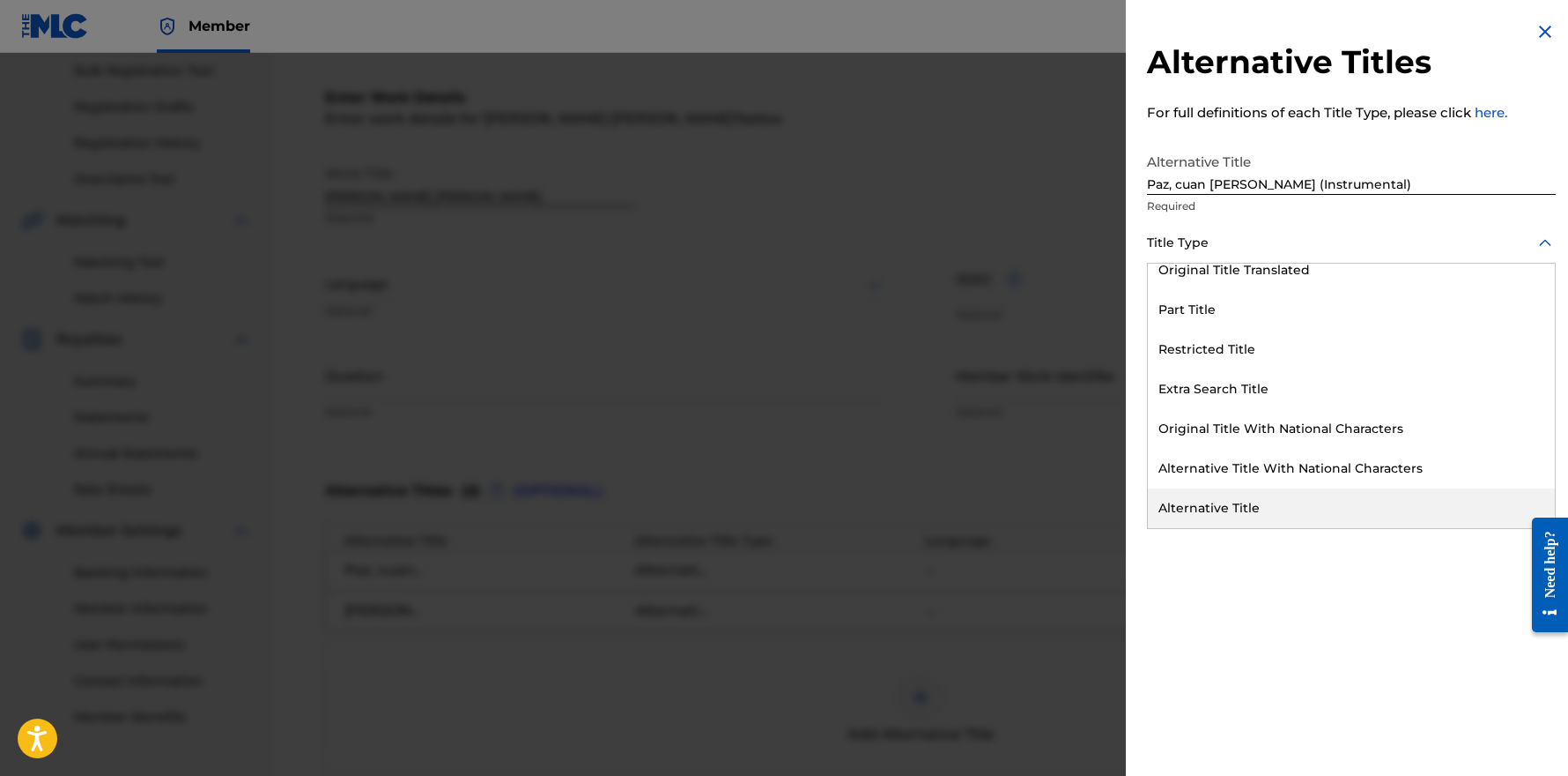
drag, startPoint x: 1382, startPoint y: 484, endPoint x: 1384, endPoint y: 496, distance: 12.2
click at [1383, 496] on div "First Line Of Text Formal Title Incorrect Title Original Title Original Title T…" at bounding box center [1351, 395] width 407 height 264
click at [1384, 499] on div "Alternative Title" at bounding box center [1351, 508] width 407 height 40
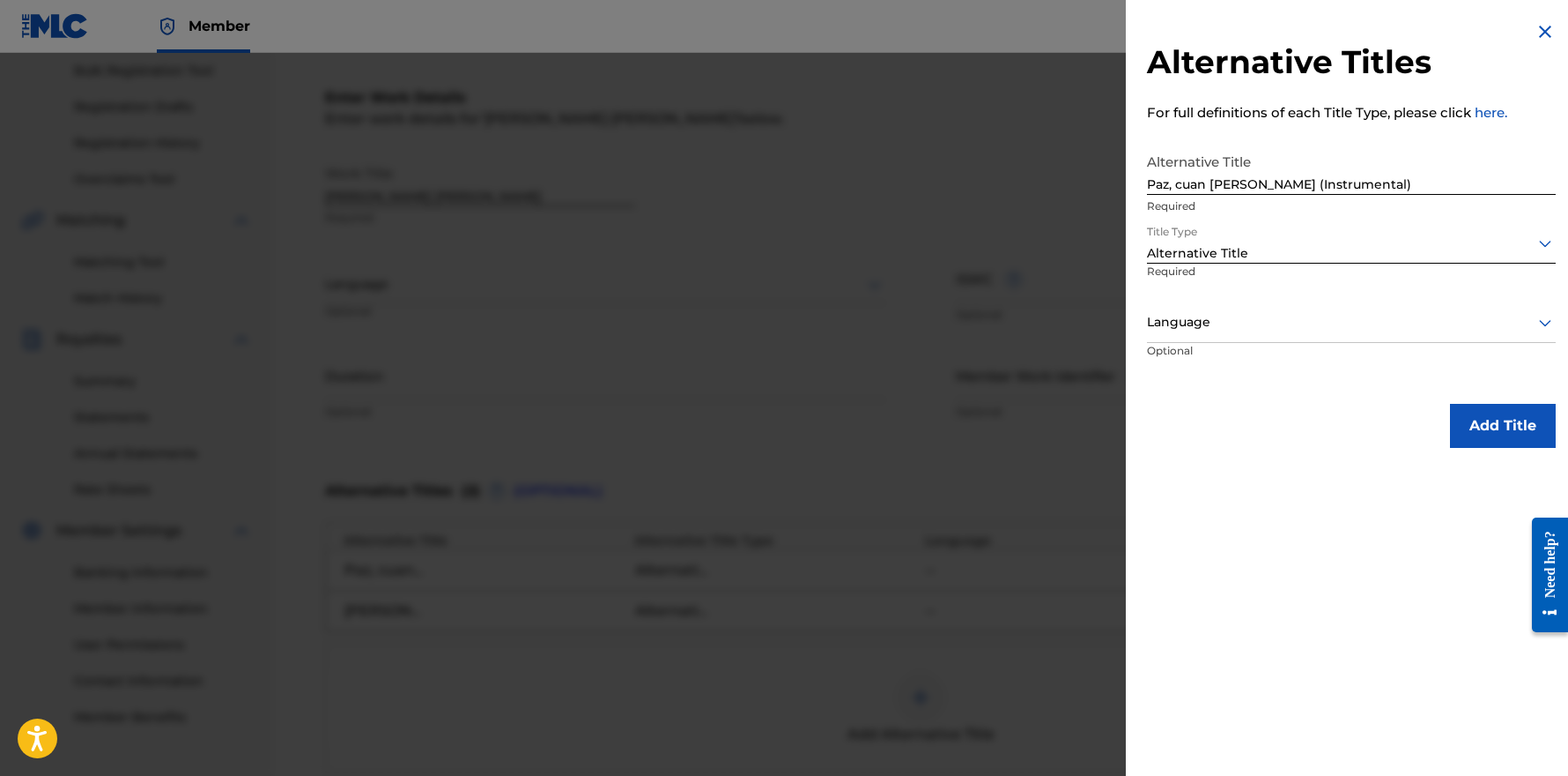
click at [1480, 415] on button "Add Title" at bounding box center [1503, 425] width 106 height 44
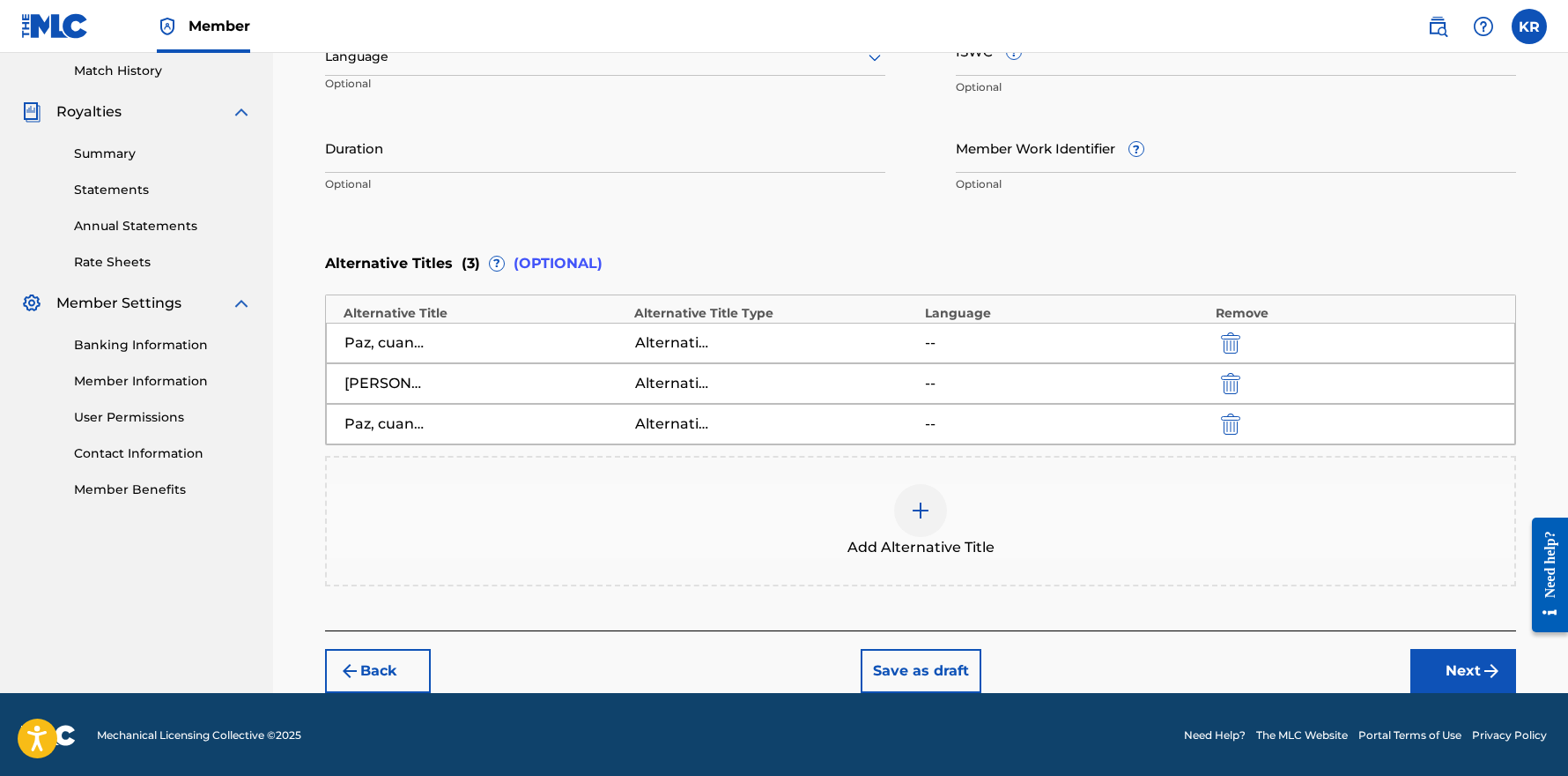
scroll to position [488, 0]
click at [912, 500] on img at bounding box center [920, 511] width 21 height 21
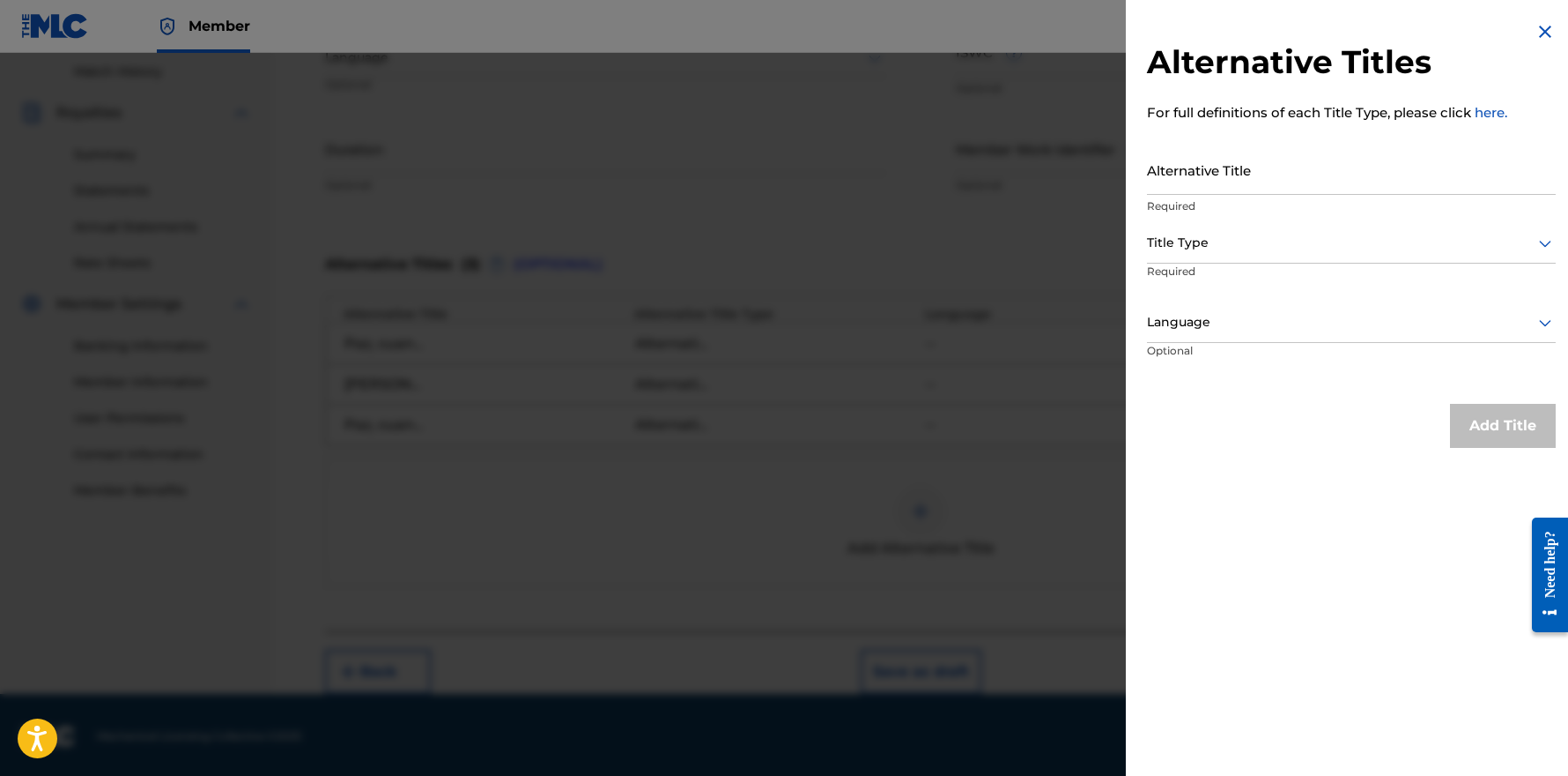
click at [1238, 167] on input "Alternative Title" at bounding box center [1351, 170] width 409 height 51
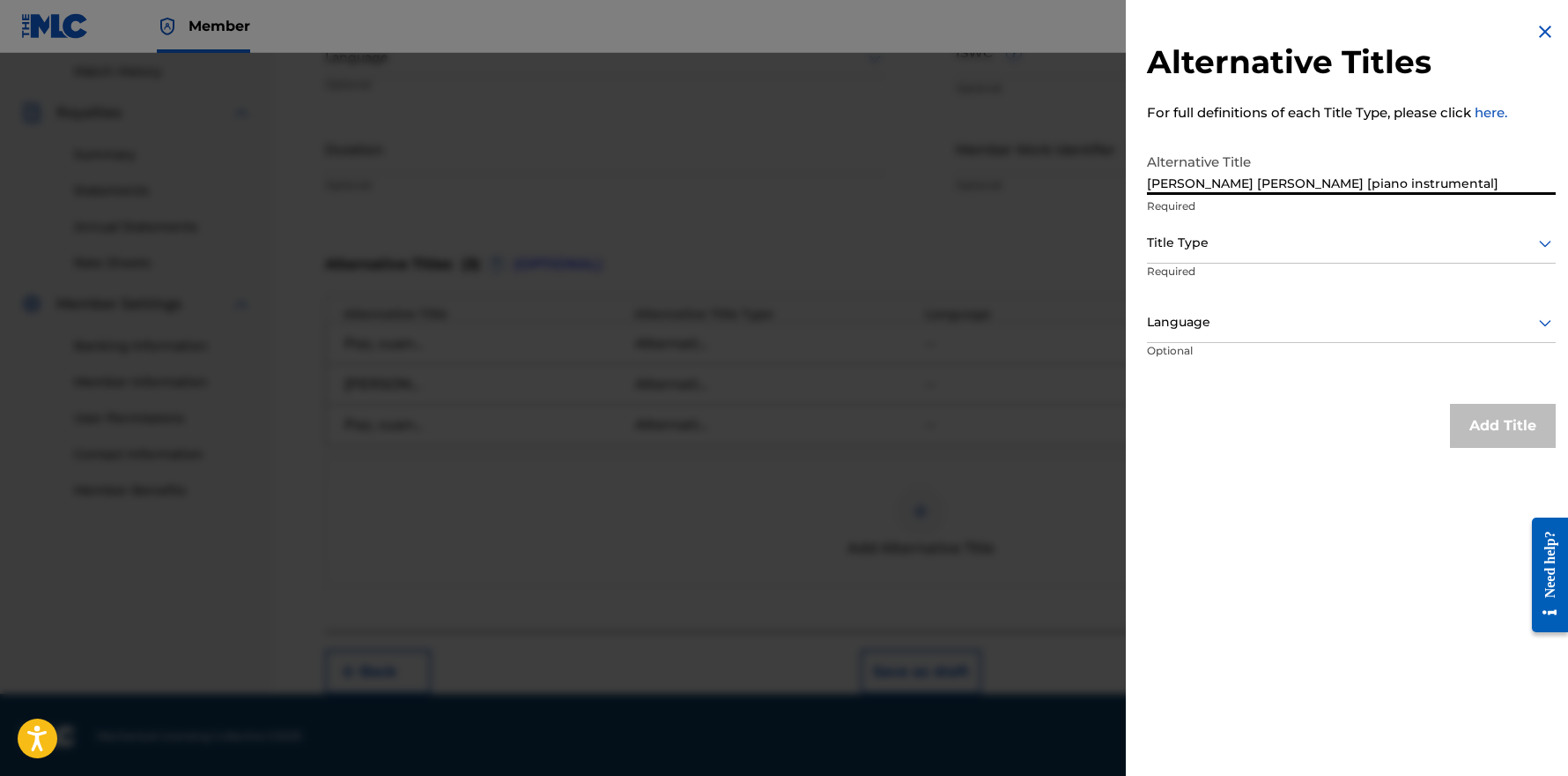
click at [1176, 185] on input "[PERSON_NAME] [PERSON_NAME] [piano instrumental]" at bounding box center [1351, 170] width 409 height 51
type input "[PERSON_NAME] [PERSON_NAME] [piano instrumental]"
click at [1245, 251] on div at bounding box center [1351, 243] width 409 height 22
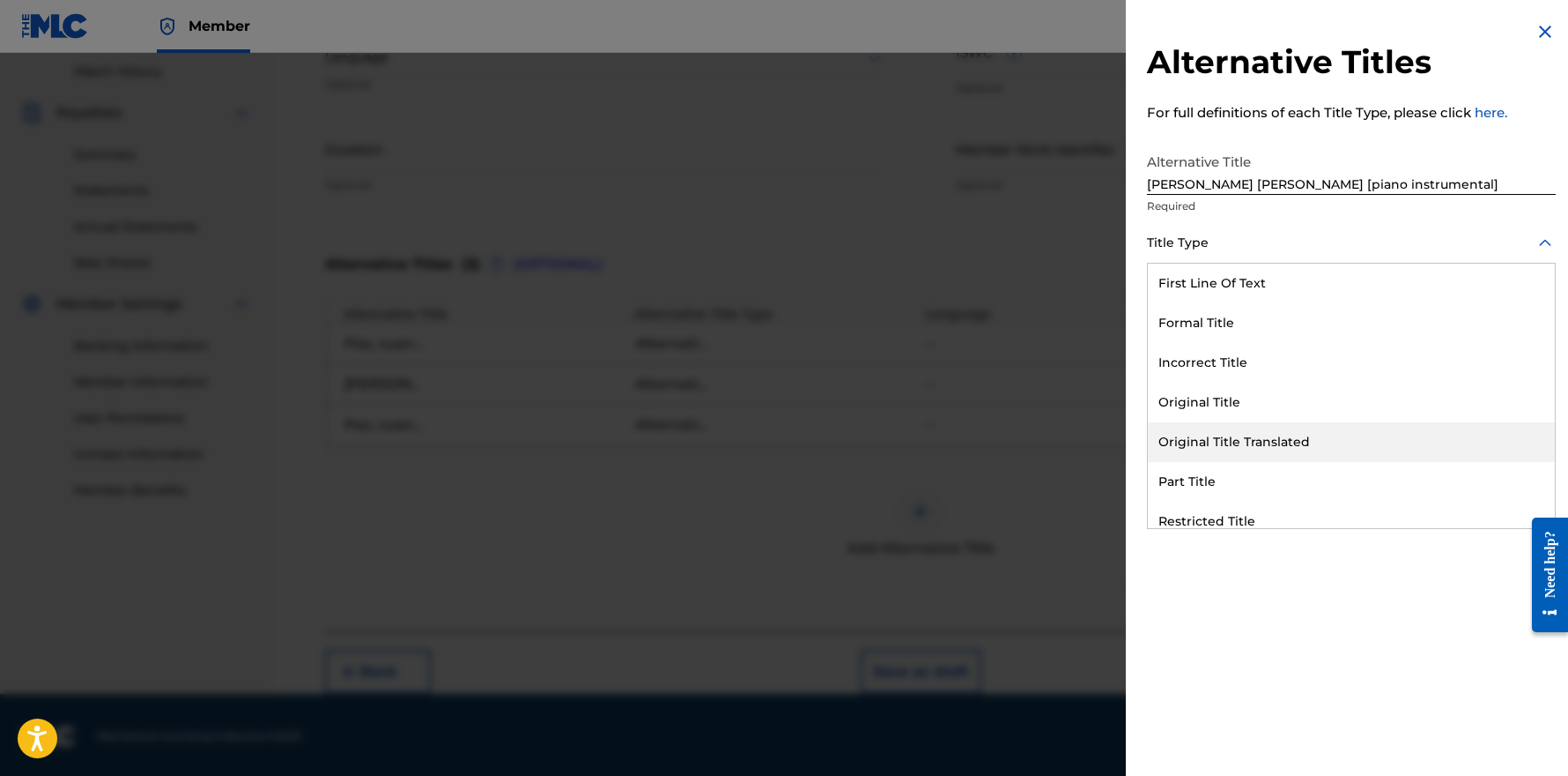
scroll to position [172, 0]
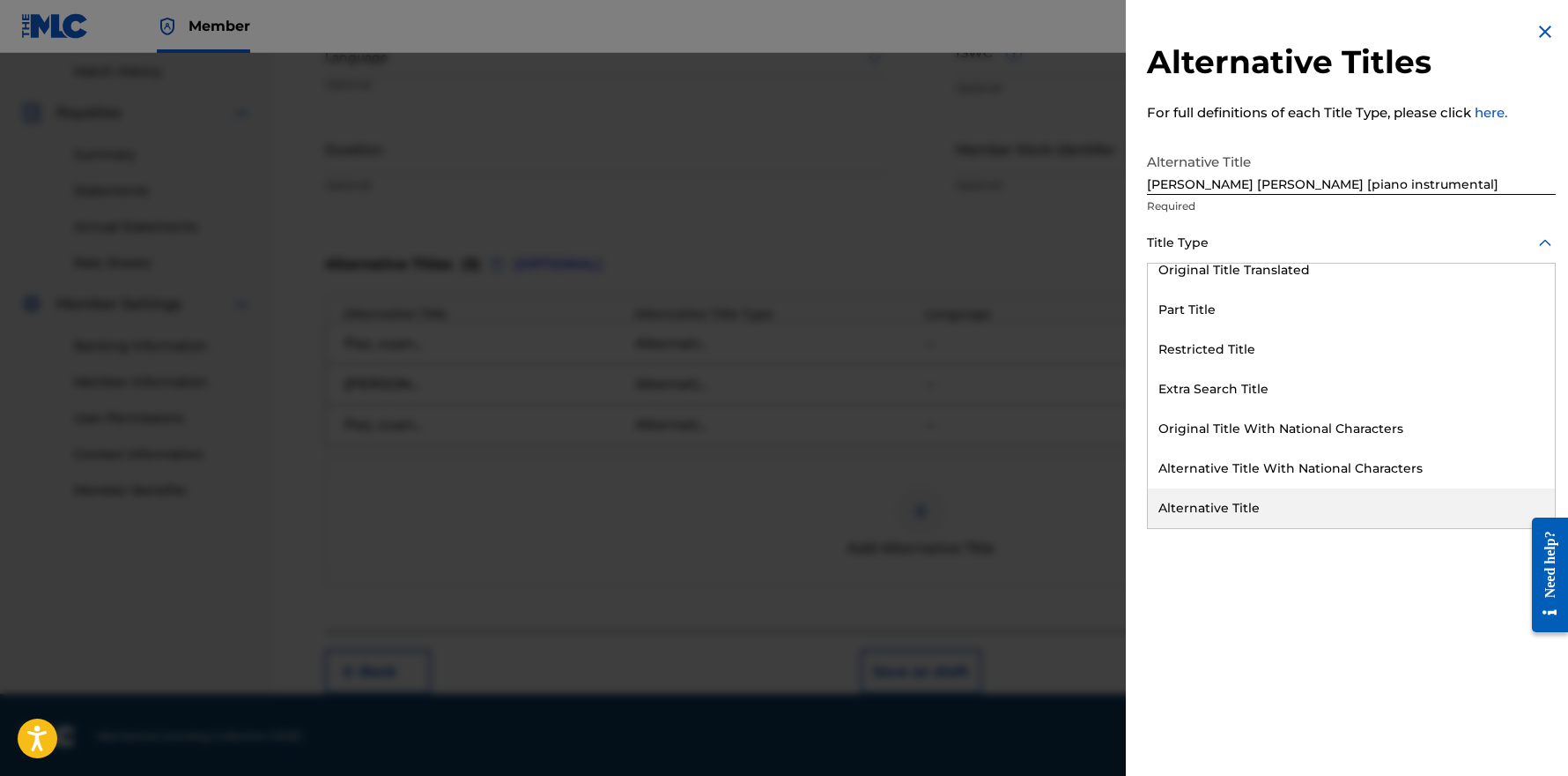
click at [1251, 497] on div "Alternative Title" at bounding box center [1351, 508] width 407 height 40
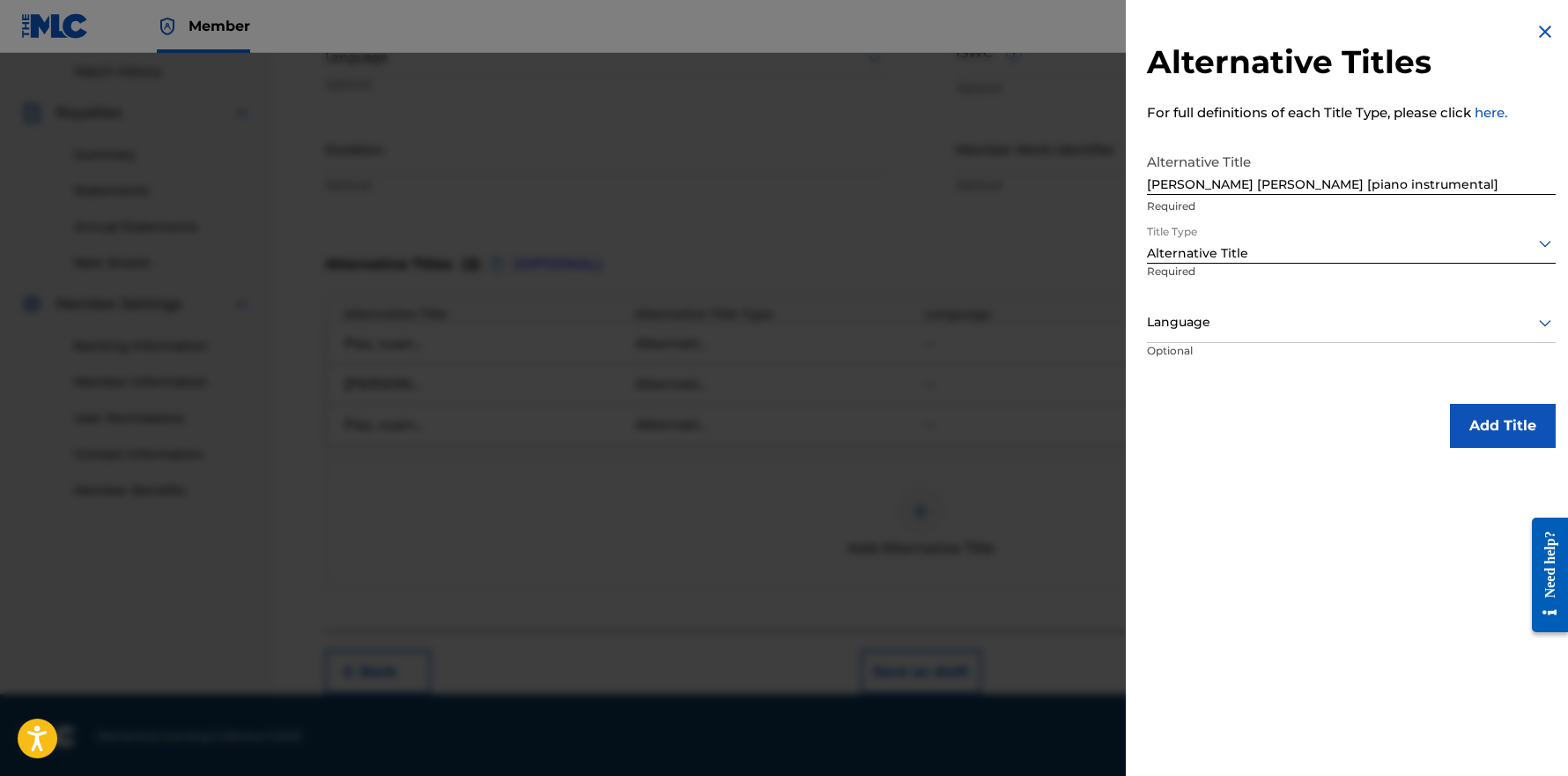
click at [1496, 420] on button "Add Title" at bounding box center [1503, 425] width 106 height 44
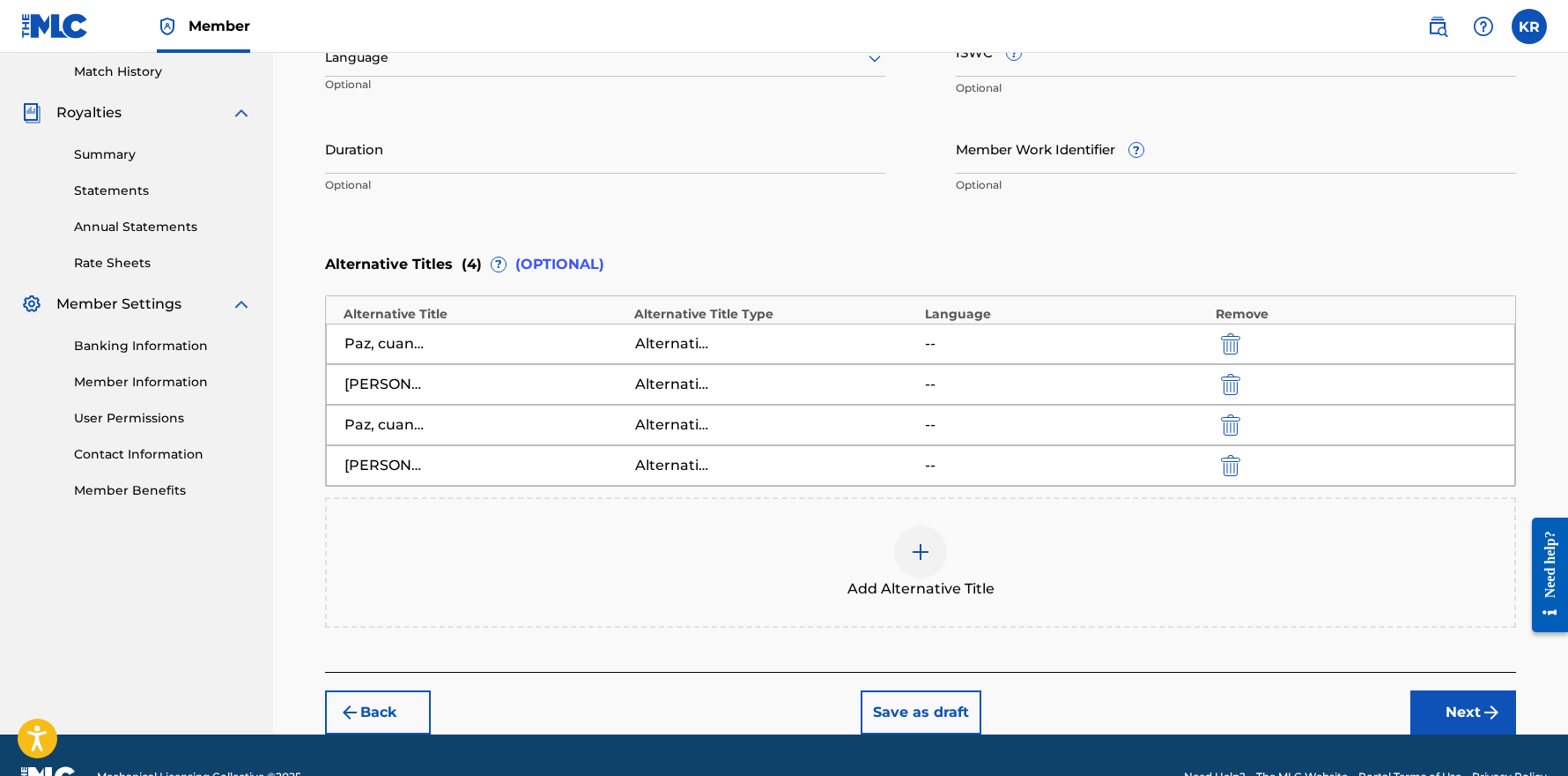
click at [917, 550] on img at bounding box center [920, 552] width 21 height 21
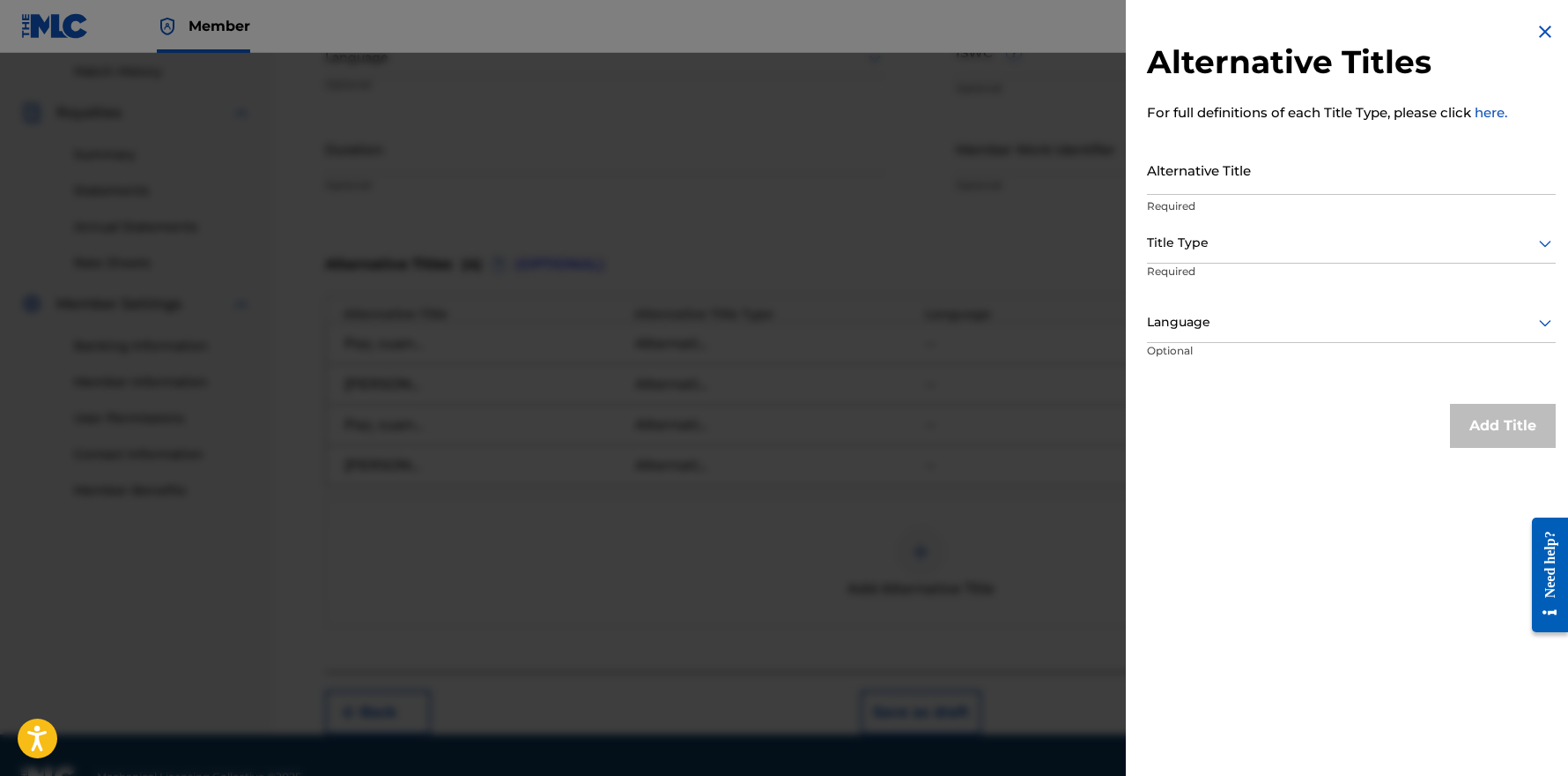
click at [1305, 160] on input "Alternative Title" at bounding box center [1351, 170] width 409 height 51
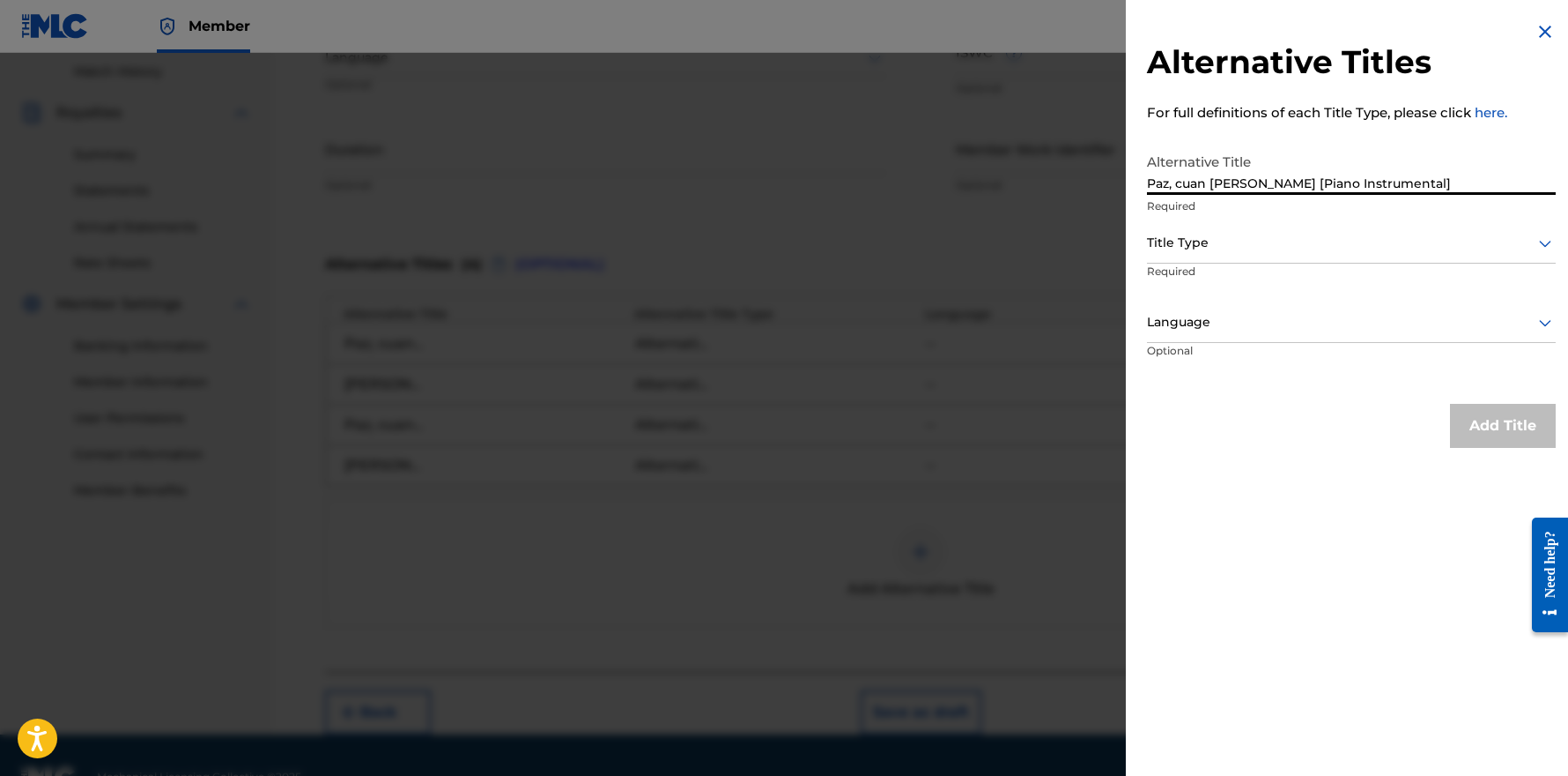
type input "Paz, cuan [PERSON_NAME] [Piano Instrumental]"
click at [1220, 255] on div "Title Type" at bounding box center [1351, 244] width 409 height 40
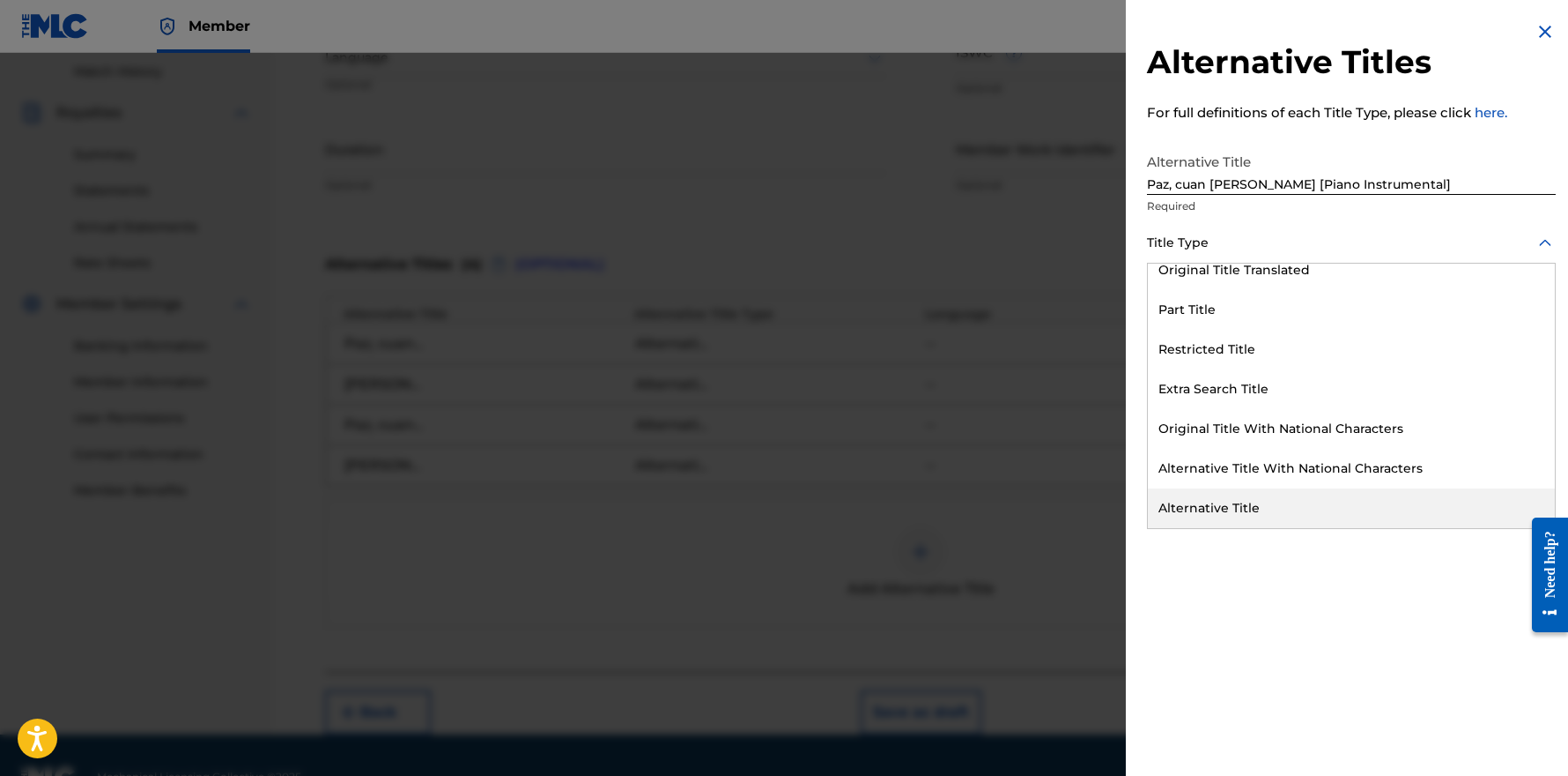
click at [1268, 502] on div "Alternative Title" at bounding box center [1351, 508] width 407 height 40
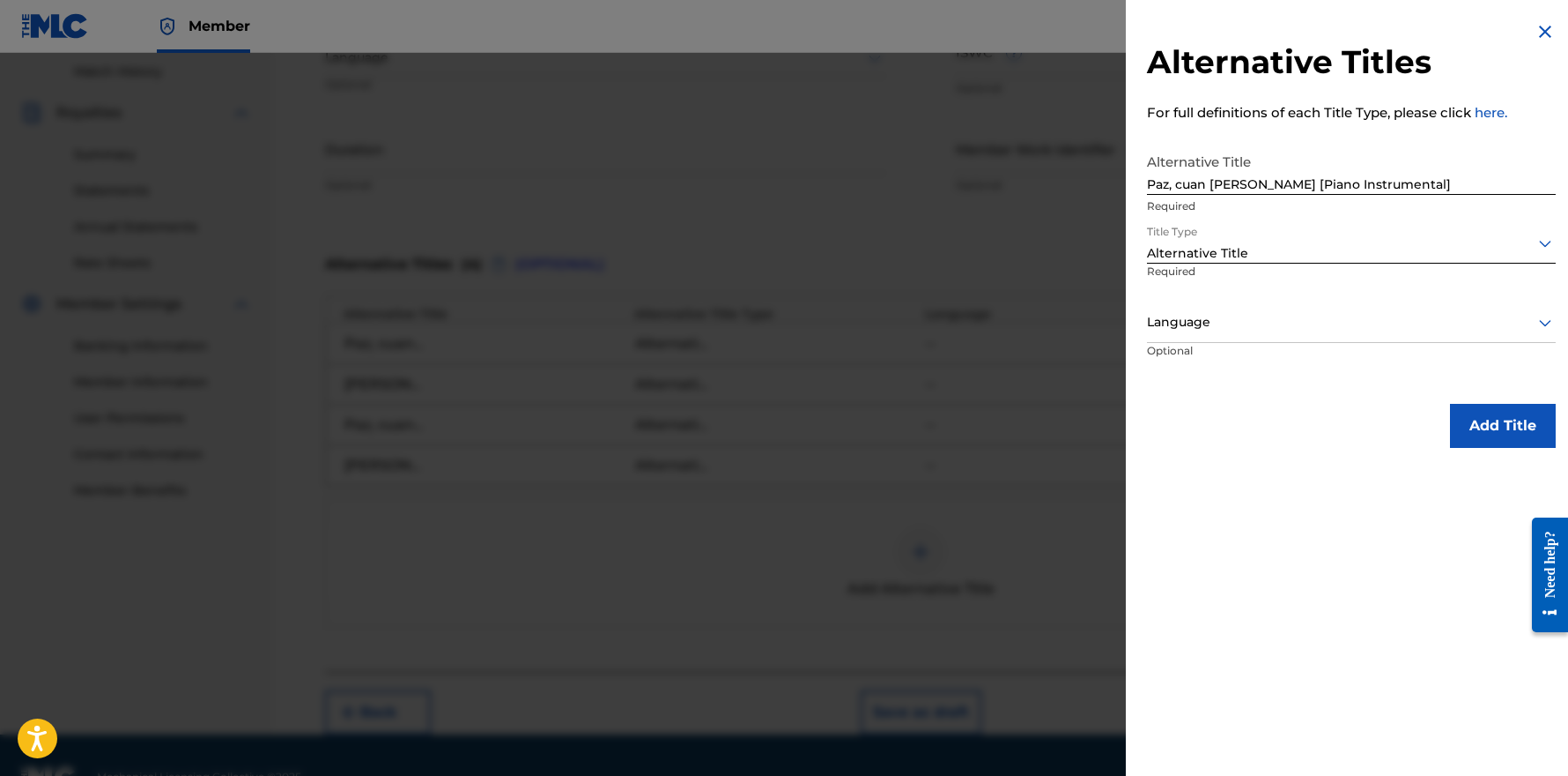
click at [1481, 429] on button "Add Title" at bounding box center [1503, 425] width 106 height 44
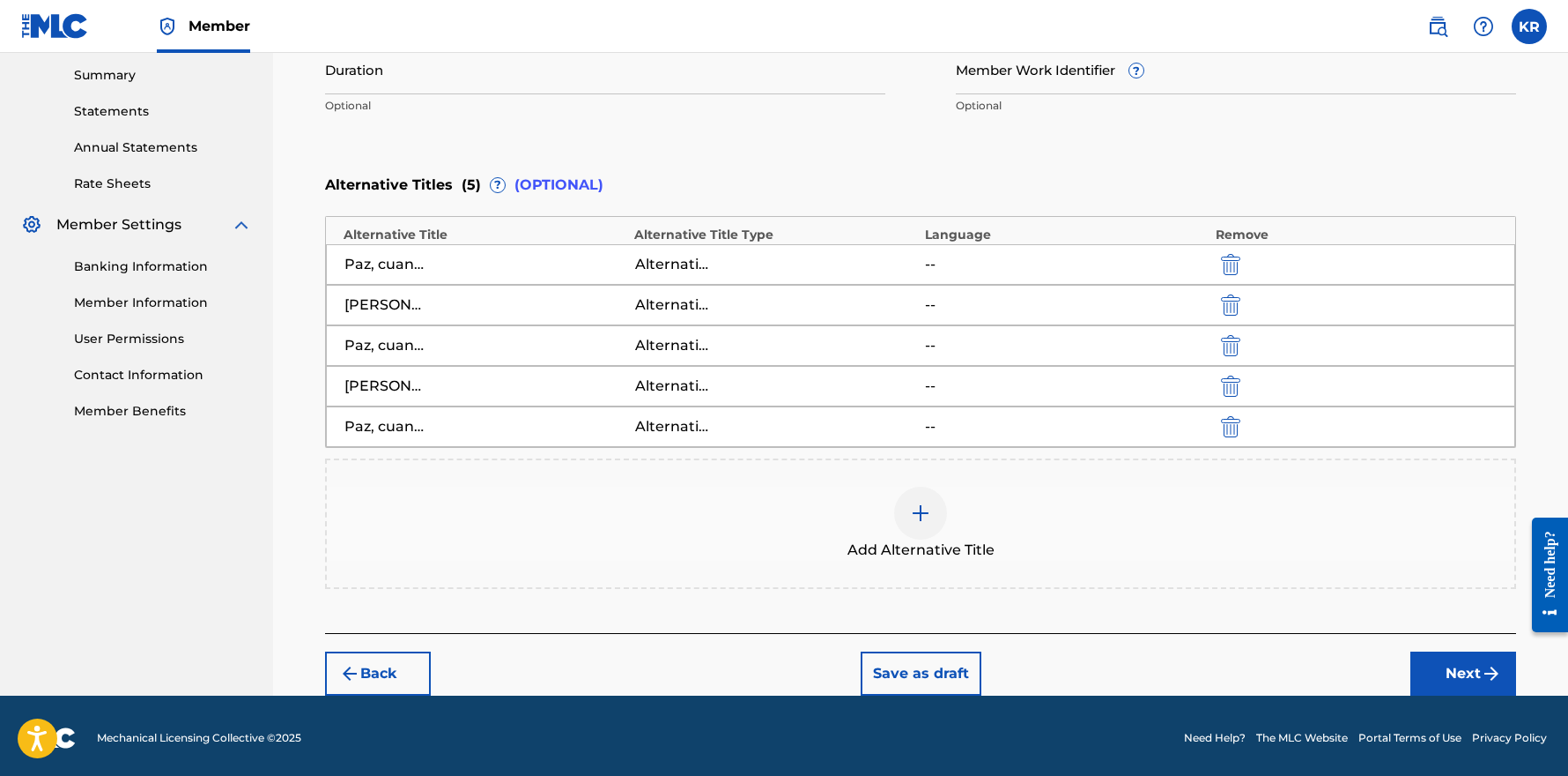
click at [1463, 674] on button "Next" at bounding box center [1463, 673] width 106 height 44
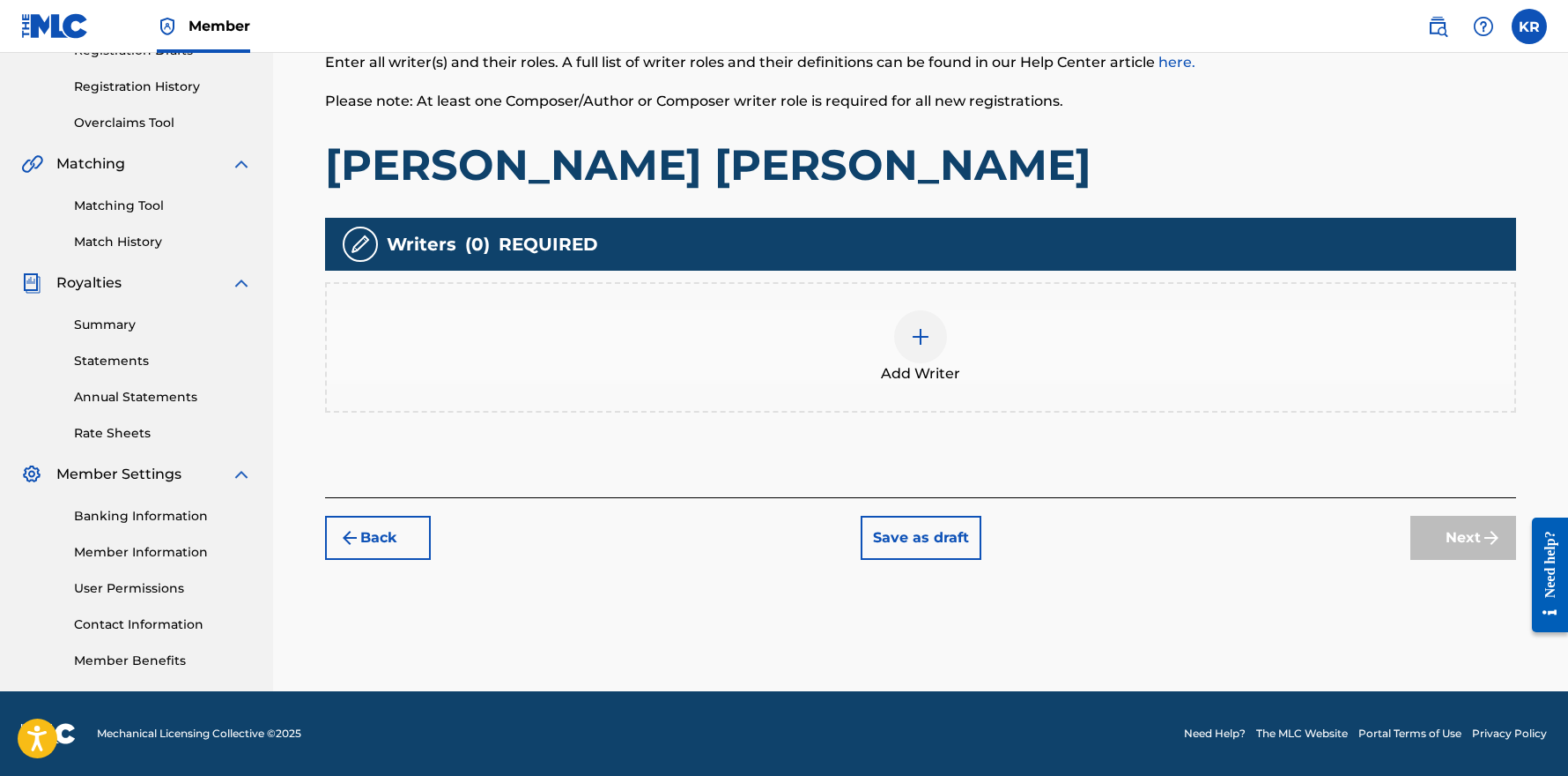
scroll to position [318, 0]
click at [963, 343] on div "Add Writer" at bounding box center [920, 347] width 1187 height 74
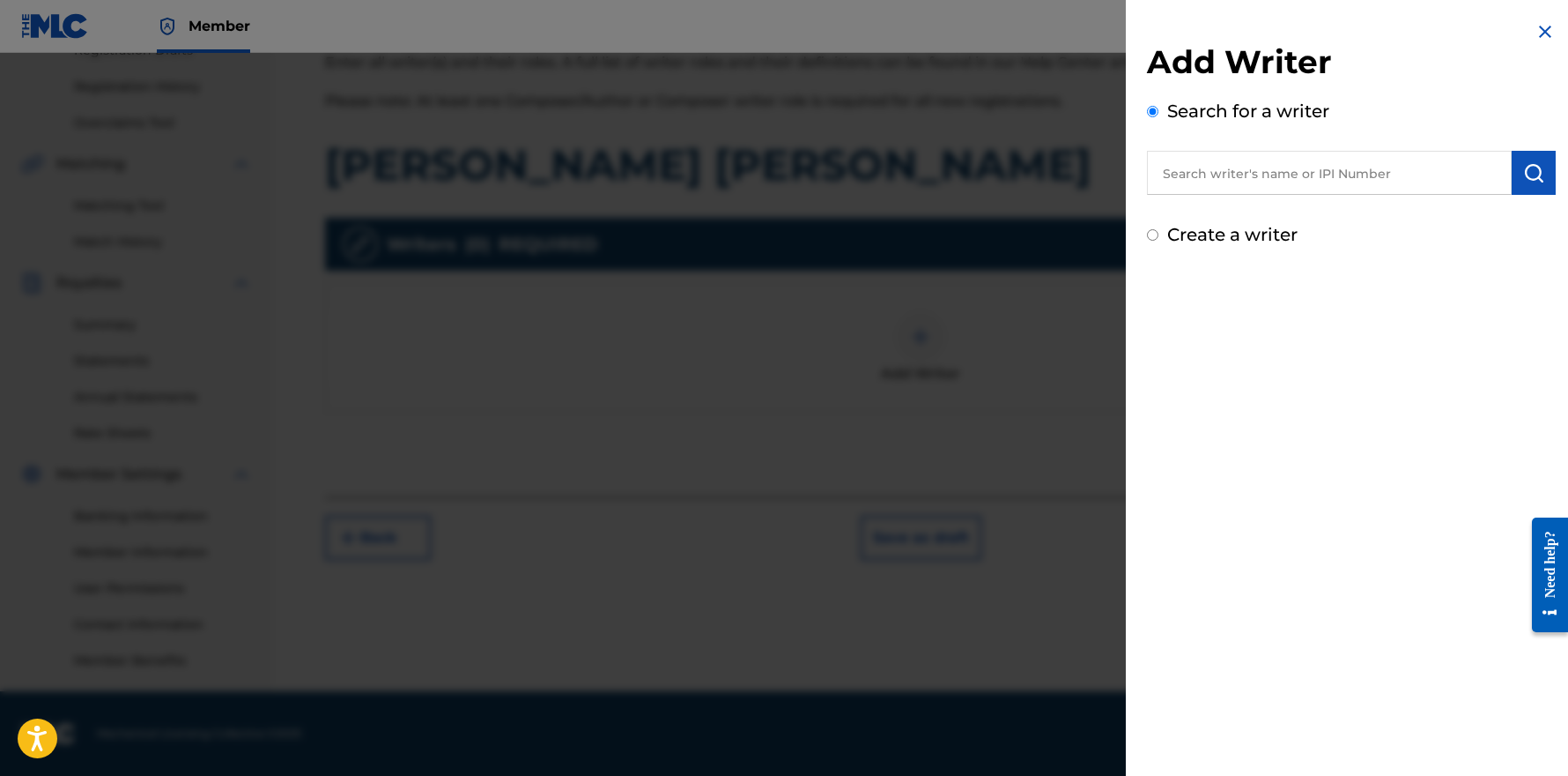
click at [1314, 176] on input "text" at bounding box center [1330, 172] width 365 height 44
drag, startPoint x: 1314, startPoint y: 176, endPoint x: 1242, endPoint y: 216, distance: 82.4
click at [1242, 216] on strong "[PERSON_NAME]" at bounding box center [1284, 213] width 126 height 17
type input "[PERSON_NAME]"
click at [1523, 179] on img "submit" at bounding box center [1534, 173] width 21 height 21
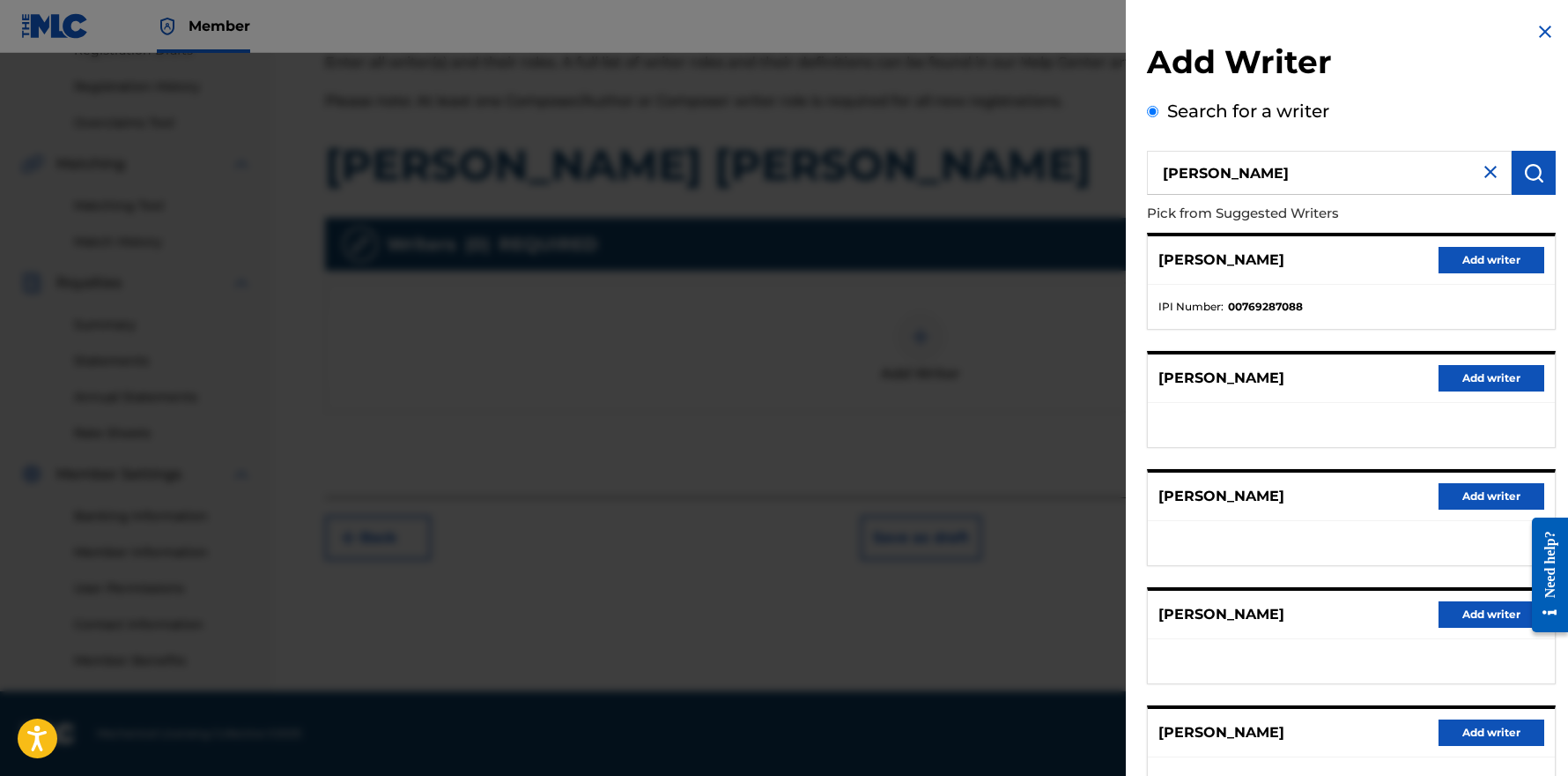
click at [1504, 263] on button "Add writer" at bounding box center [1491, 259] width 106 height 26
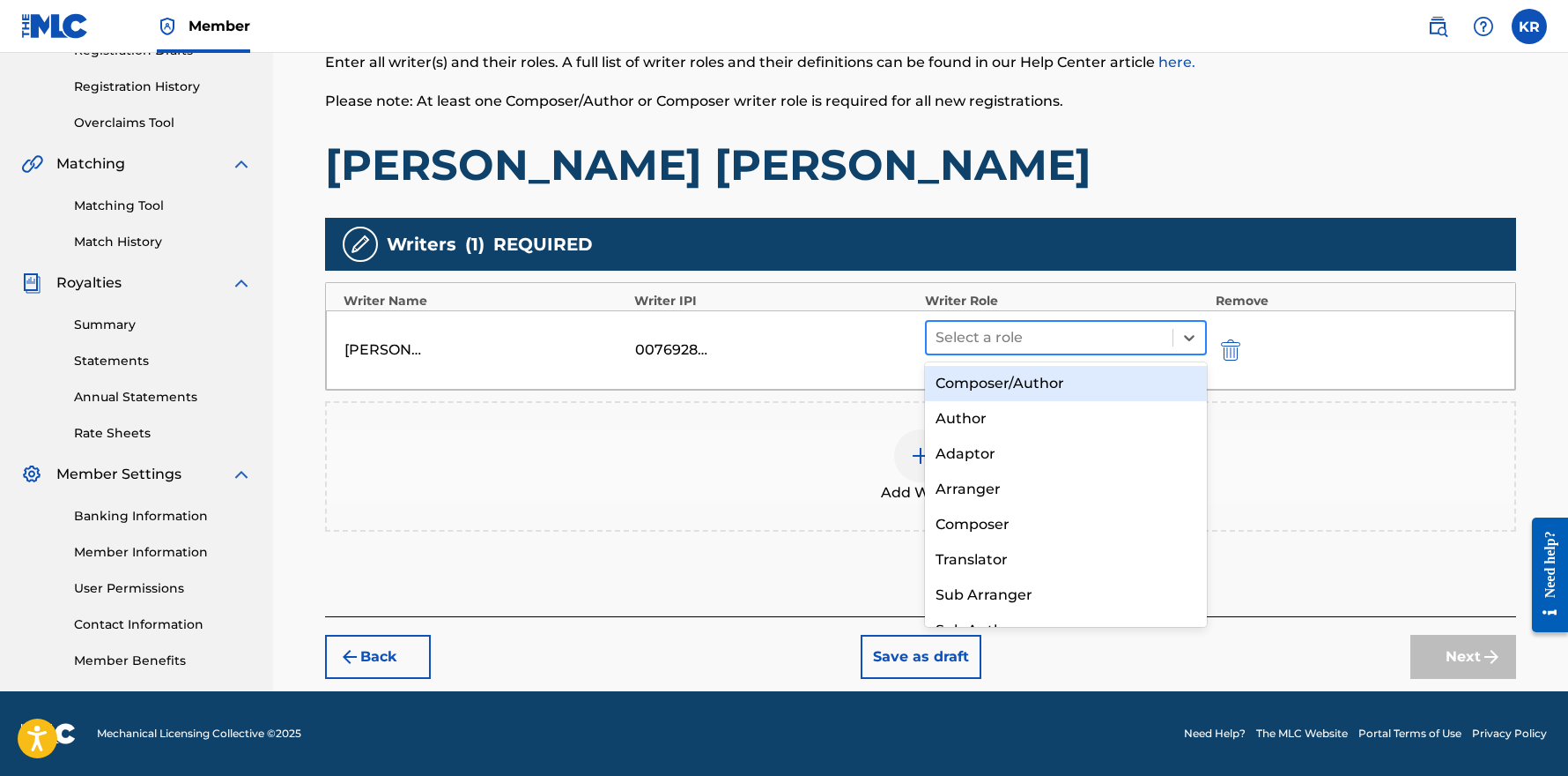
click at [1062, 342] on div at bounding box center [1050, 337] width 228 height 24
click at [1027, 386] on div "Composer/Author" at bounding box center [1066, 384] width 282 height 35
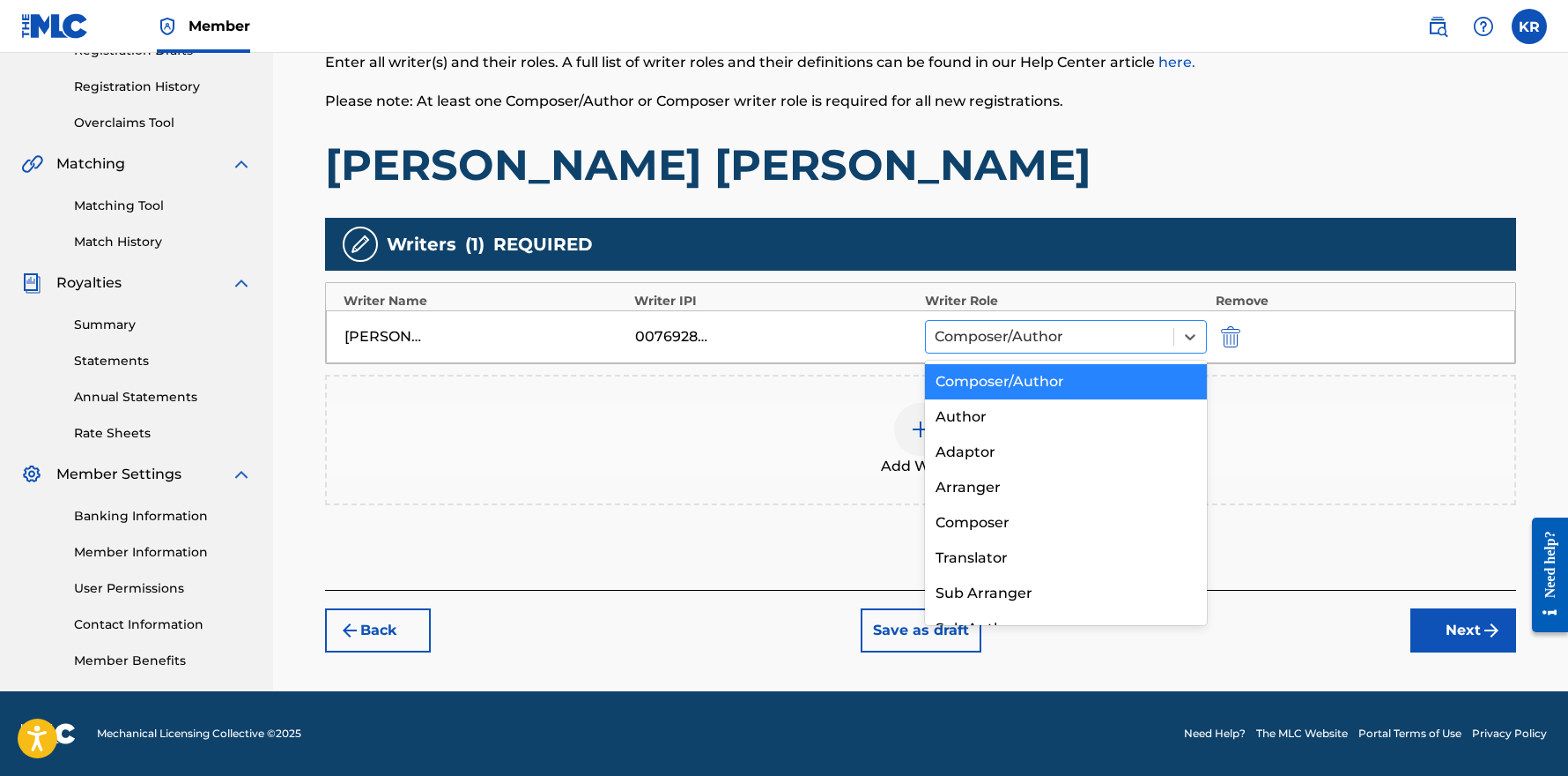
click at [1067, 333] on div at bounding box center [1050, 336] width 230 height 24
click at [1149, 373] on div "Composer/Author" at bounding box center [1066, 382] width 282 height 35
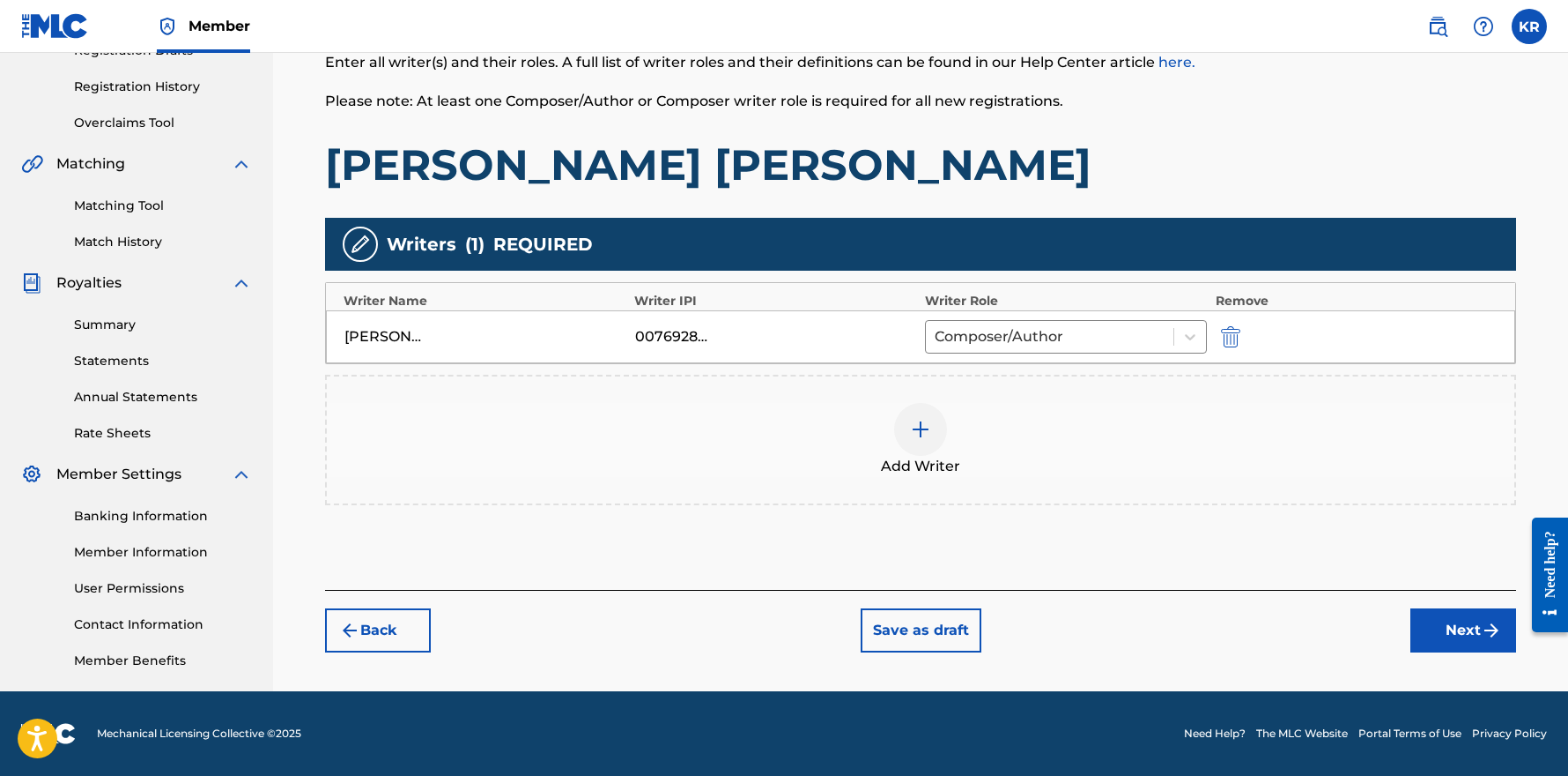
click at [1465, 633] on button "Next" at bounding box center [1463, 629] width 106 height 44
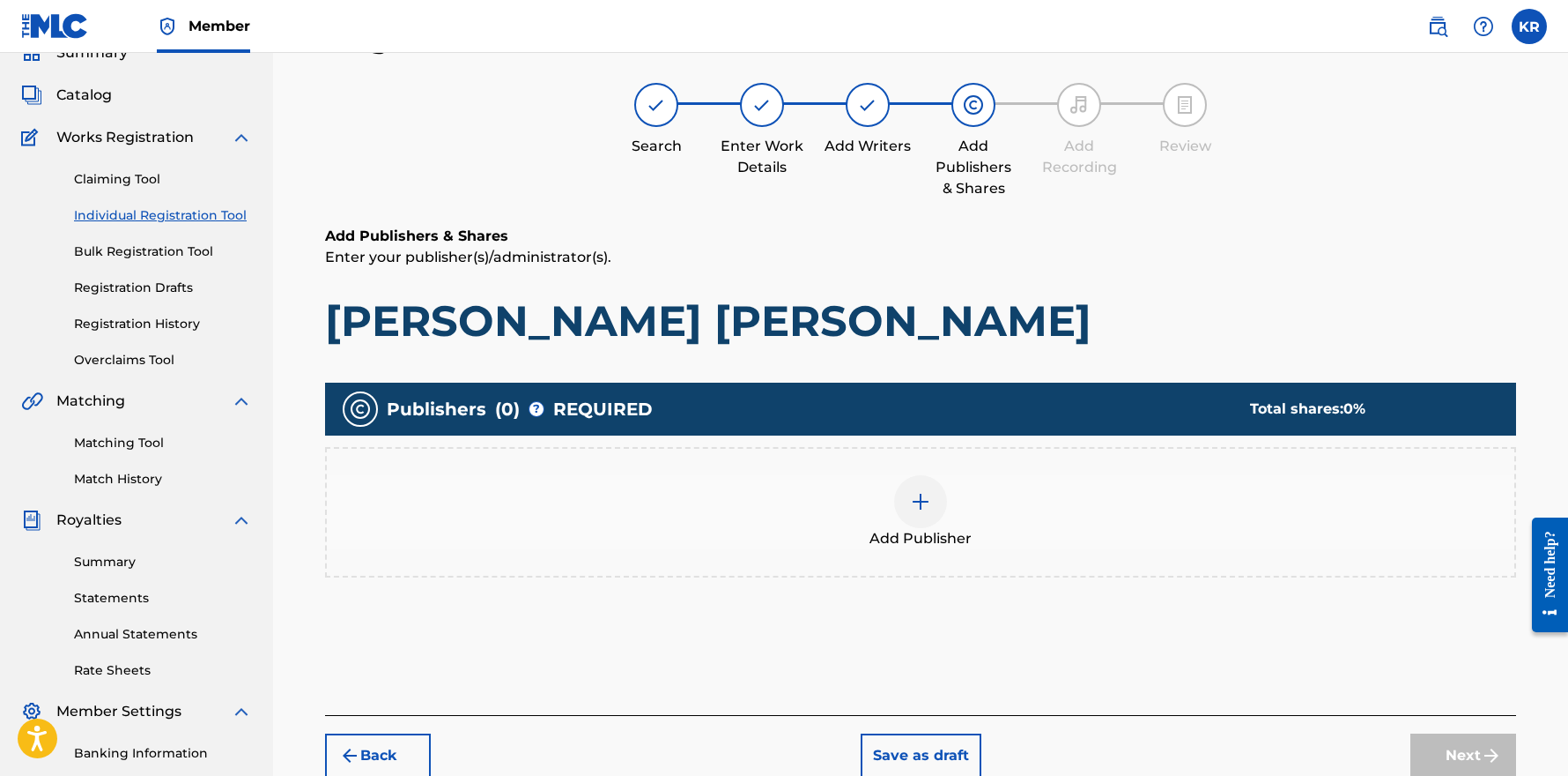
scroll to position [80, 0]
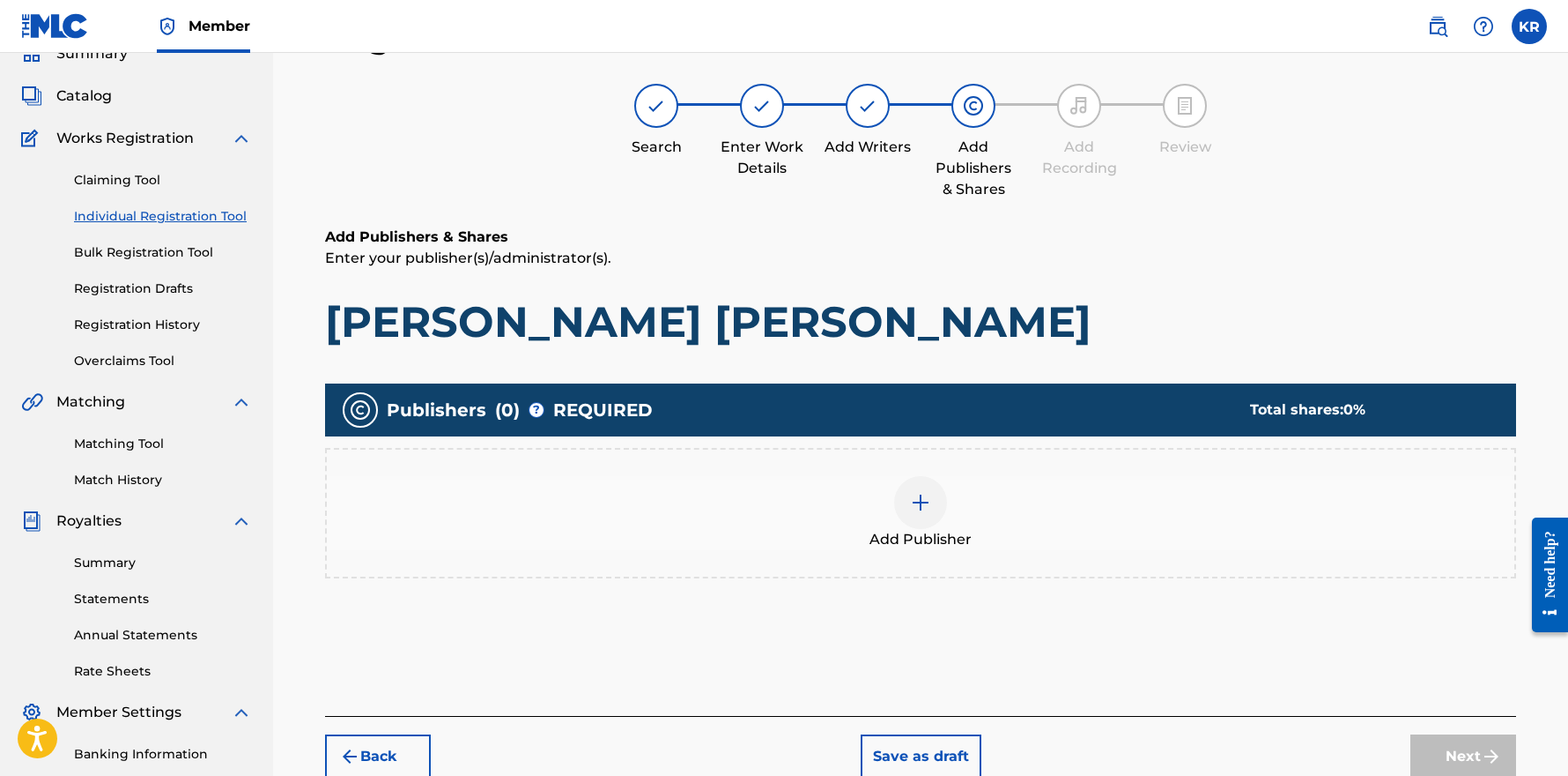
click at [926, 492] on img at bounding box center [920, 502] width 21 height 21
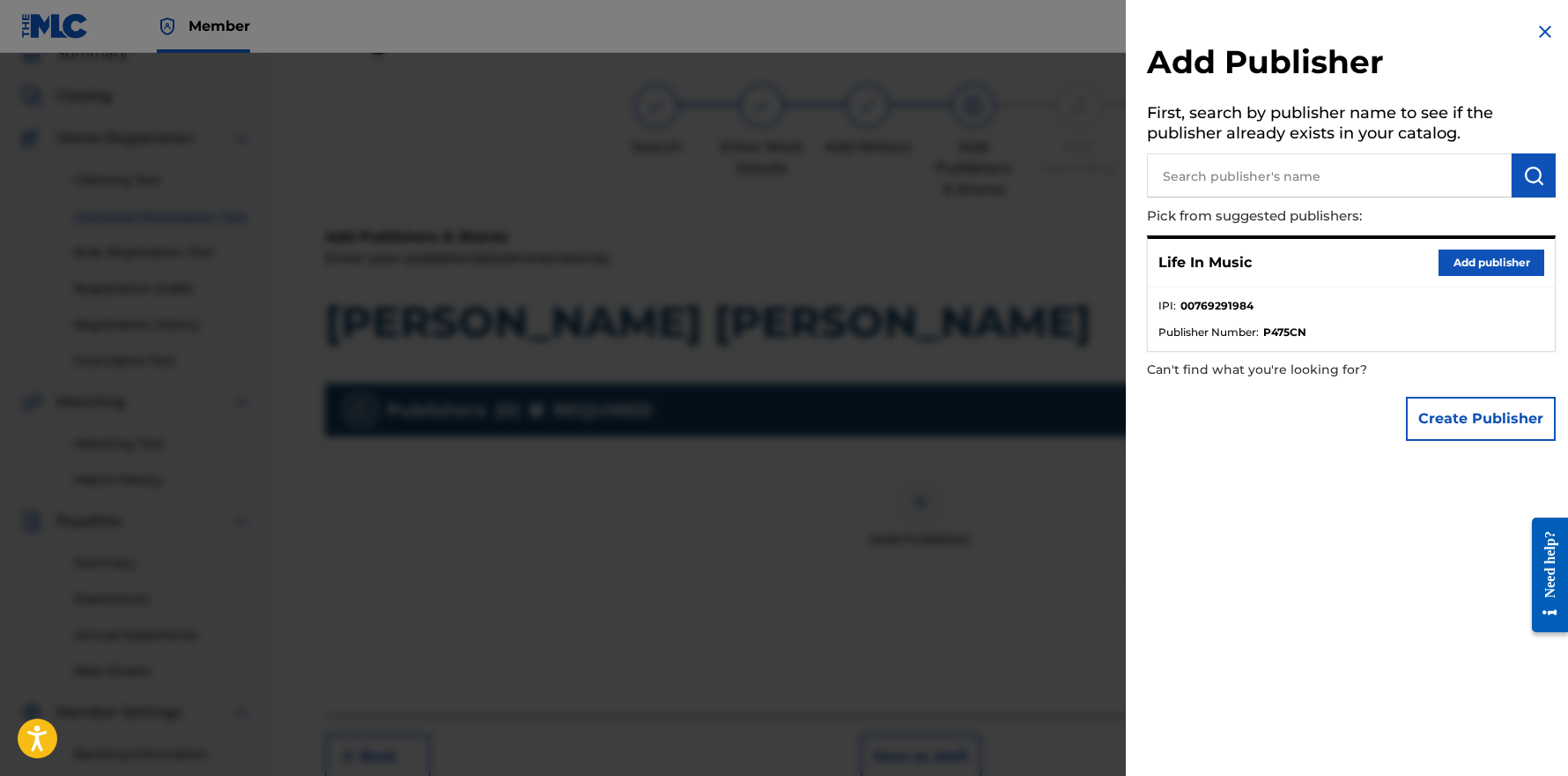
click at [1470, 262] on button "Add publisher" at bounding box center [1491, 262] width 106 height 26
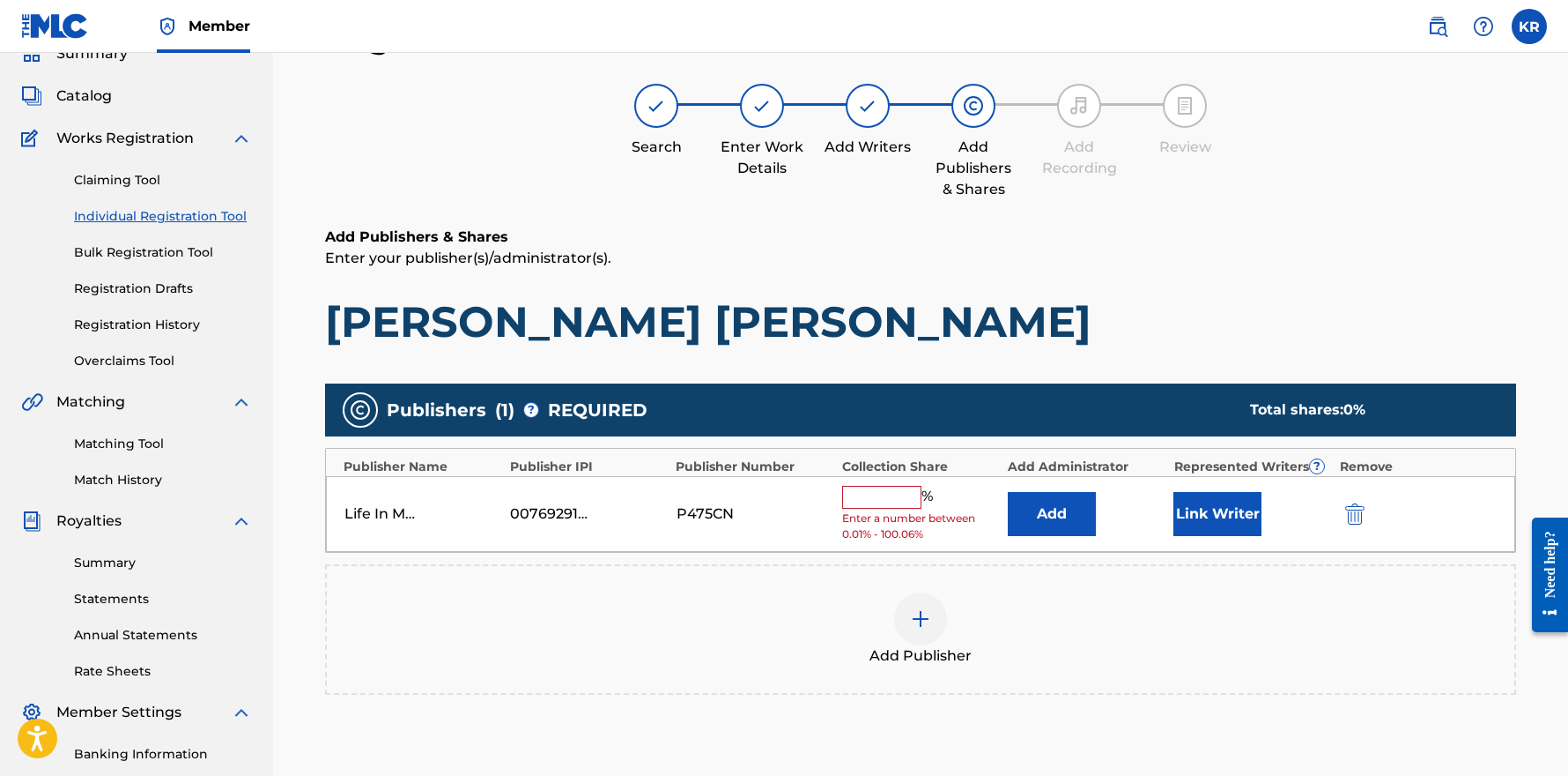
click at [866, 501] on input "text" at bounding box center [883, 497] width 80 height 23
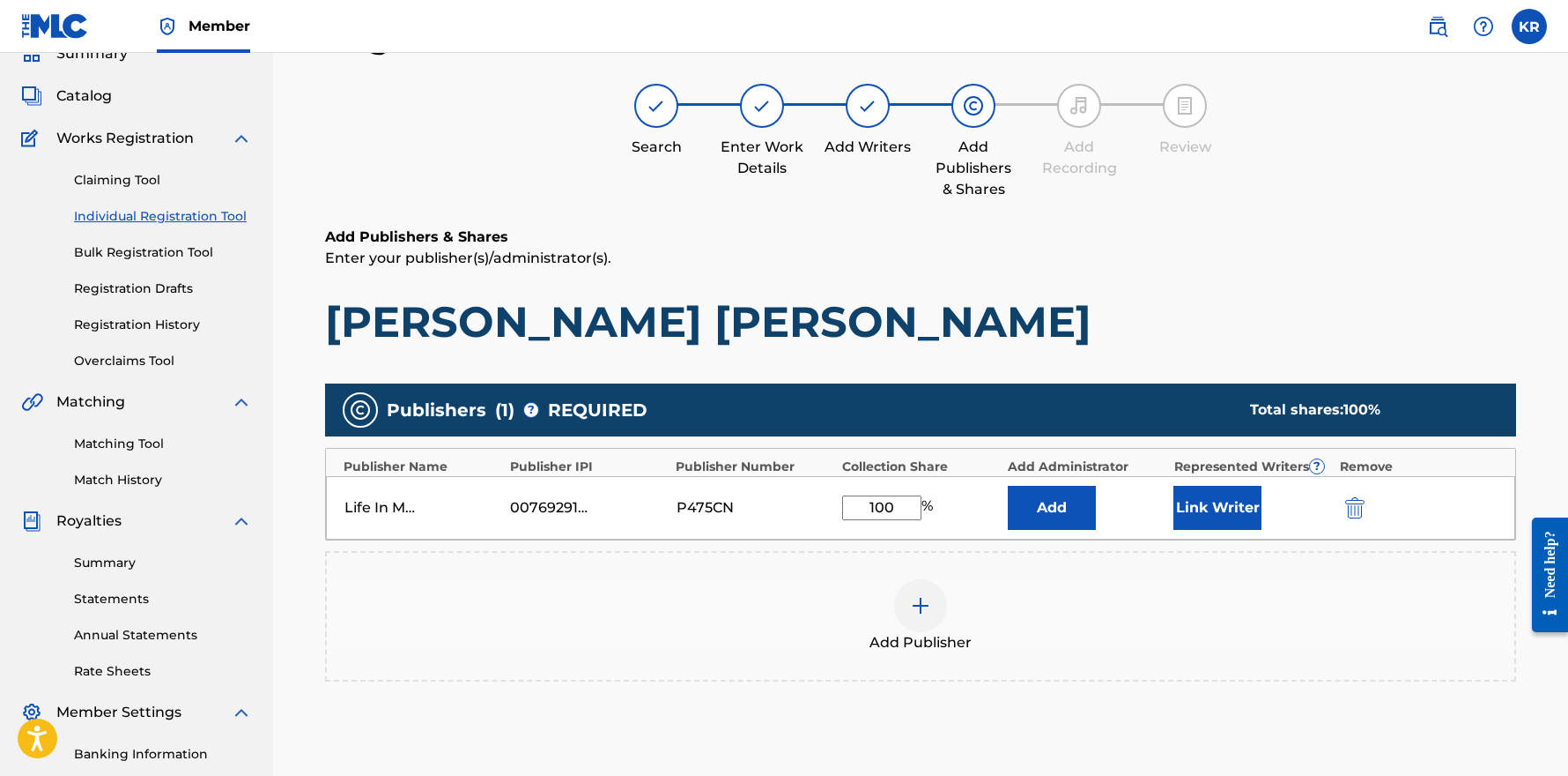
type input "100"
click at [1215, 492] on button "Link Writer" at bounding box center [1218, 507] width 88 height 44
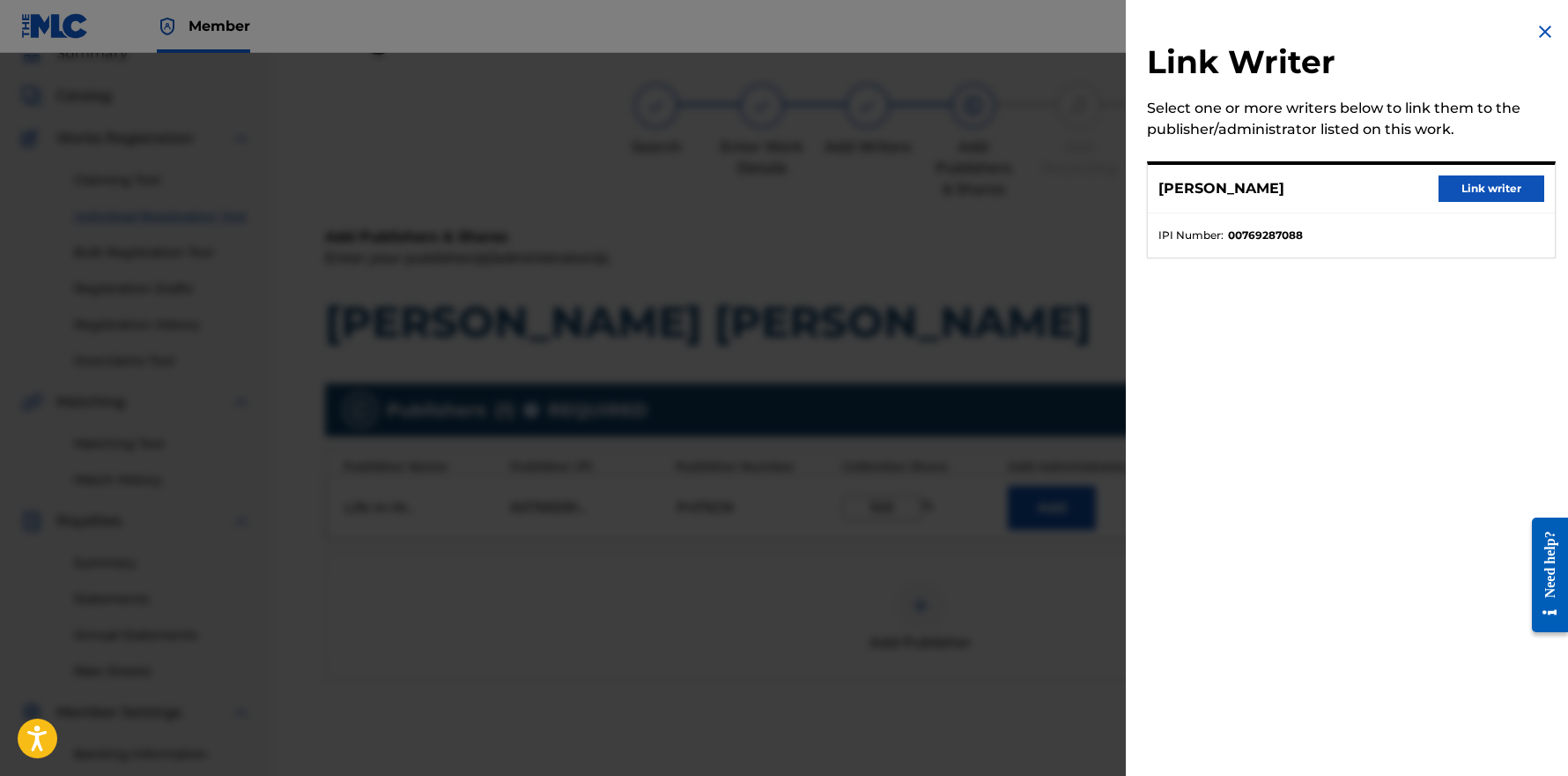
click at [1468, 186] on button "Link writer" at bounding box center [1491, 188] width 106 height 26
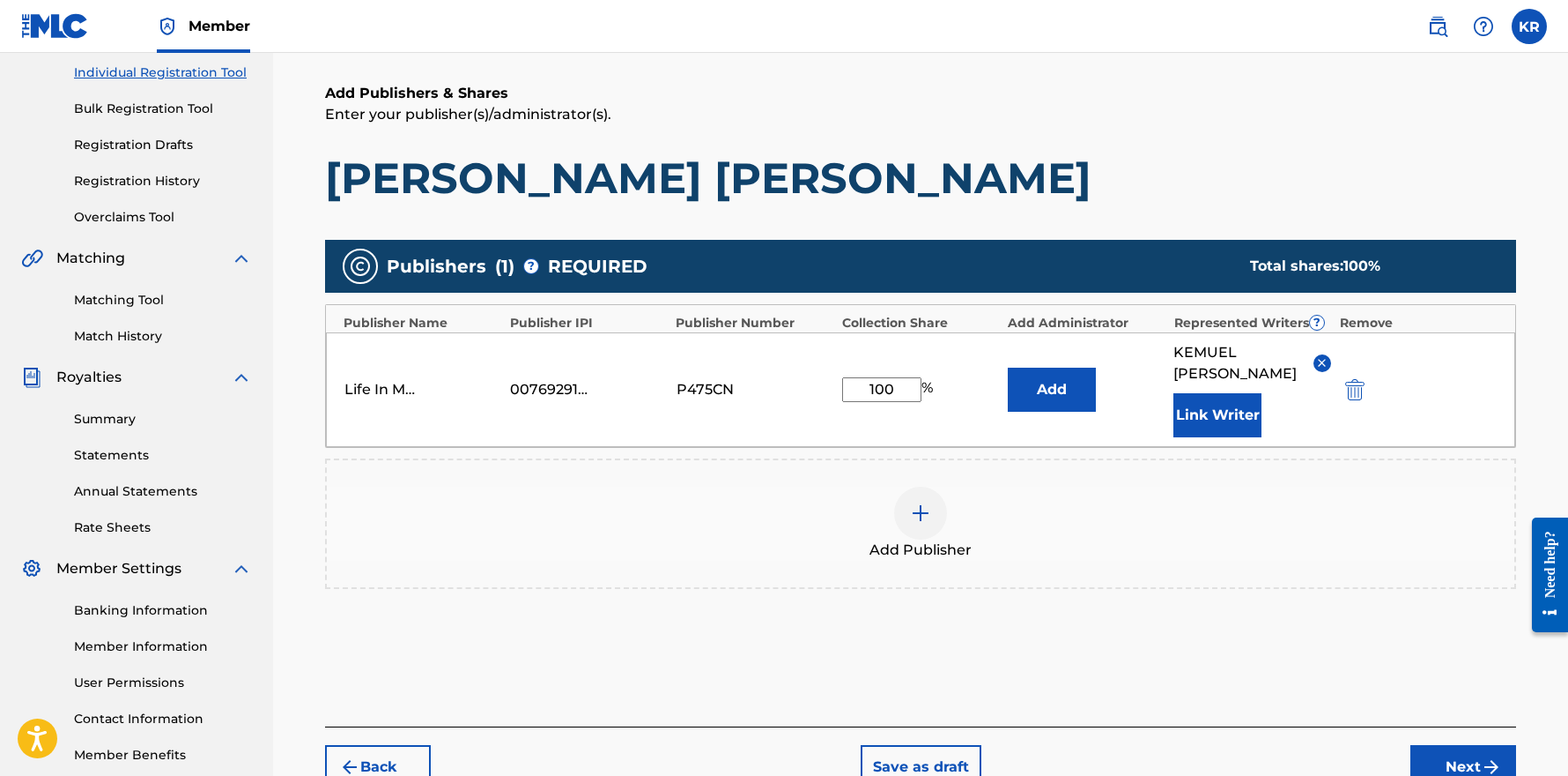
click at [1443, 745] on button "Next" at bounding box center [1463, 766] width 106 height 44
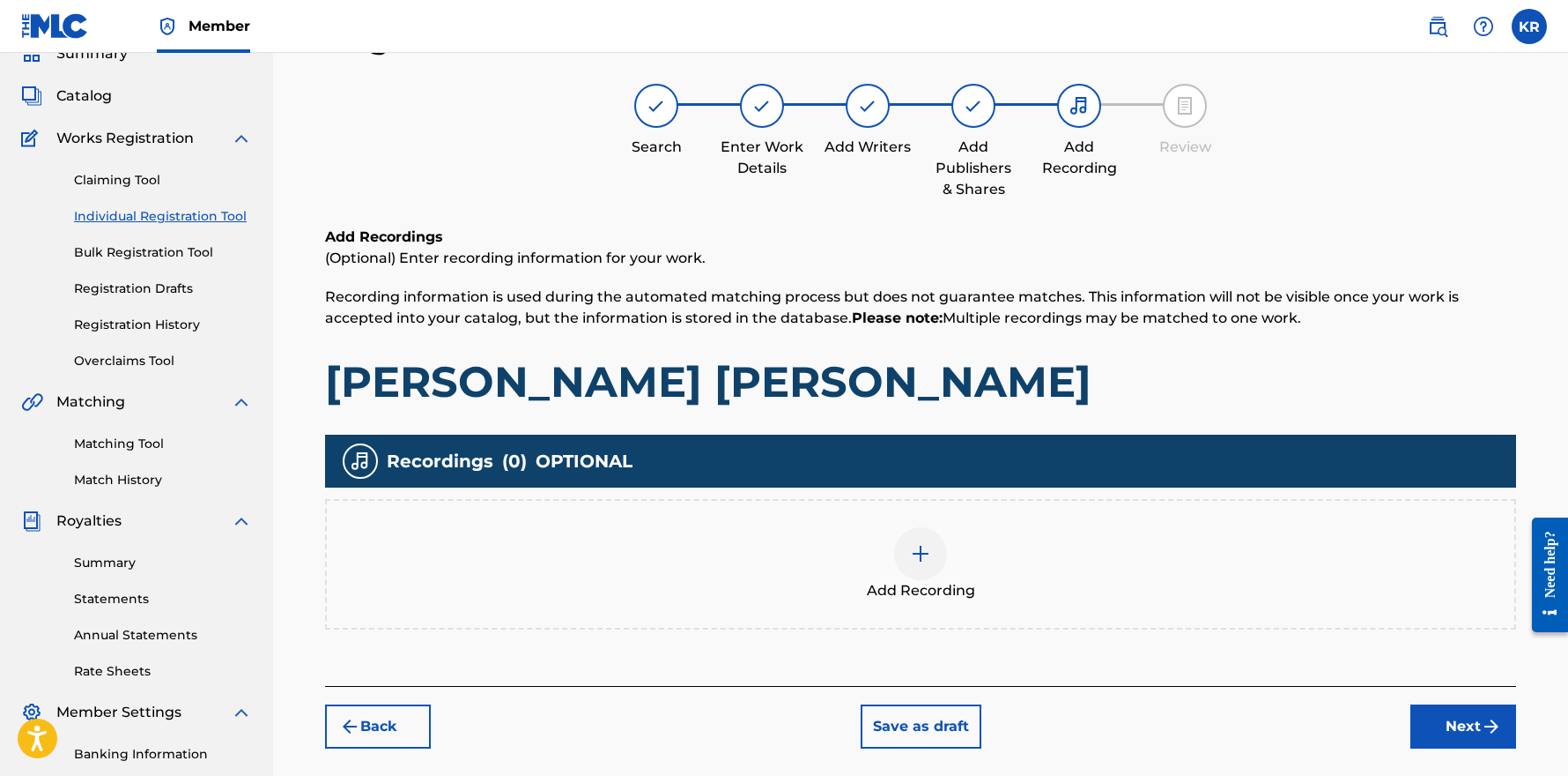
click at [904, 557] on div at bounding box center [920, 554] width 52 height 52
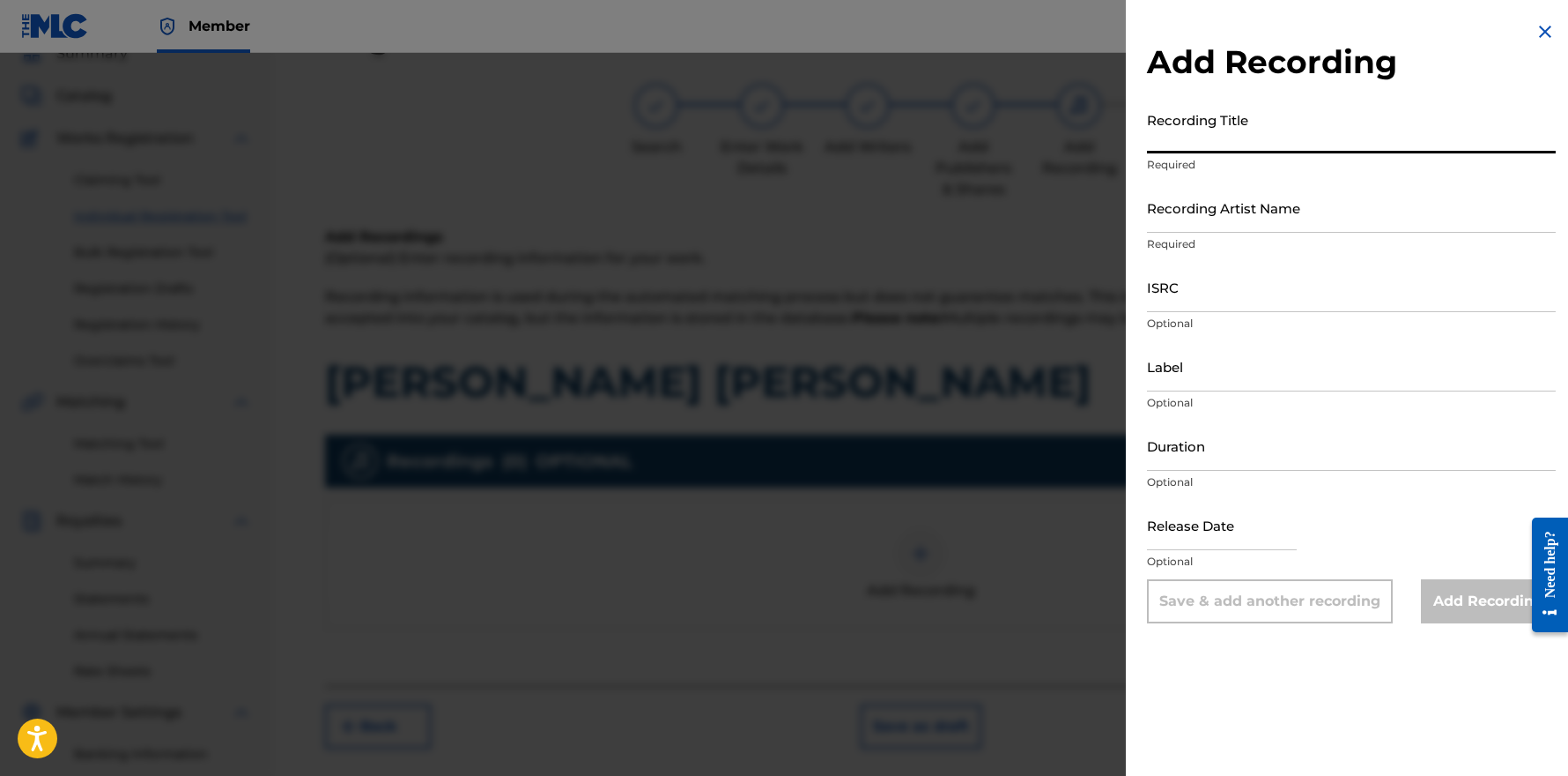
click at [1302, 131] on input "Recording Title" at bounding box center [1351, 128] width 409 height 51
type input "[PERSON_NAME] [PERSON_NAME] [Piano Instrumental]"
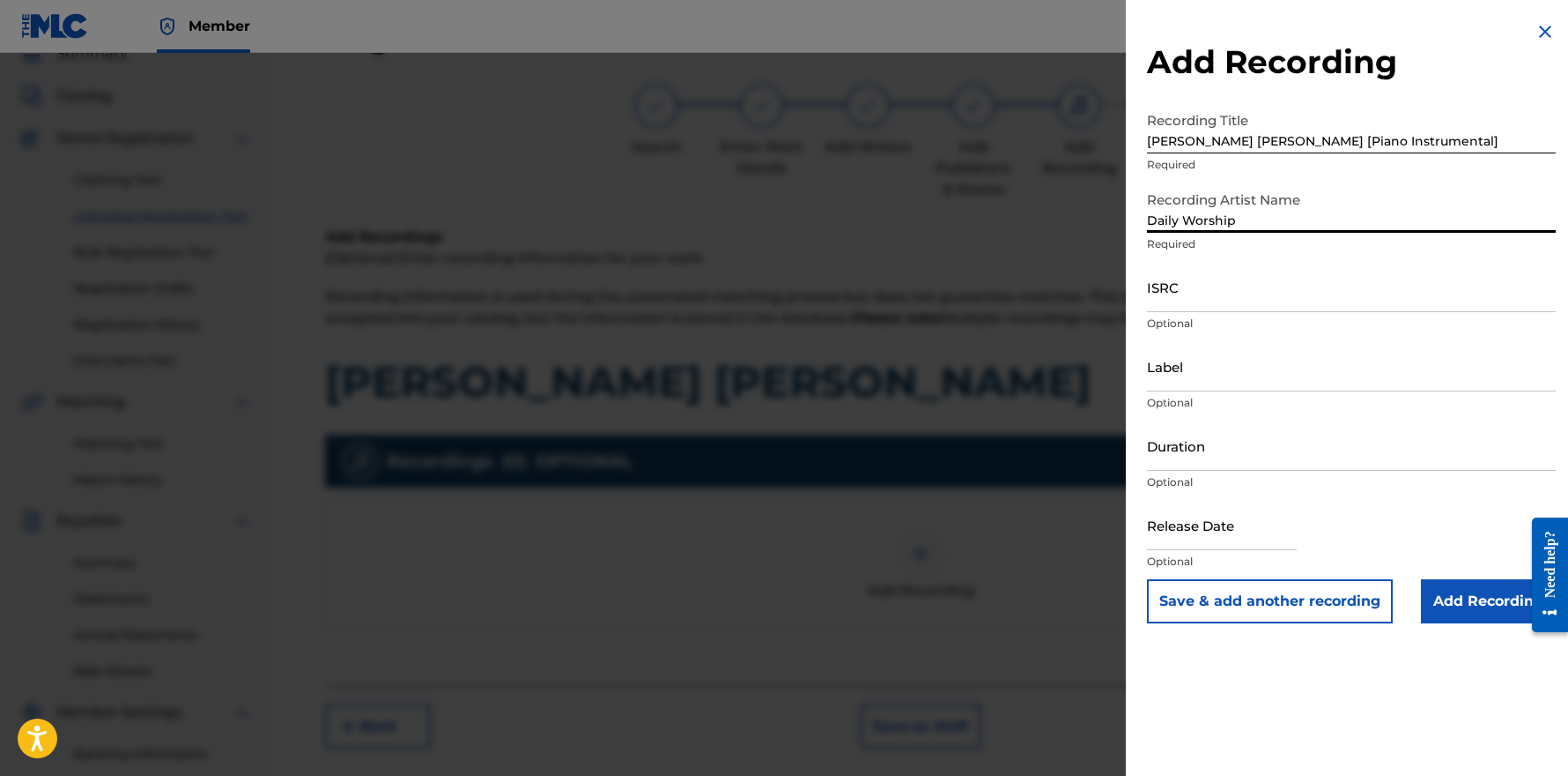
type input "Daily Worship"
click at [1262, 297] on input "ISRC" at bounding box center [1351, 287] width 409 height 51
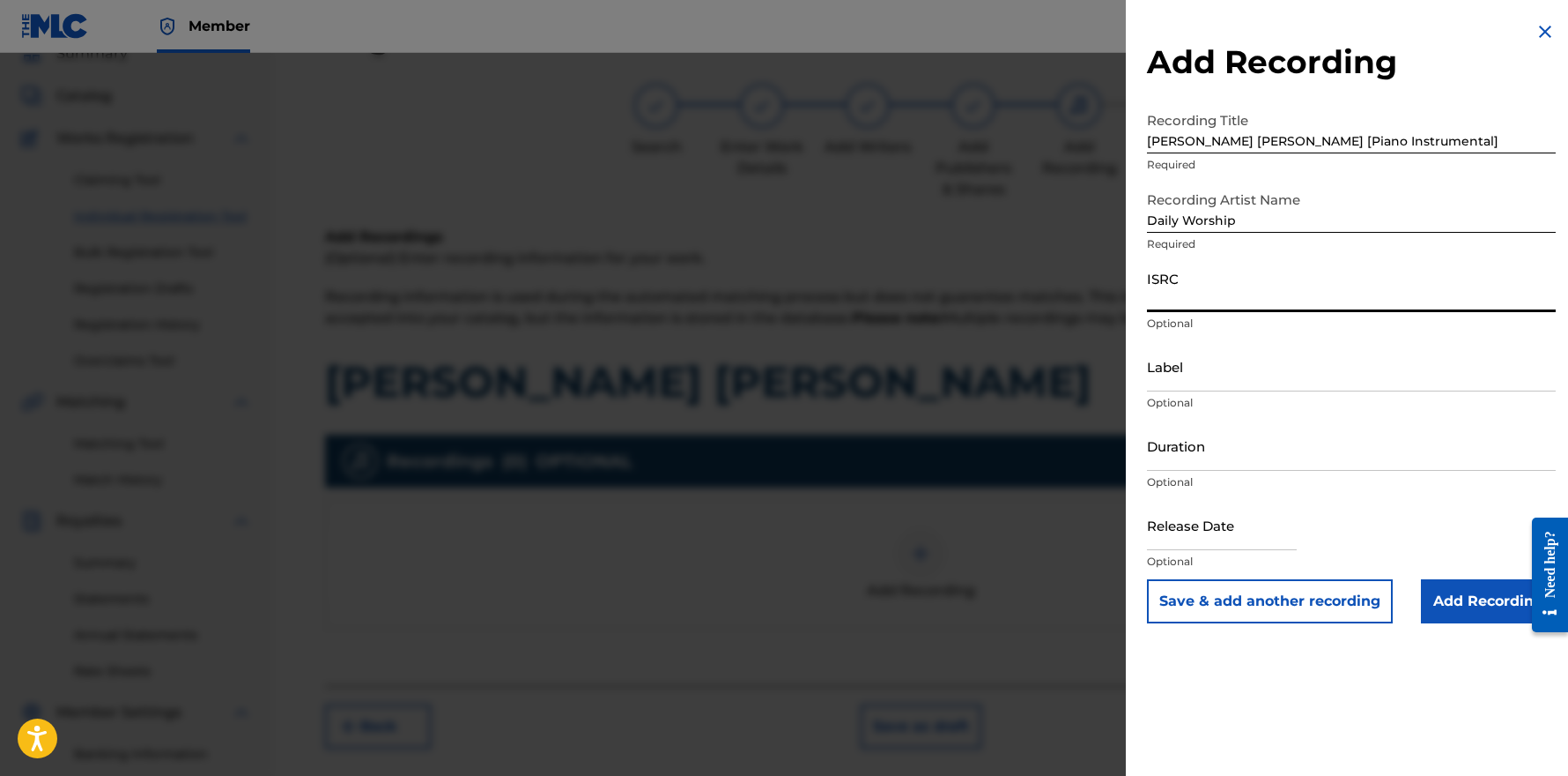
paste input "TCAJZ2551453"
type input "TCAJZ2551453"
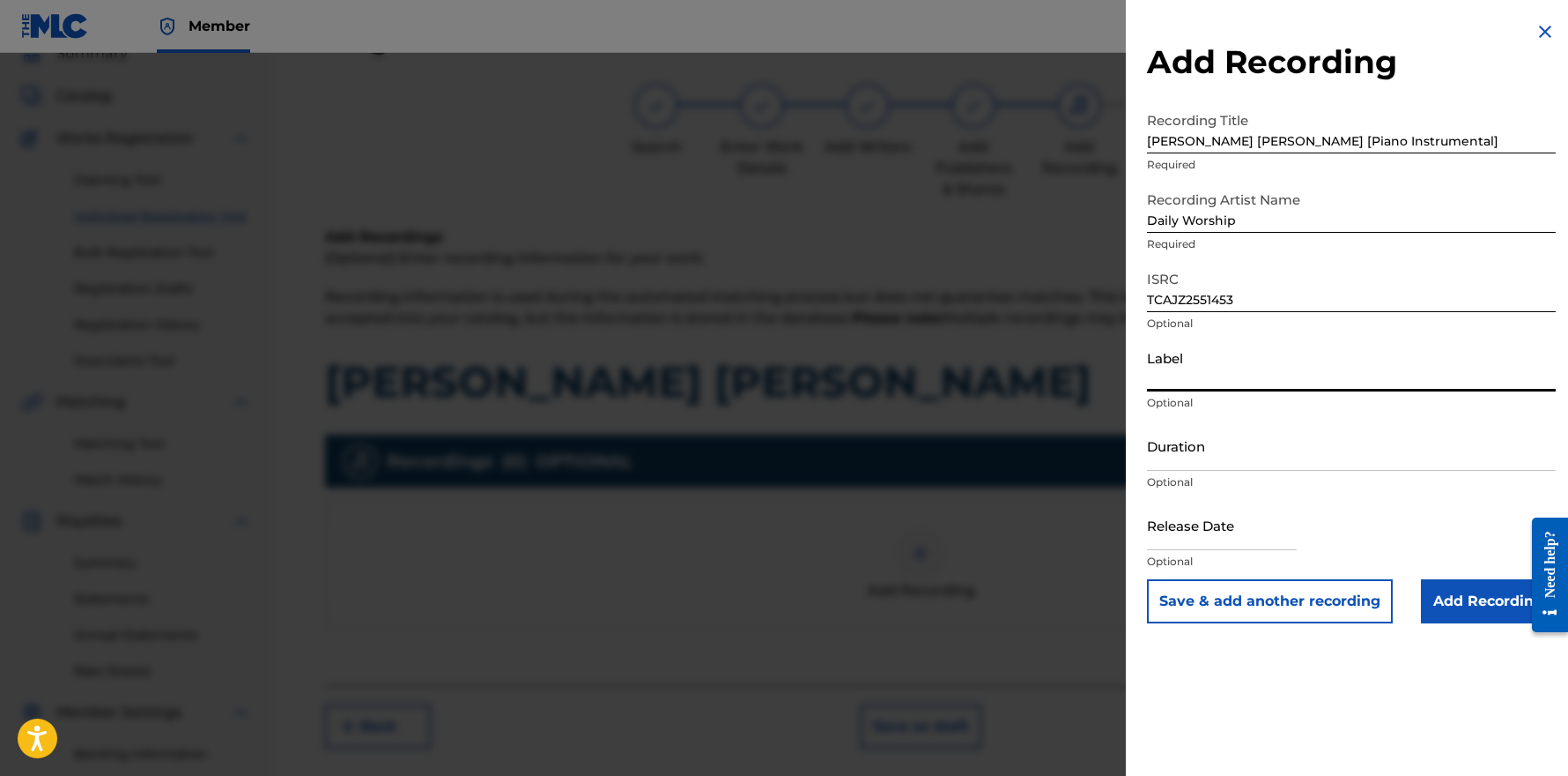
click at [1202, 363] on input "Label" at bounding box center [1351, 366] width 409 height 51
type input "Life In Music"
click at [1271, 548] on input "text" at bounding box center [1222, 525] width 150 height 51
select select "7"
select select "2025"
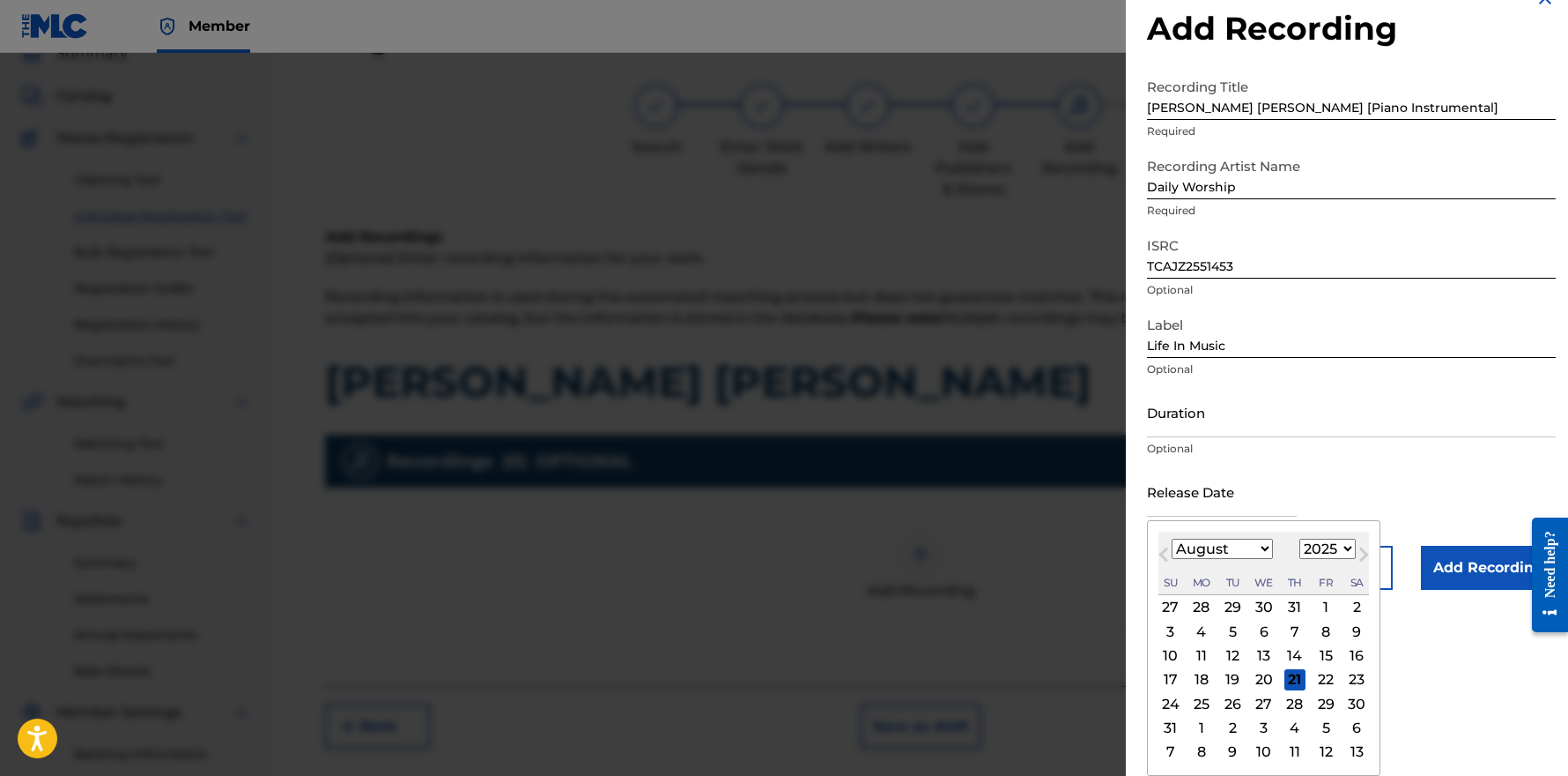
scroll to position [33, 0]
click at [1316, 702] on div "29" at bounding box center [1326, 703] width 21 height 21
type input "[DATE]"
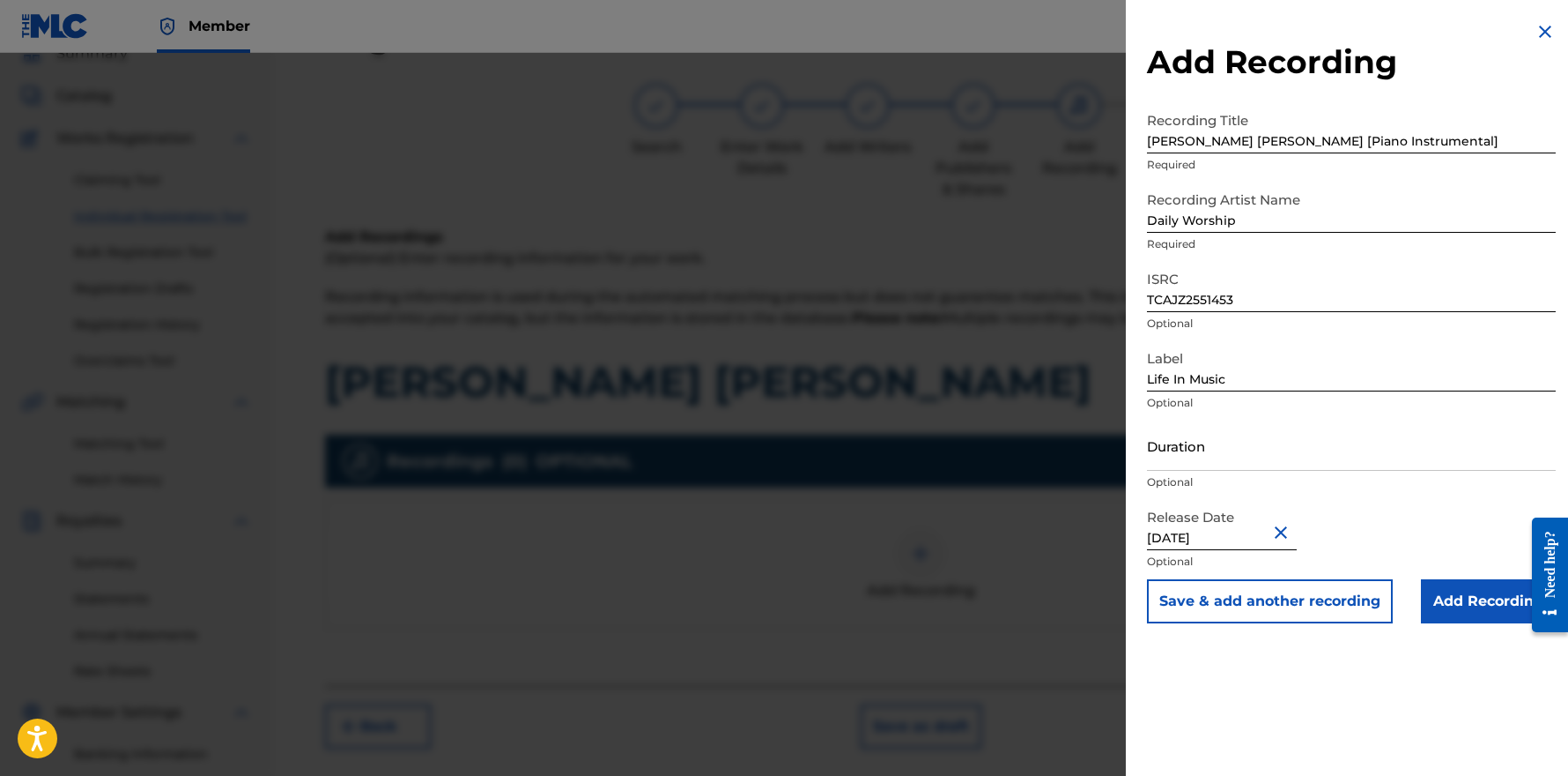
scroll to position [0, 0]
click at [1456, 595] on input "Add Recording" at bounding box center [1488, 600] width 135 height 44
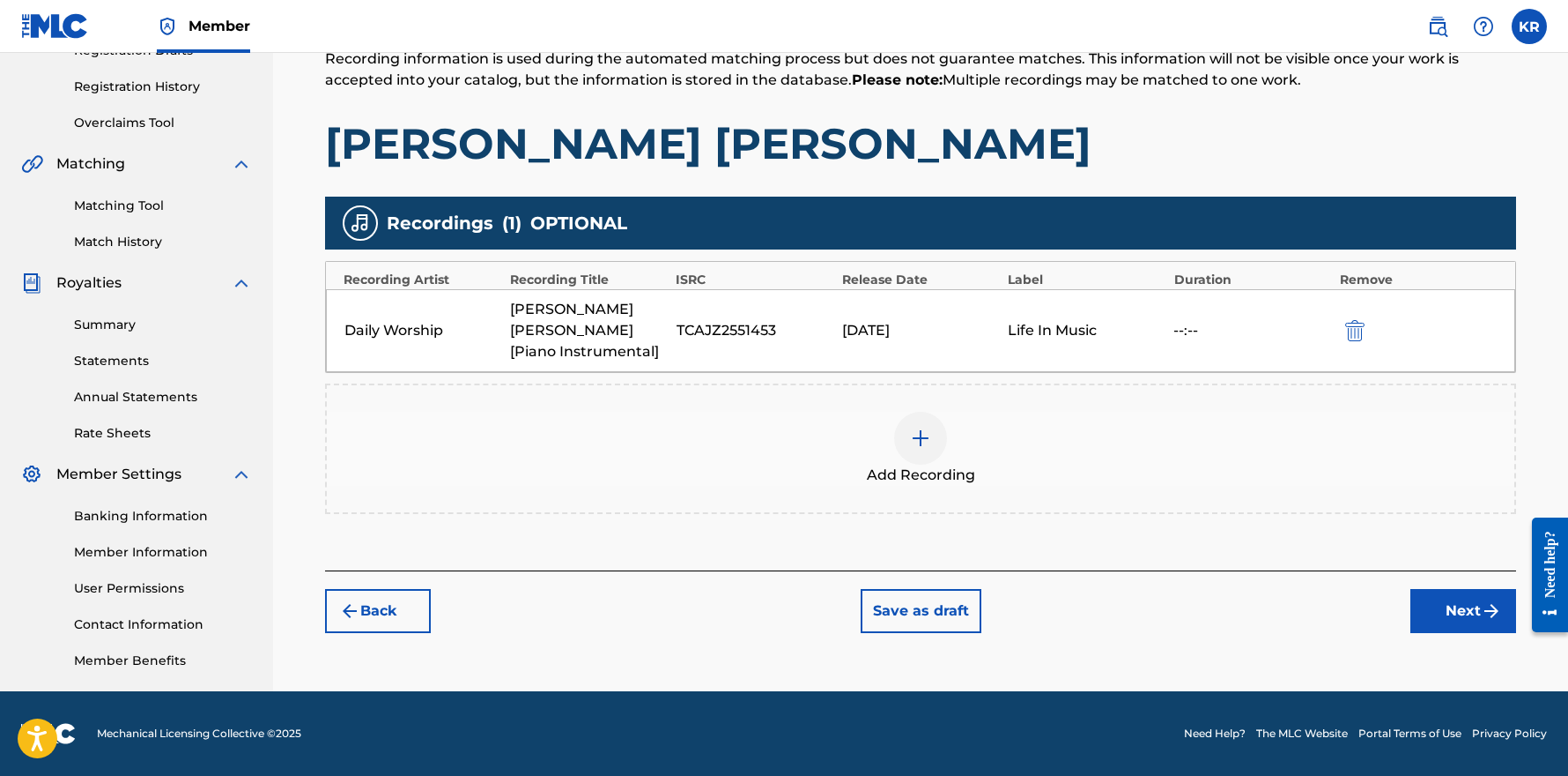
click at [1460, 589] on button "Next" at bounding box center [1463, 610] width 106 height 44
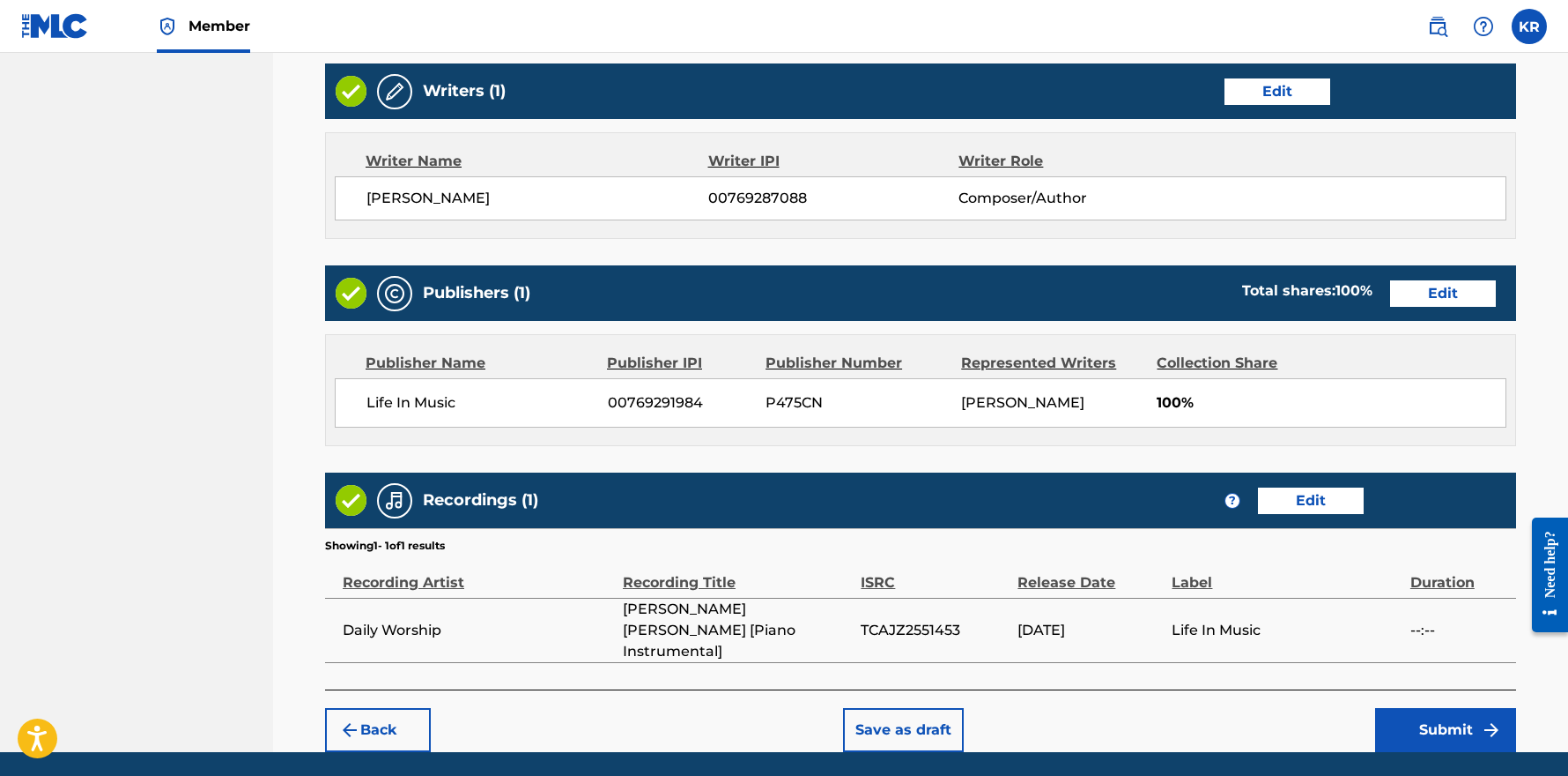
scroll to position [1037, 0]
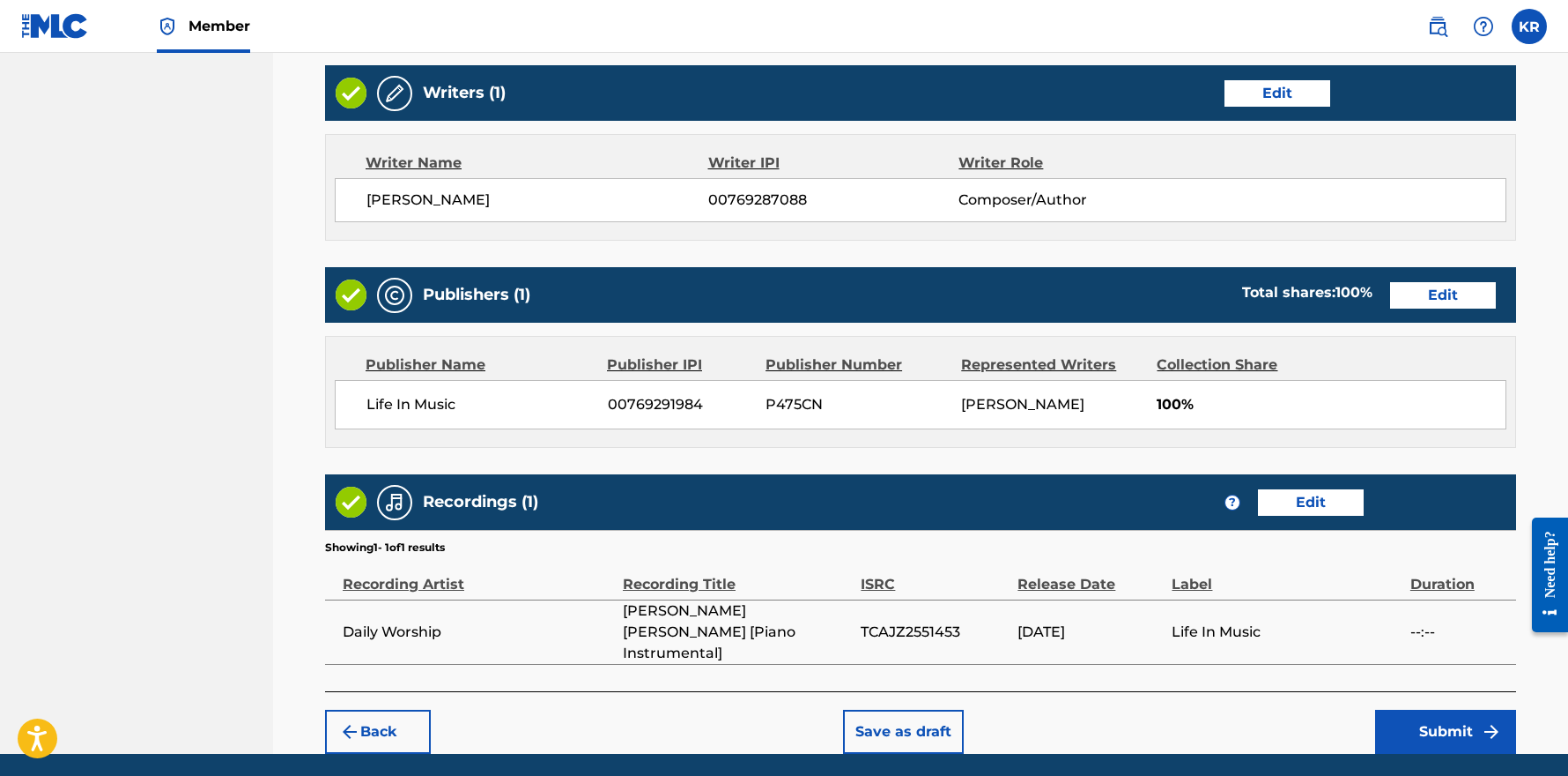
click at [1449, 710] on button "Submit" at bounding box center [1446, 731] width 141 height 44
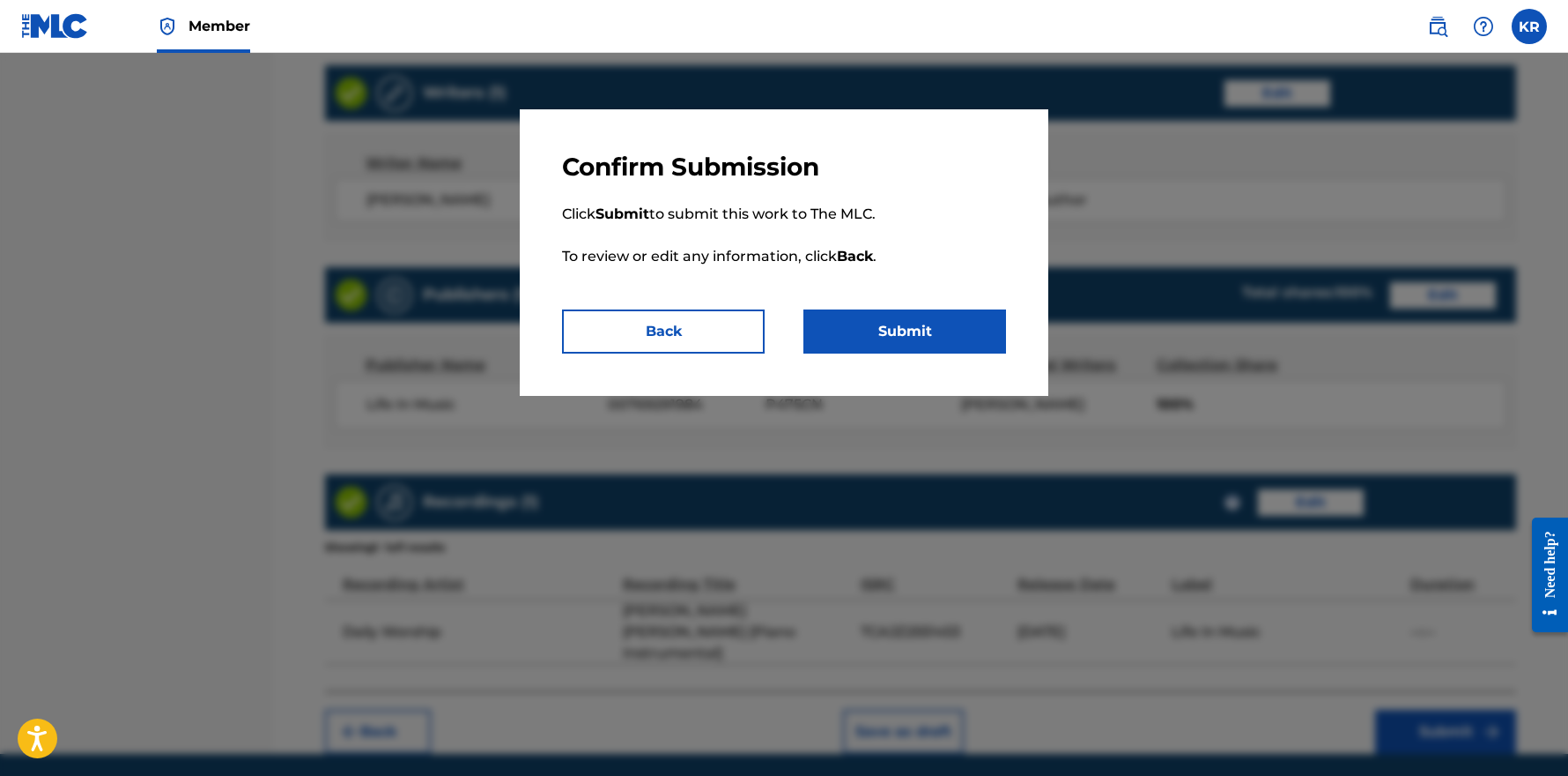
click at [982, 355] on div "Confirm Submission Click Submit to submit this work to The MLC. To review or ed…" at bounding box center [784, 253] width 528 height 287
click at [981, 346] on button "Submit" at bounding box center [905, 331] width 203 height 44
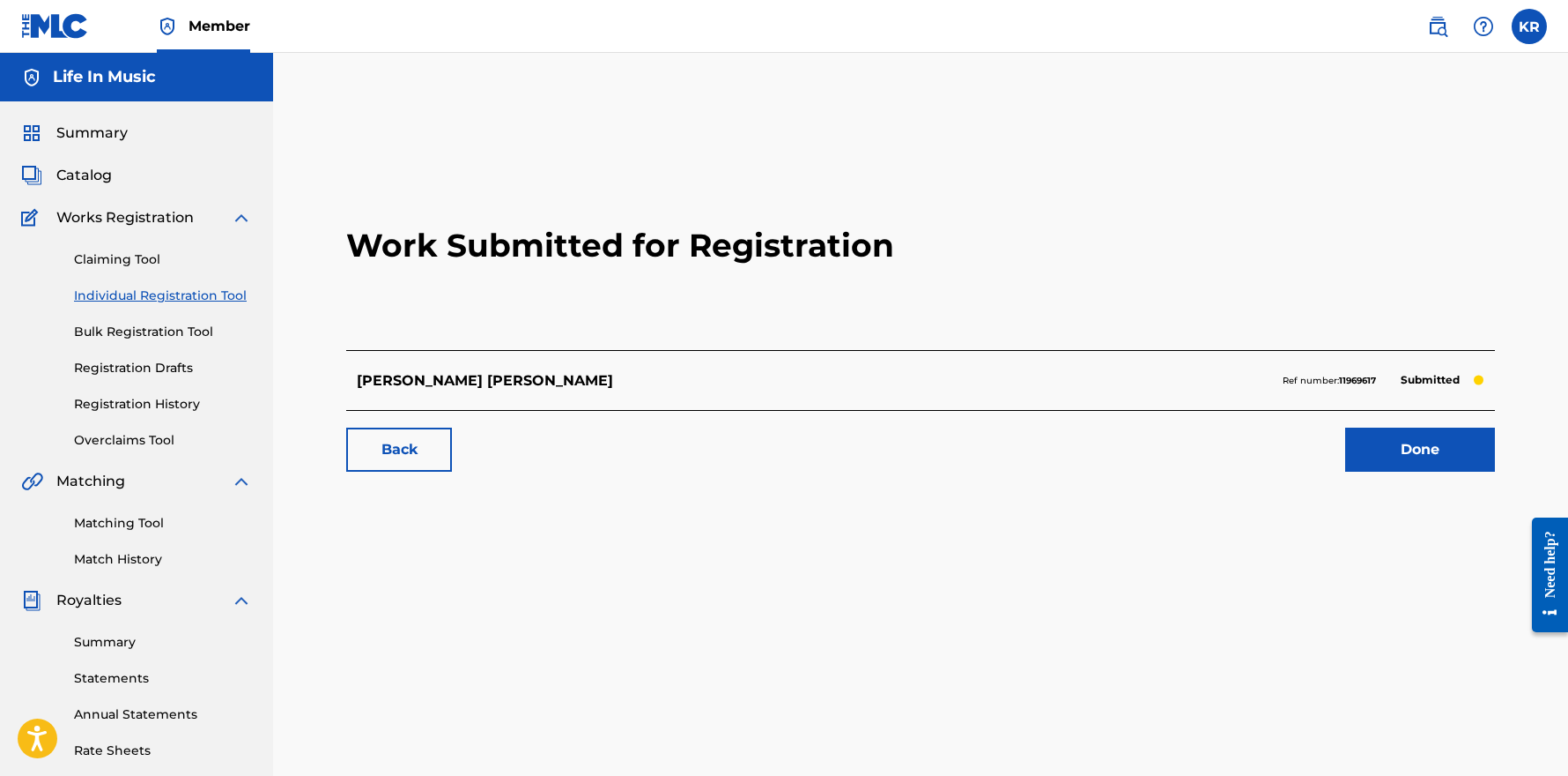
click at [1425, 451] on link "Done" at bounding box center [1420, 449] width 150 height 44
